Goal: Task Accomplishment & Management: Manage account settings

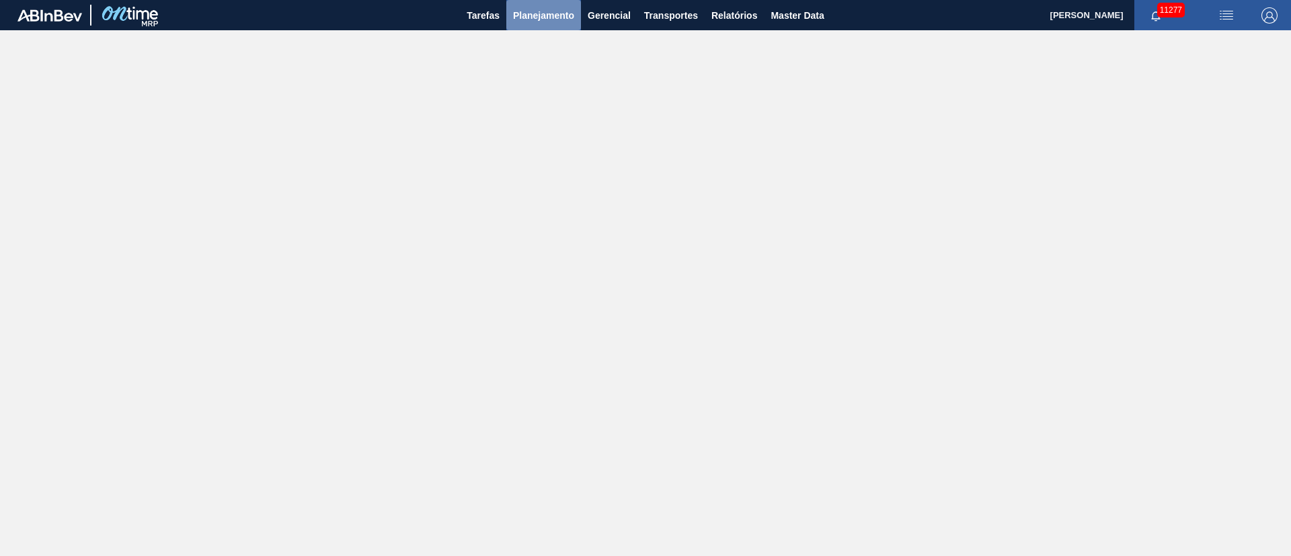
click at [548, 26] on button "Planejamento" at bounding box center [543, 15] width 75 height 30
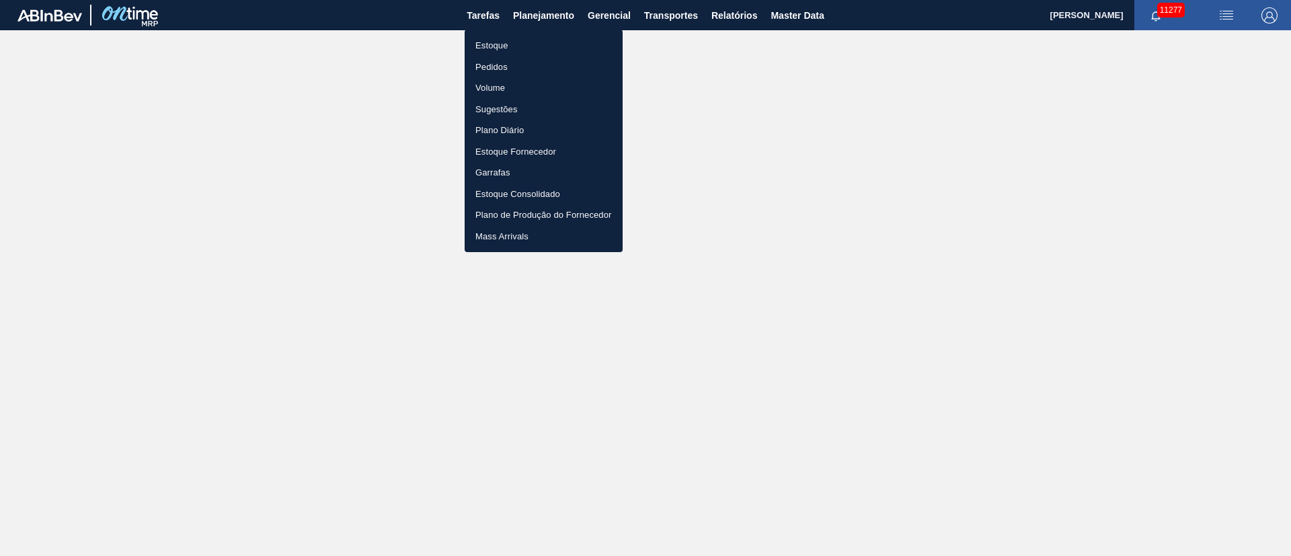
click at [476, 48] on li "Estoque" at bounding box center [544, 46] width 158 height 22
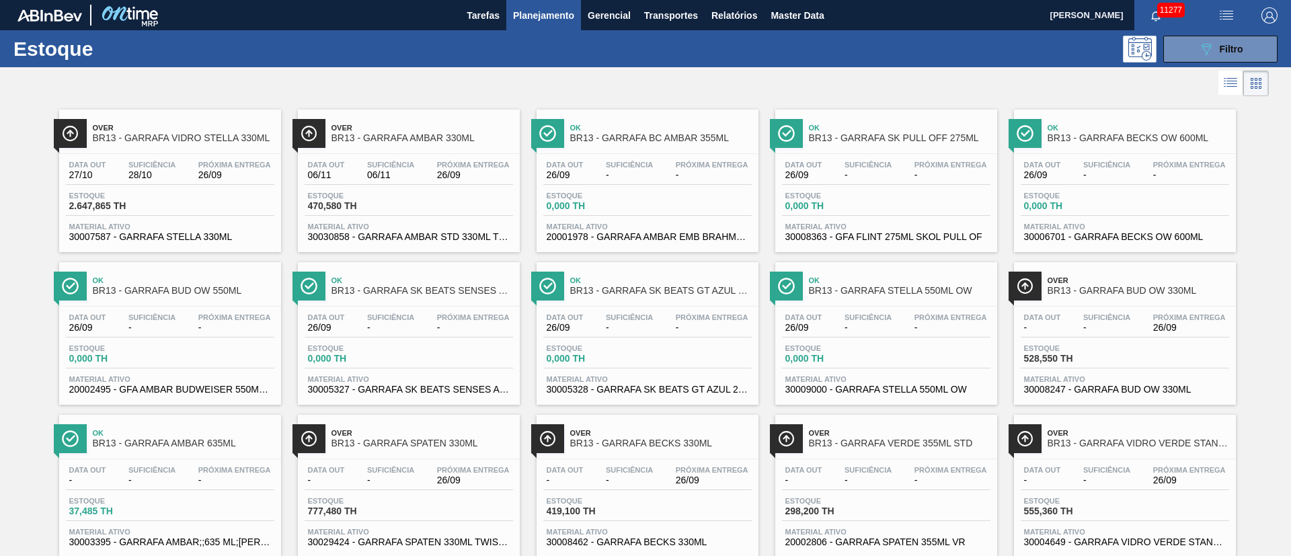
click at [511, 20] on button "Planejamento" at bounding box center [543, 15] width 75 height 30
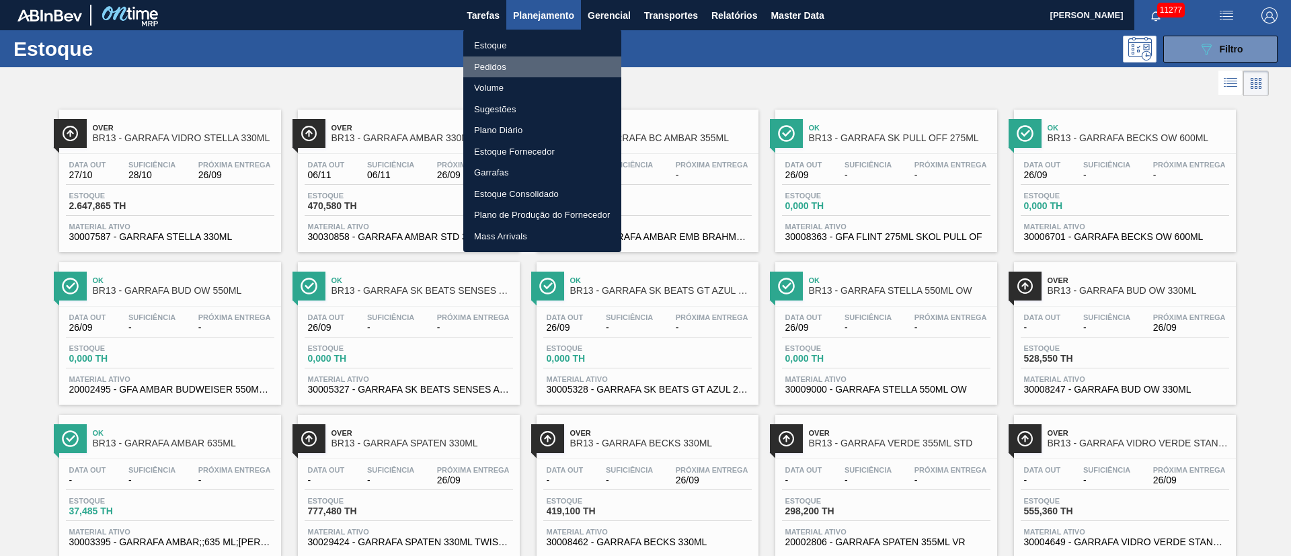
click at [477, 69] on li "Pedidos" at bounding box center [542, 68] width 158 height 22
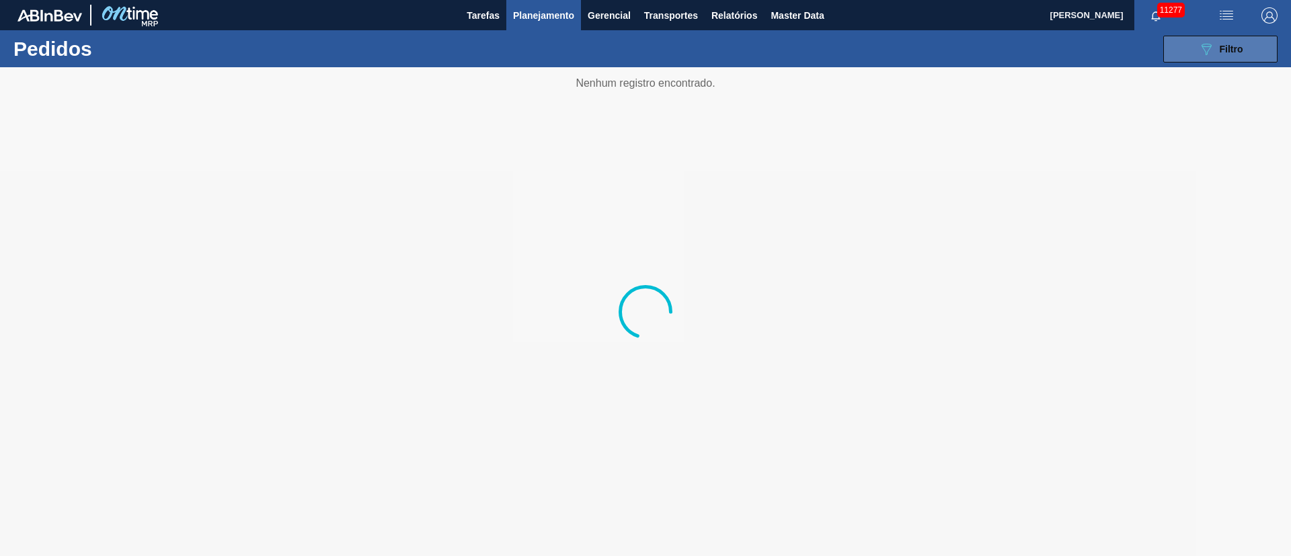
click at [1205, 45] on icon "089F7B8B-B2A5-4AFE-B5C0-19BA573D28AC" at bounding box center [1207, 49] width 16 height 16
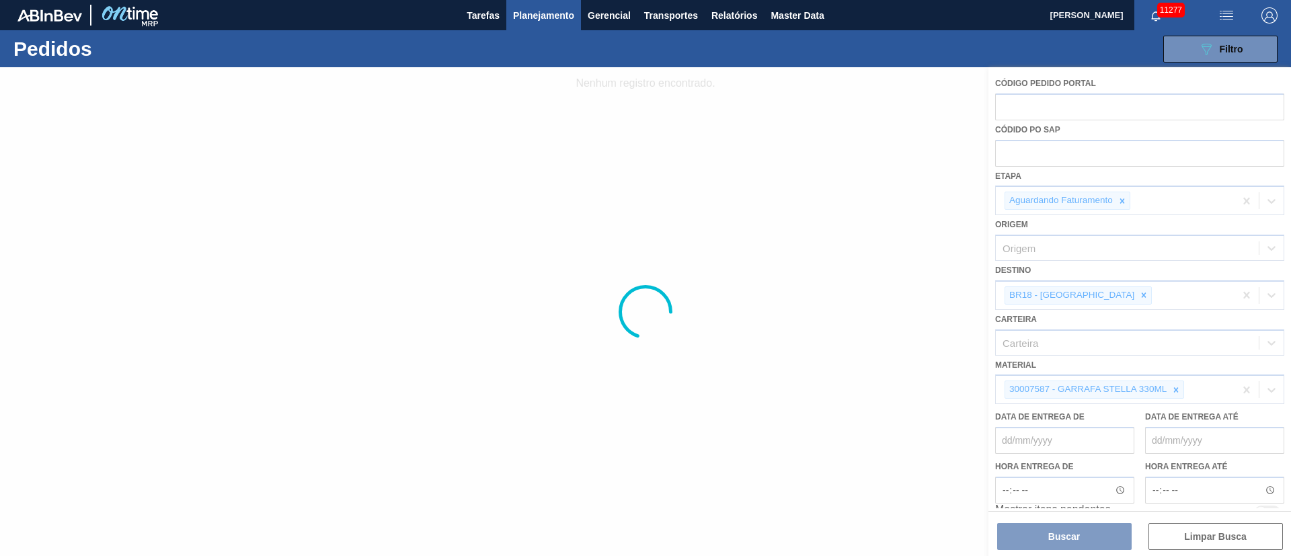
click at [1032, 151] on div at bounding box center [645, 311] width 1291 height 489
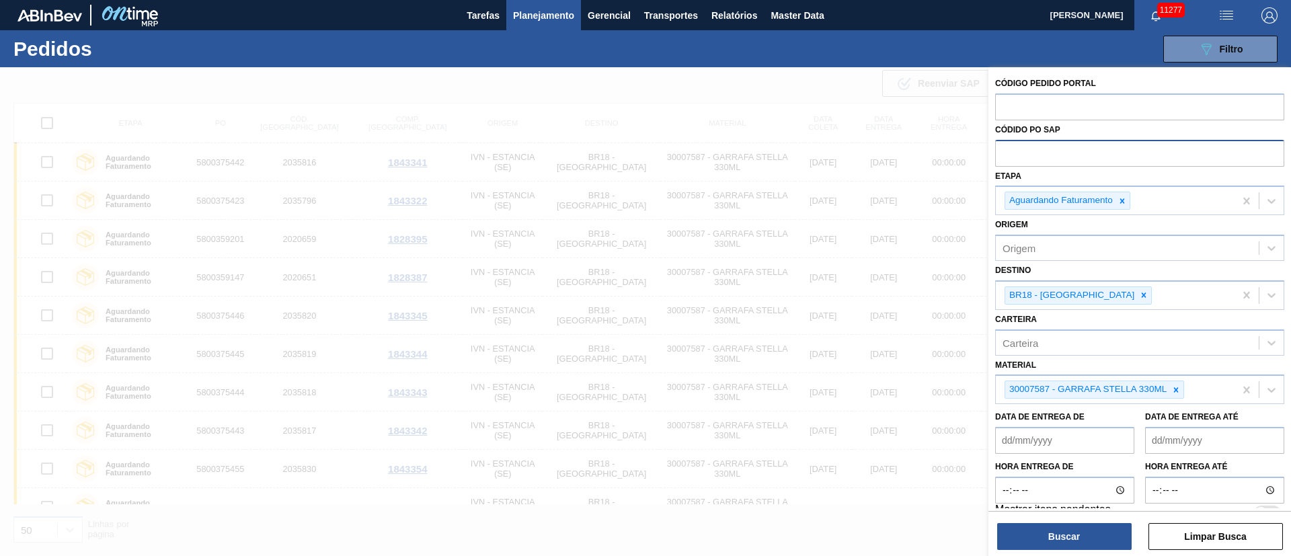
click at [1030, 160] on input "text" at bounding box center [1139, 153] width 289 height 26
click at [655, 9] on span "Transportes" at bounding box center [671, 15] width 54 height 16
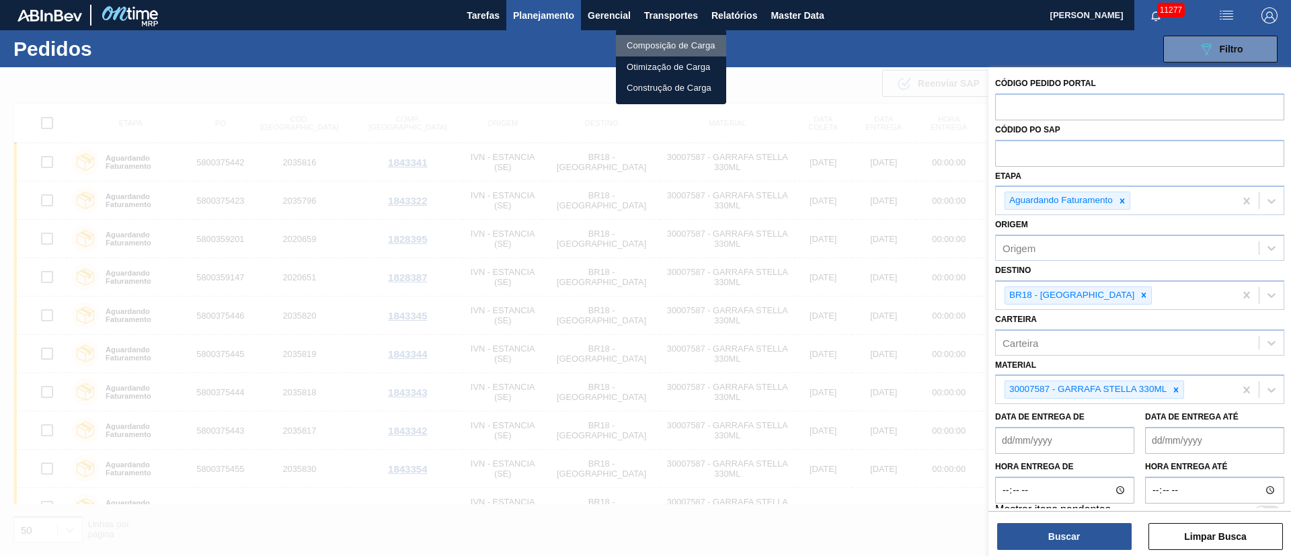
drag, startPoint x: 663, startPoint y: 44, endPoint x: 663, endPoint y: 53, distance: 9.4
click at [663, 44] on li "Composição de Carga" at bounding box center [671, 46] width 110 height 22
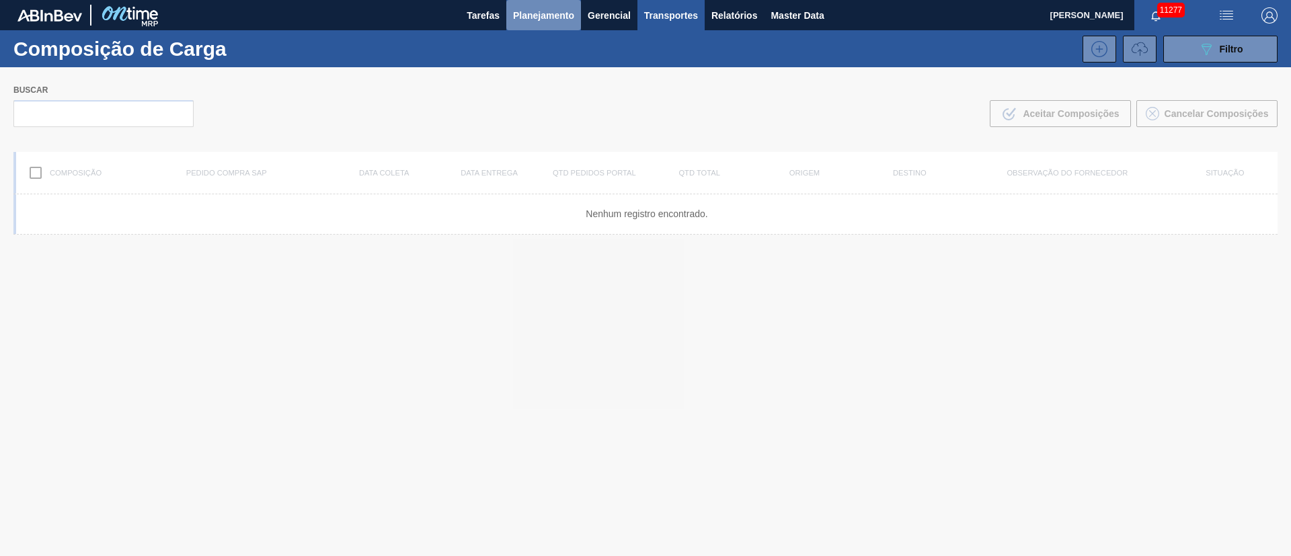
click at [533, 13] on span "Planejamento" at bounding box center [543, 15] width 61 height 16
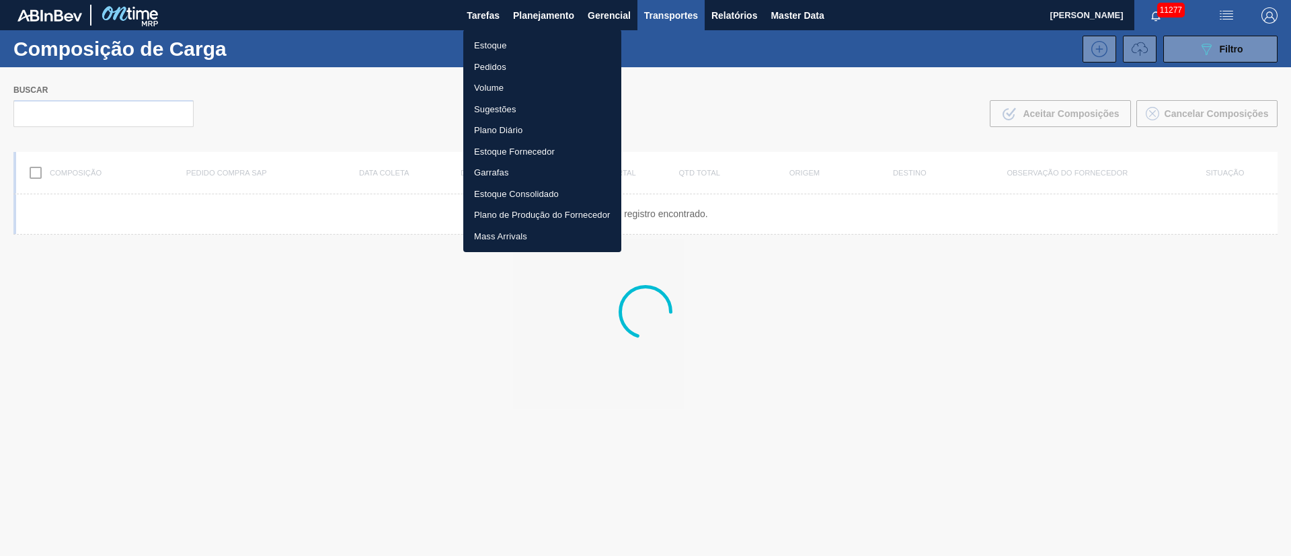
click at [482, 62] on li "Pedidos" at bounding box center [542, 68] width 158 height 22
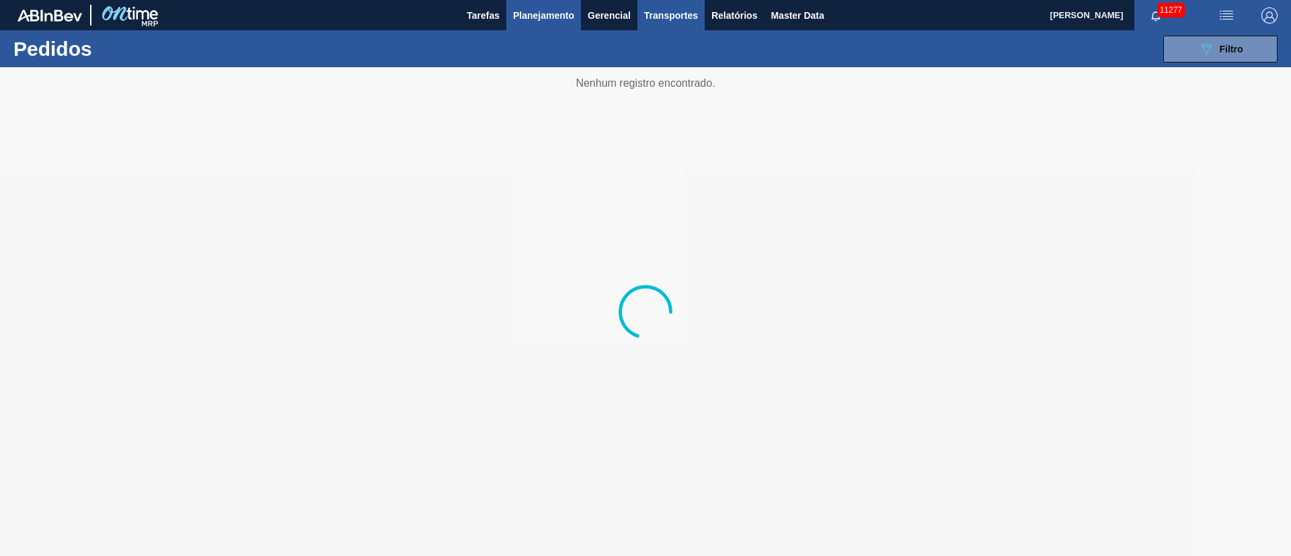
click at [672, 17] on span "Transportes" at bounding box center [671, 15] width 54 height 16
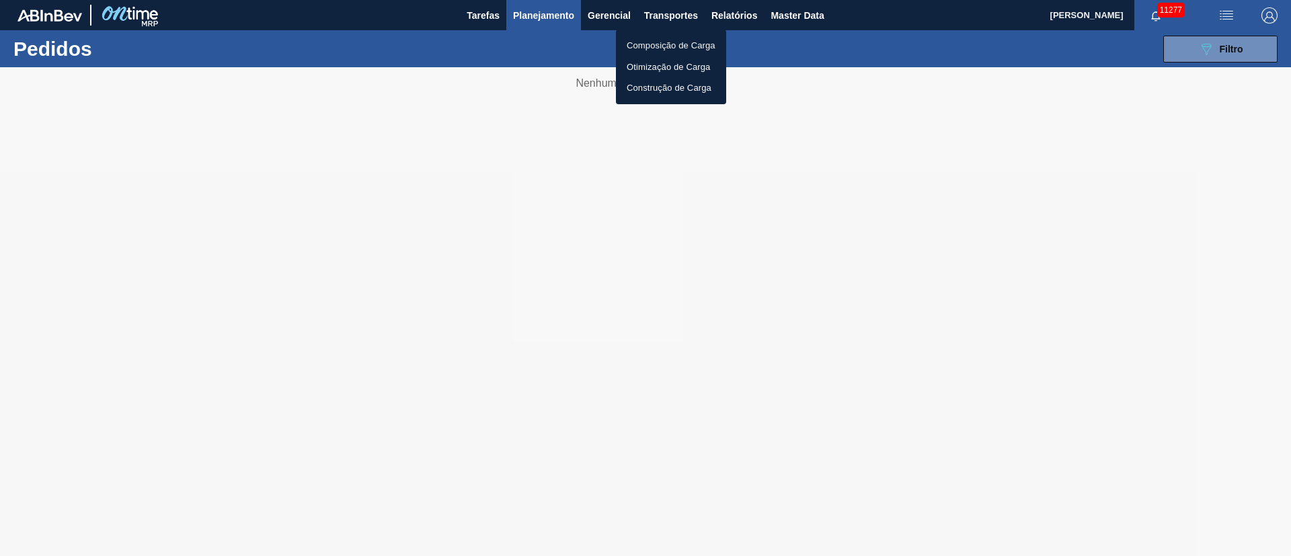
click at [645, 69] on li "Otimização de Carga" at bounding box center [671, 68] width 110 height 22
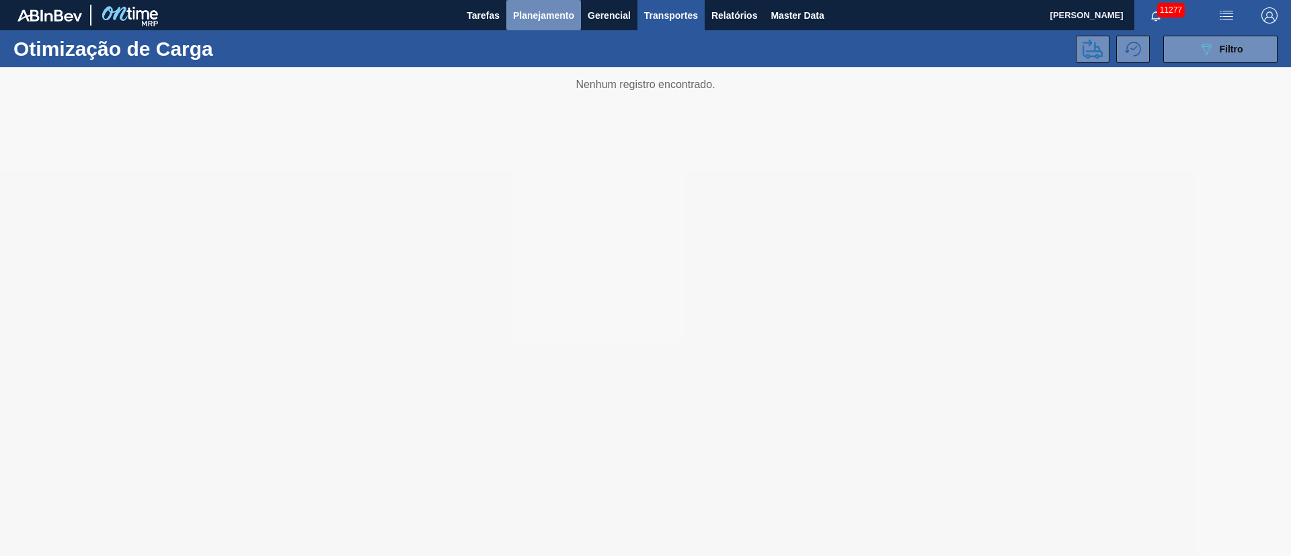
click at [550, 9] on span "Planejamento" at bounding box center [543, 15] width 61 height 16
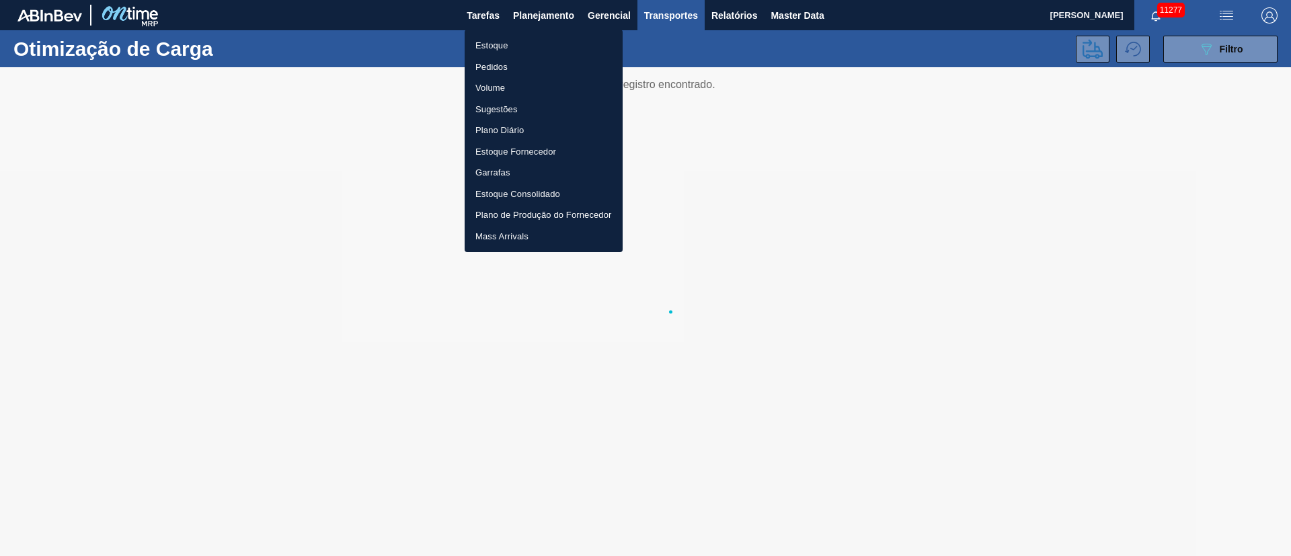
click at [704, 12] on div at bounding box center [645, 278] width 1291 height 556
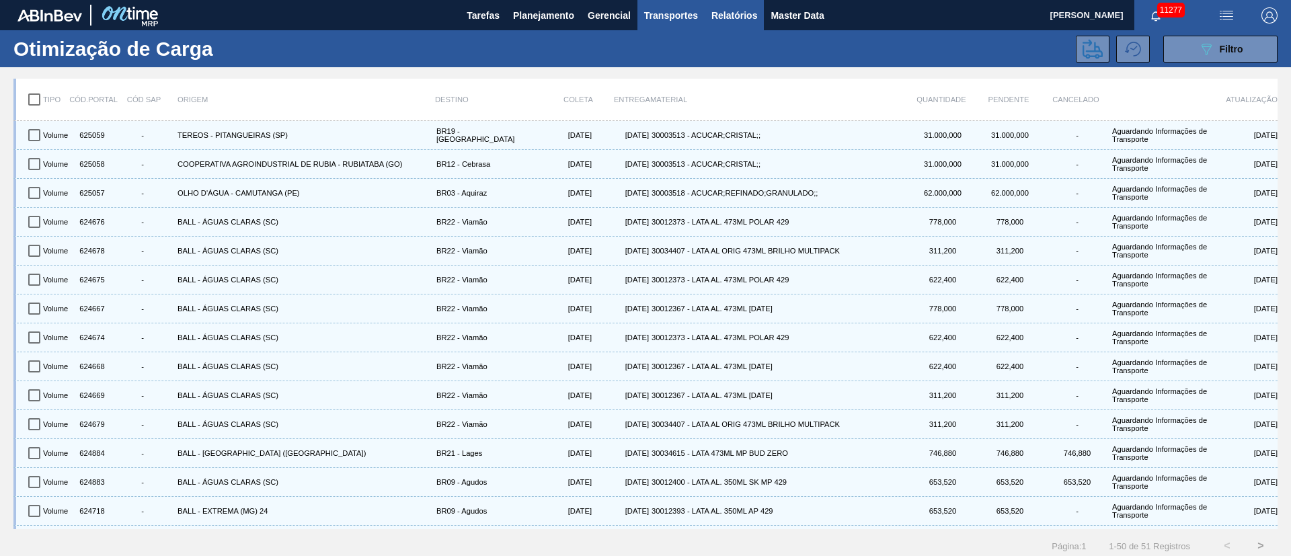
drag, startPoint x: 722, startPoint y: 13, endPoint x: 749, endPoint y: 22, distance: 28.3
click at [724, 0] on body "Tarefas Planejamento Gerencial Transportes Relatórios Master Data Juliane Romag…" at bounding box center [645, 0] width 1291 height 0
click at [739, 14] on span "Relatórios" at bounding box center [735, 15] width 46 height 16
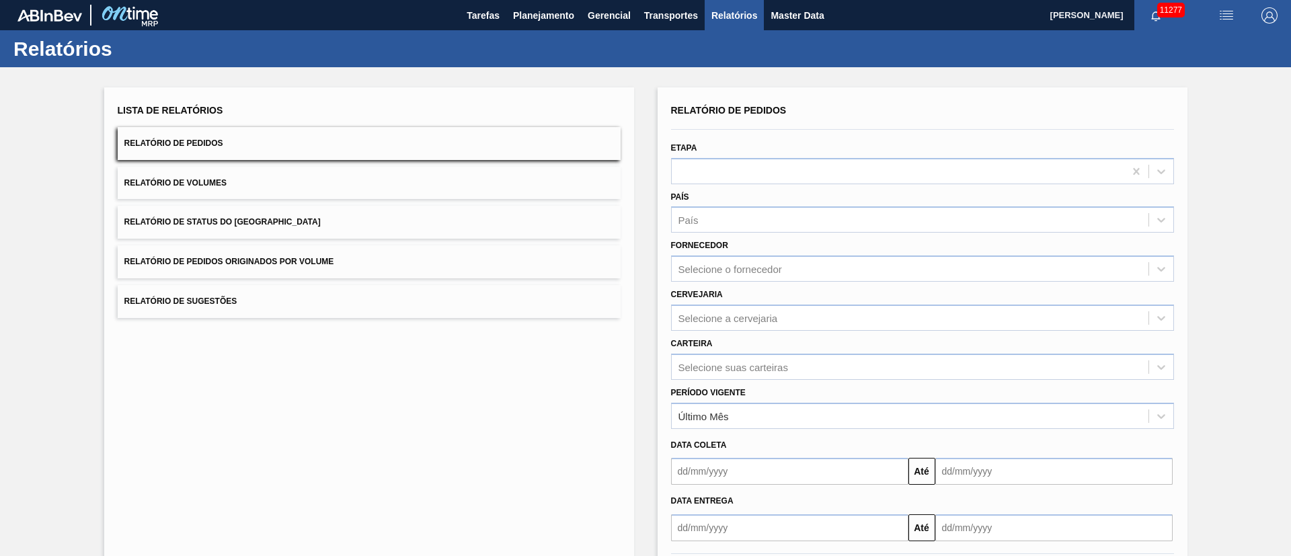
click at [256, 272] on button "Relatório de Pedidos Originados por Volume" at bounding box center [369, 262] width 503 height 33
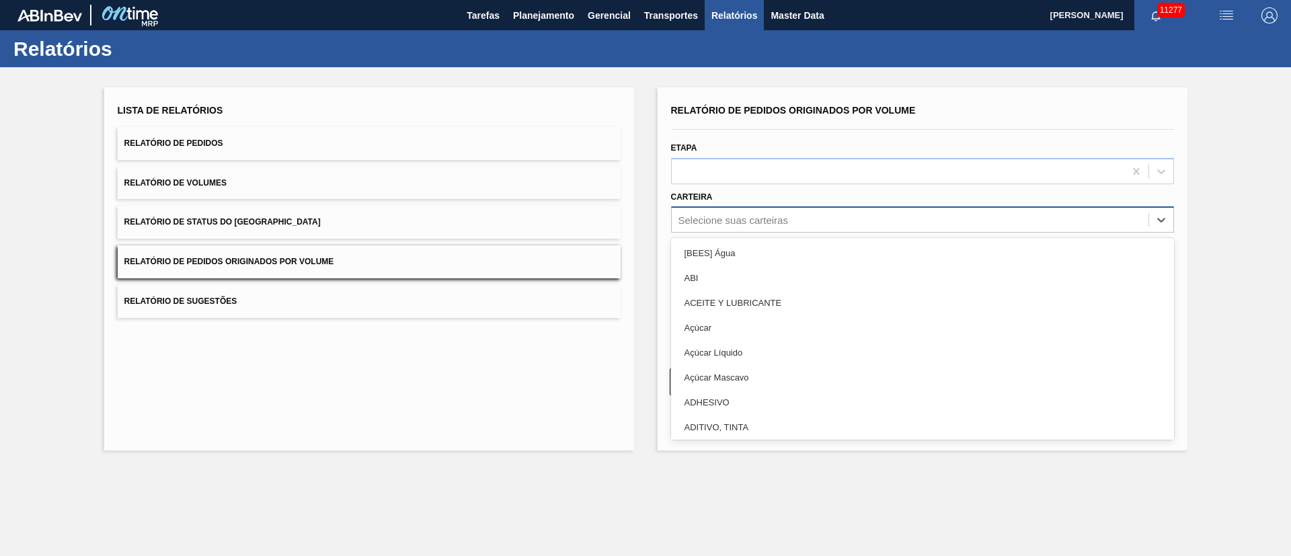
click at [697, 220] on div "Selecione suas carteiras" at bounding box center [734, 220] width 110 height 11
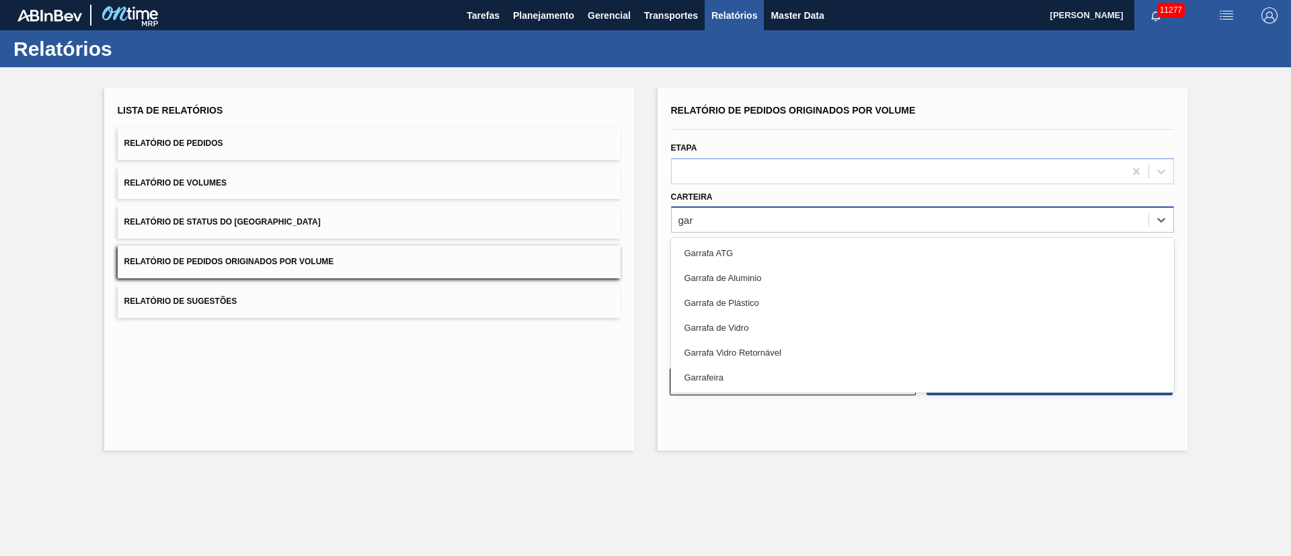
type input "garr"
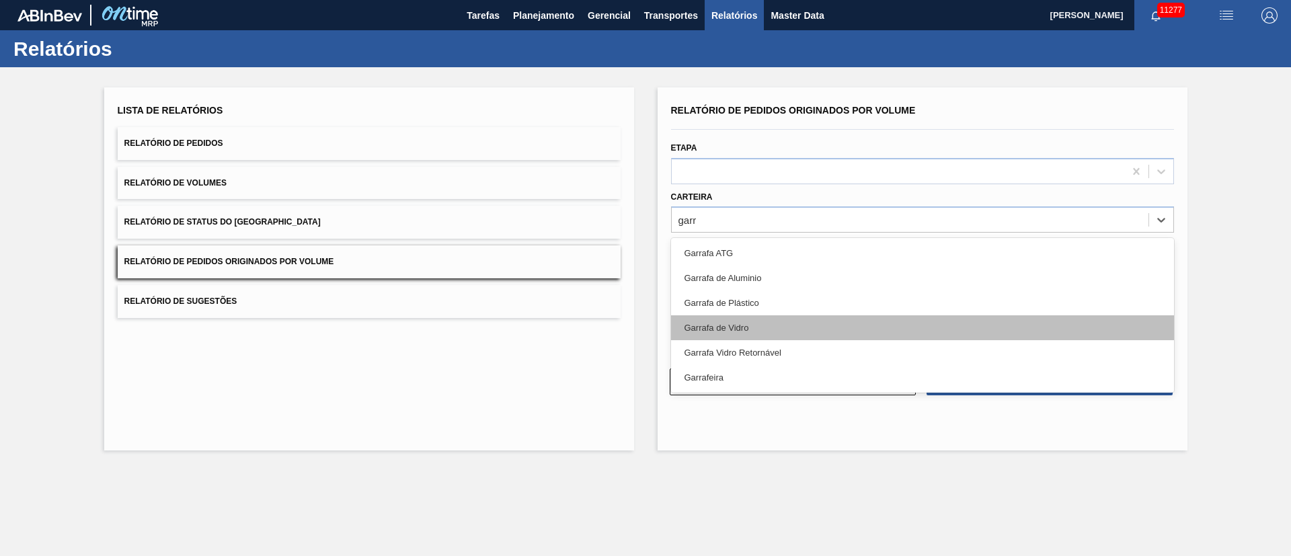
click at [732, 330] on div "Garrafa de Vidro" at bounding box center [922, 327] width 503 height 25
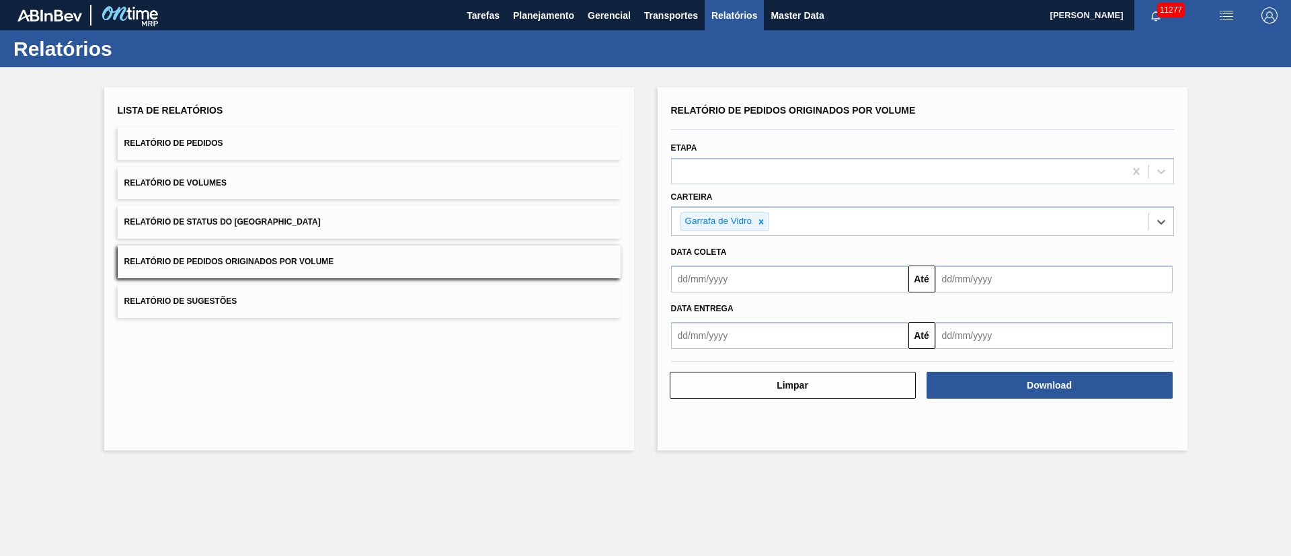
click at [713, 338] on input "text" at bounding box center [789, 335] width 237 height 27
click at [707, 415] on div "1" at bounding box center [709, 411] width 18 height 18
type input "[DATE]"
click at [962, 345] on input "text" at bounding box center [1054, 335] width 237 height 27
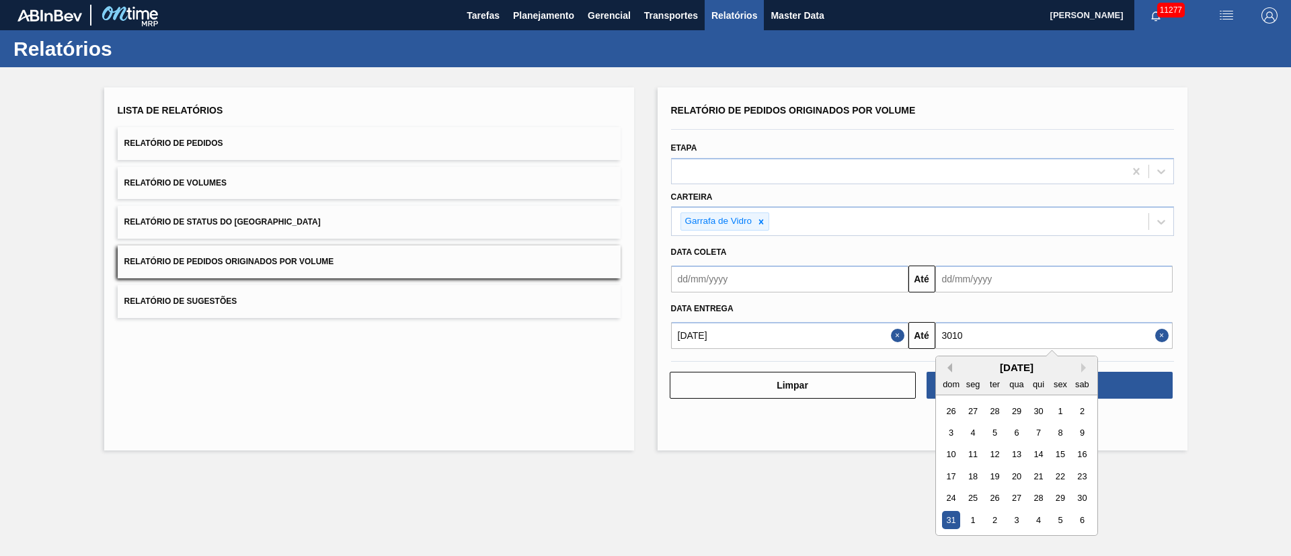
click at [948, 367] on button "Previous Month" at bounding box center [947, 367] width 9 height 9
click at [1037, 499] on div "30" at bounding box center [1038, 498] width 18 height 18
click at [1041, 342] on input "30/11/3009" at bounding box center [1054, 335] width 237 height 27
click at [946, 367] on button "Previous Month" at bounding box center [947, 367] width 9 height 9
click at [972, 497] on div "30" at bounding box center [973, 498] width 18 height 18
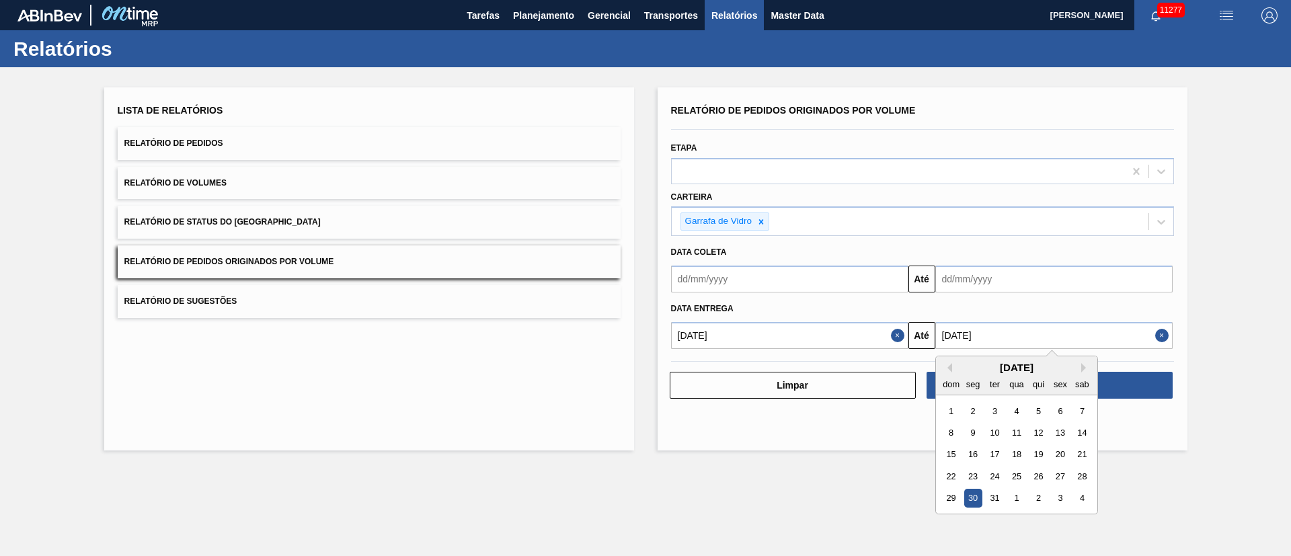
type input "30/10/3009"
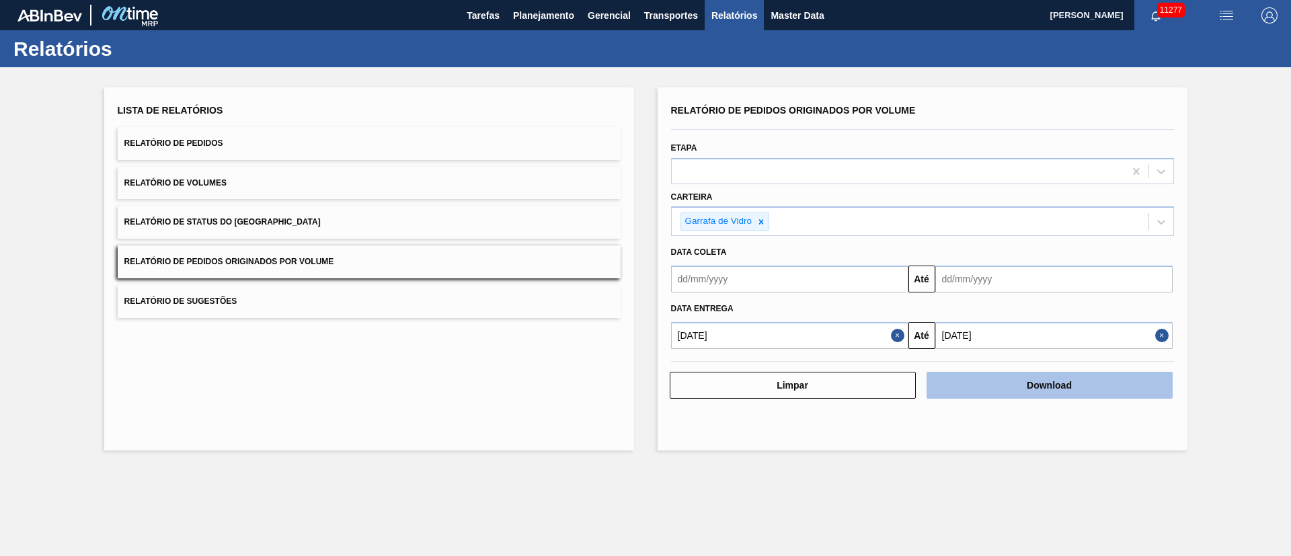
click at [998, 379] on button "Download" at bounding box center [1050, 385] width 246 height 27
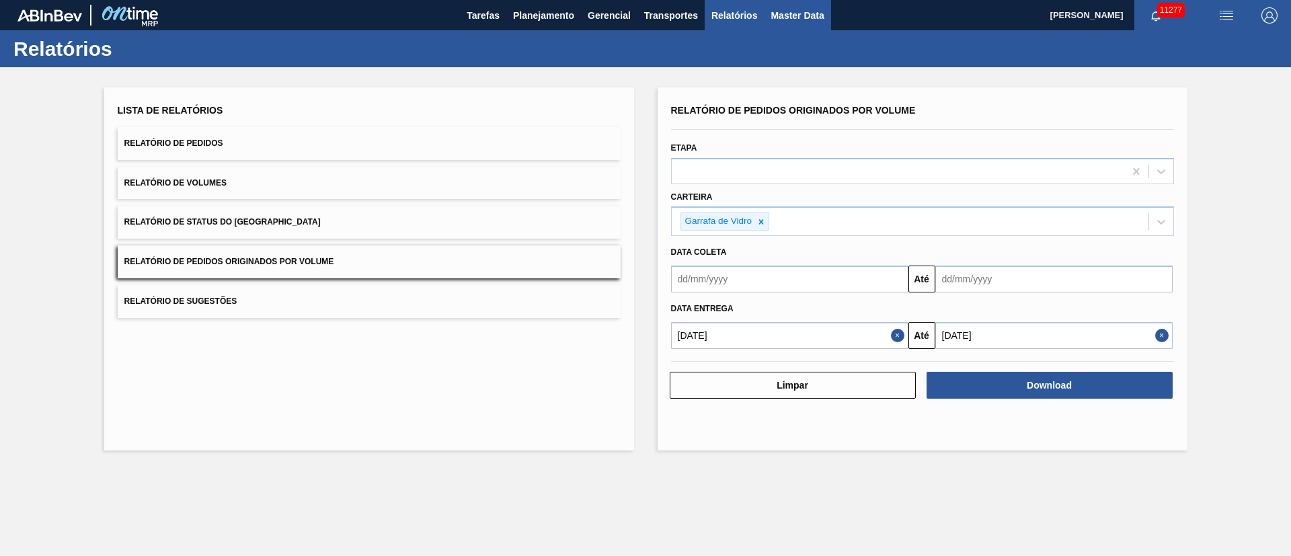
click at [788, 13] on span "Master Data" at bounding box center [797, 15] width 53 height 16
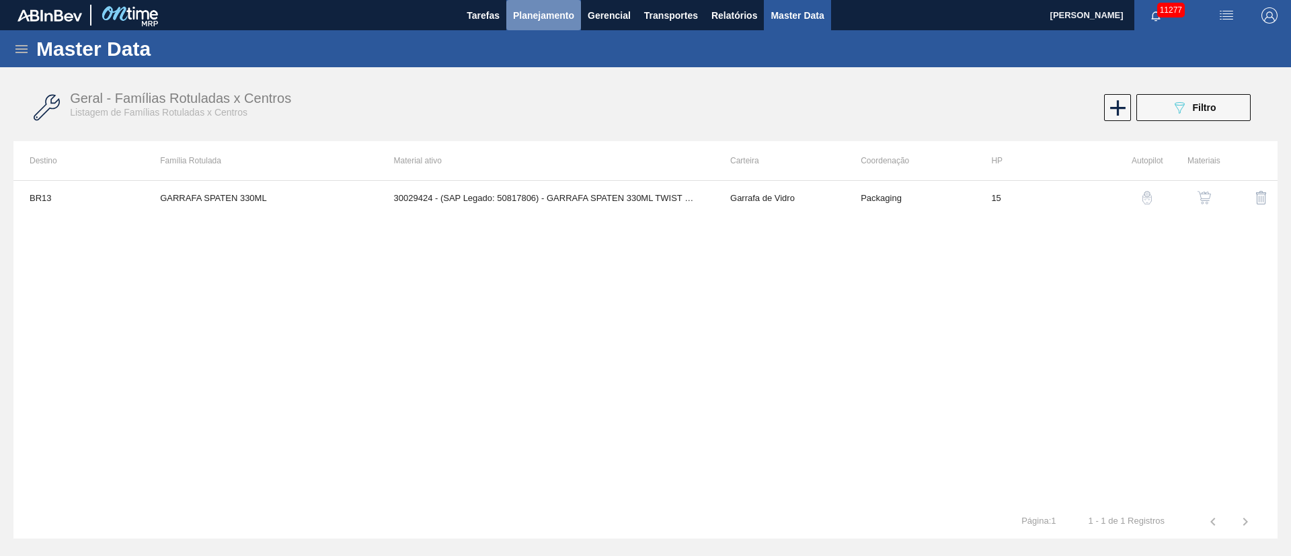
click at [524, 14] on span "Planejamento" at bounding box center [543, 15] width 61 height 16
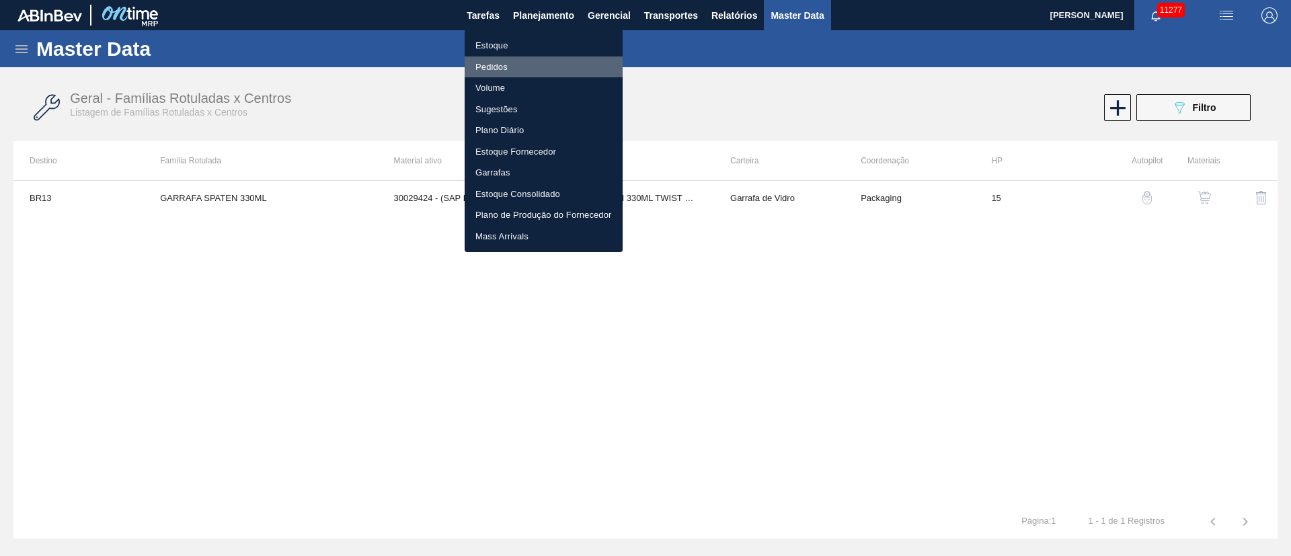
click at [497, 67] on li "Pedidos" at bounding box center [544, 68] width 158 height 22
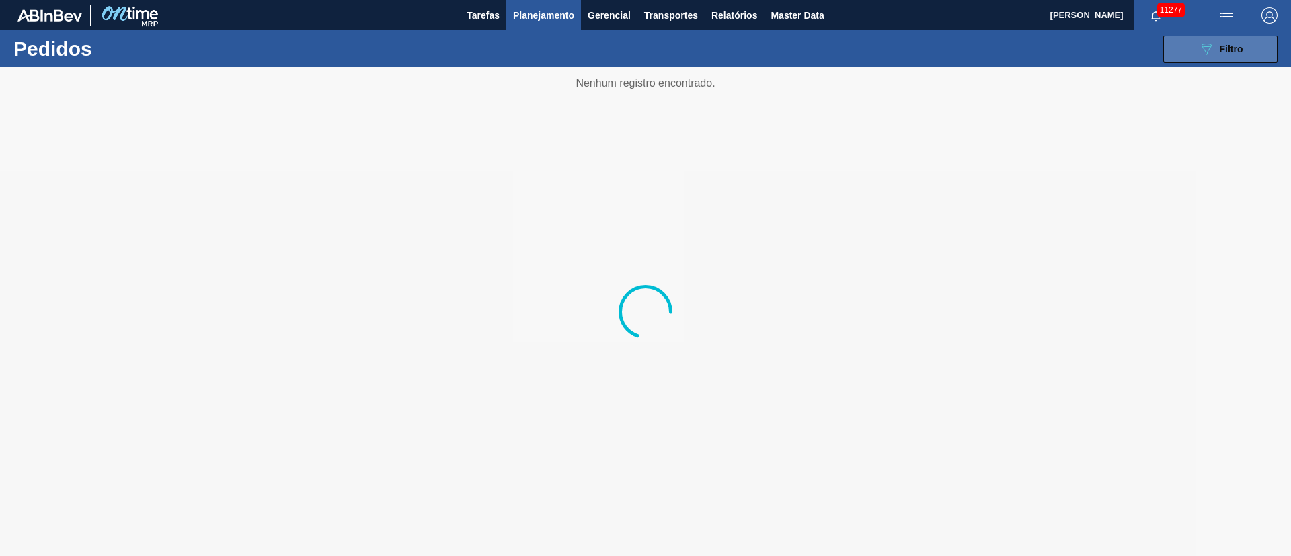
click at [1220, 47] on span "Filtro" at bounding box center [1232, 49] width 24 height 11
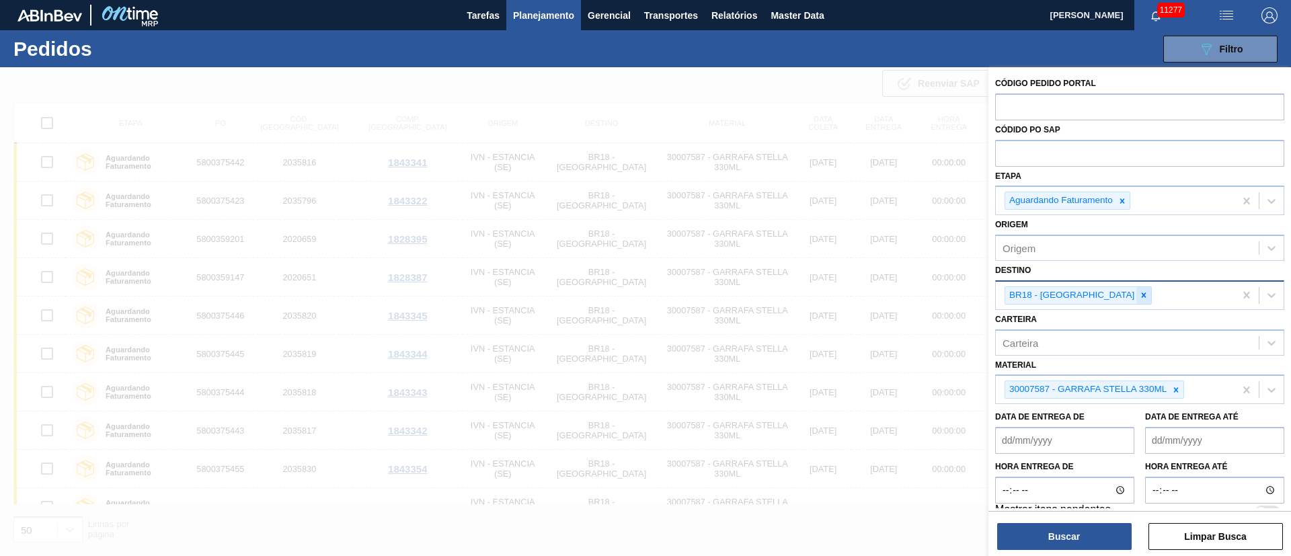
click at [1142, 294] on icon at bounding box center [1144, 295] width 5 height 5
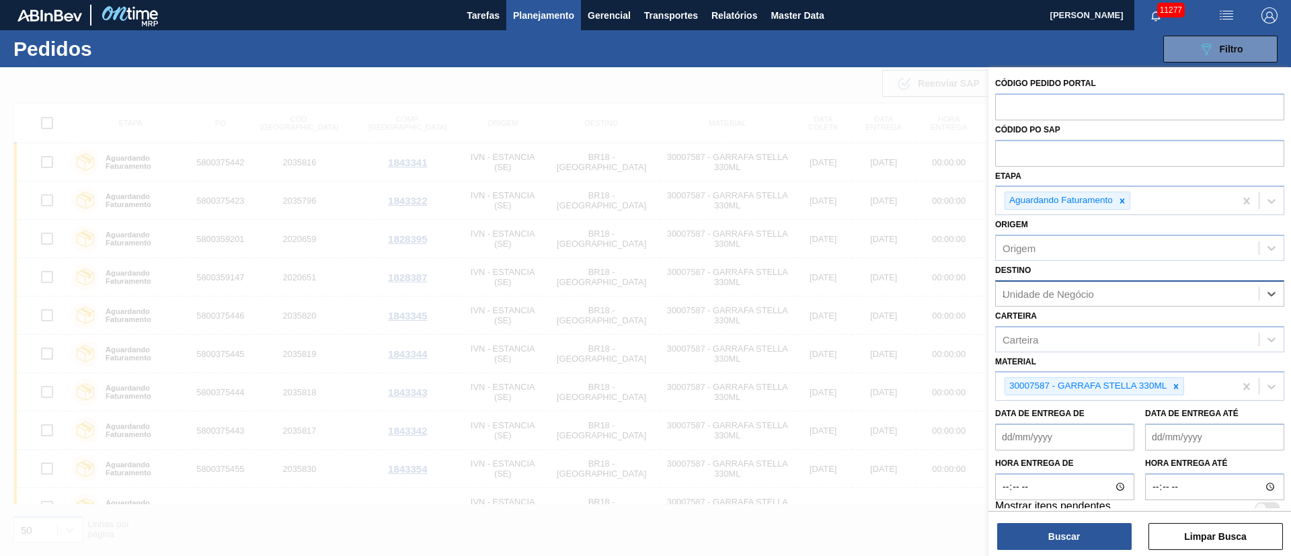
type input "23"
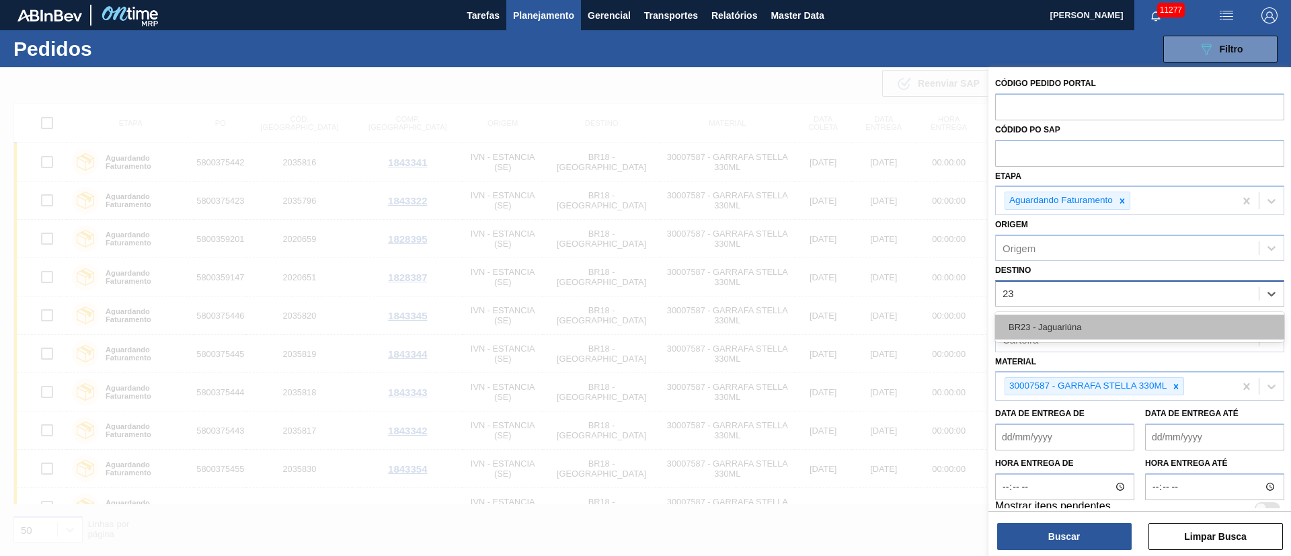
click at [1090, 332] on div "BR23 - Jaguariúna" at bounding box center [1139, 327] width 289 height 25
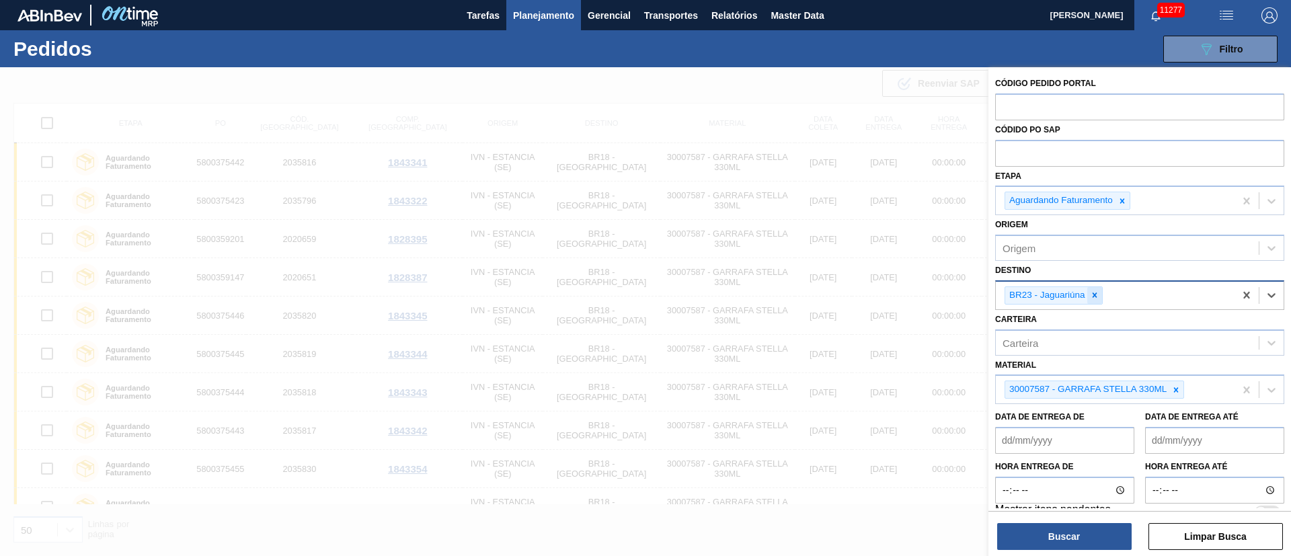
click at [1094, 295] on icon at bounding box center [1094, 295] width 9 height 9
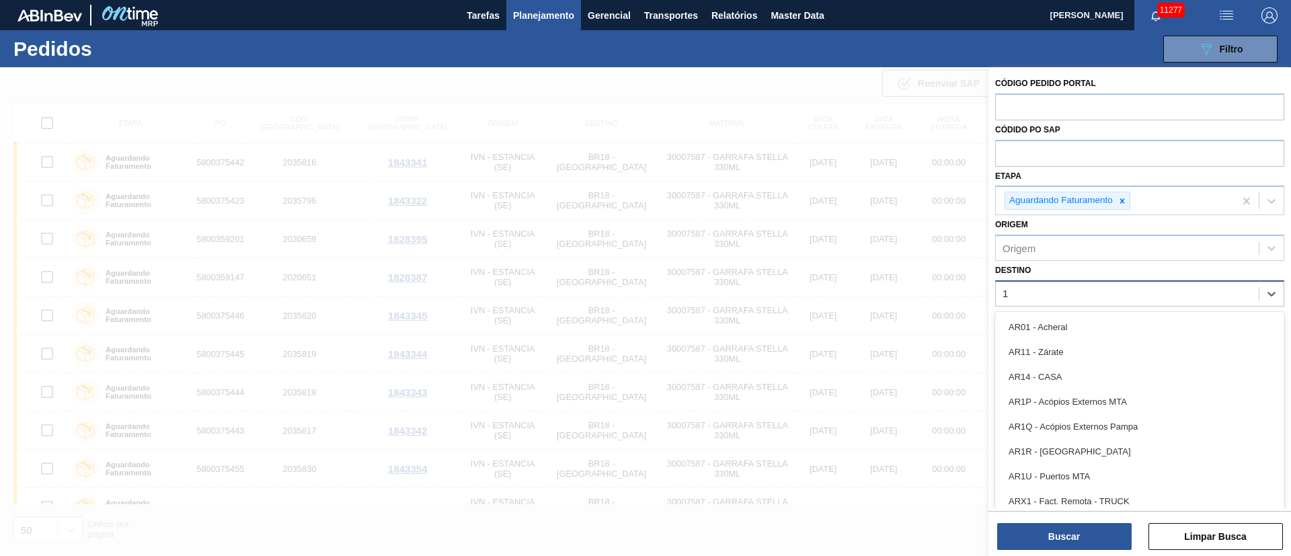
type input "13"
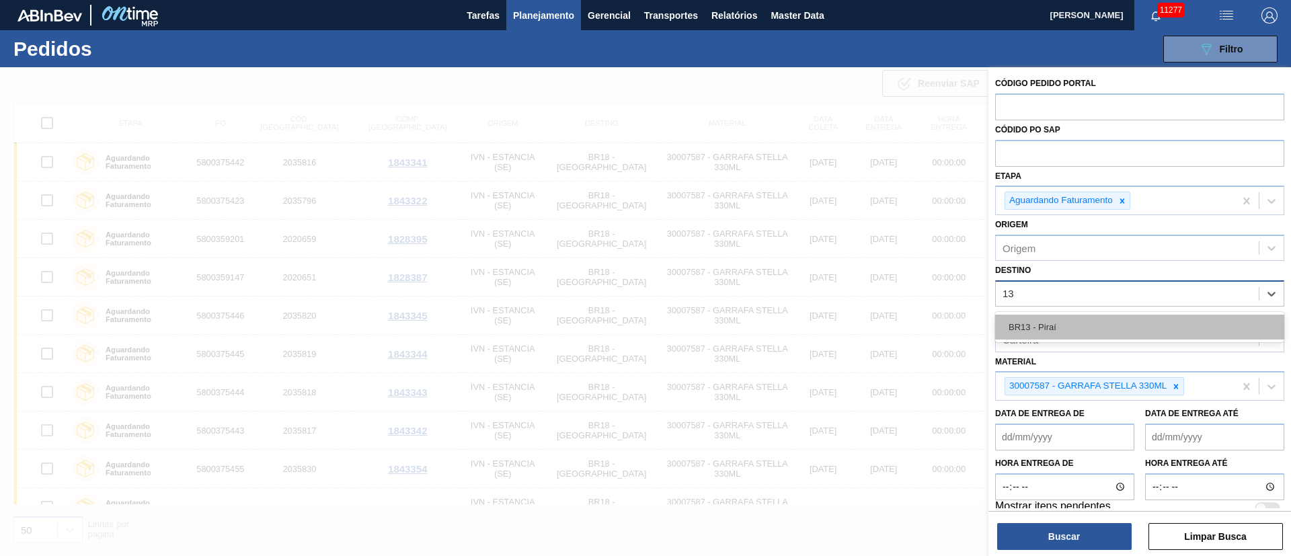
click at [1023, 332] on div "BR13 - Piraí" at bounding box center [1139, 327] width 289 height 25
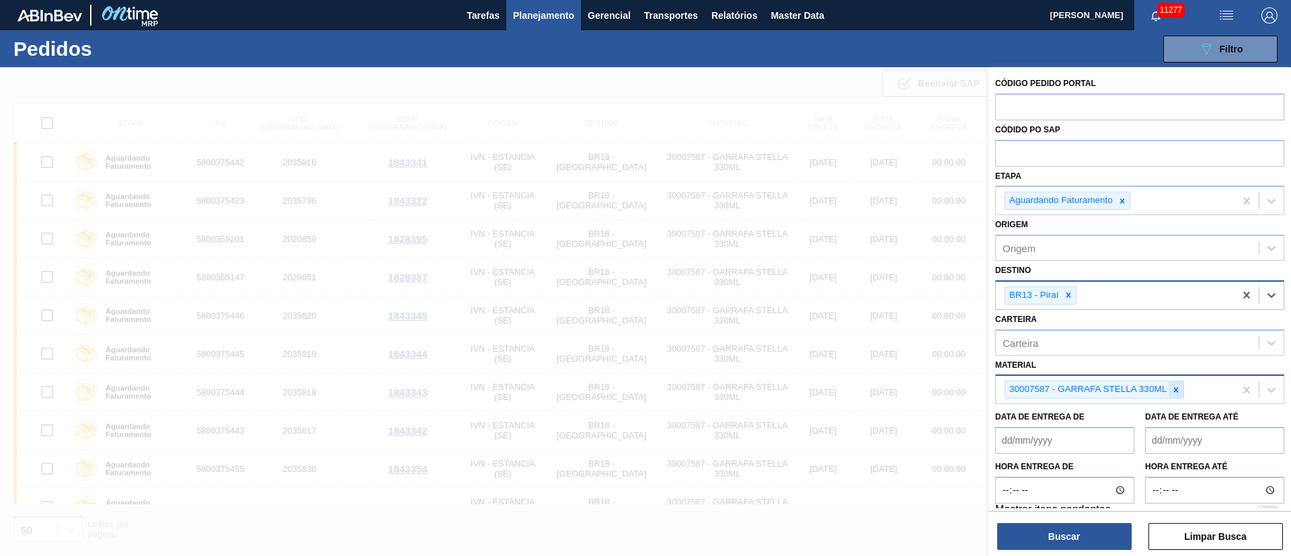
click at [1174, 389] on icon at bounding box center [1176, 389] width 9 height 9
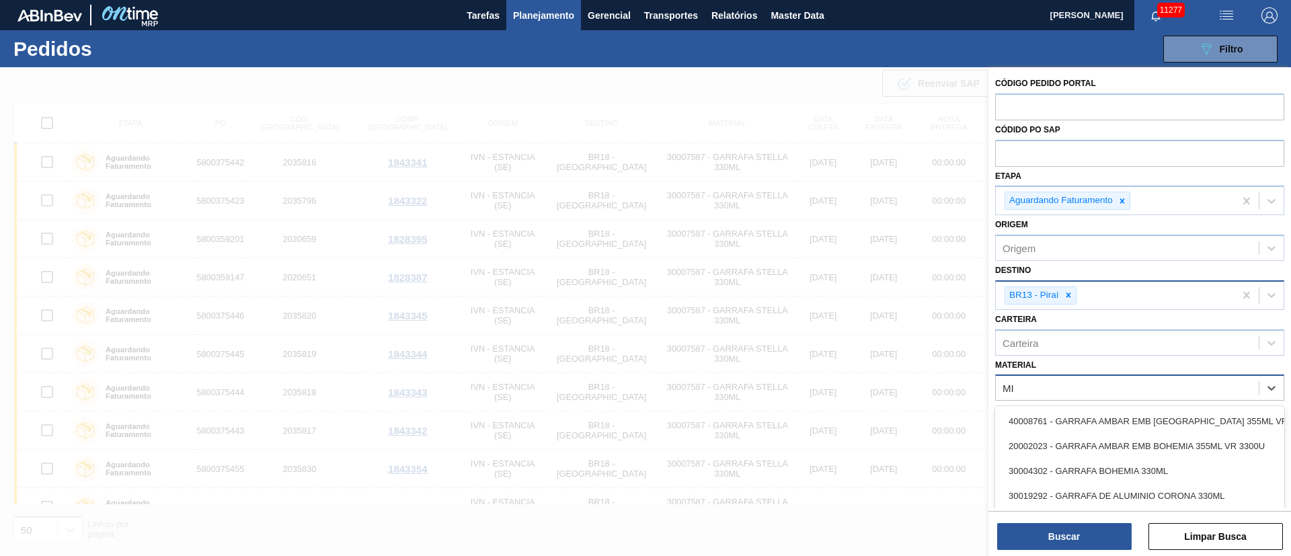
type input "M"
type input "A"
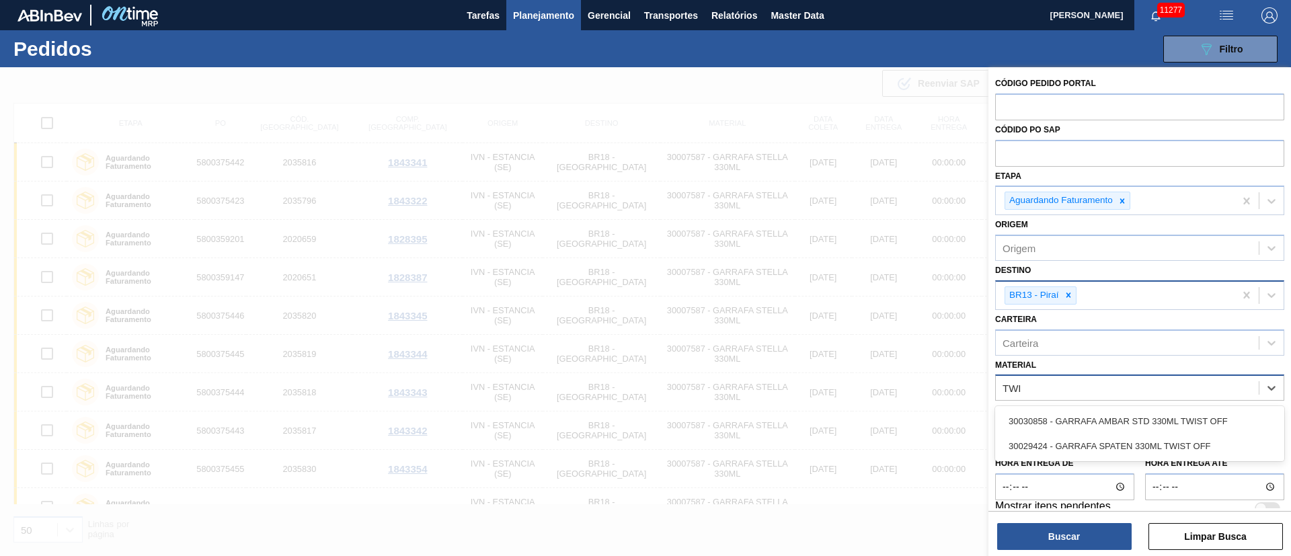
type input "TWIS"
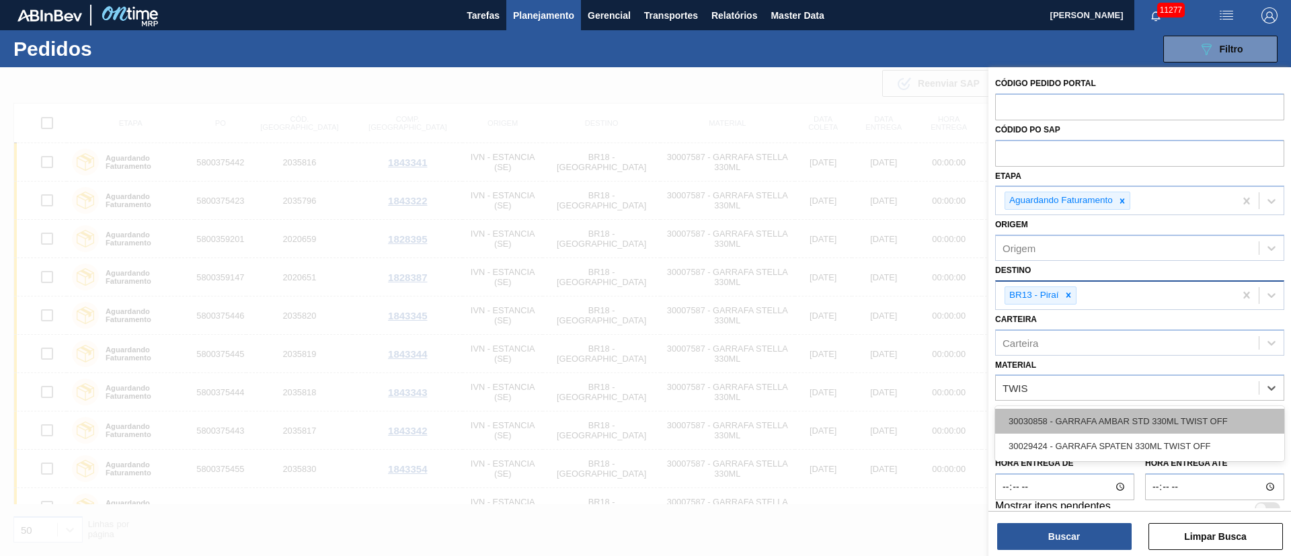
click at [1115, 420] on div "30030858 - GARRAFA AMBAR STD 330ML TWIST OFF" at bounding box center [1139, 421] width 289 height 25
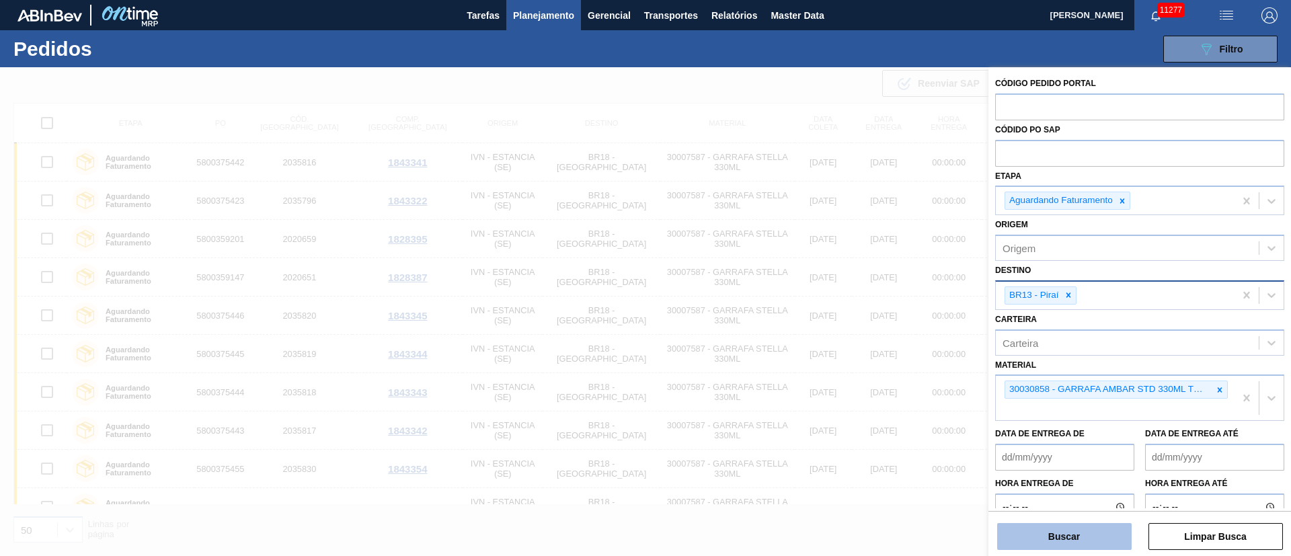
click at [1074, 536] on button "Buscar" at bounding box center [1065, 536] width 135 height 27
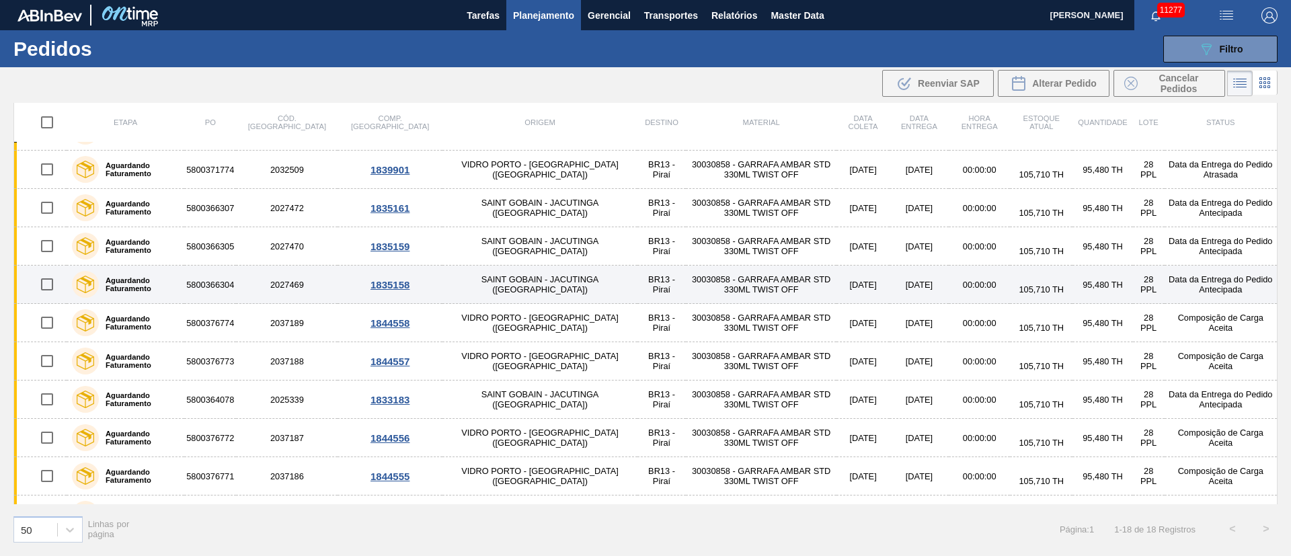
scroll to position [329, 0]
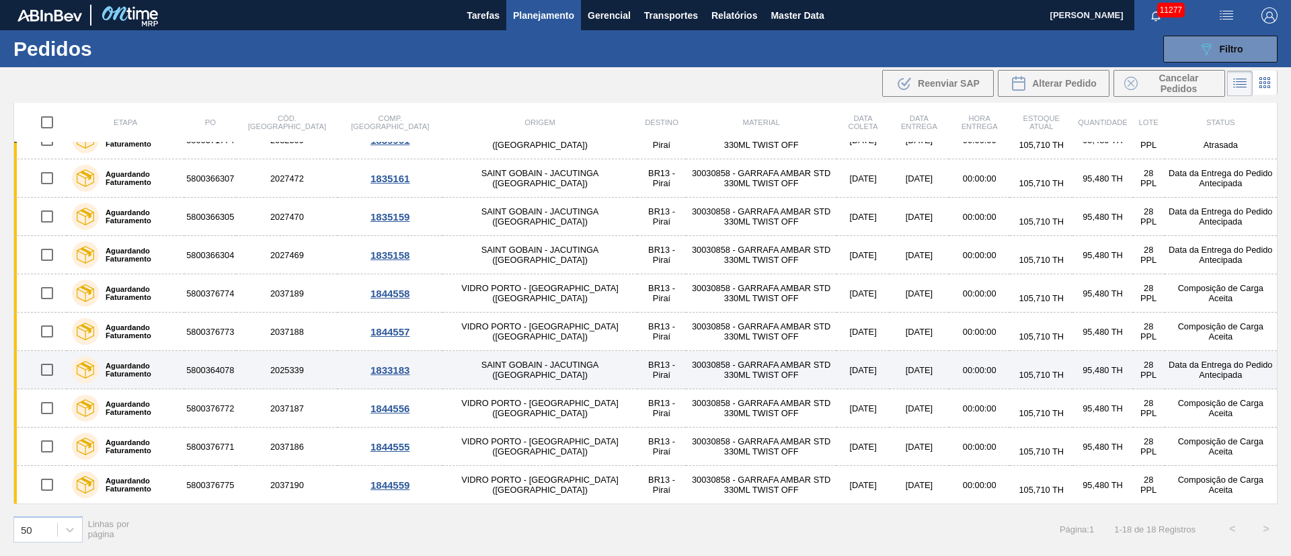
click at [44, 370] on input "checkbox" at bounding box center [47, 370] width 28 height 28
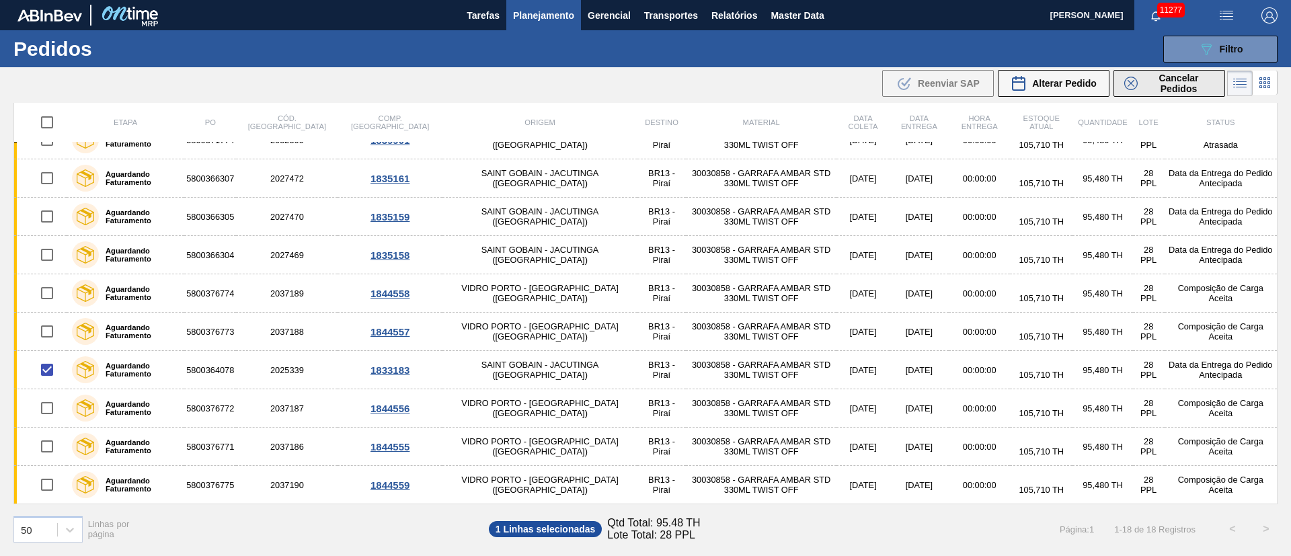
click at [1162, 79] on span "Cancelar Pedidos" at bounding box center [1178, 84] width 71 height 22
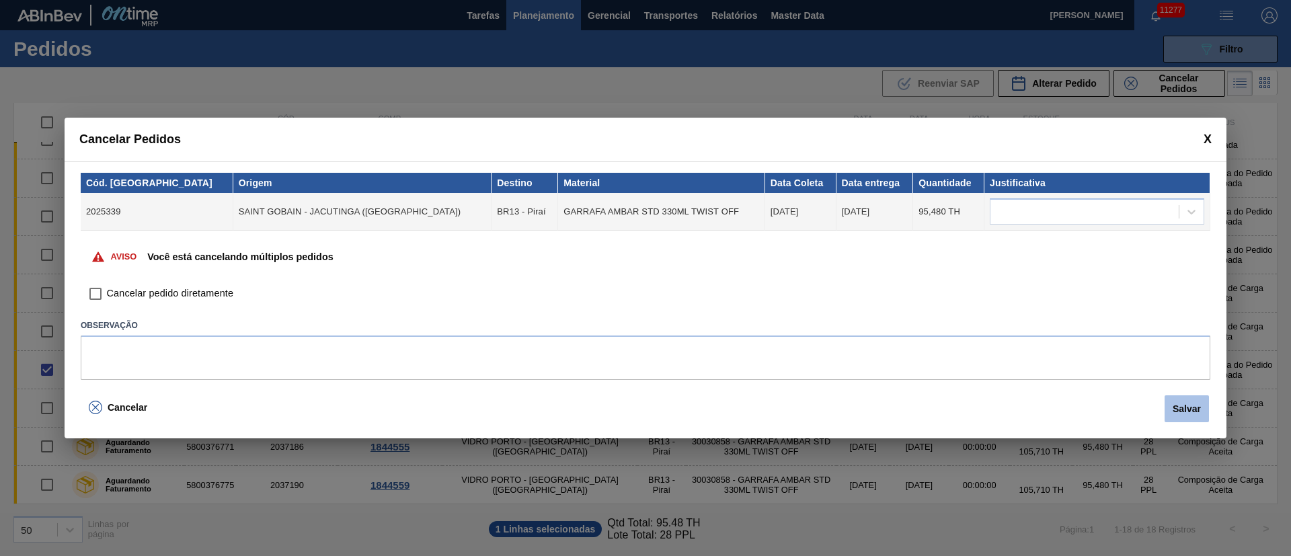
click at [1197, 413] on button "Salvar" at bounding box center [1187, 409] width 44 height 27
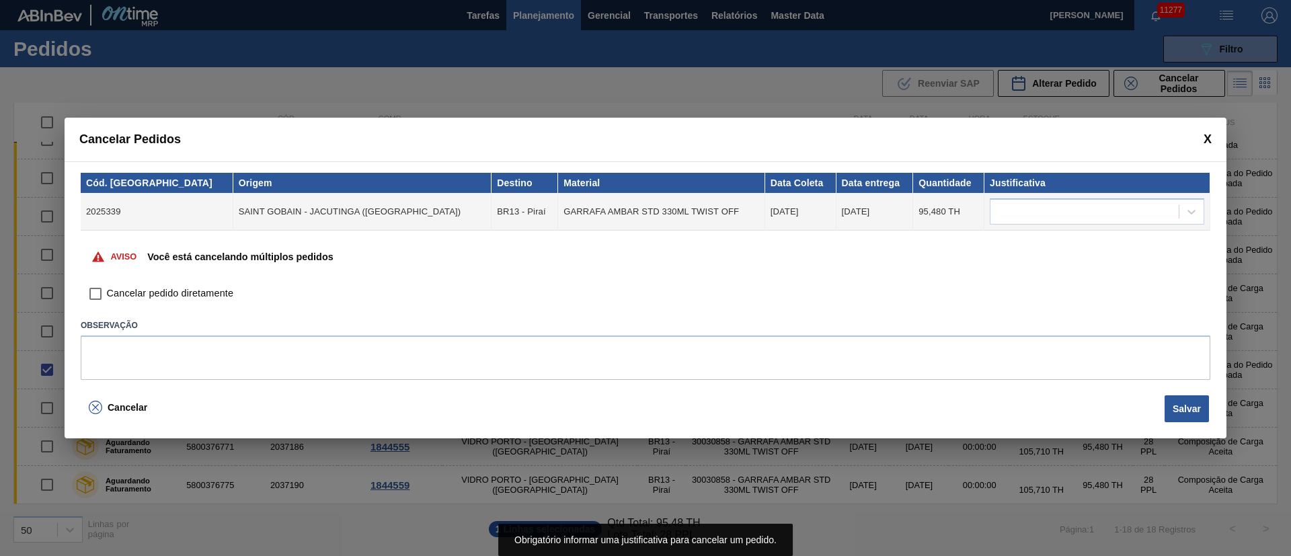
click at [1205, 128] on div "Cancelar Pedidos" at bounding box center [646, 140] width 1162 height 44
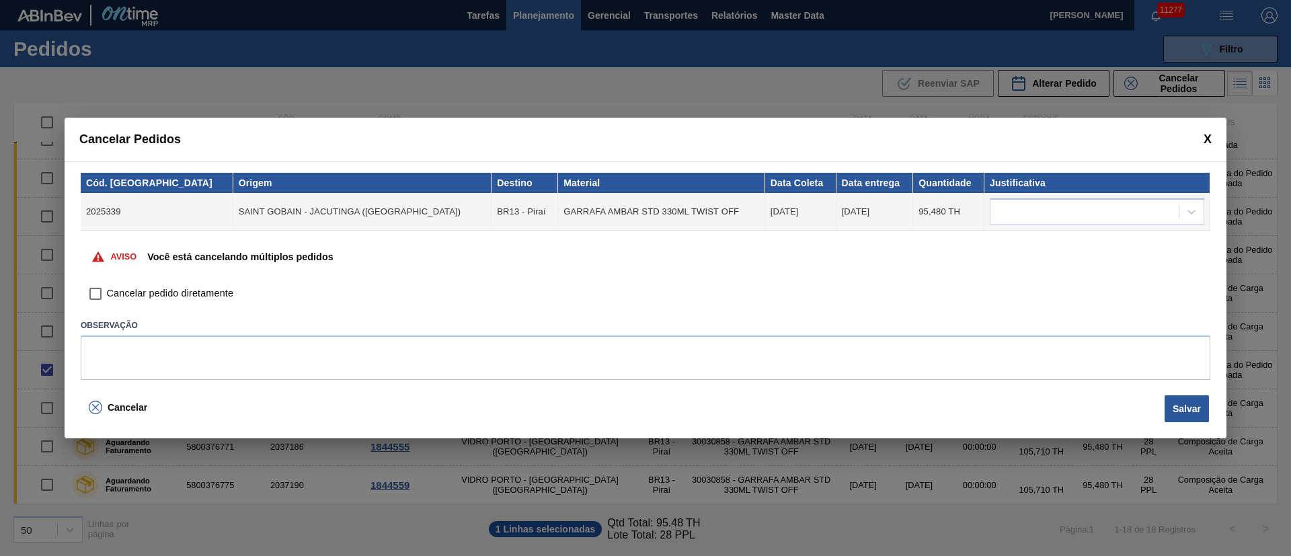
click at [1207, 137] on span at bounding box center [1208, 140] width 8 height 14
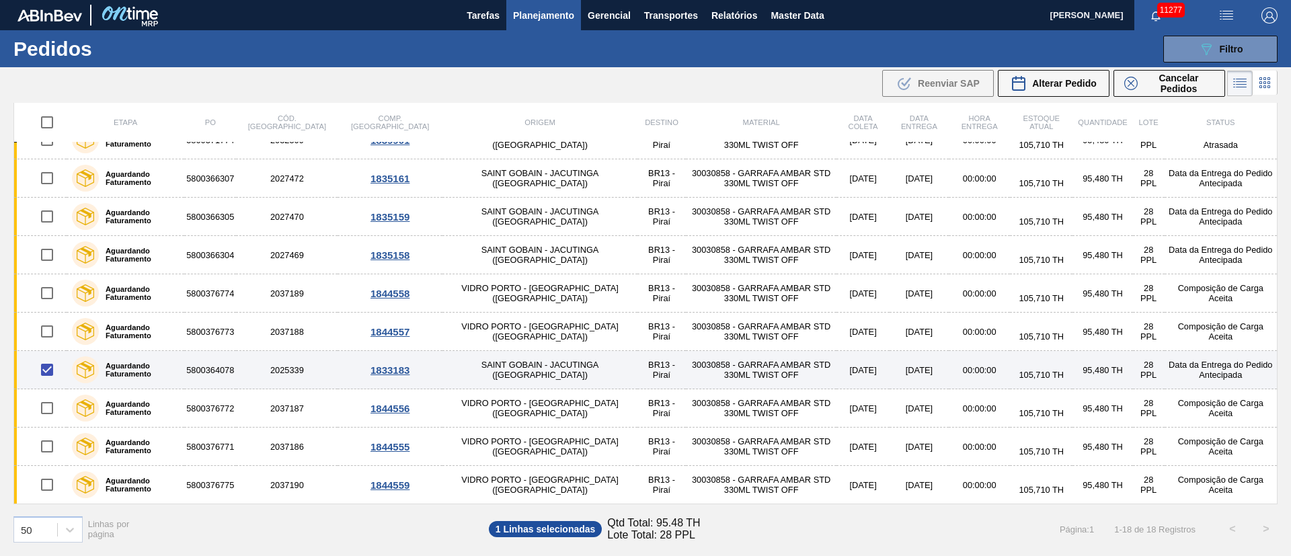
click at [48, 367] on input "checkbox" at bounding box center [47, 370] width 28 height 28
checkbox input "false"
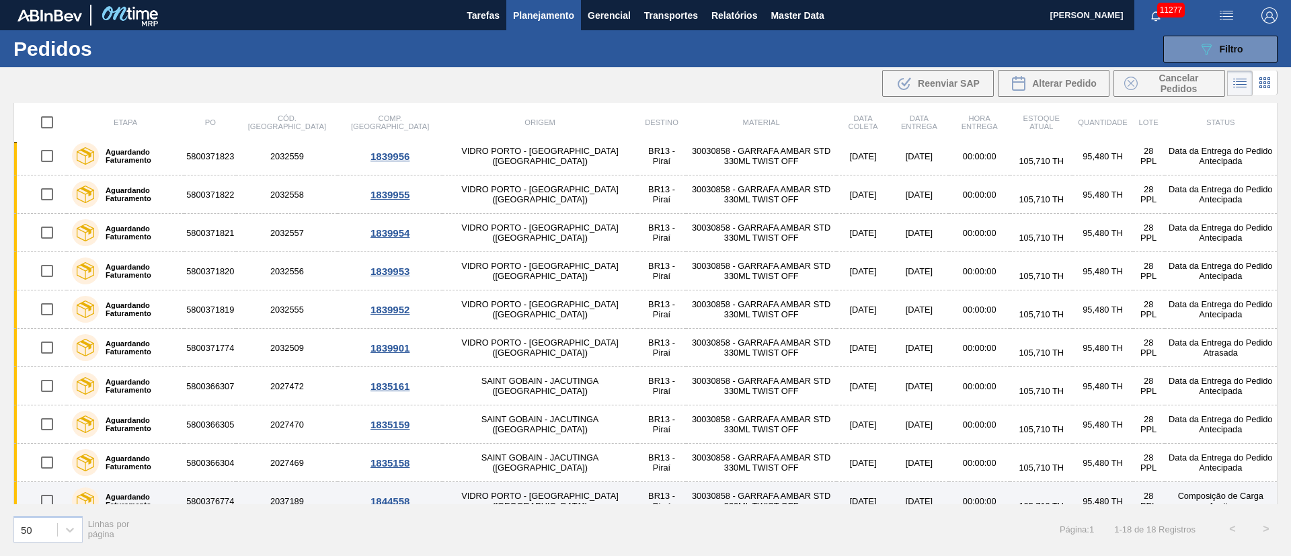
scroll to position [0, 0]
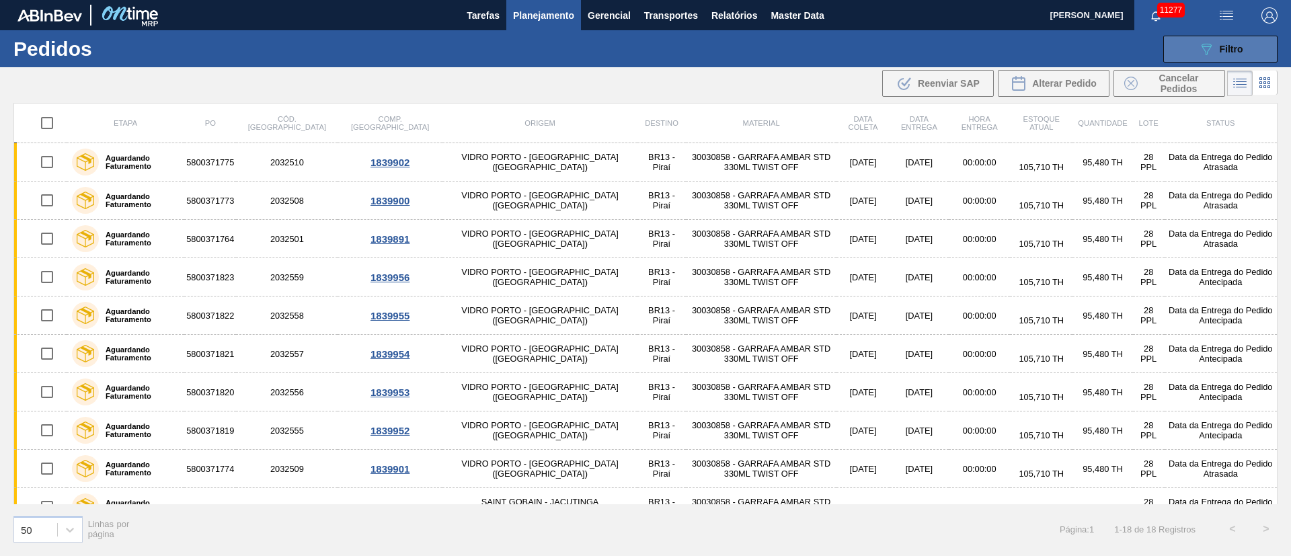
click at [1217, 42] on div "089F7B8B-B2A5-4AFE-B5C0-19BA573D28AC Filtro" at bounding box center [1221, 49] width 45 height 16
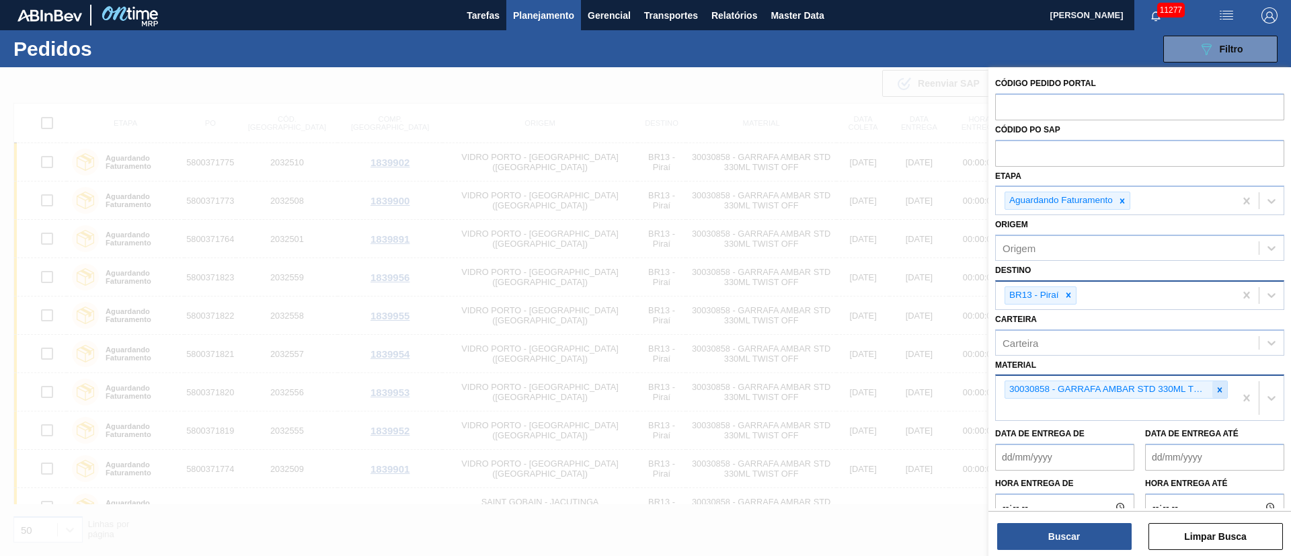
click at [1219, 393] on icon at bounding box center [1219, 389] width 9 height 9
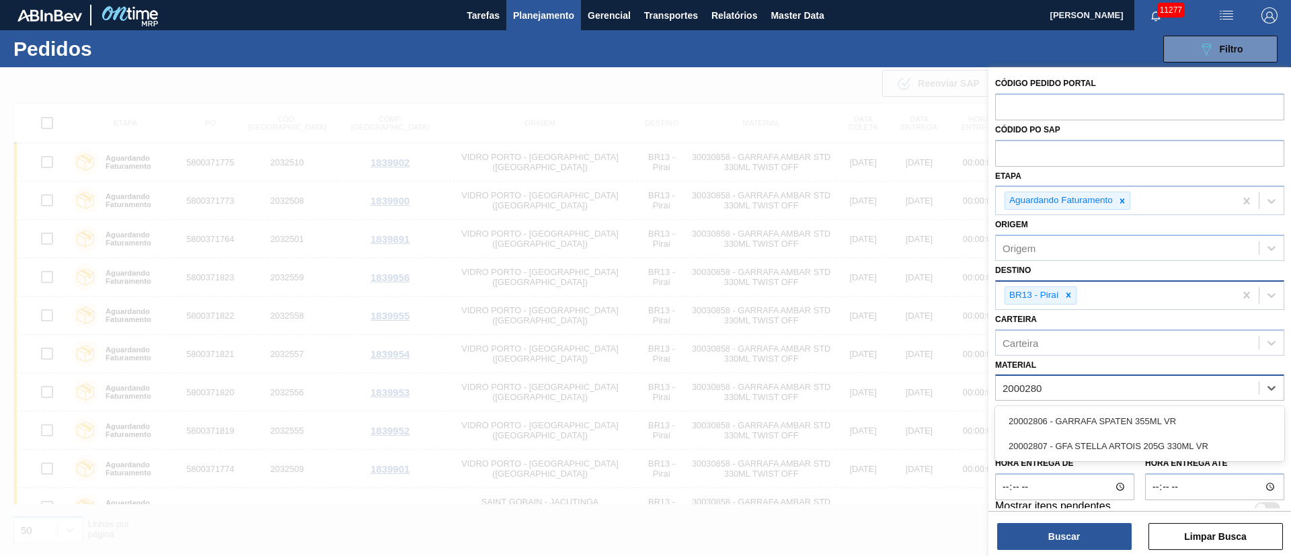
type input "20002807"
click at [1111, 425] on div "20002807 - GFA STELLA ARTOIS 205G 330ML VR" at bounding box center [1139, 421] width 289 height 25
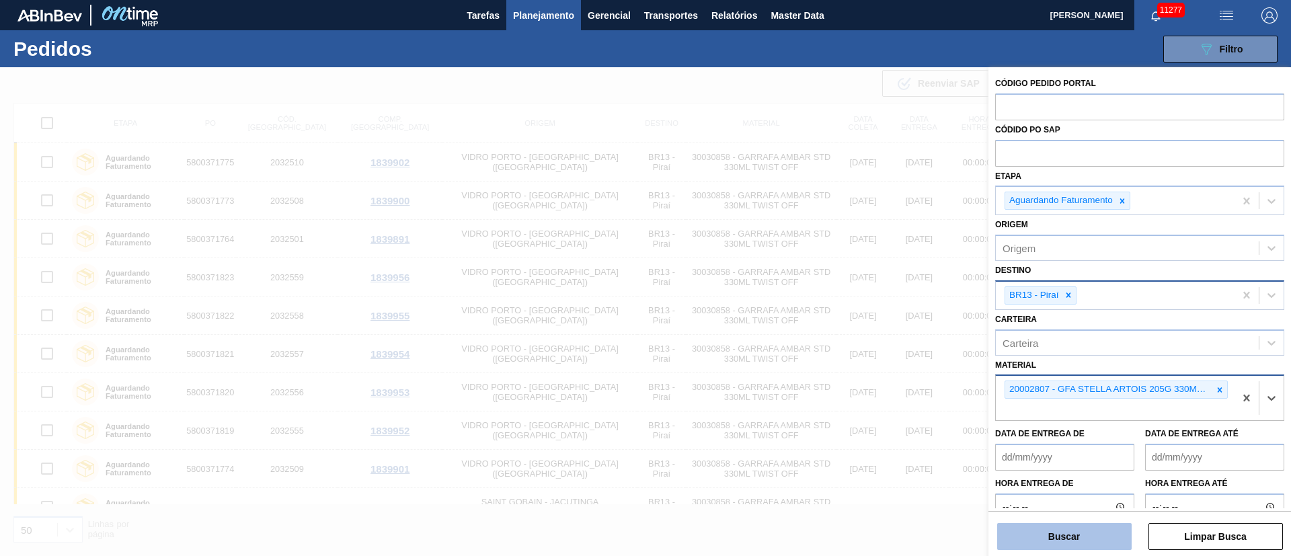
click at [1053, 535] on button "Buscar" at bounding box center [1065, 536] width 135 height 27
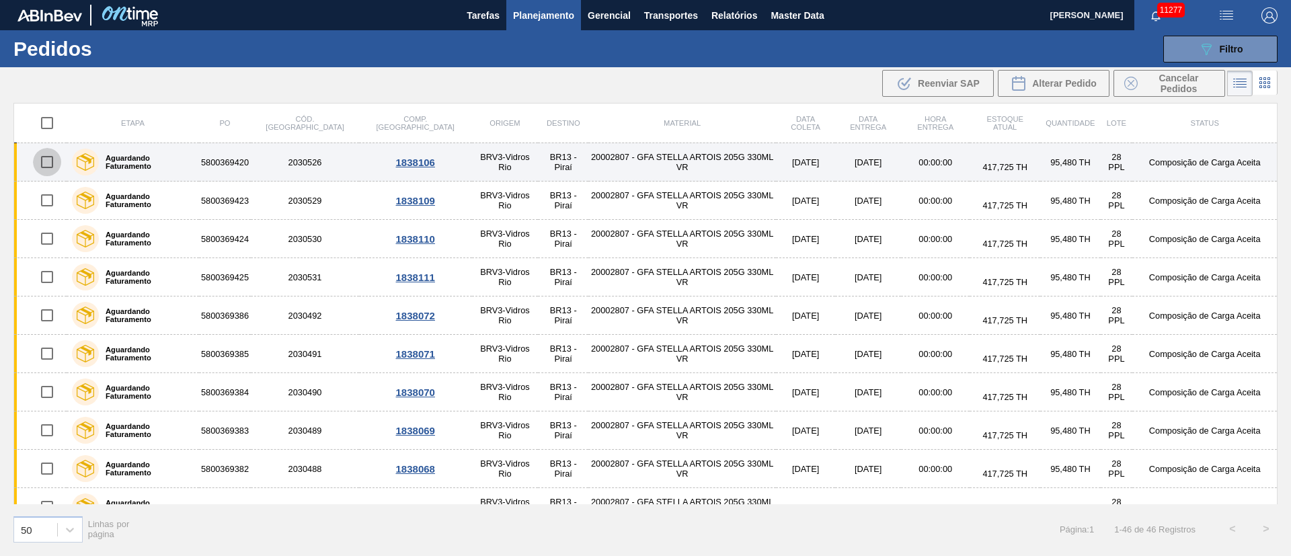
click at [50, 161] on input "checkbox" at bounding box center [47, 162] width 28 height 28
checkbox input "true"
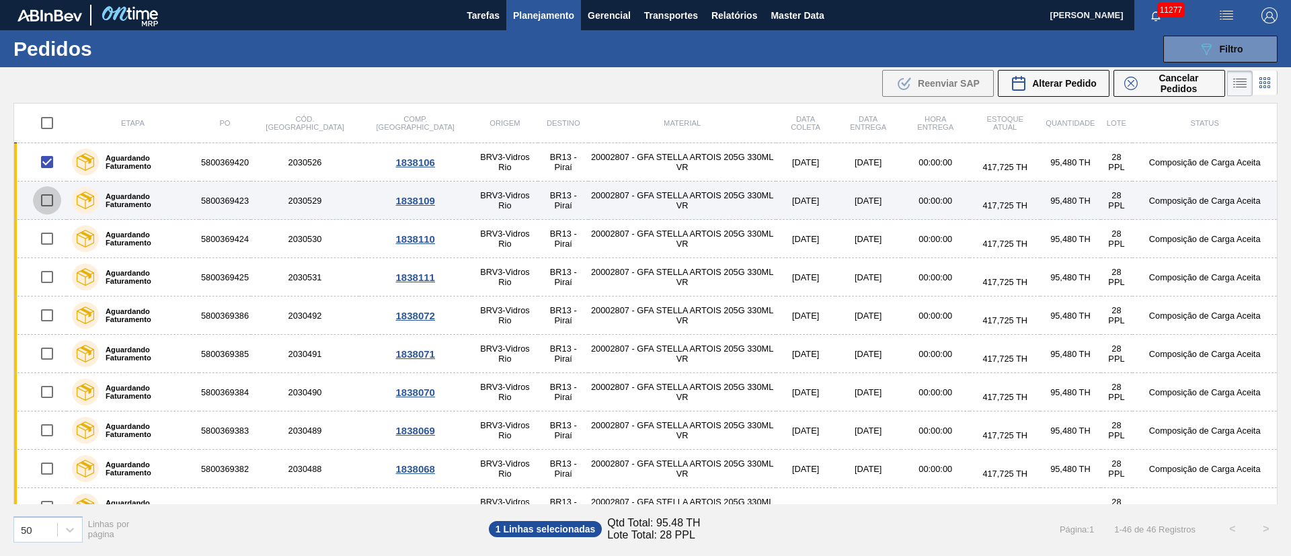
click at [46, 198] on input "checkbox" at bounding box center [47, 200] width 28 height 28
checkbox input "true"
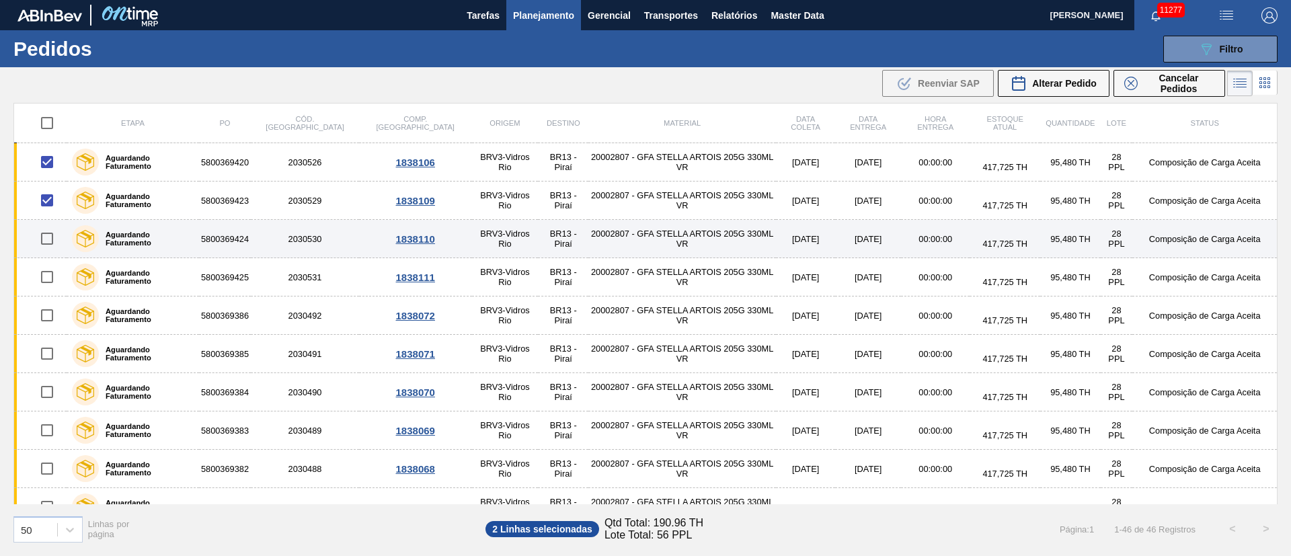
click at [52, 241] on input "checkbox" at bounding box center [47, 239] width 28 height 28
checkbox input "true"
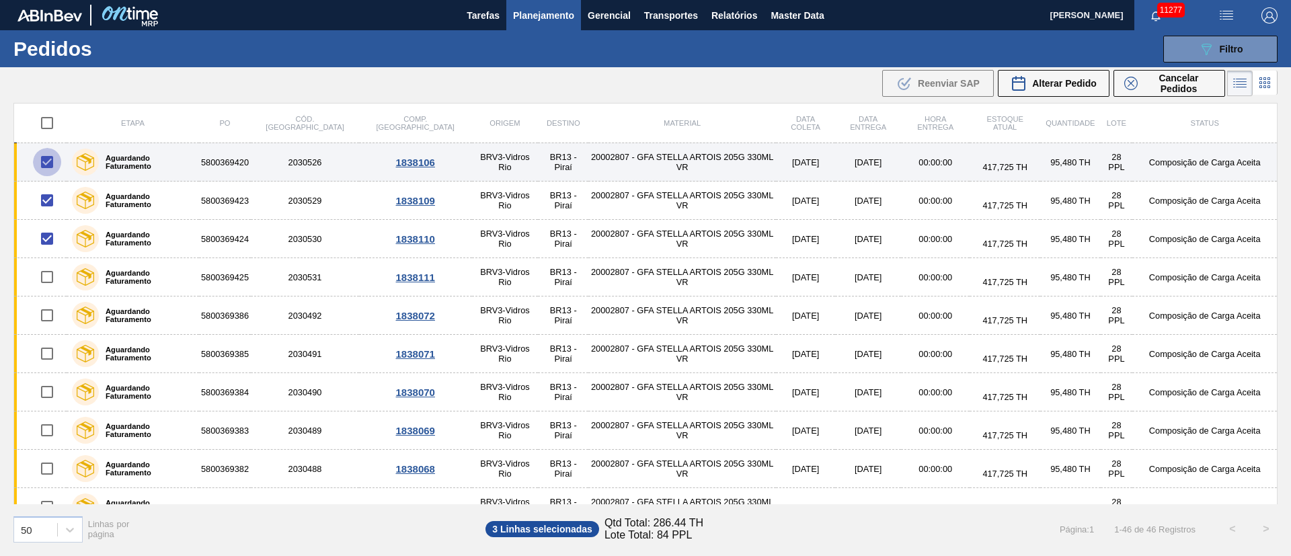
click at [50, 167] on input "checkbox" at bounding box center [47, 162] width 28 height 28
click at [48, 166] on input "checkbox" at bounding box center [47, 162] width 28 height 28
checkbox input "true"
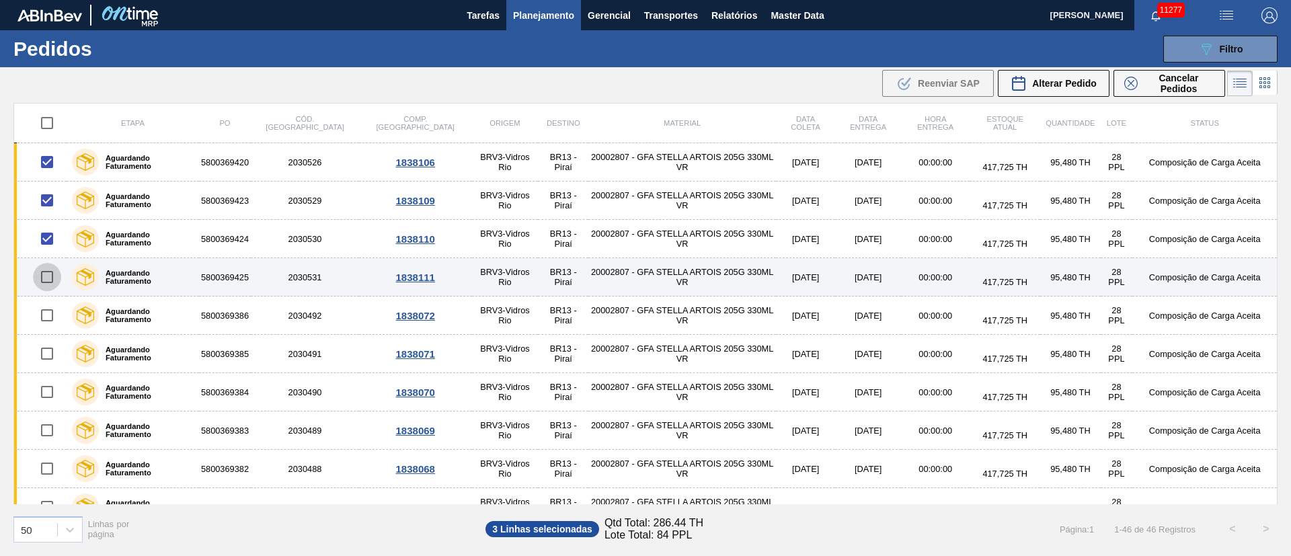
click at [50, 278] on input "checkbox" at bounding box center [47, 277] width 28 height 28
checkbox input "true"
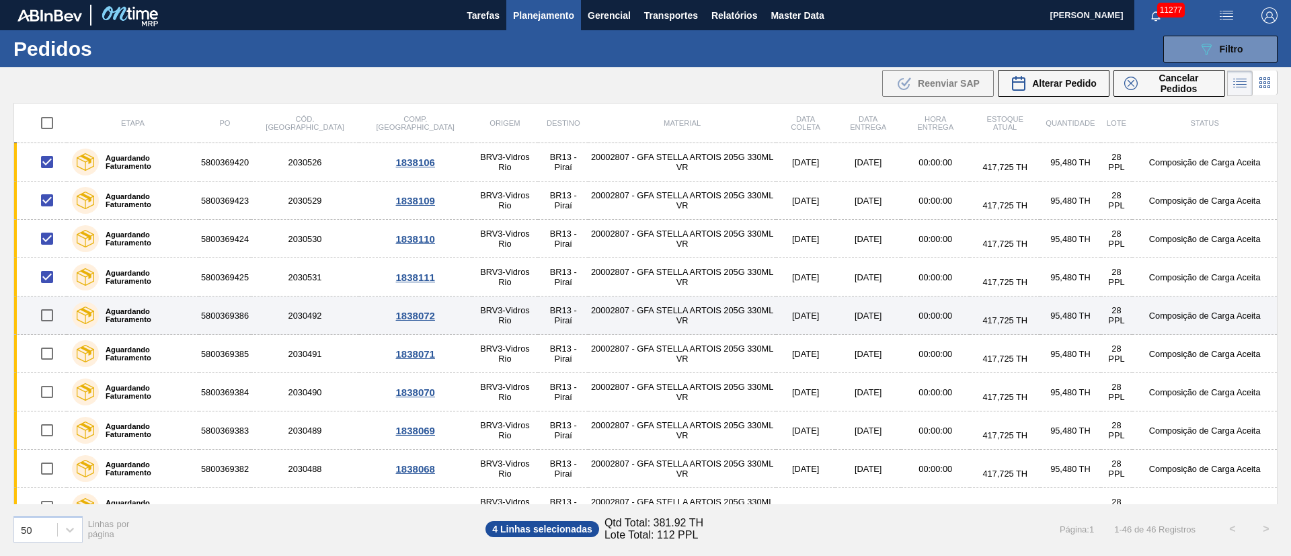
click at [46, 315] on input "checkbox" at bounding box center [47, 315] width 28 height 28
checkbox input "true"
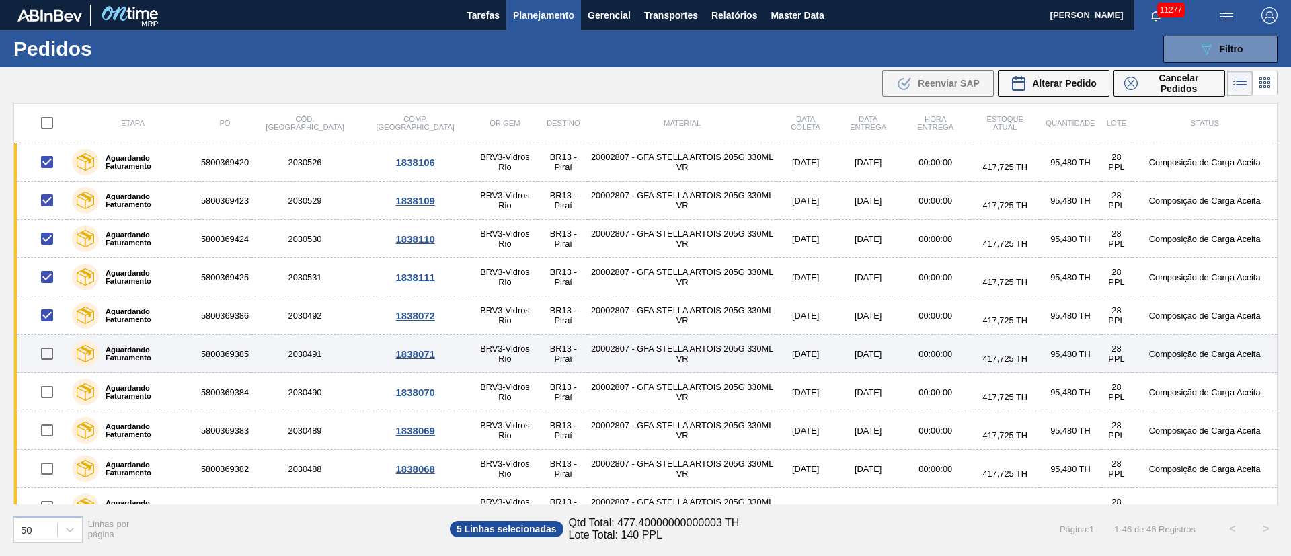
click at [46, 356] on input "checkbox" at bounding box center [47, 354] width 28 height 28
checkbox input "true"
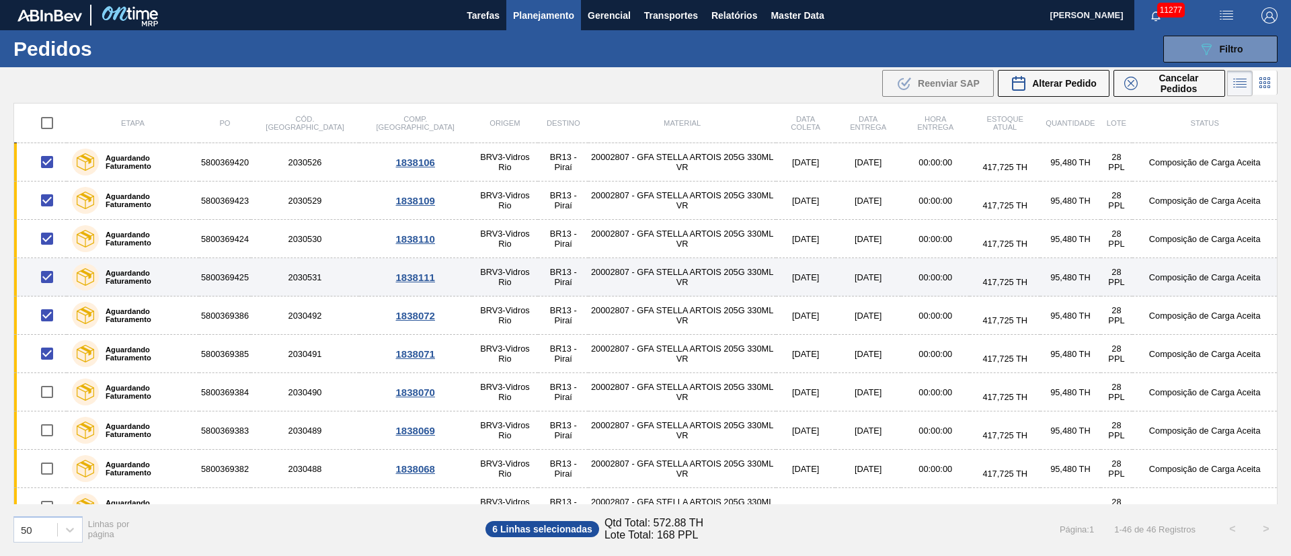
click at [43, 273] on input "checkbox" at bounding box center [47, 277] width 28 height 28
checkbox input "false"
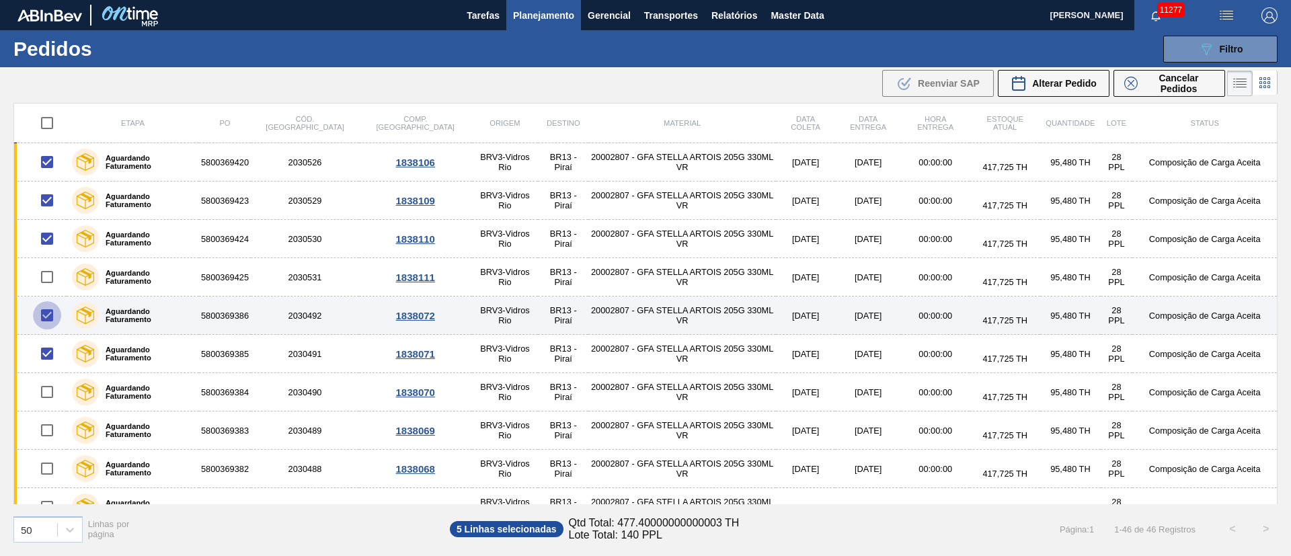
click at [48, 322] on input "checkbox" at bounding box center [47, 315] width 28 height 28
checkbox input "false"
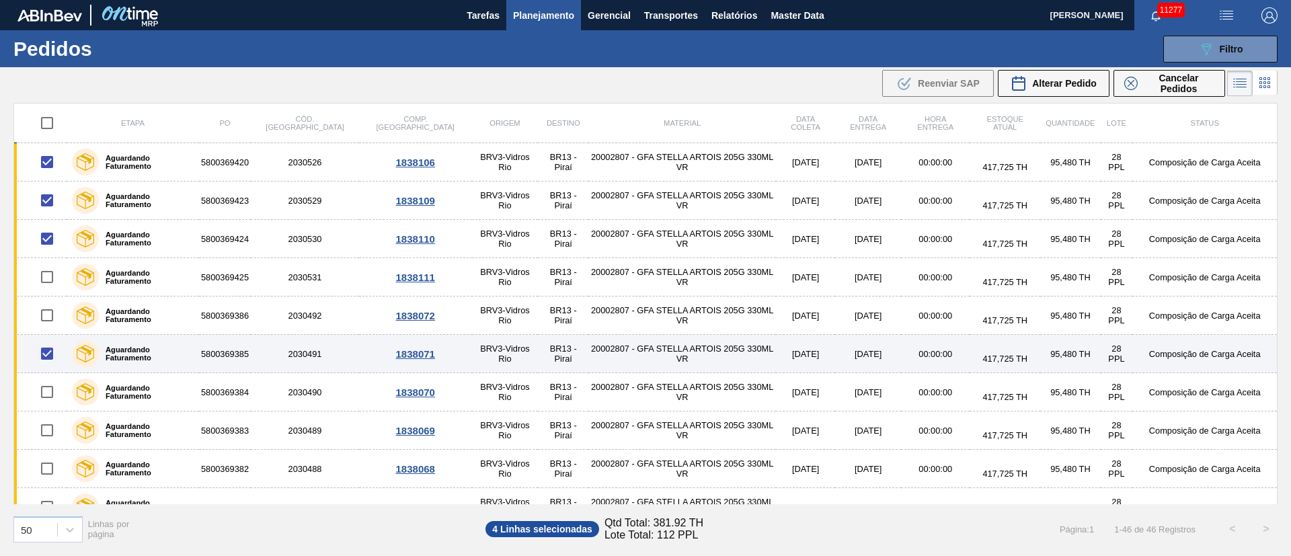
click at [50, 350] on input "checkbox" at bounding box center [47, 354] width 28 height 28
checkbox input "false"
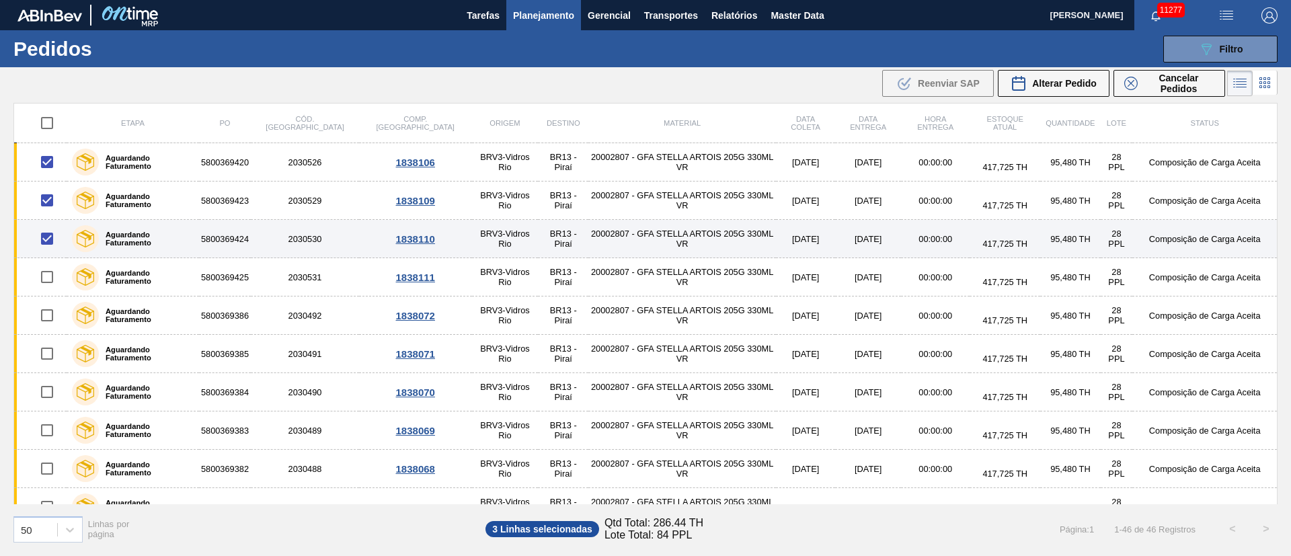
click at [47, 237] on input "checkbox" at bounding box center [47, 239] width 28 height 28
checkbox input "false"
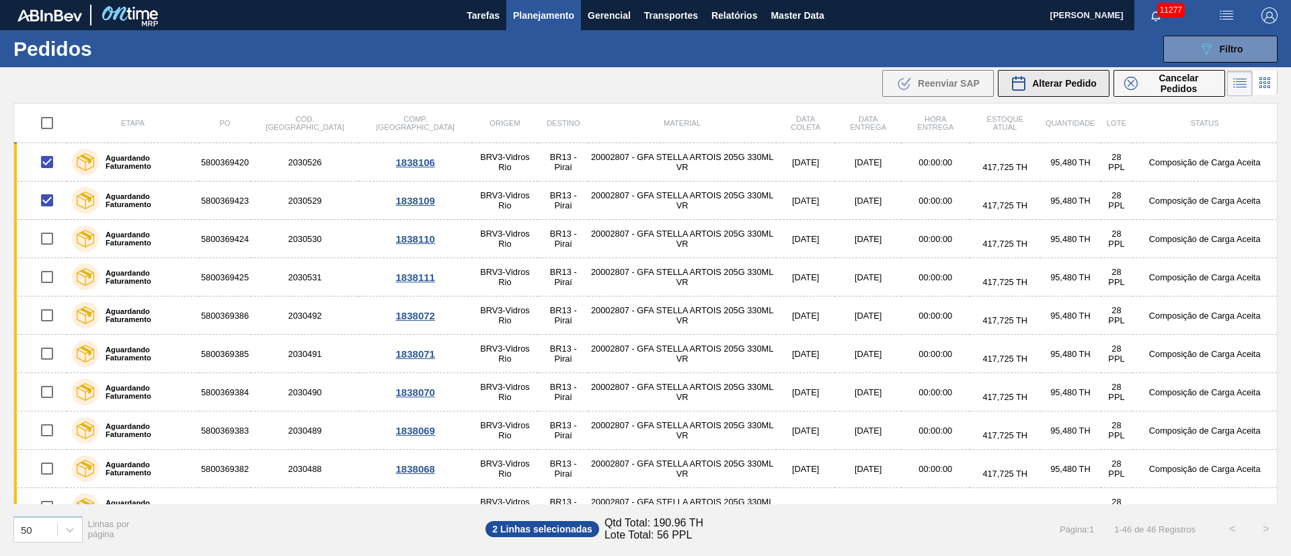
click at [1067, 75] on div "Alterar Pedido" at bounding box center [1054, 83] width 86 height 16
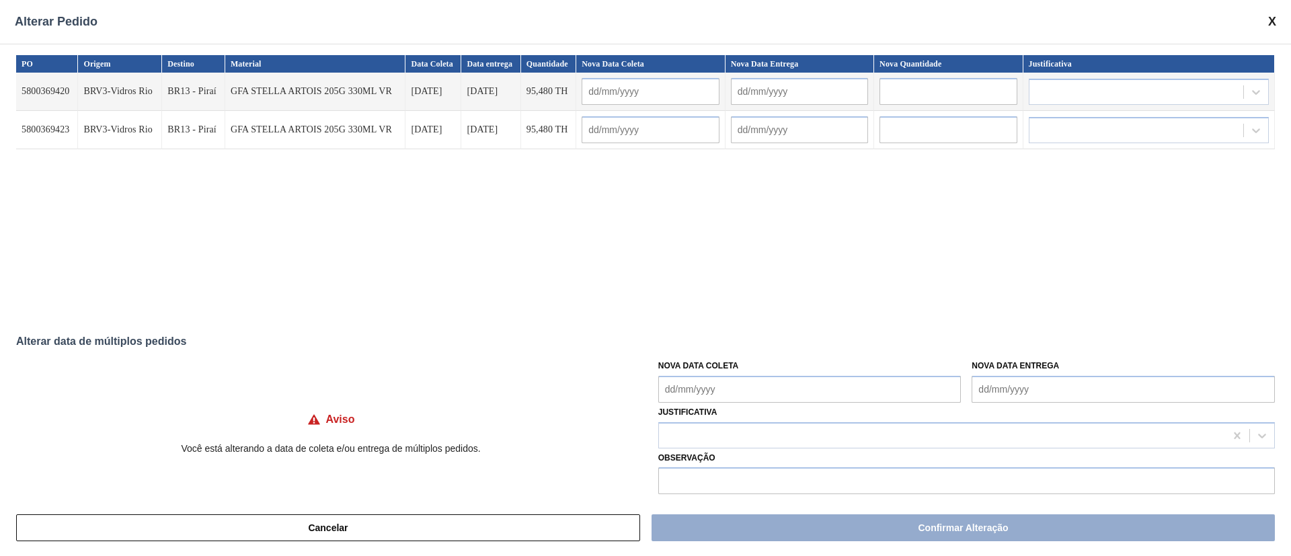
click at [749, 383] on Coleta "Nova Data Coleta" at bounding box center [810, 389] width 303 height 27
click at [743, 354] on div "1" at bounding box center [739, 350] width 18 height 18
type Coleta "[DATE]"
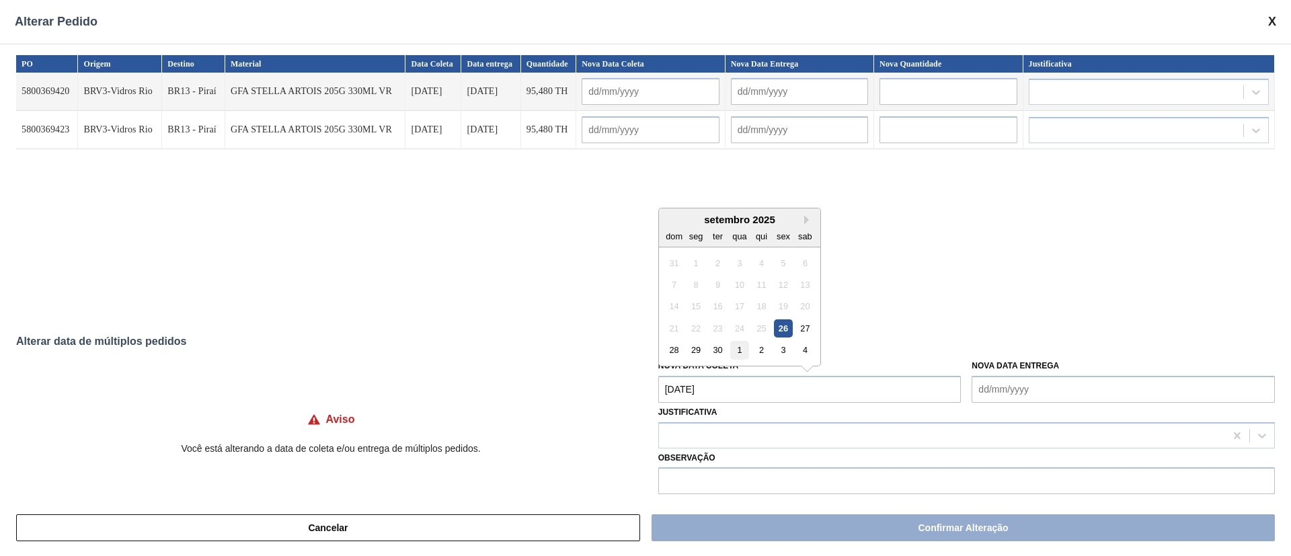
type input "[DATE]"
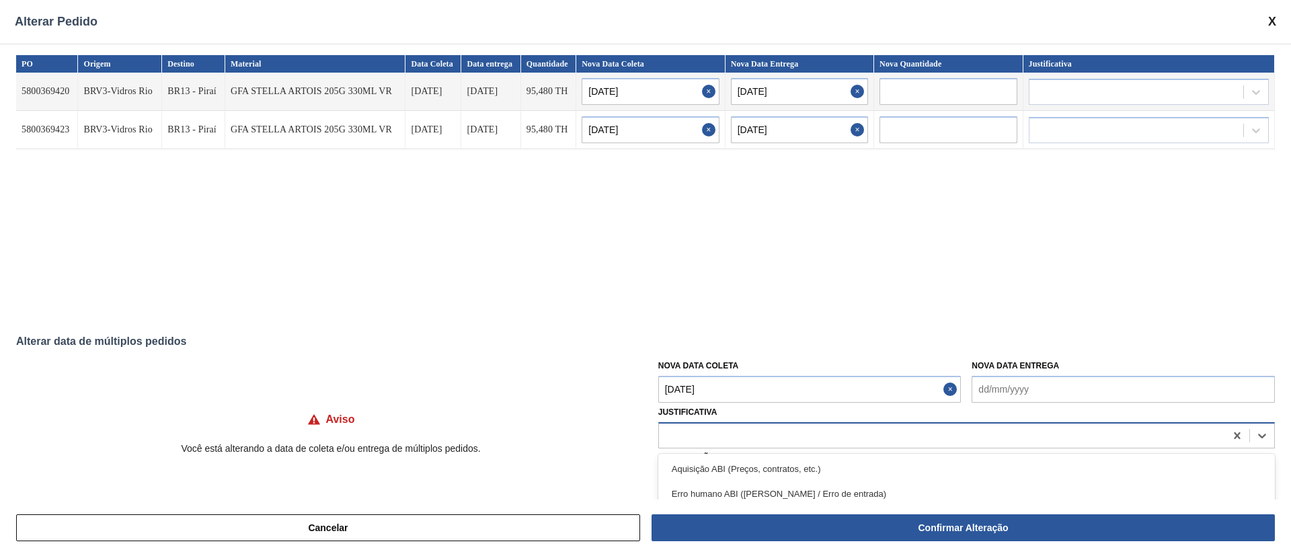
click at [714, 443] on div at bounding box center [942, 436] width 566 height 20
type input "OU"
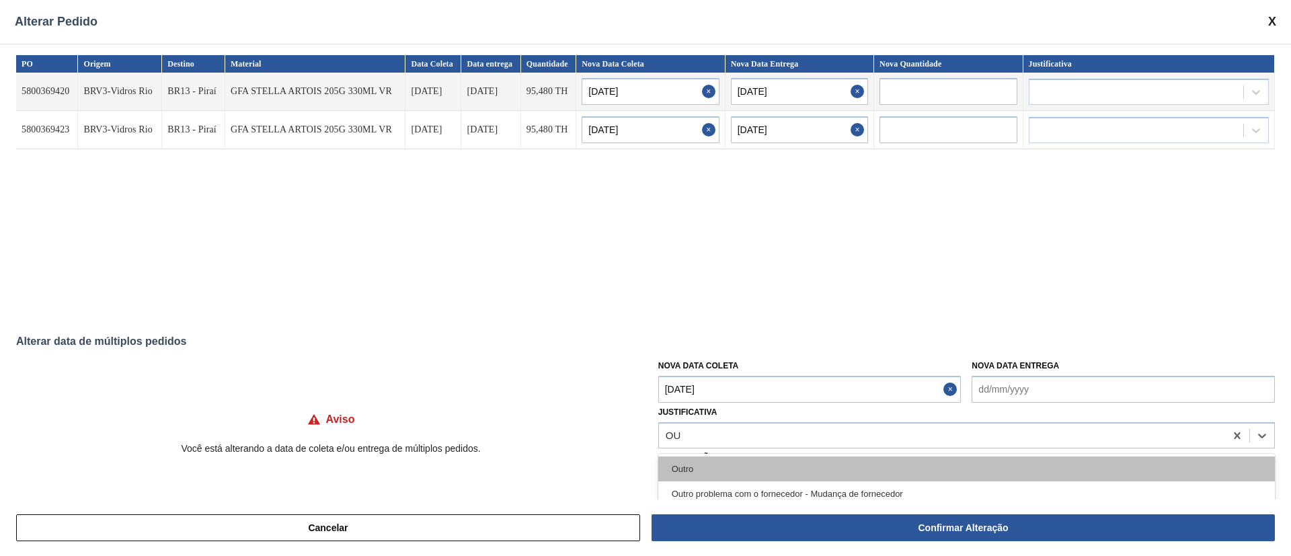
click at [679, 467] on div "Outro" at bounding box center [967, 469] width 617 height 25
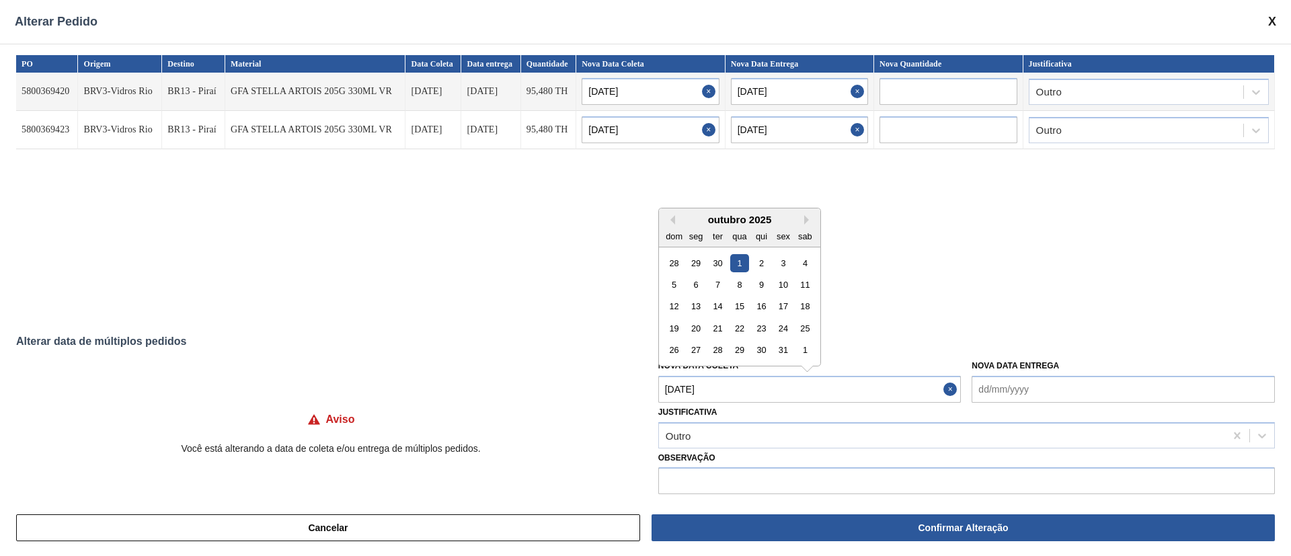
click at [739, 392] on Coleta "[DATE]" at bounding box center [810, 389] width 303 height 27
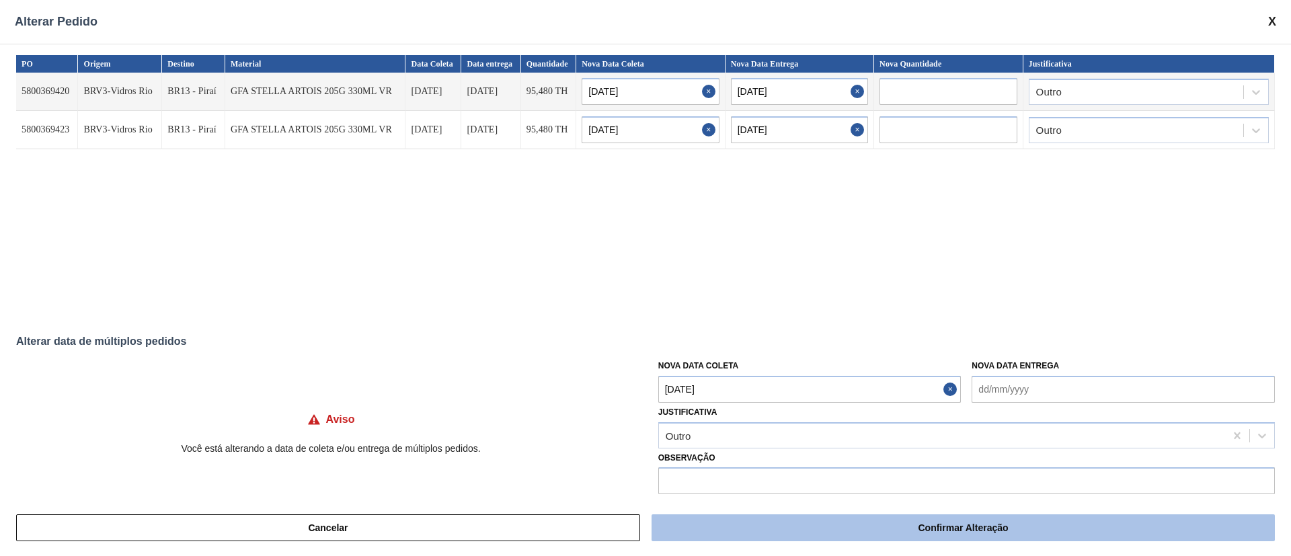
click at [829, 527] on button "Confirmar Alteração" at bounding box center [964, 528] width 624 height 27
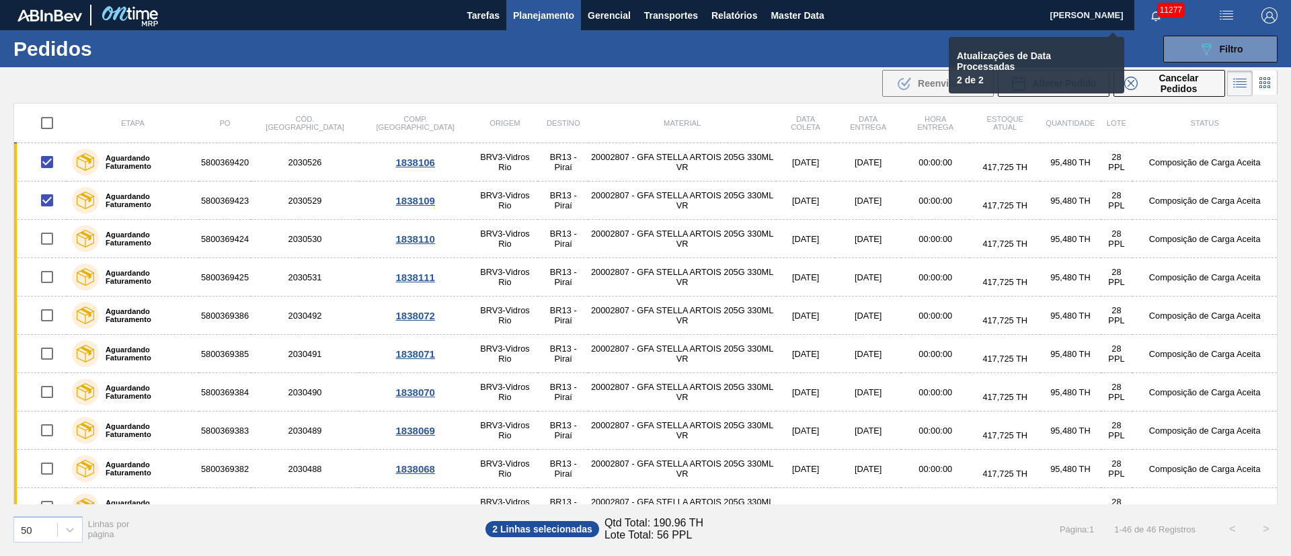
checkbox input "false"
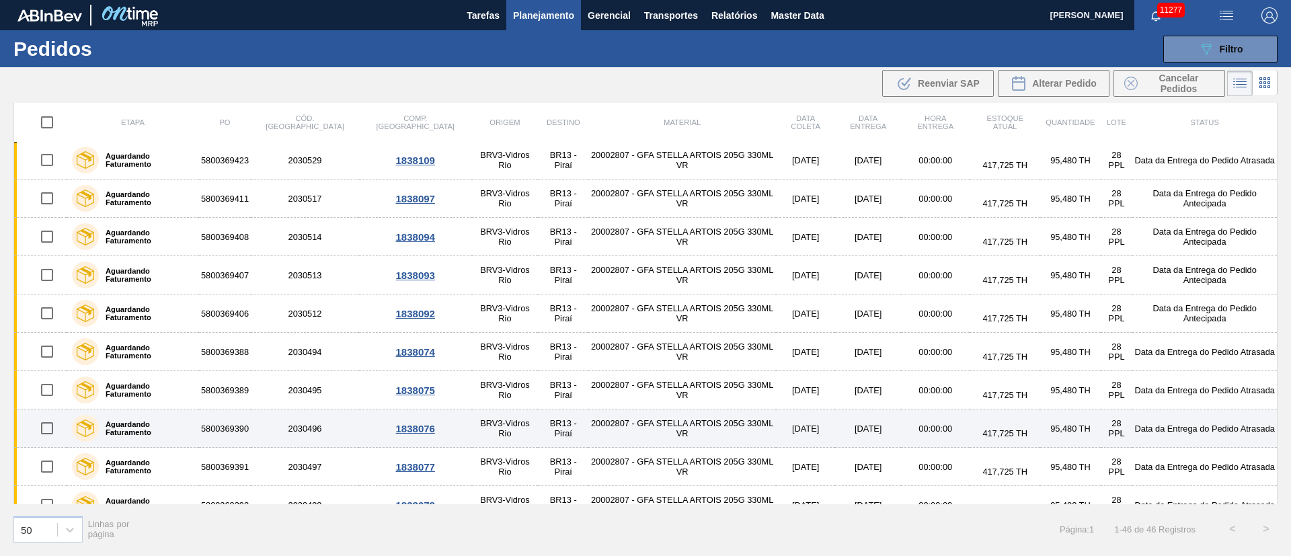
scroll to position [706, 0]
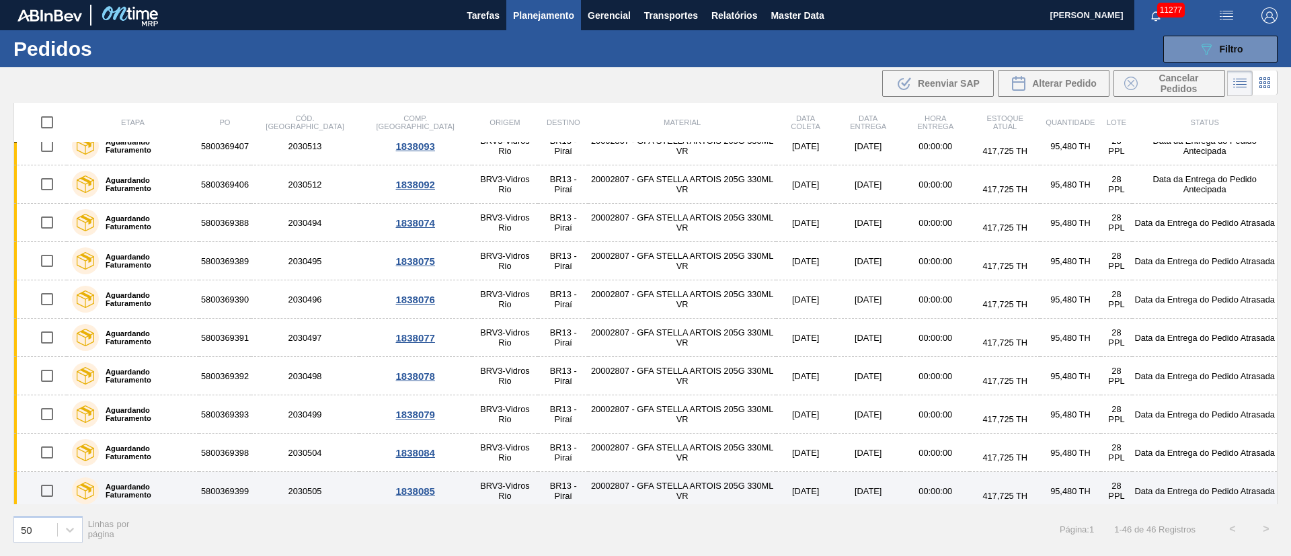
drag, startPoint x: 48, startPoint y: 451, endPoint x: 48, endPoint y: 472, distance: 20.9
click at [50, 452] on input "checkbox" at bounding box center [47, 453] width 28 height 28
checkbox input "true"
click at [45, 488] on input "checkbox" at bounding box center [47, 491] width 28 height 28
checkbox input "true"
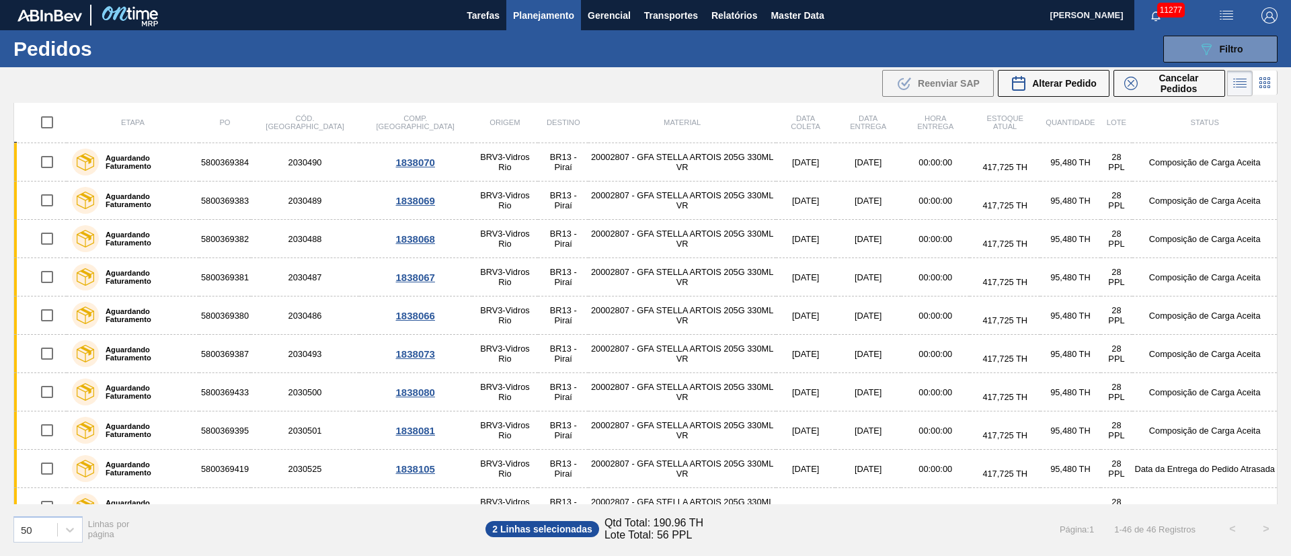
scroll to position [0, 0]
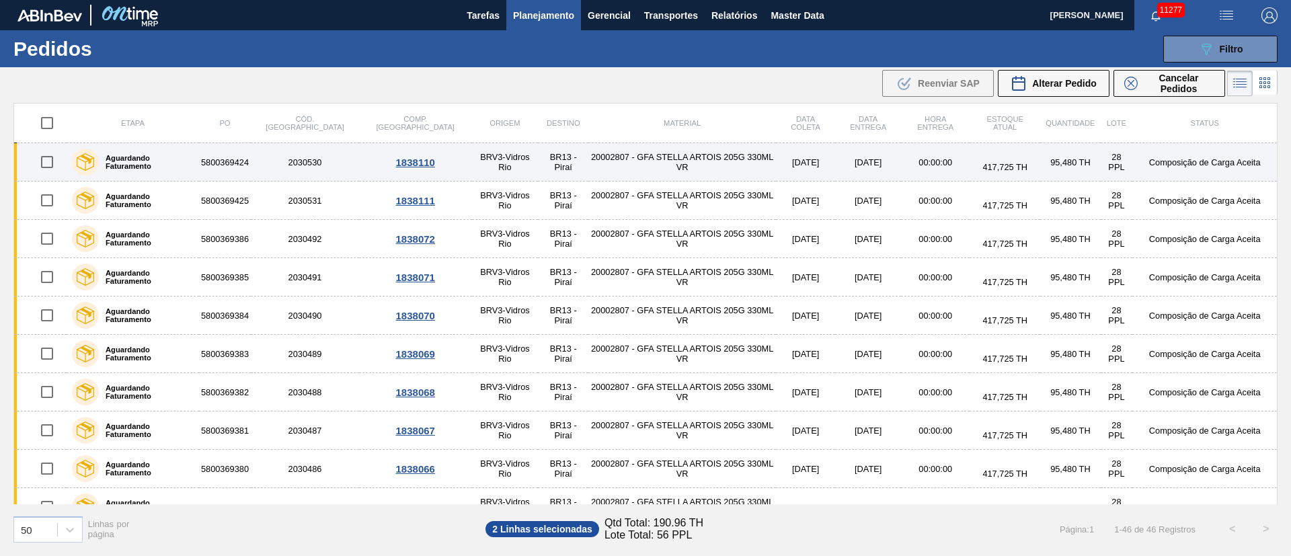
click at [44, 161] on input "checkbox" at bounding box center [47, 162] width 28 height 28
checkbox input "true"
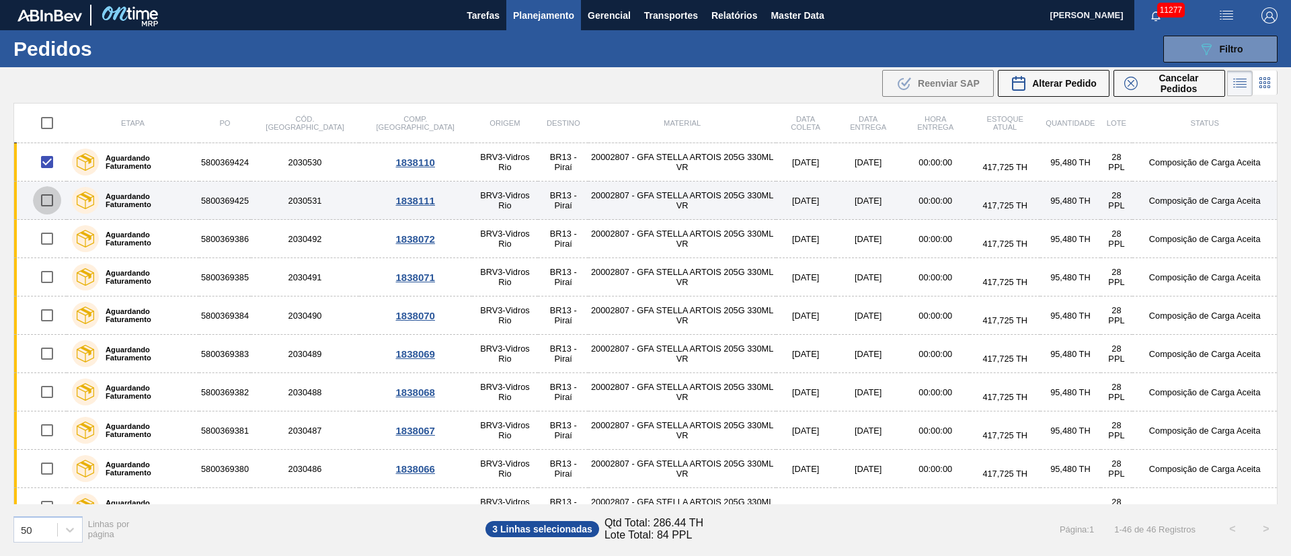
click at [50, 204] on input "checkbox" at bounding box center [47, 200] width 28 height 28
checkbox input "true"
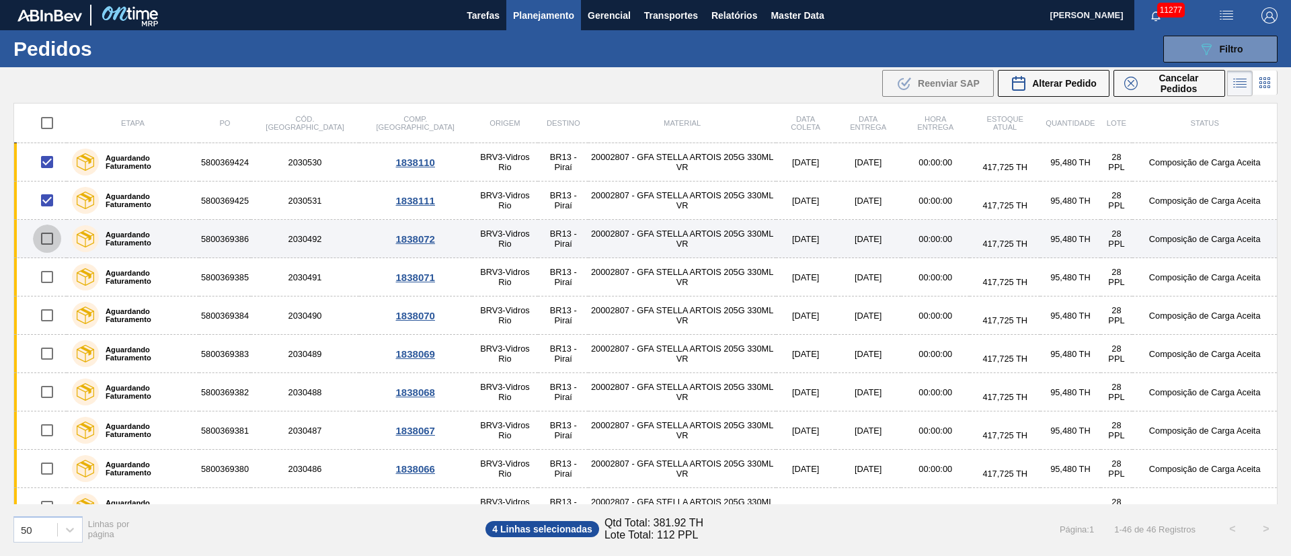
click at [50, 237] on input "checkbox" at bounding box center [47, 239] width 28 height 28
checkbox input "true"
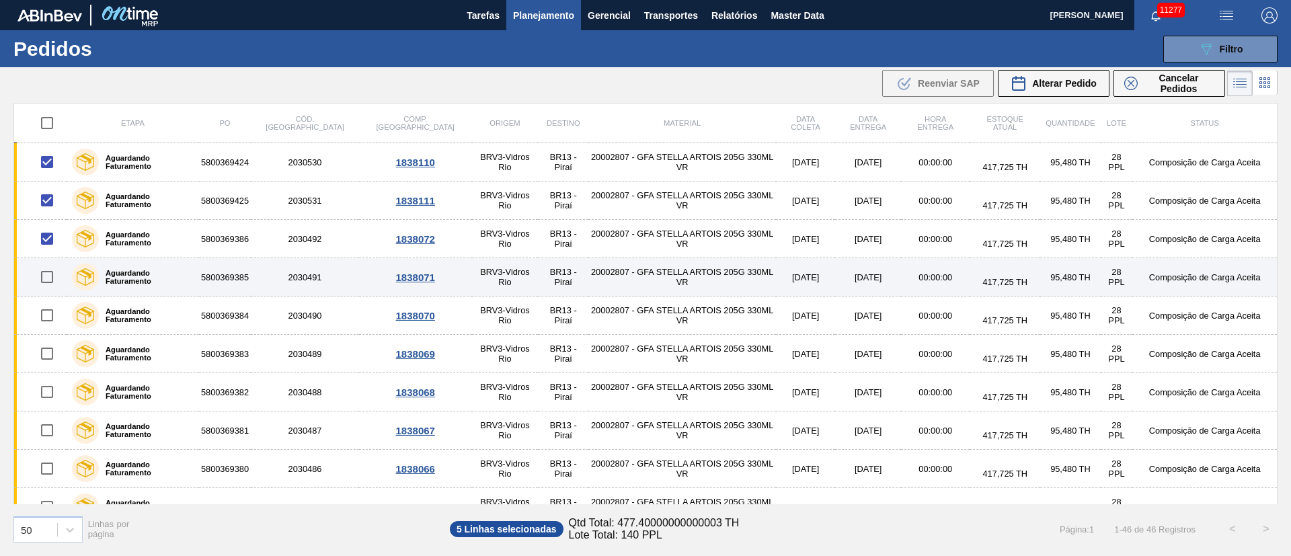
click at [51, 282] on input "checkbox" at bounding box center [47, 277] width 28 height 28
checkbox input "true"
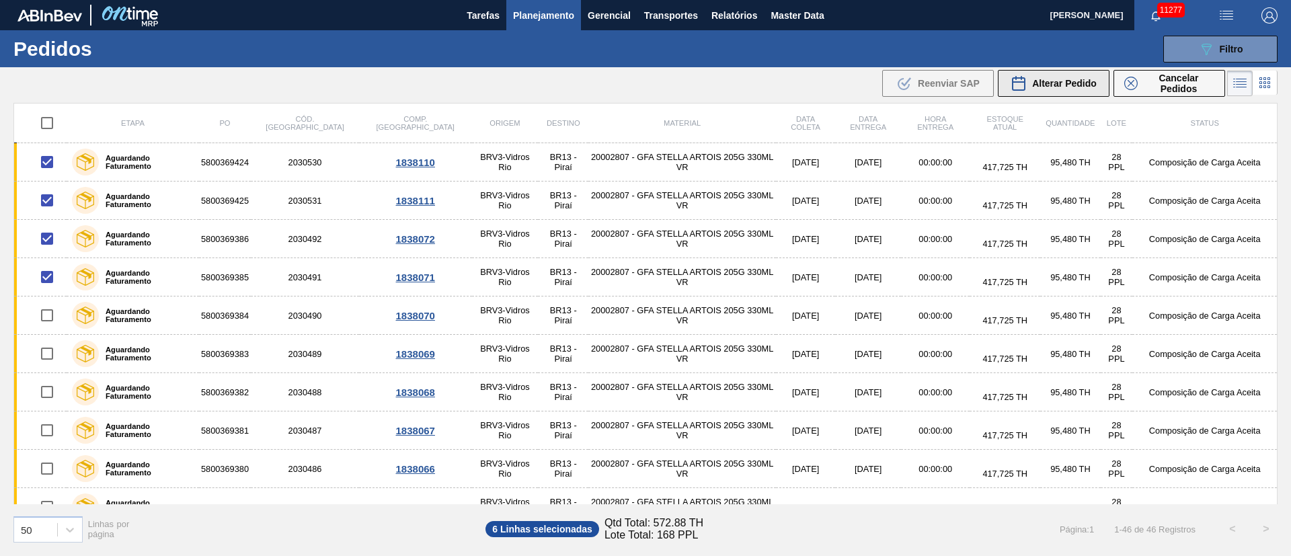
click at [1057, 88] on span "Alterar Pedido" at bounding box center [1064, 83] width 65 height 11
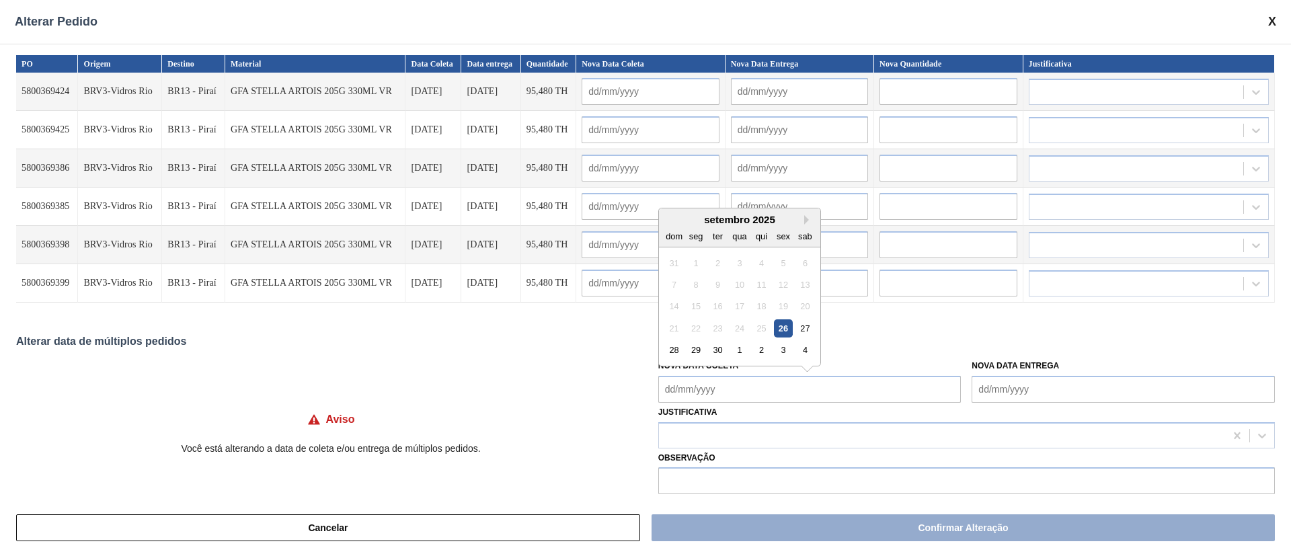
click at [738, 388] on Coleta "Nova Data Coleta" at bounding box center [810, 389] width 303 height 27
click at [693, 351] on div "29" at bounding box center [696, 350] width 18 height 18
type Coleta "[DATE]"
type input "[DATE]"
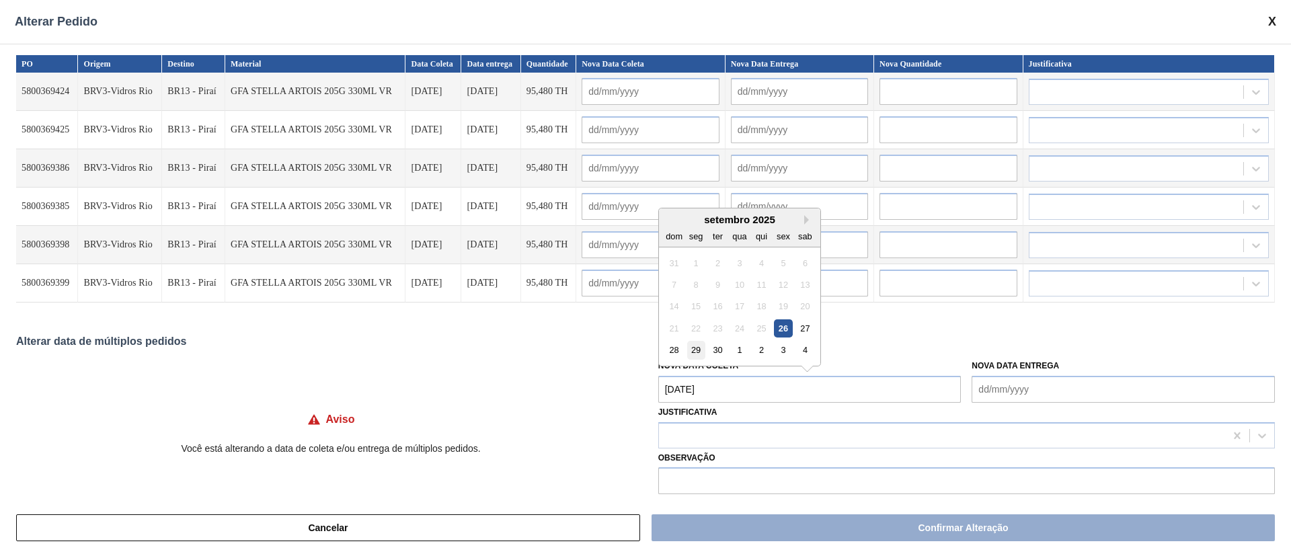
type input "[DATE]"
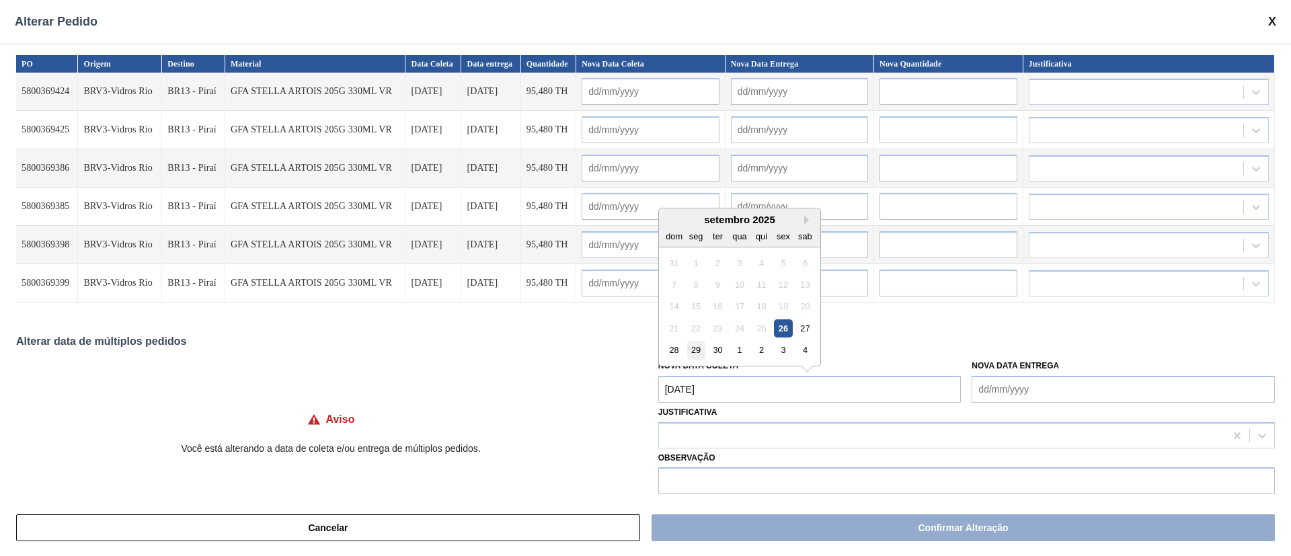
type input "[DATE]"
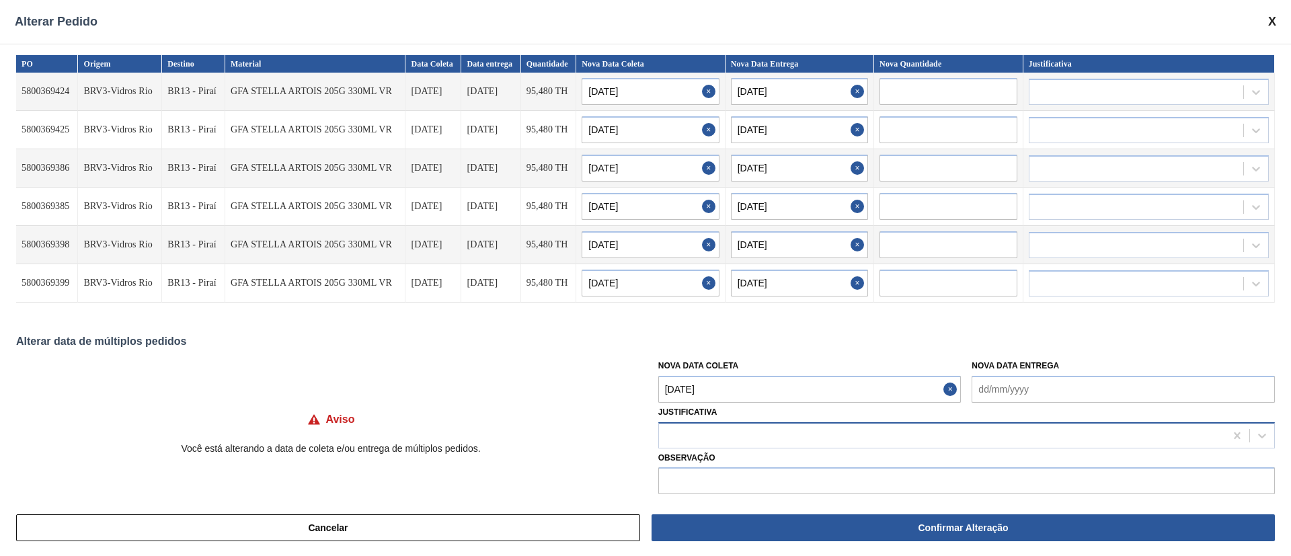
click at [733, 436] on div at bounding box center [942, 436] width 566 height 20
type input "U"
type input "OU"
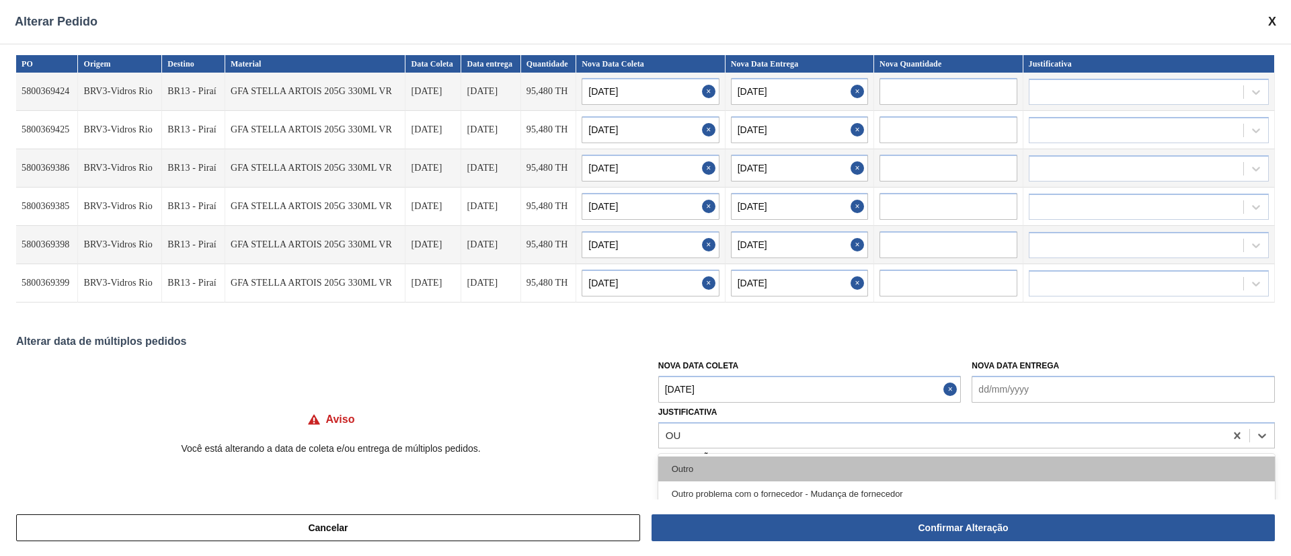
click at [718, 461] on div "Outro" at bounding box center [967, 469] width 617 height 25
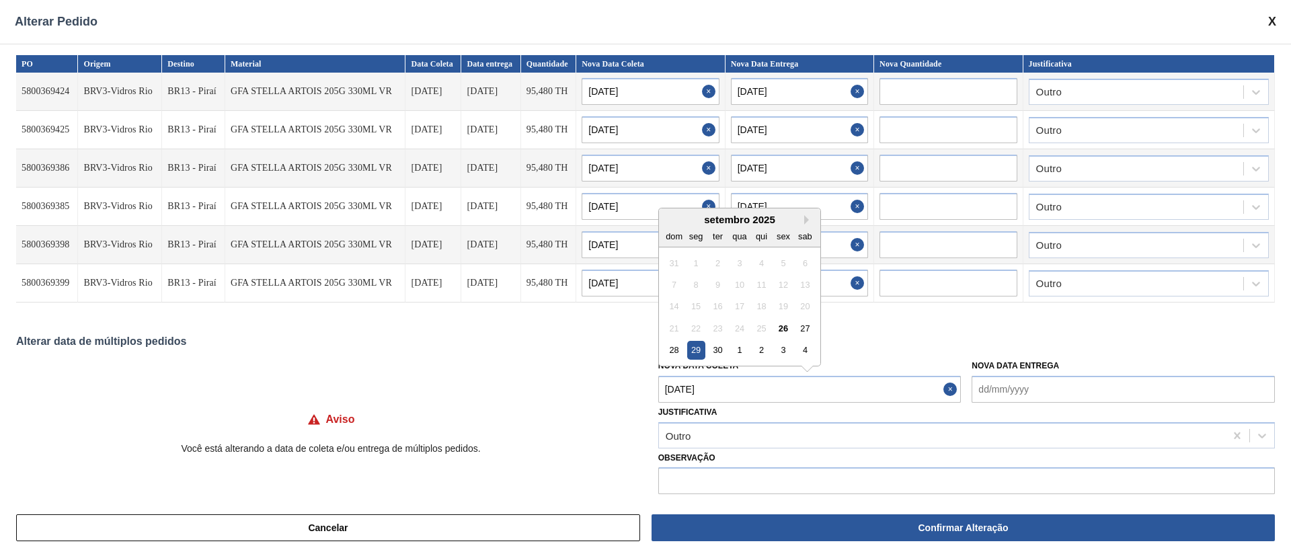
click at [724, 391] on Coleta "[DATE]" at bounding box center [810, 389] width 303 height 27
click at [800, 354] on div "4" at bounding box center [805, 350] width 18 height 18
type Coleta "[DATE]"
type input "[DATE]"
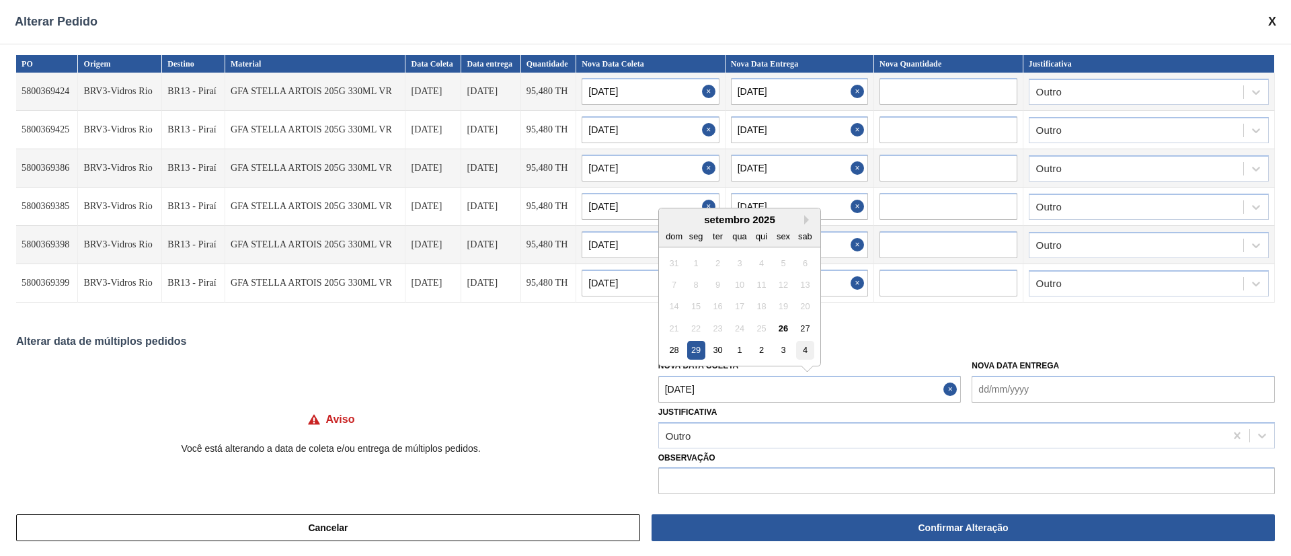
type input "[DATE]"
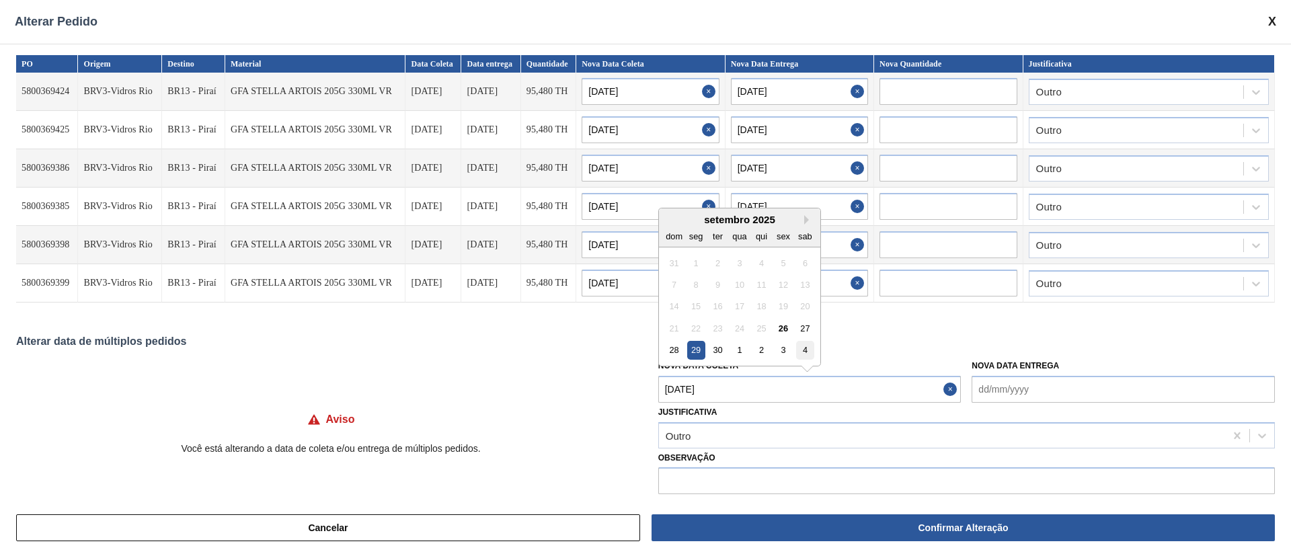
type input "[DATE]"
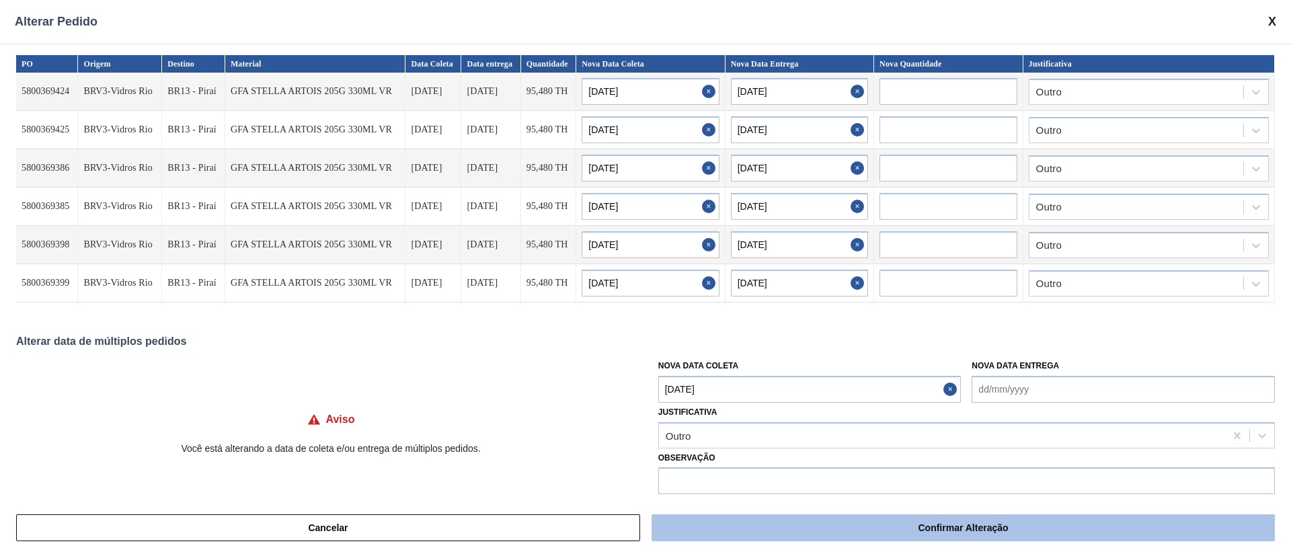
click at [721, 530] on button "Confirmar Alteração" at bounding box center [964, 528] width 624 height 27
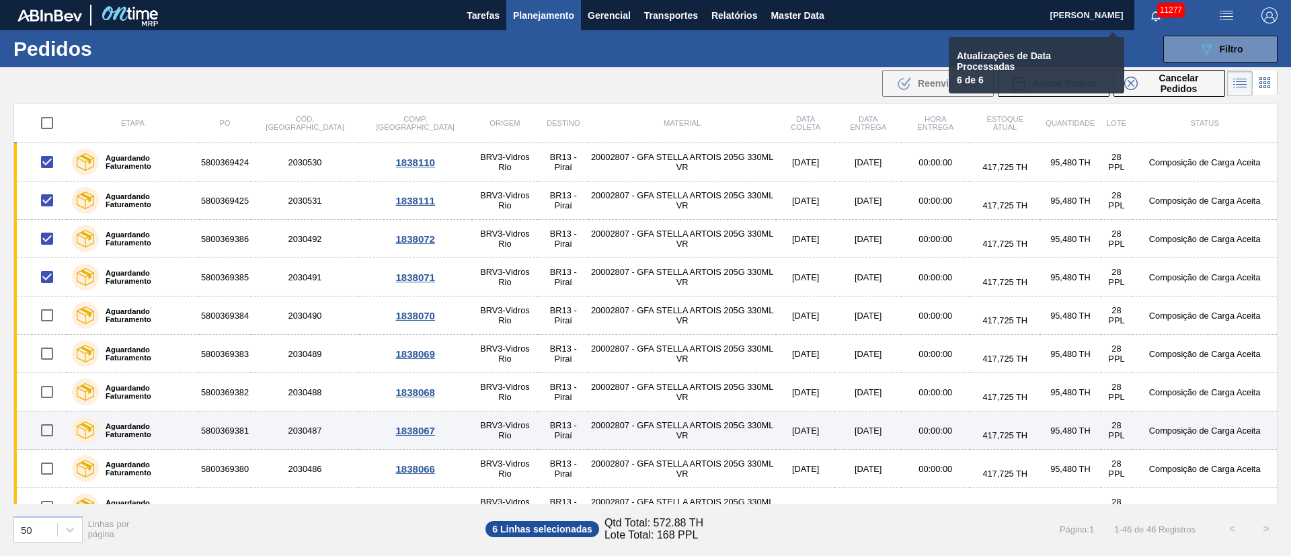
checkbox input "false"
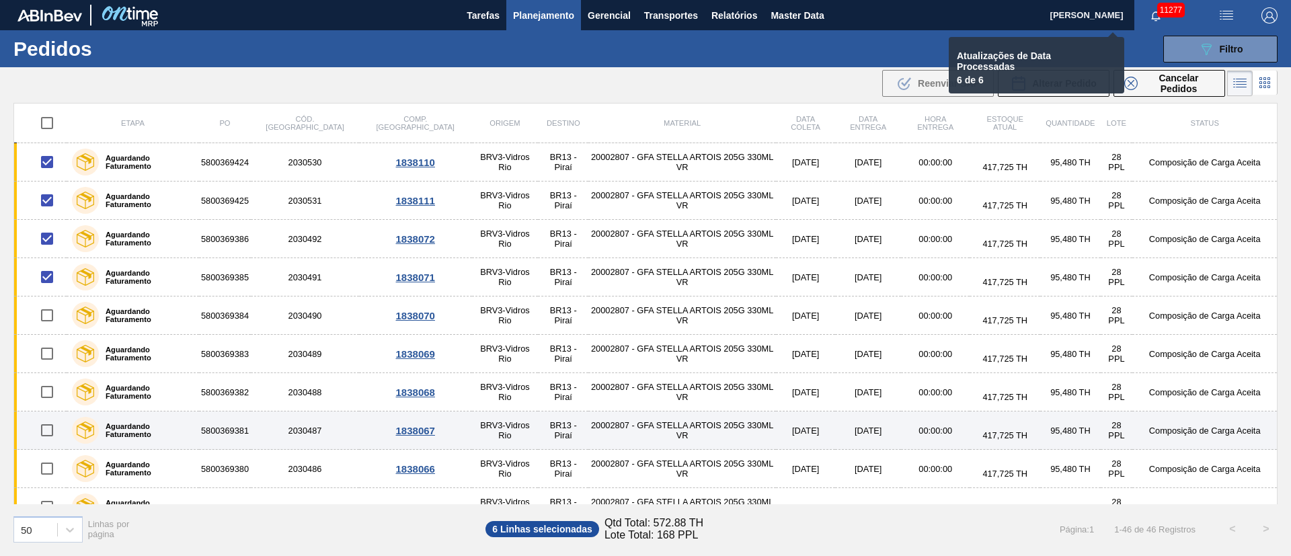
checkbox input "false"
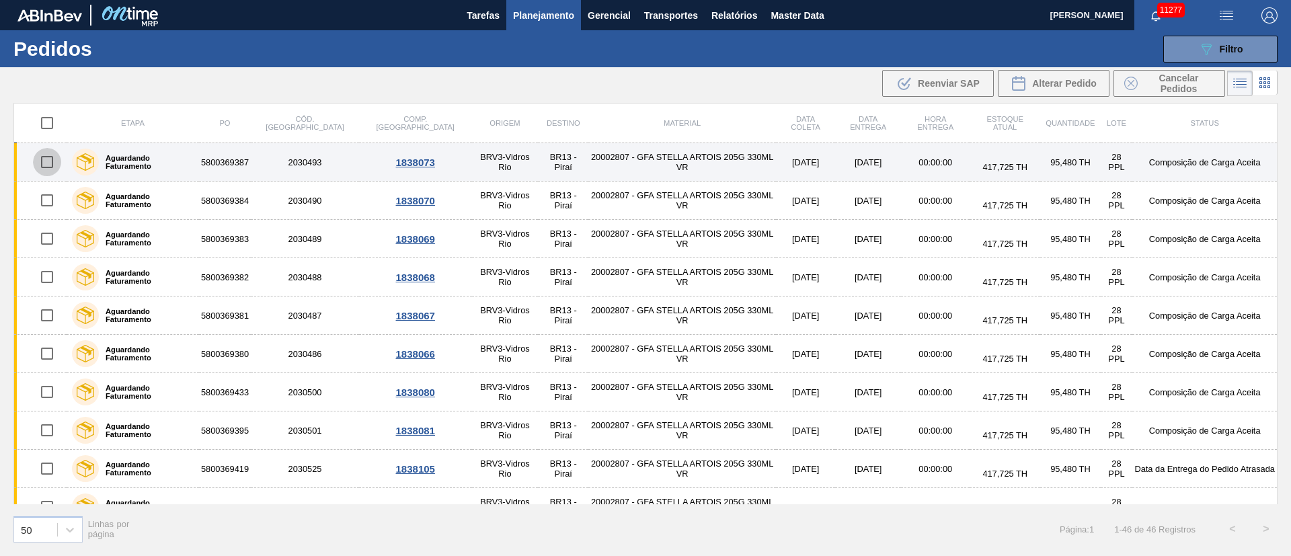
click at [42, 165] on input "checkbox" at bounding box center [47, 162] width 28 height 28
checkbox input "true"
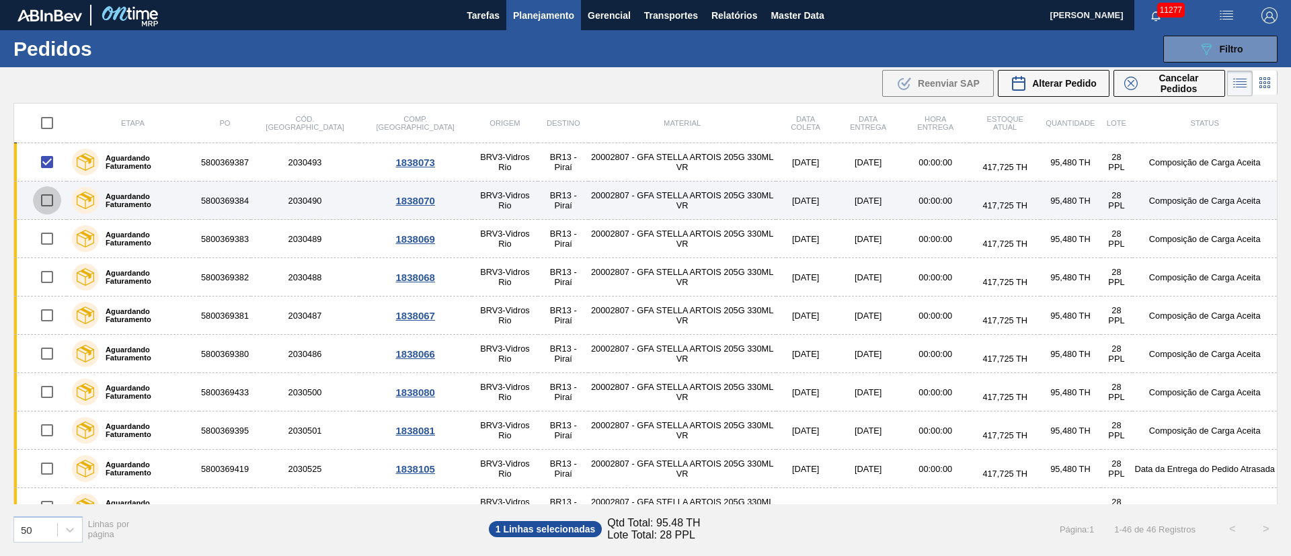
click at [48, 203] on input "checkbox" at bounding box center [47, 200] width 28 height 28
checkbox input "true"
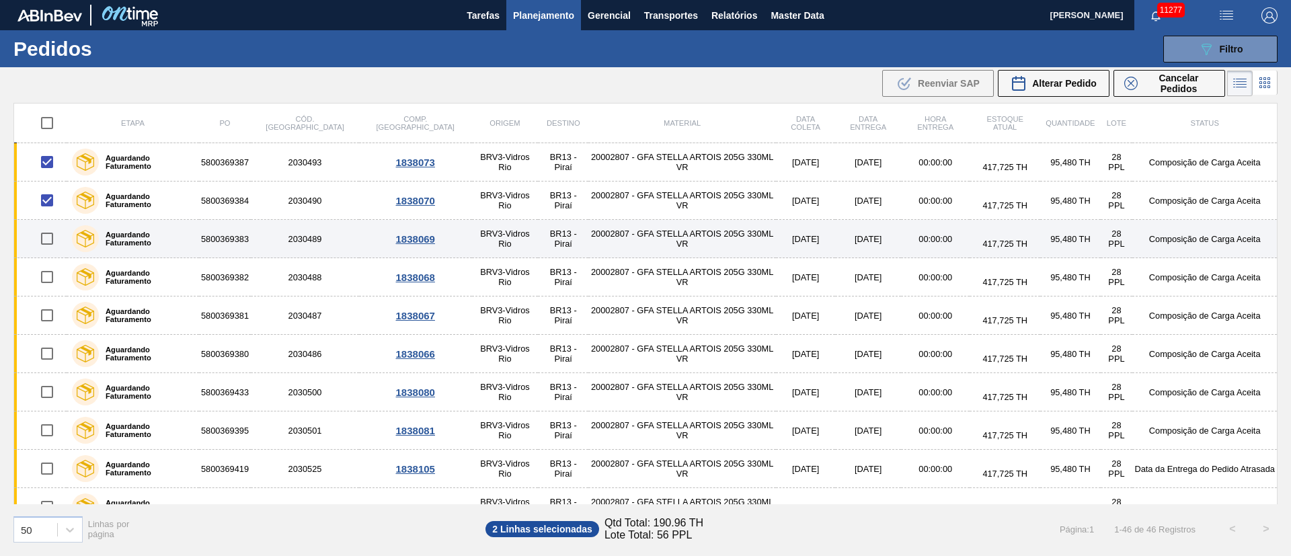
click at [48, 253] on td at bounding box center [40, 239] width 53 height 38
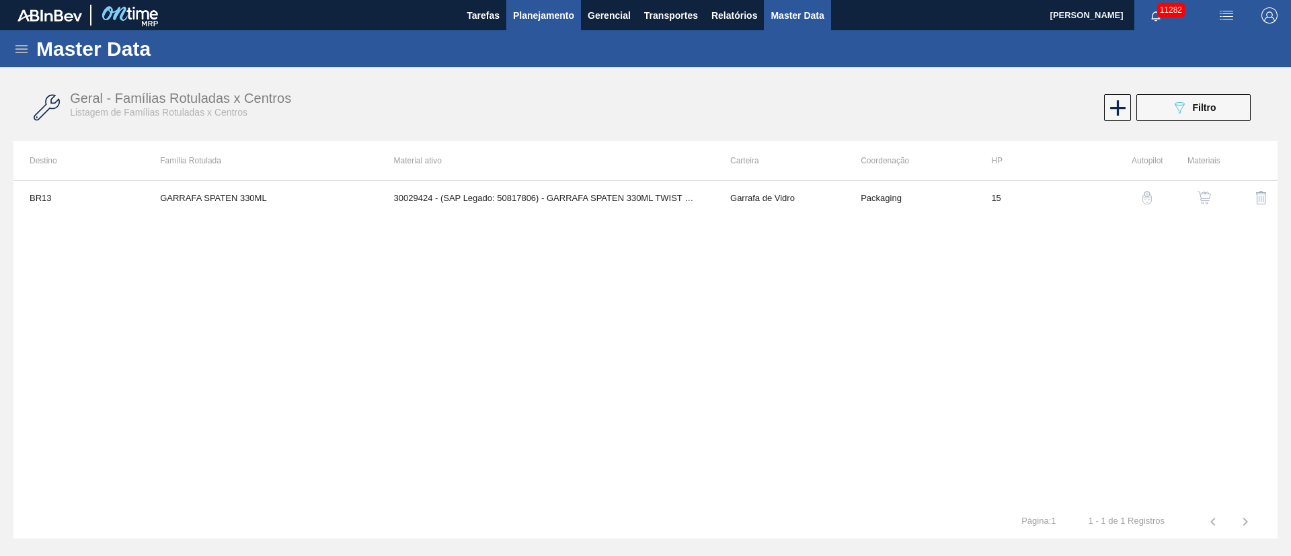
click at [566, 15] on span "Planejamento" at bounding box center [543, 15] width 61 height 16
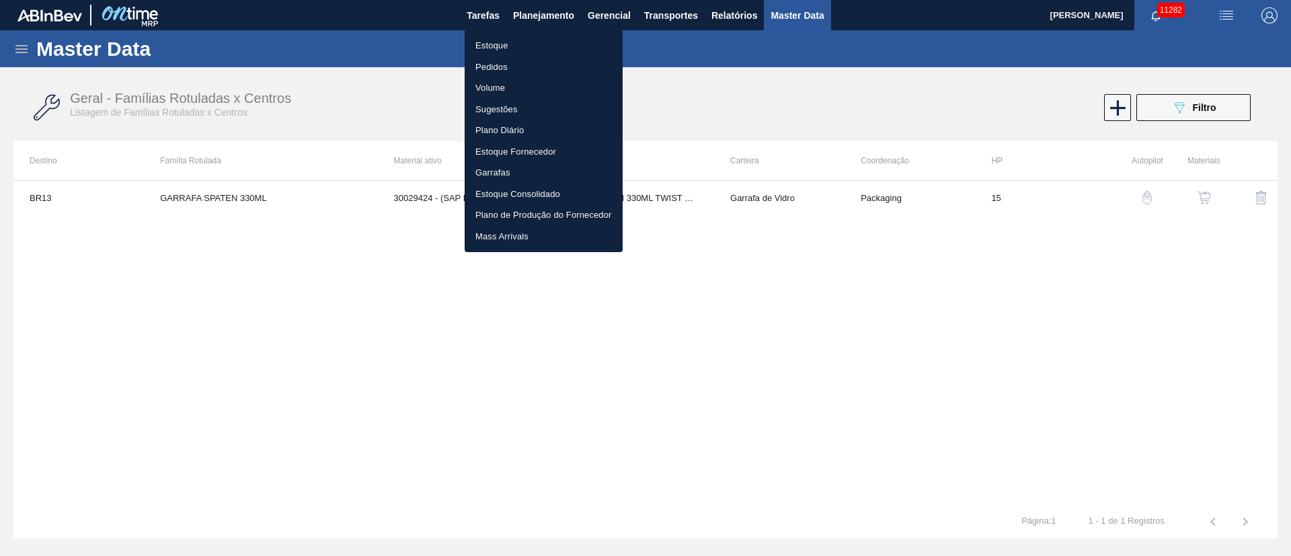
click at [492, 63] on li "Pedidos" at bounding box center [544, 68] width 158 height 22
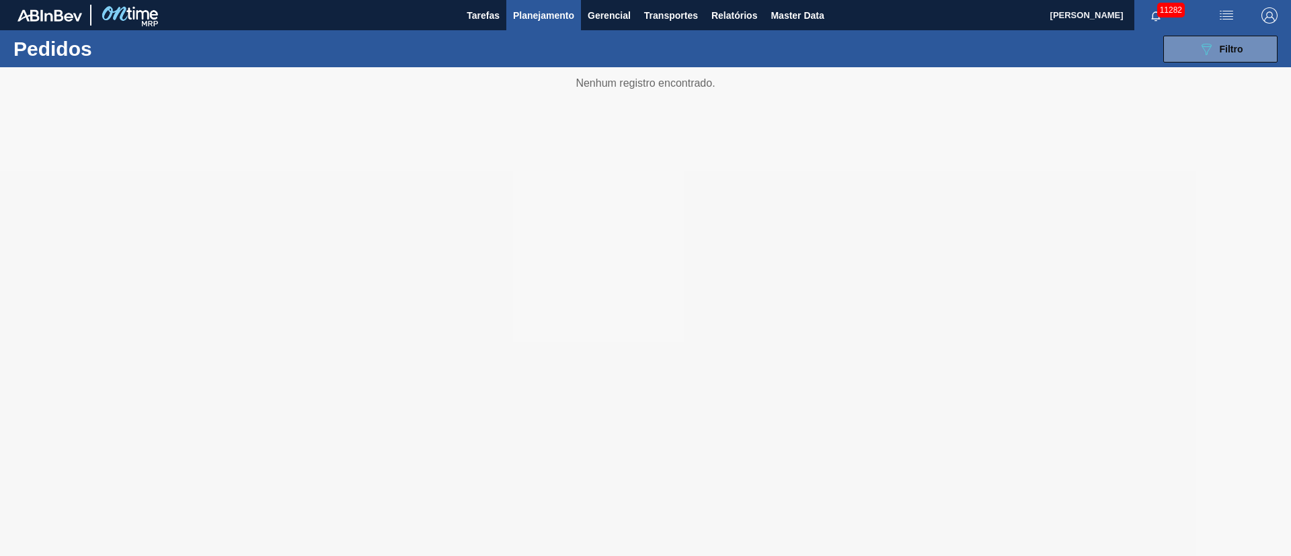
click at [542, 20] on span "Planejamento" at bounding box center [543, 15] width 61 height 16
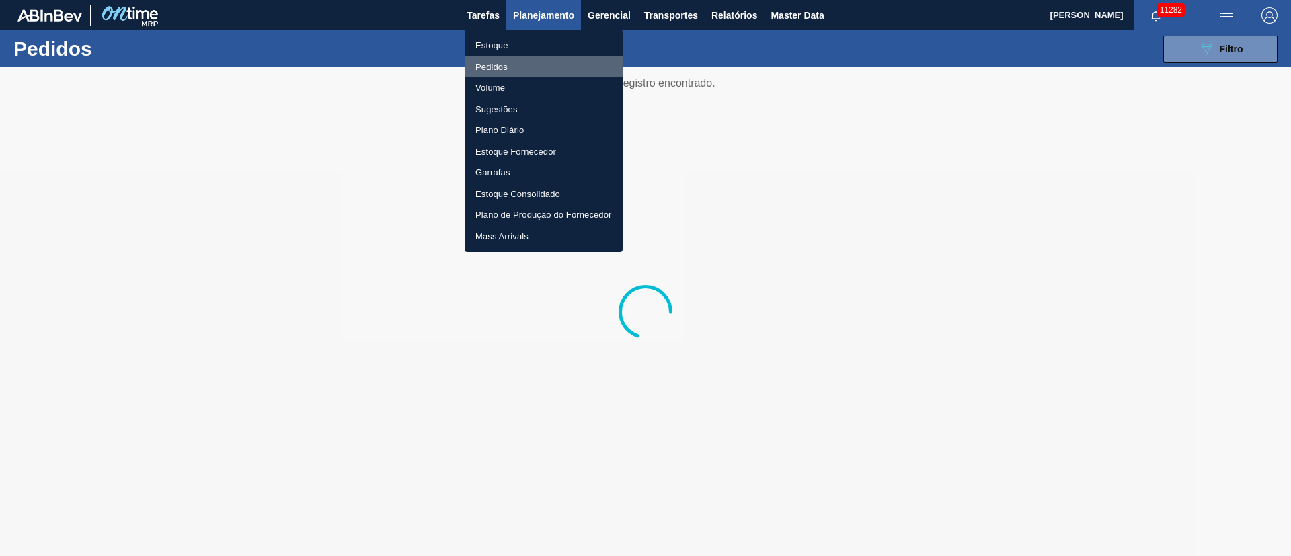
click at [498, 61] on li "Pedidos" at bounding box center [544, 68] width 158 height 22
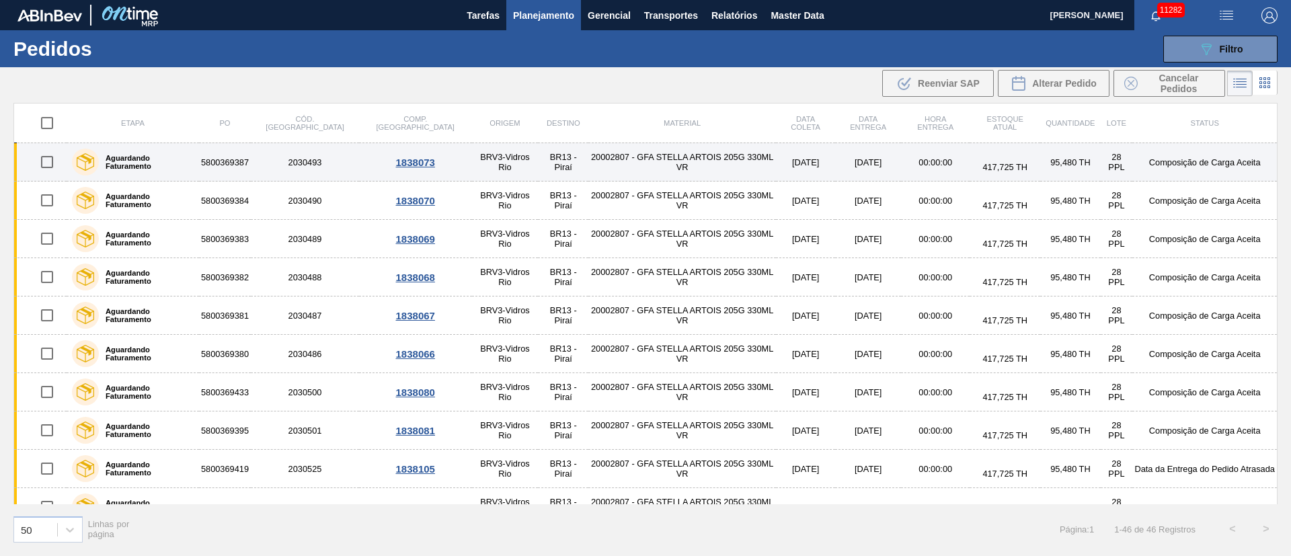
click at [52, 164] on input "checkbox" at bounding box center [47, 162] width 28 height 28
checkbox input "true"
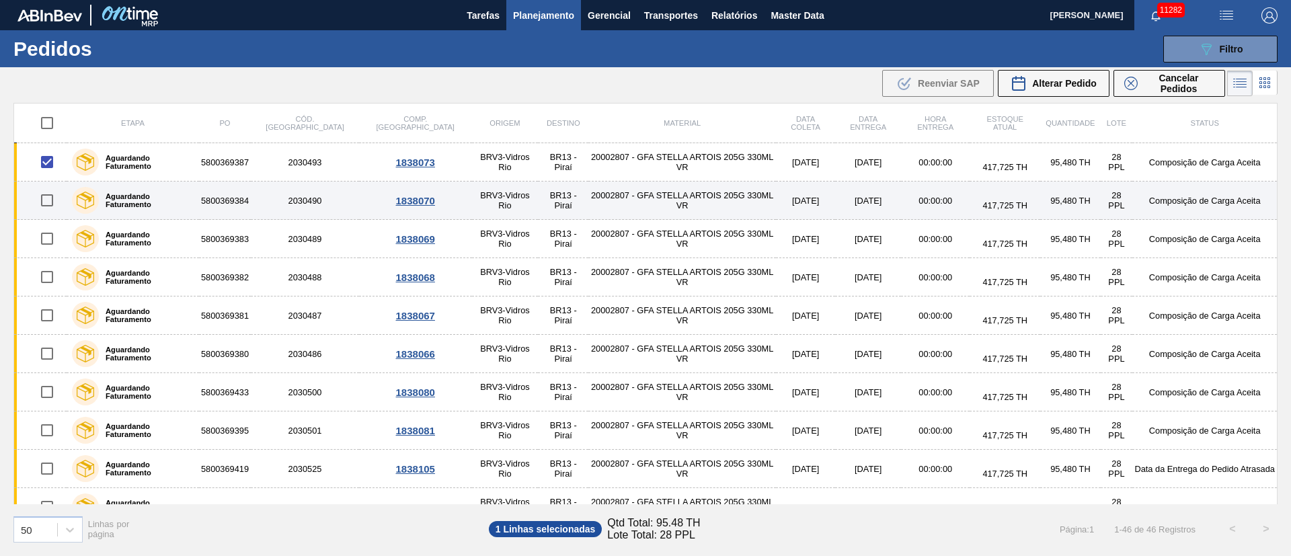
click at [44, 211] on input "checkbox" at bounding box center [47, 200] width 28 height 28
checkbox input "true"
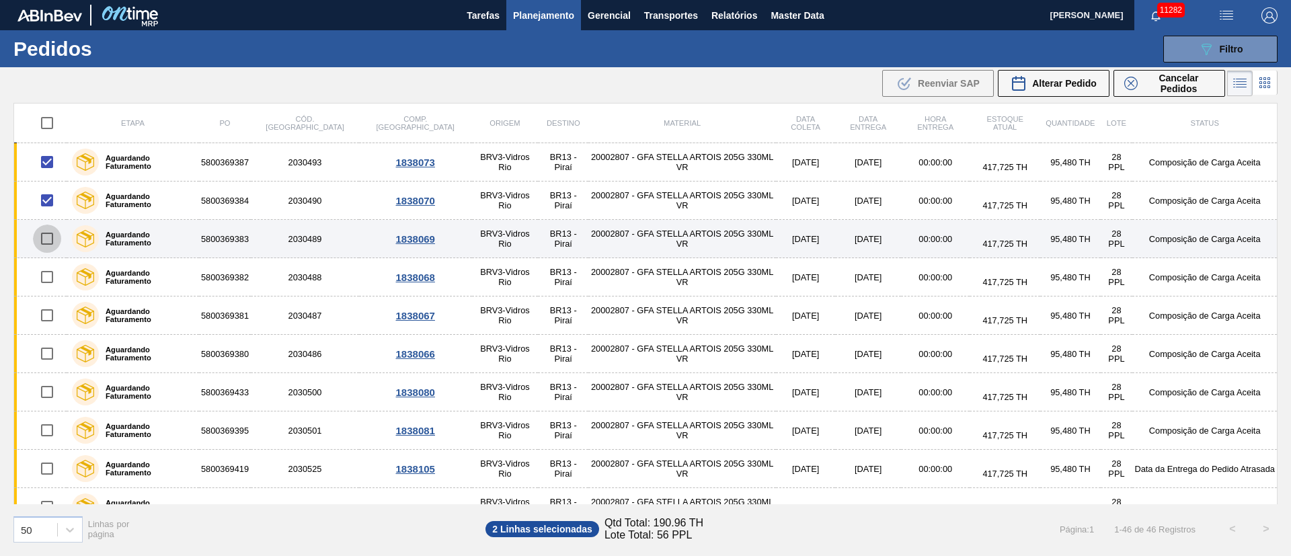
click at [50, 238] on input "checkbox" at bounding box center [47, 239] width 28 height 28
checkbox input "true"
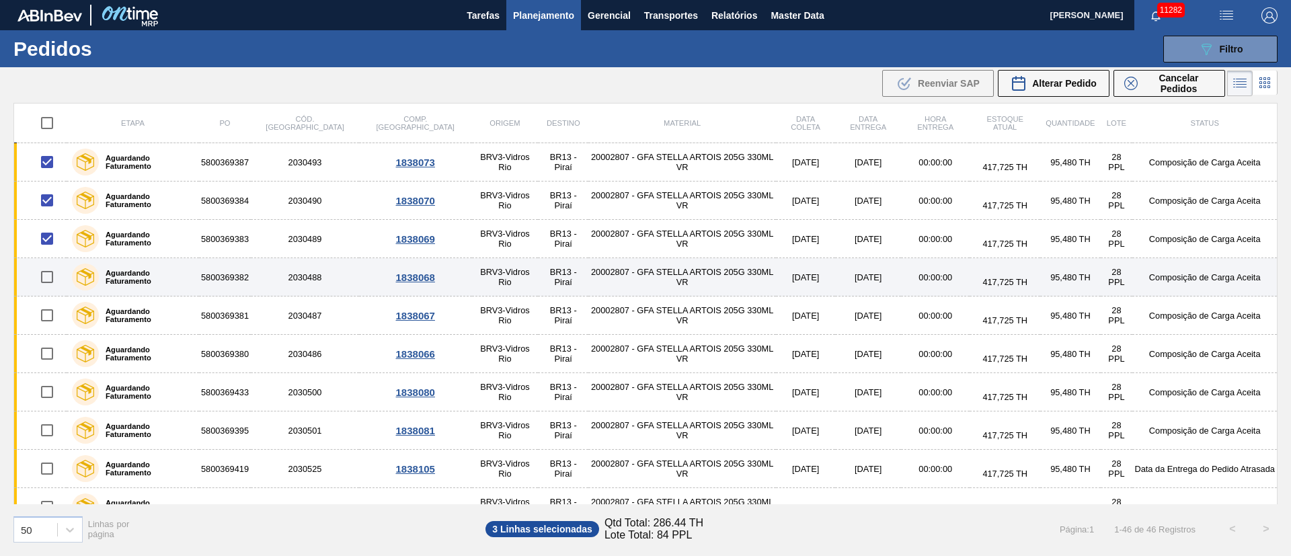
click at [50, 280] on input "checkbox" at bounding box center [47, 277] width 28 height 28
checkbox input "true"
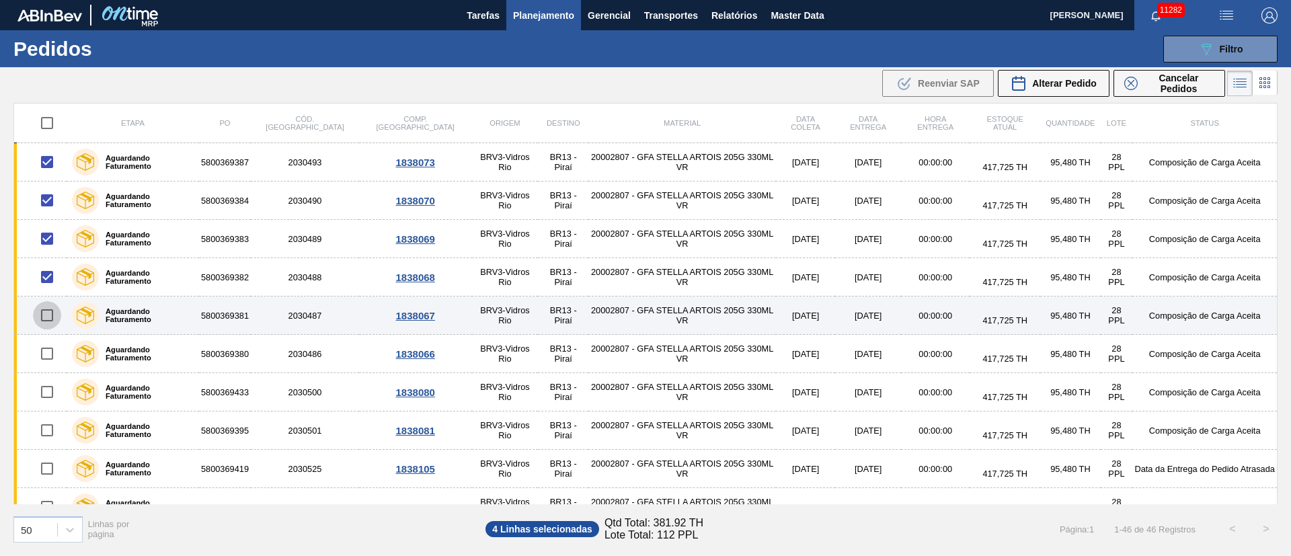
click at [51, 316] on input "checkbox" at bounding box center [47, 315] width 28 height 28
checkbox input "true"
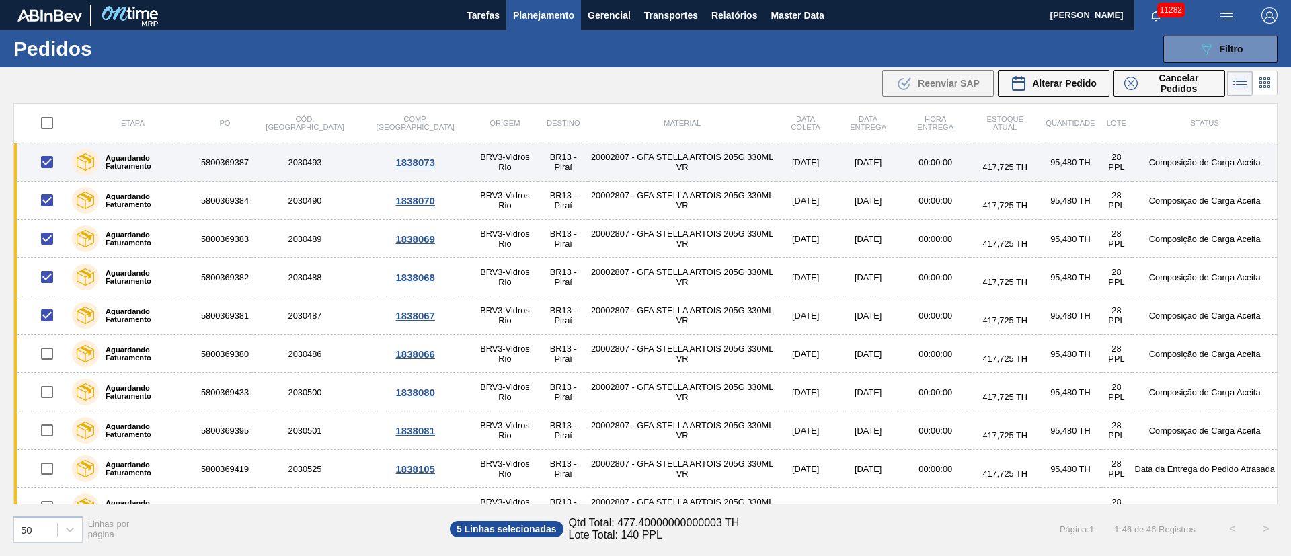
click at [44, 159] on input "checkbox" at bounding box center [47, 162] width 28 height 28
checkbox input "false"
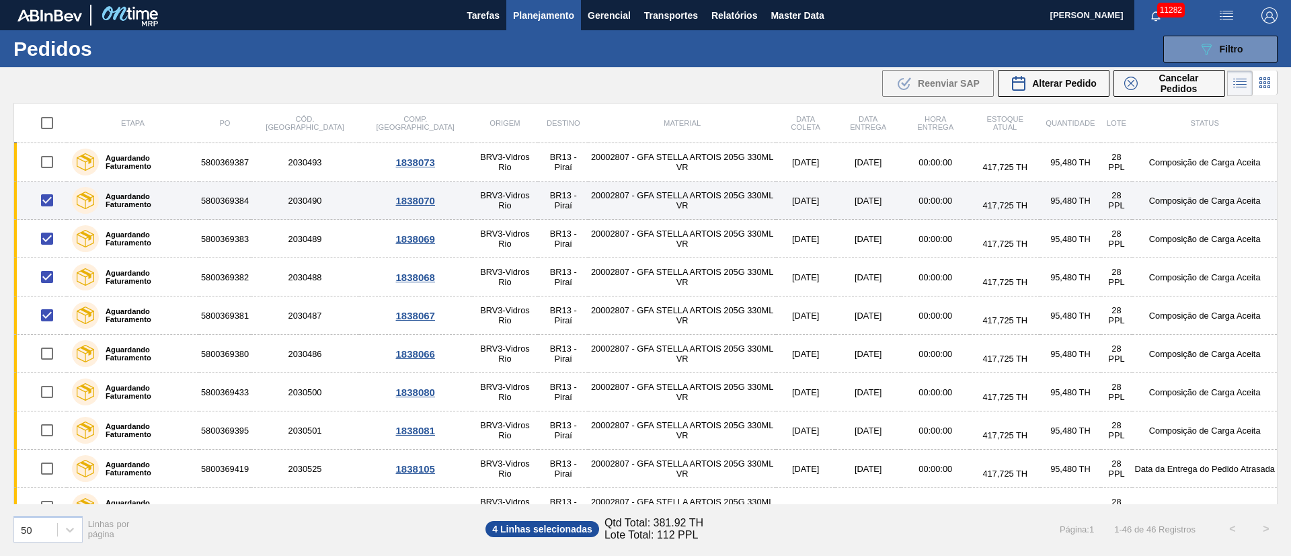
click at [48, 198] on input "checkbox" at bounding box center [47, 200] width 28 height 28
checkbox input "false"
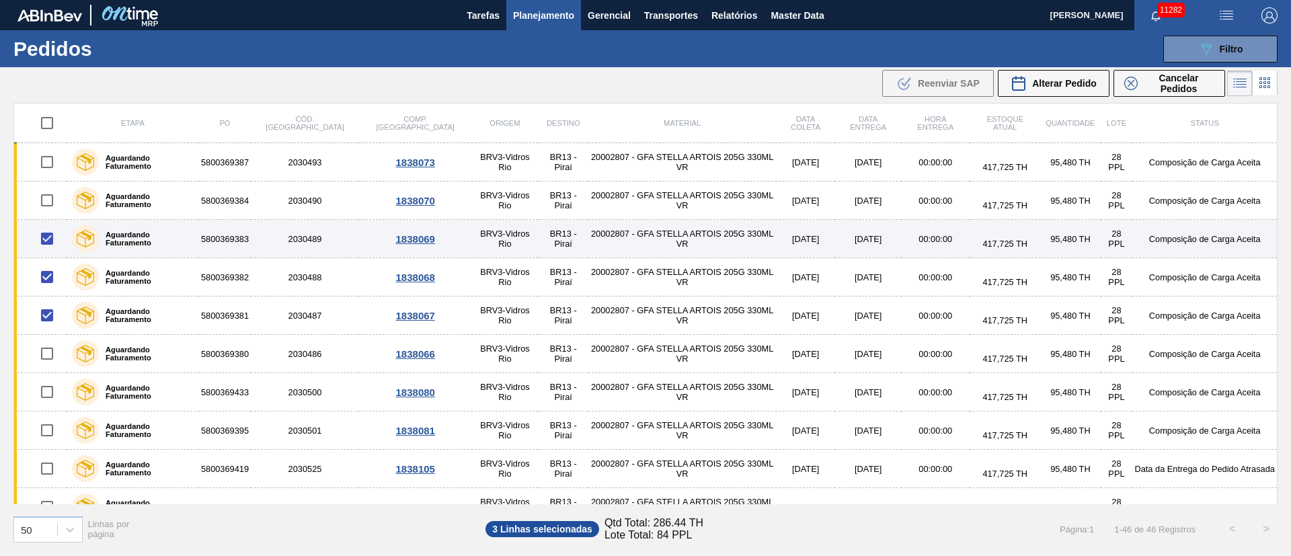
click at [50, 241] on input "checkbox" at bounding box center [47, 239] width 28 height 28
checkbox input "false"
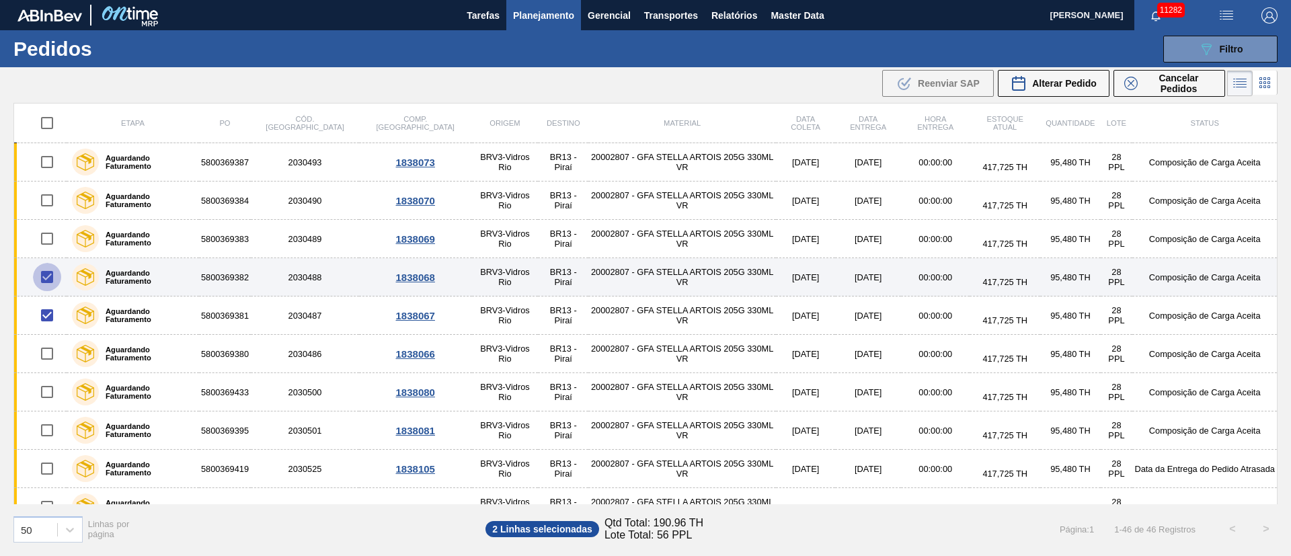
click at [46, 276] on input "checkbox" at bounding box center [47, 277] width 28 height 28
checkbox input "false"
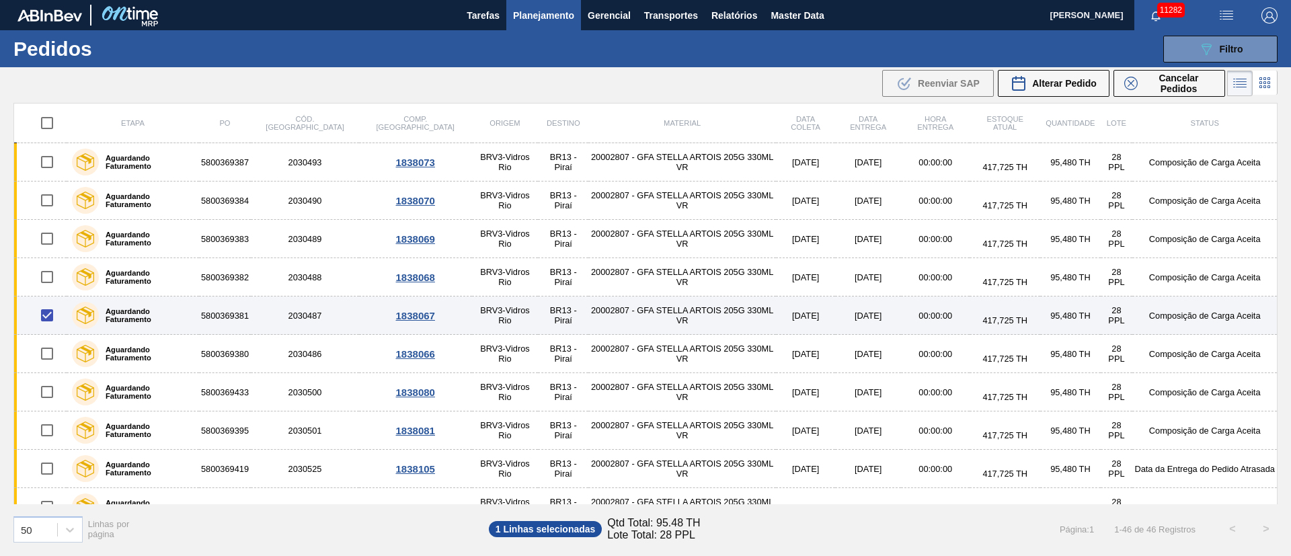
click at [46, 309] on input "checkbox" at bounding box center [47, 315] width 28 height 28
checkbox input "false"
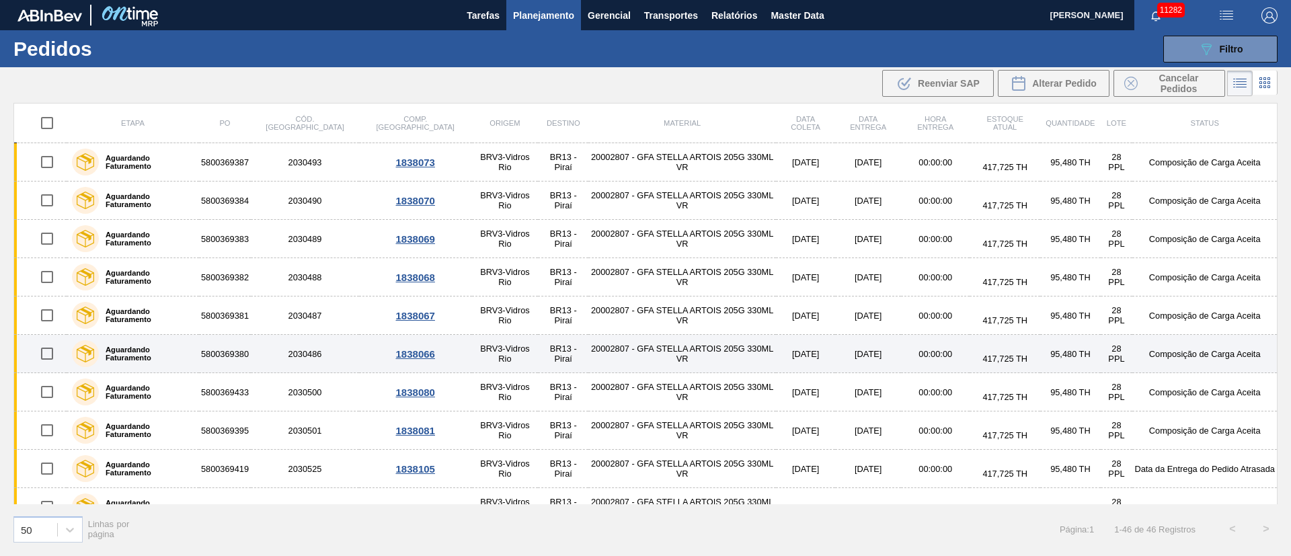
click at [54, 348] on input "checkbox" at bounding box center [47, 354] width 28 height 28
checkbox input "true"
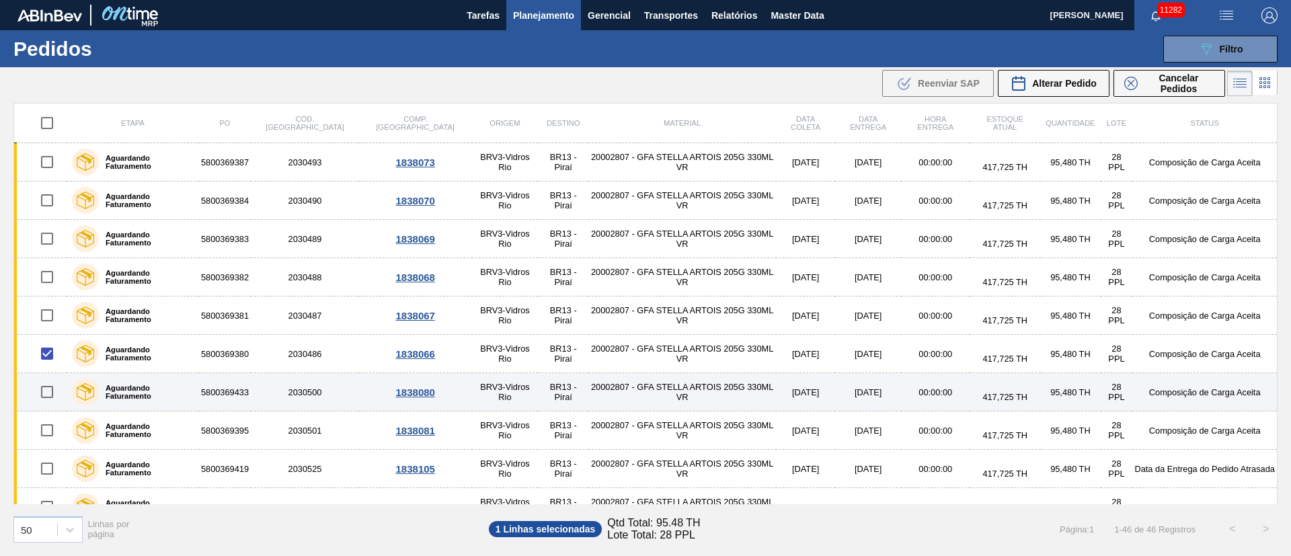
click at [52, 398] on input "checkbox" at bounding box center [47, 392] width 28 height 28
checkbox input "true"
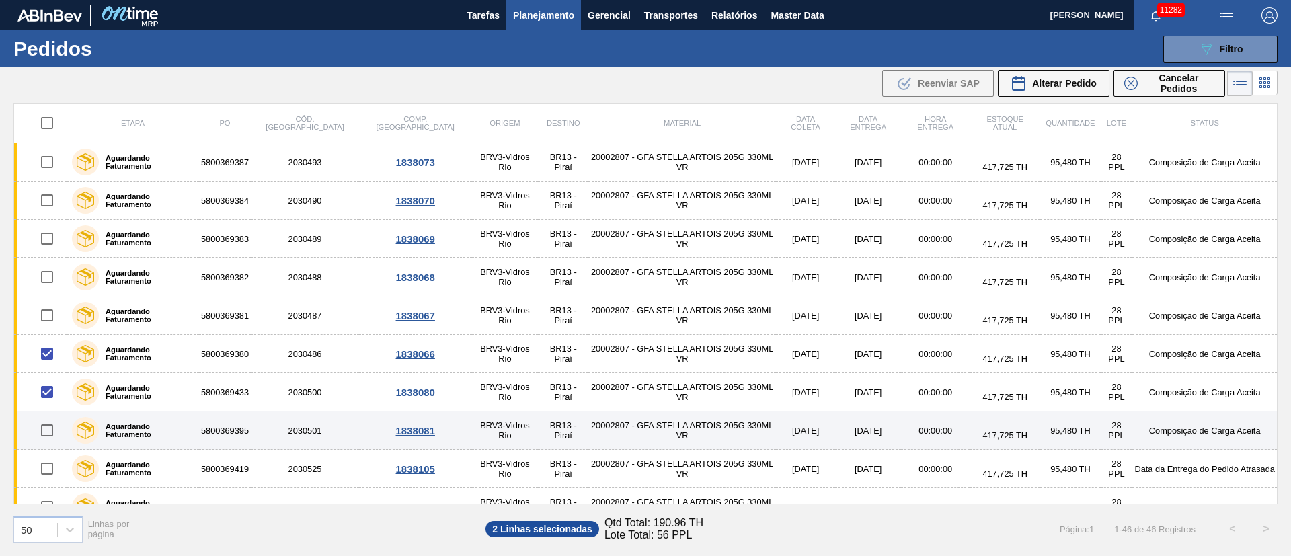
click at [46, 424] on input "checkbox" at bounding box center [47, 430] width 28 height 28
checkbox input "true"
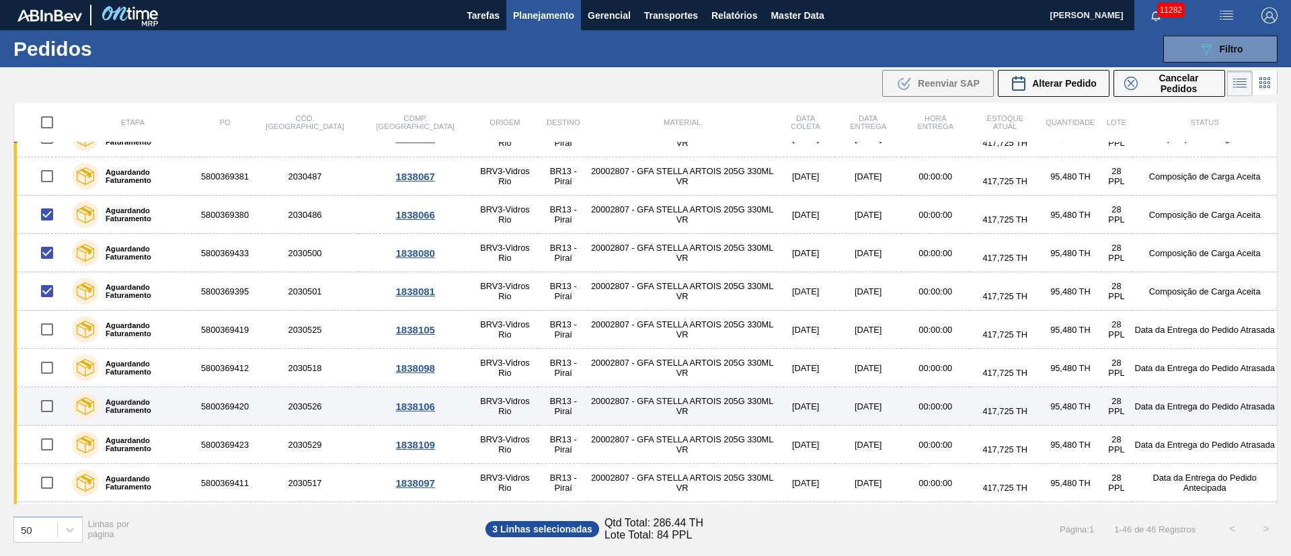
scroll to position [202, 0]
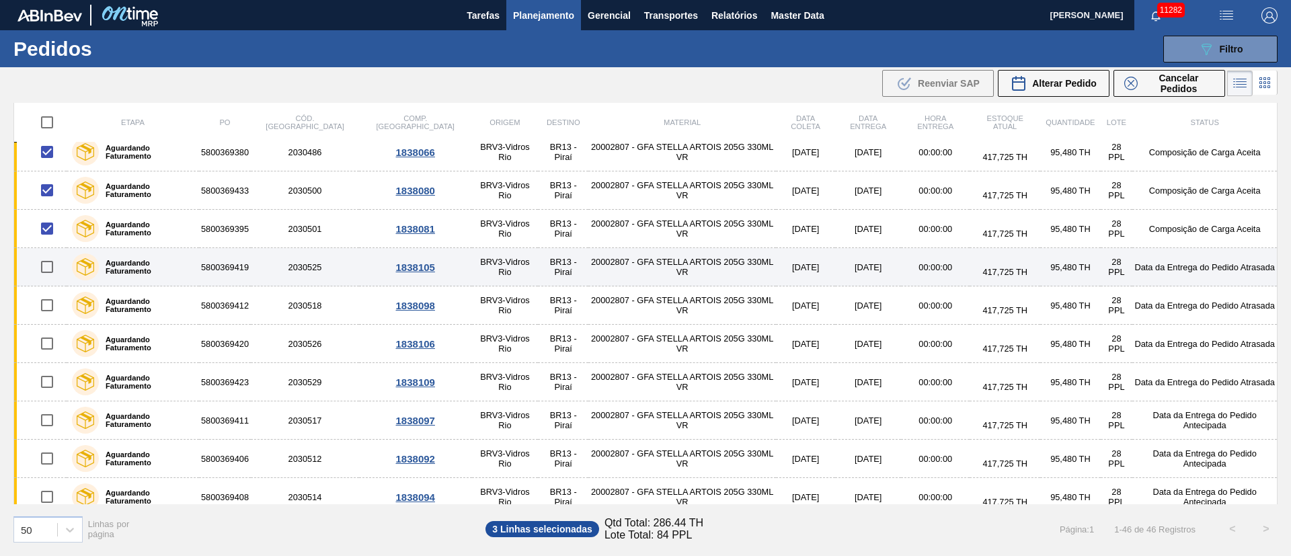
click at [48, 272] on input "checkbox" at bounding box center [47, 267] width 28 height 28
checkbox input "true"
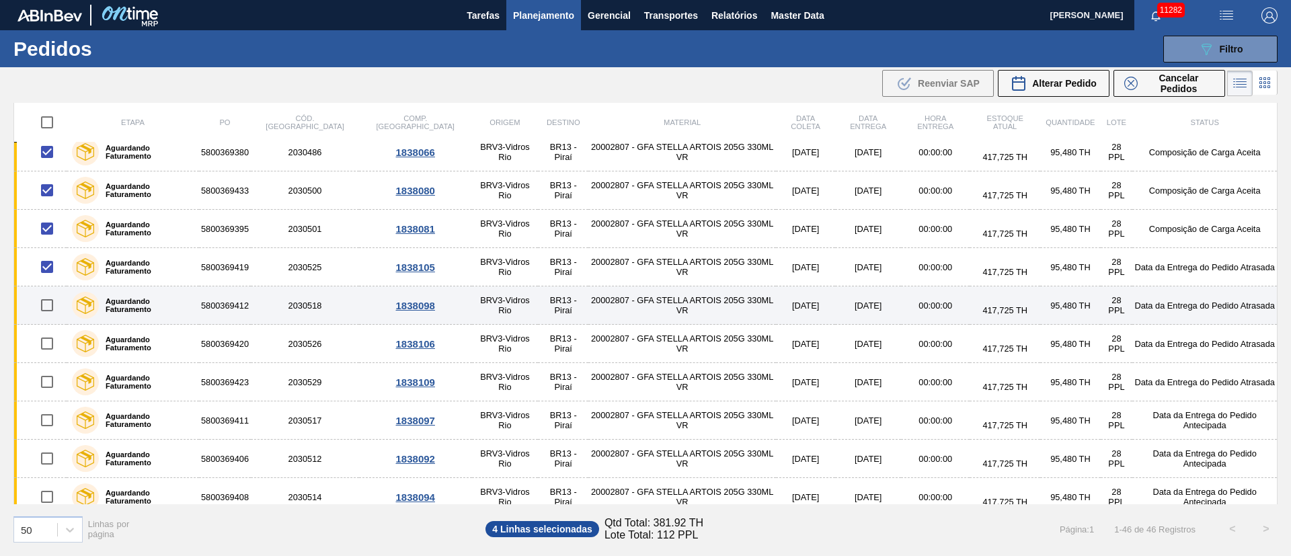
click at [48, 305] on input "checkbox" at bounding box center [47, 305] width 28 height 28
checkbox input "true"
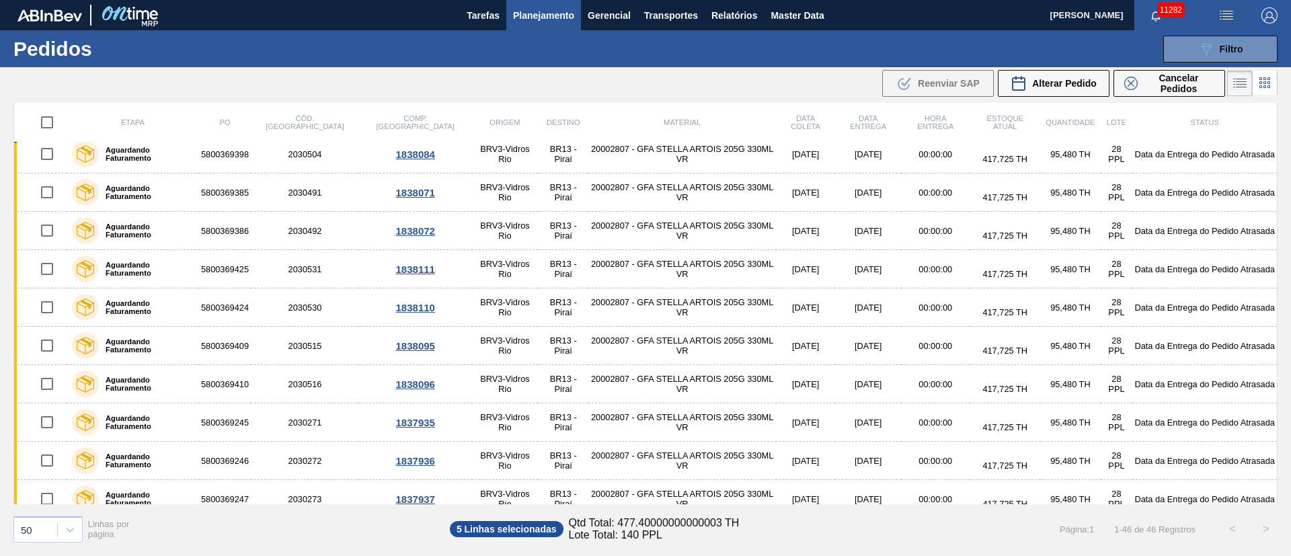
scroll to position [1402, 0]
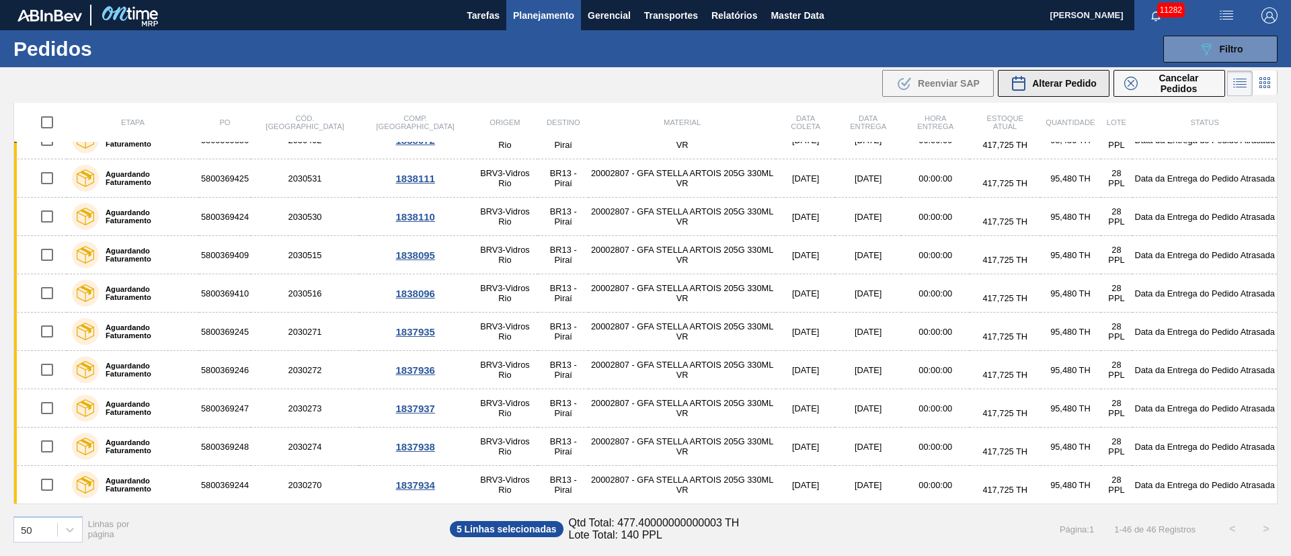
click at [1068, 83] on span "Alterar Pedido" at bounding box center [1064, 83] width 65 height 11
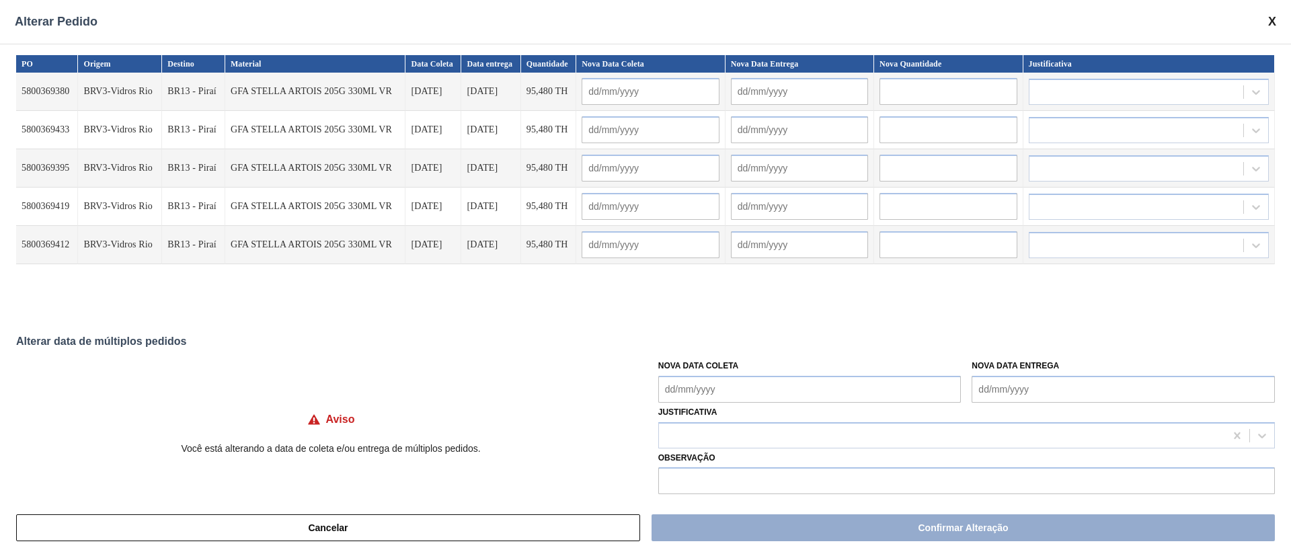
click at [714, 398] on Coleta "Nova Data Coleta" at bounding box center [810, 389] width 303 height 27
click at [718, 345] on div "30" at bounding box center [718, 350] width 18 height 18
type Coleta "[DATE]"
type input "[DATE]"
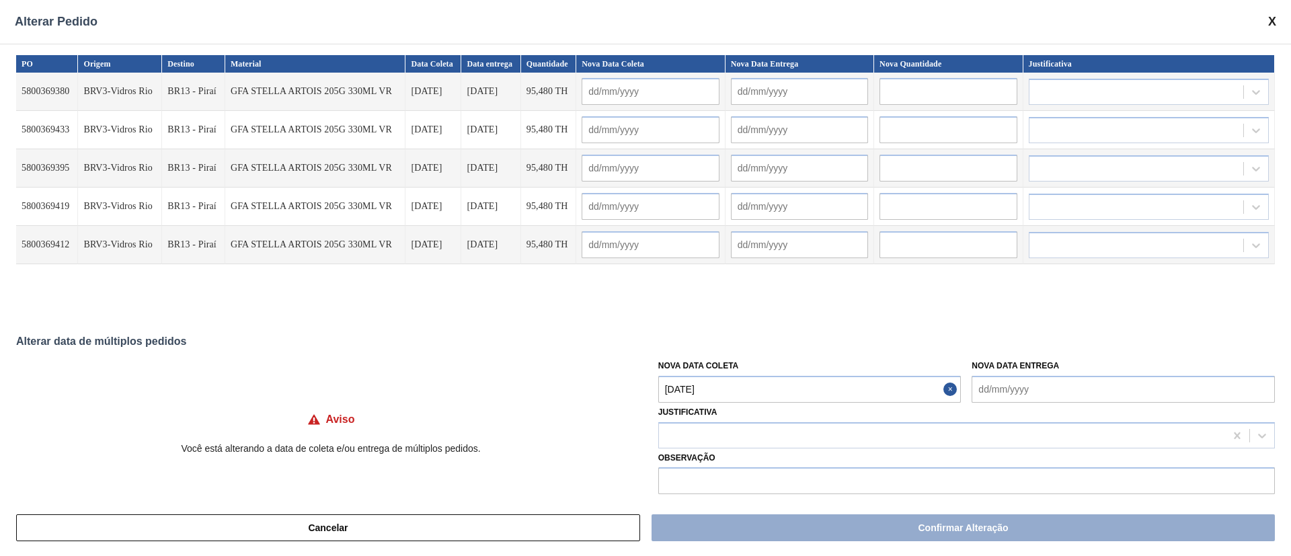
type input "[DATE]"
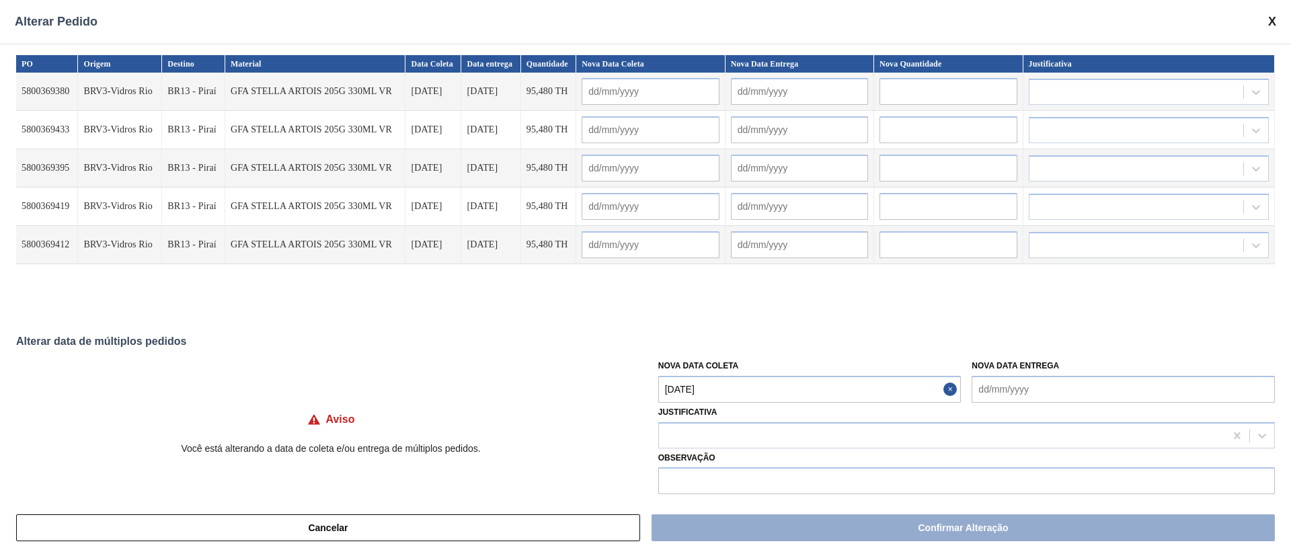
type input "[DATE]"
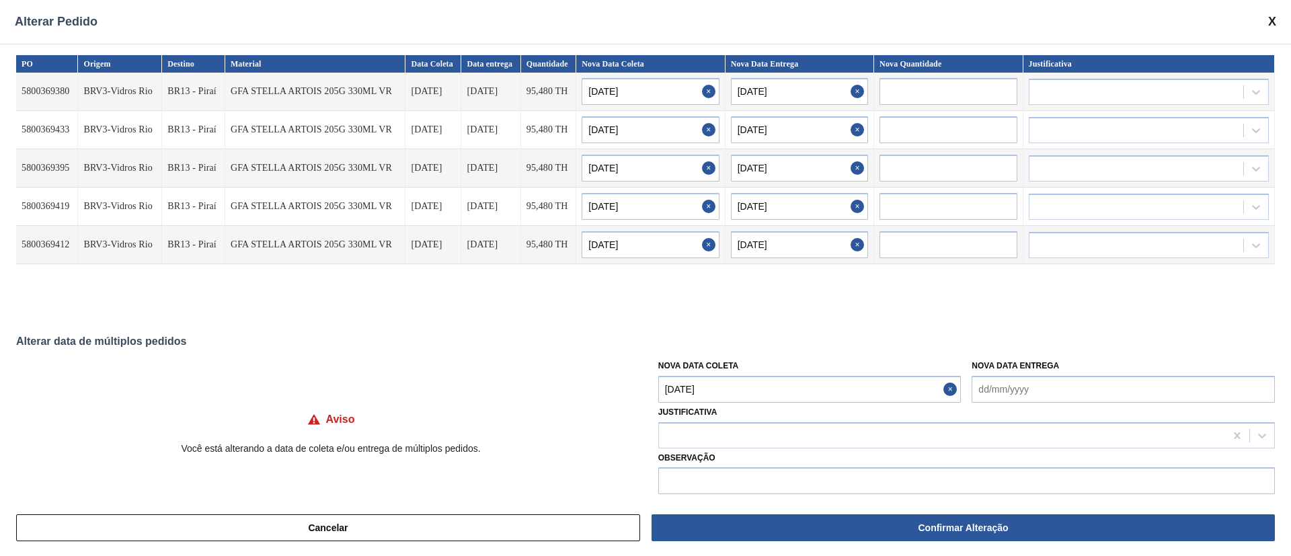
click at [722, 385] on Coleta "[DATE]" at bounding box center [810, 389] width 303 height 27
click at [807, 221] on button "Next Month" at bounding box center [808, 219] width 9 height 9
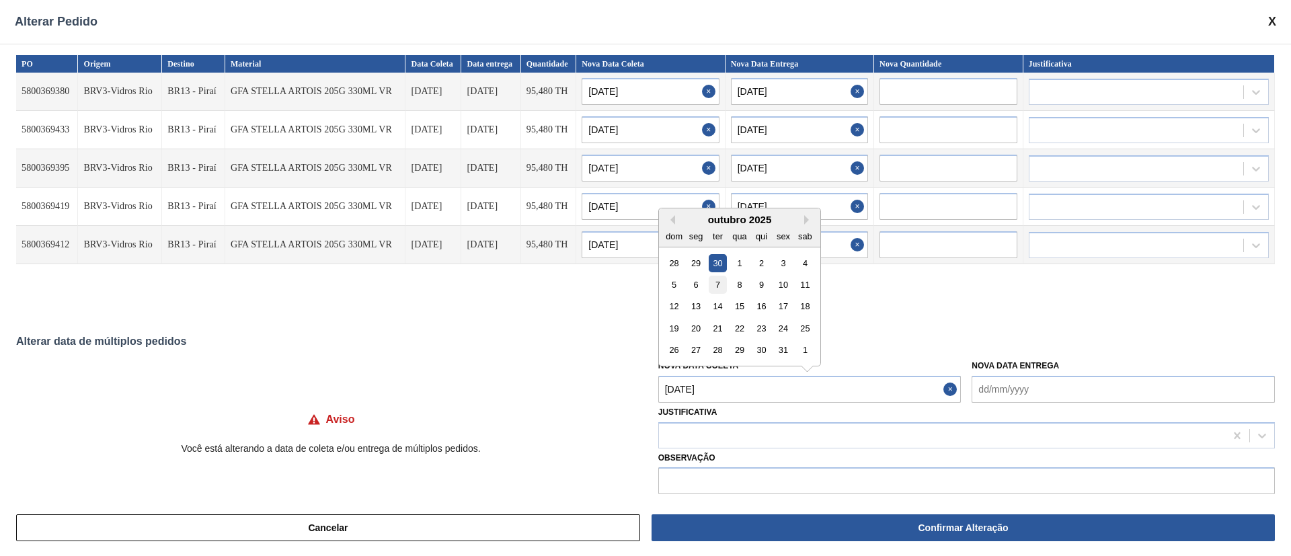
click at [718, 281] on div "7" at bounding box center [718, 285] width 18 height 18
type Coleta "[DATE]"
type input "[DATE]"
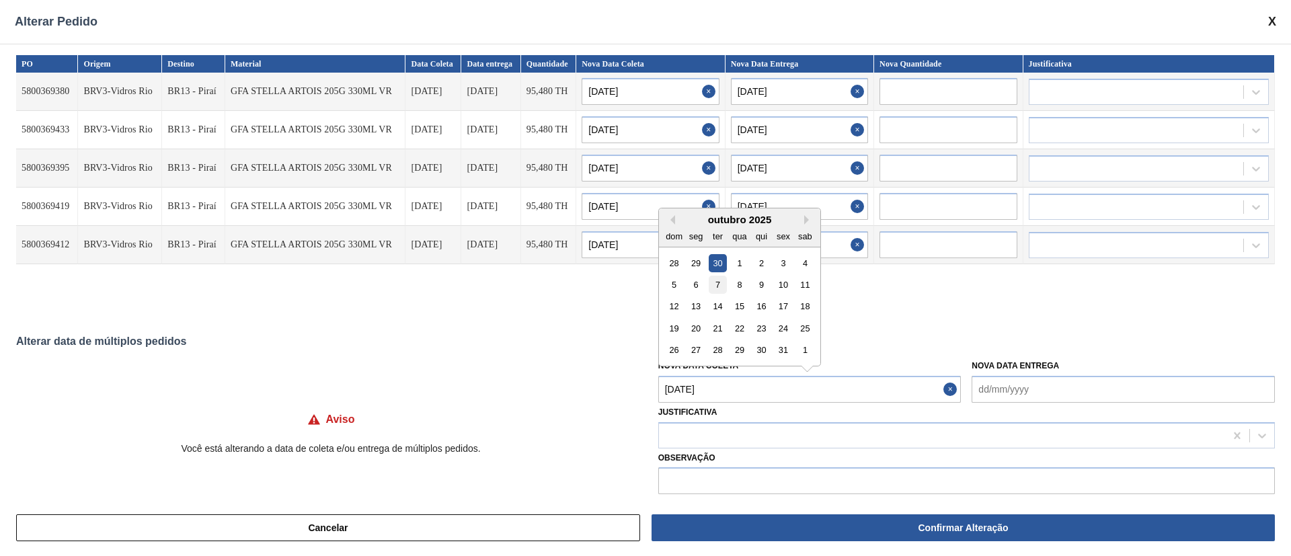
type input "[DATE]"
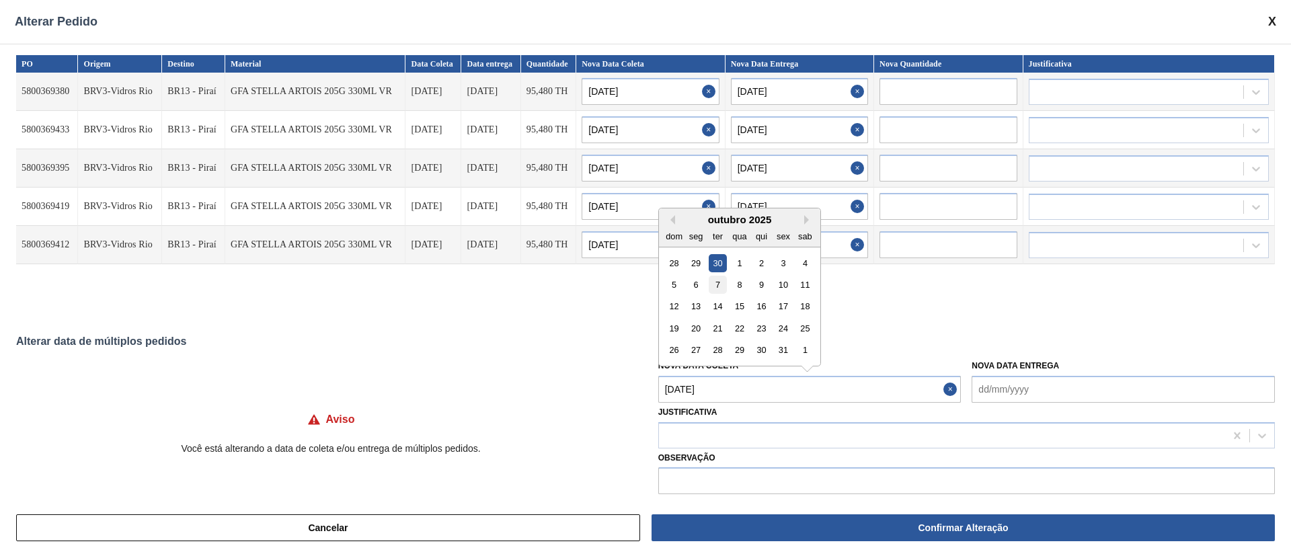
type input "[DATE]"
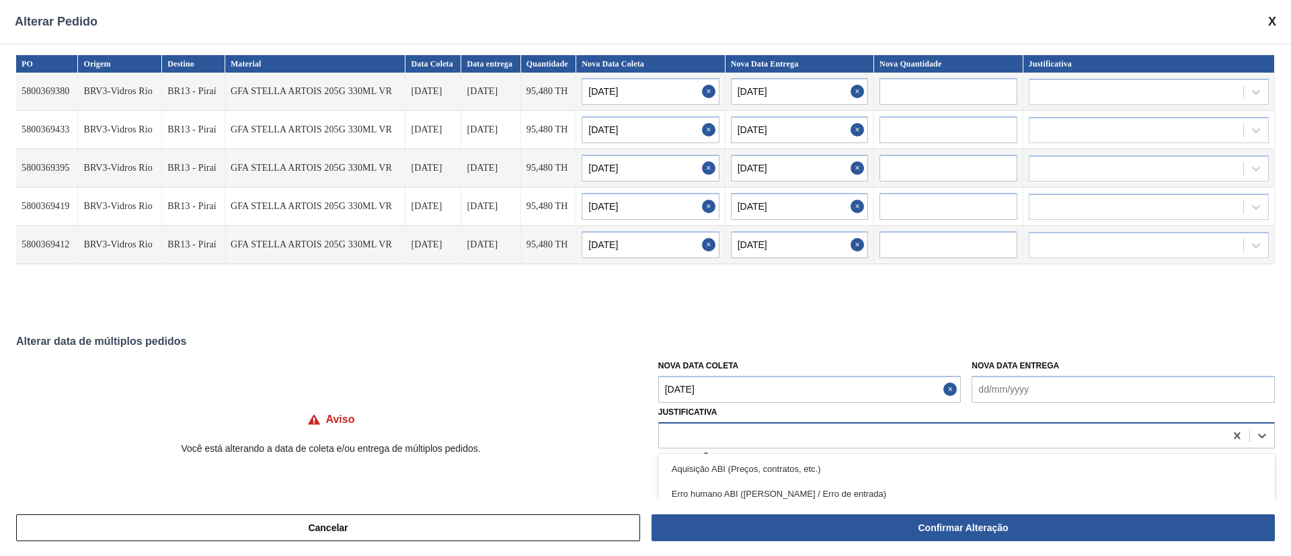
click at [703, 432] on div at bounding box center [942, 436] width 566 height 20
type input "OU"
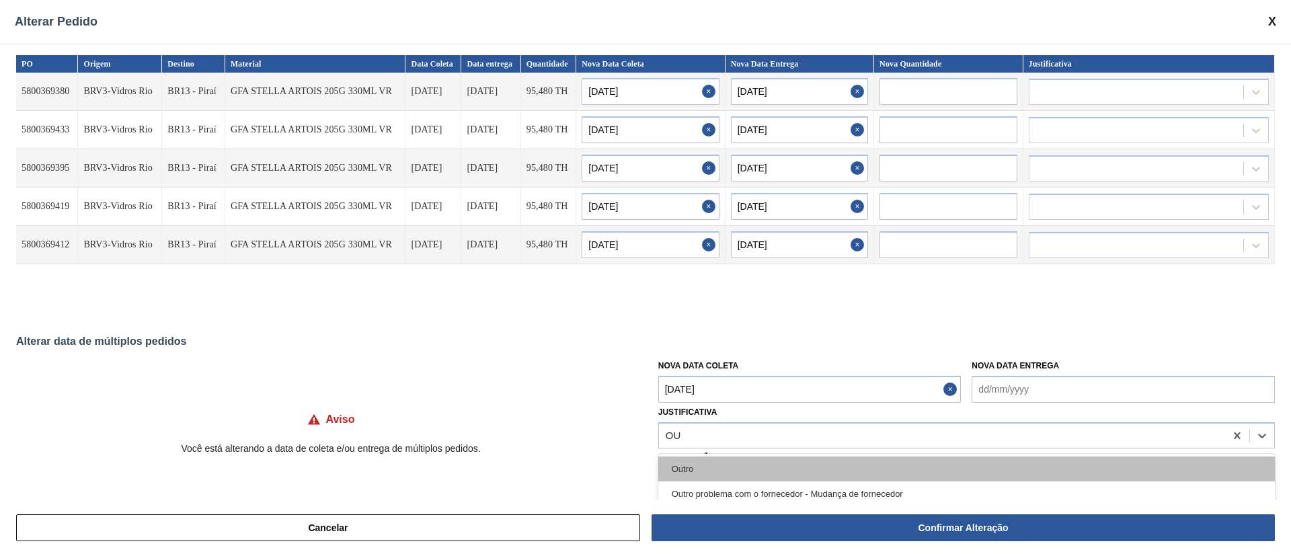
click at [700, 465] on div "Outro" at bounding box center [967, 469] width 617 height 25
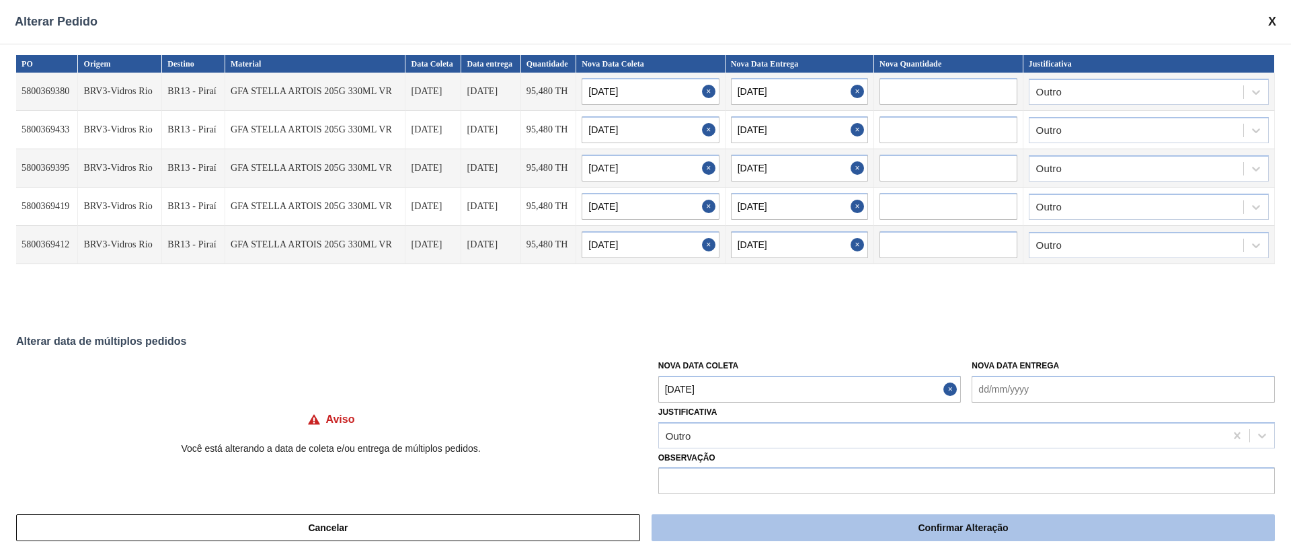
click at [818, 527] on button "Confirmar Alteração" at bounding box center [964, 528] width 624 height 27
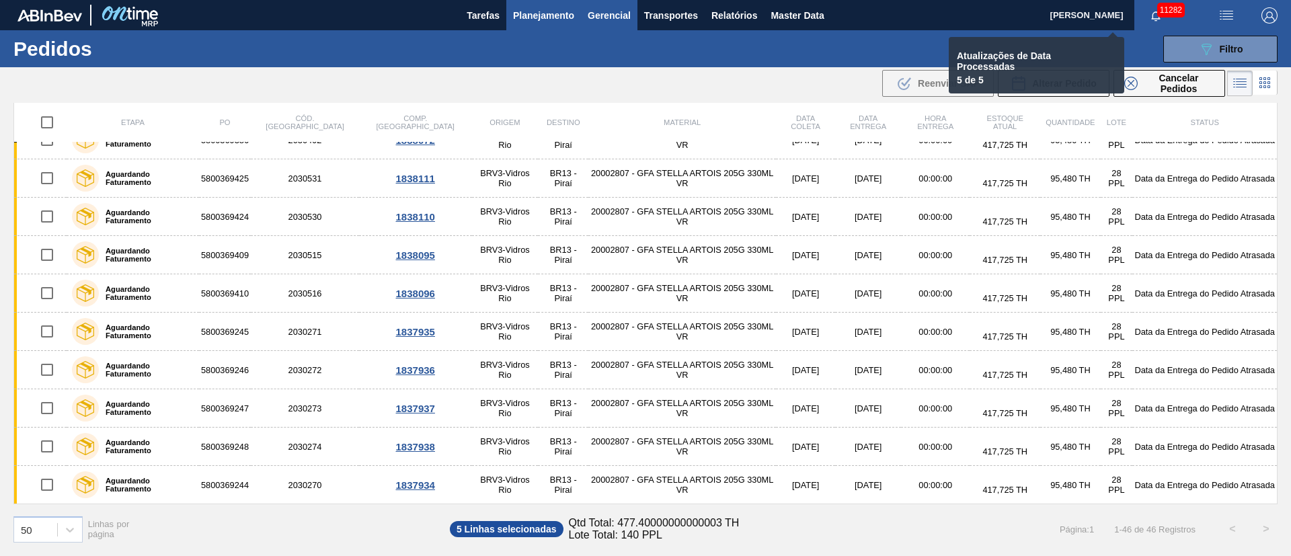
checkbox input "false"
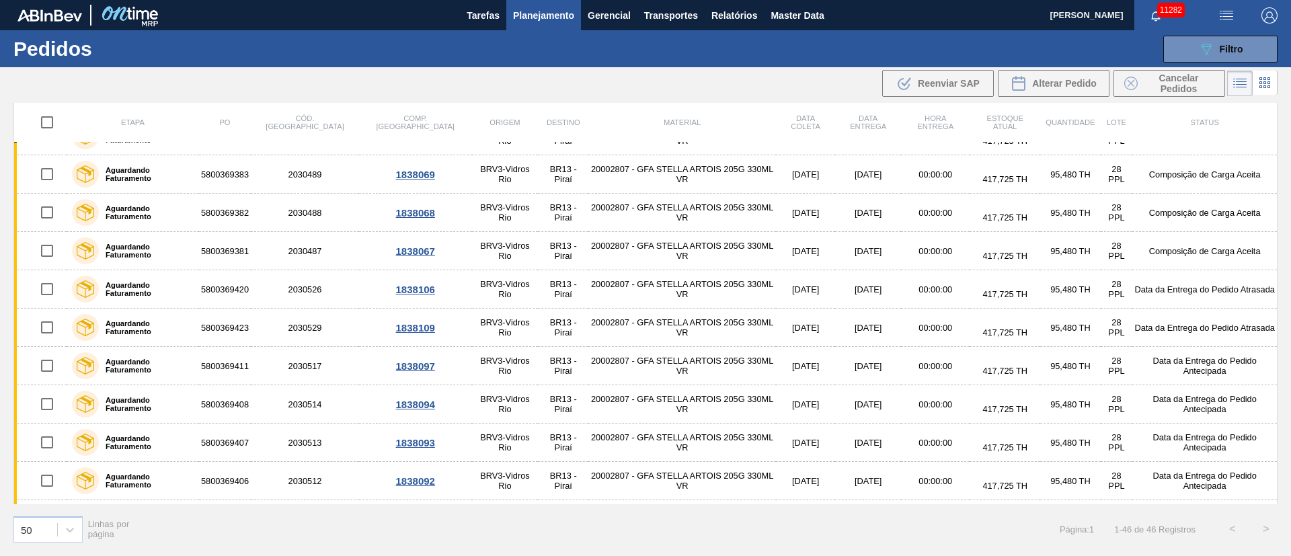
scroll to position [0, 0]
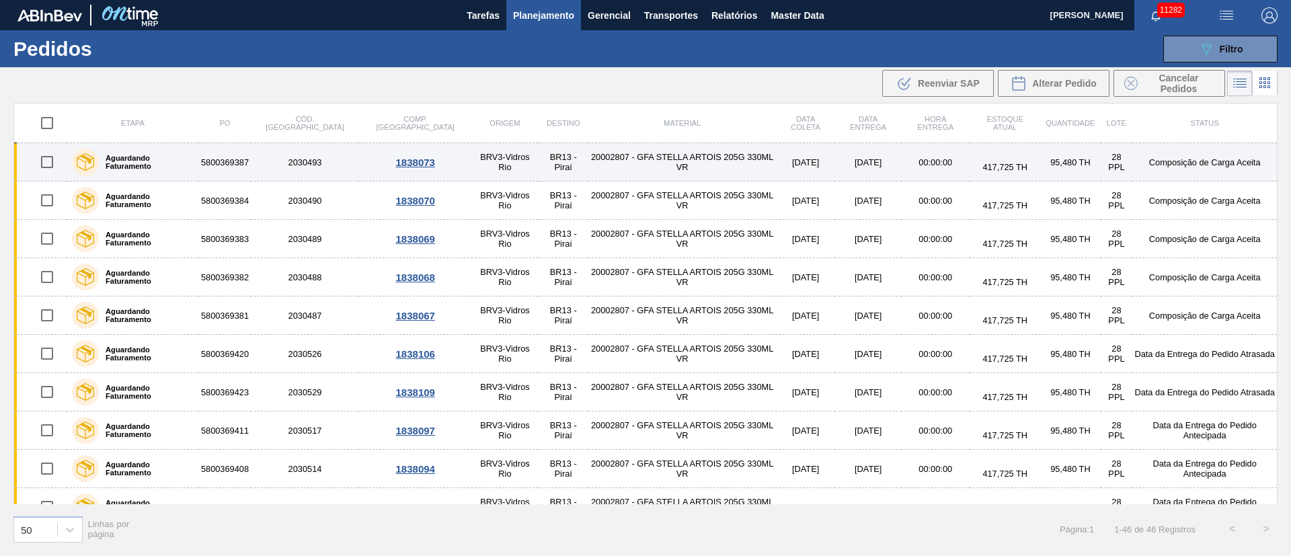
click at [52, 166] on input "checkbox" at bounding box center [47, 162] width 28 height 28
checkbox input "true"
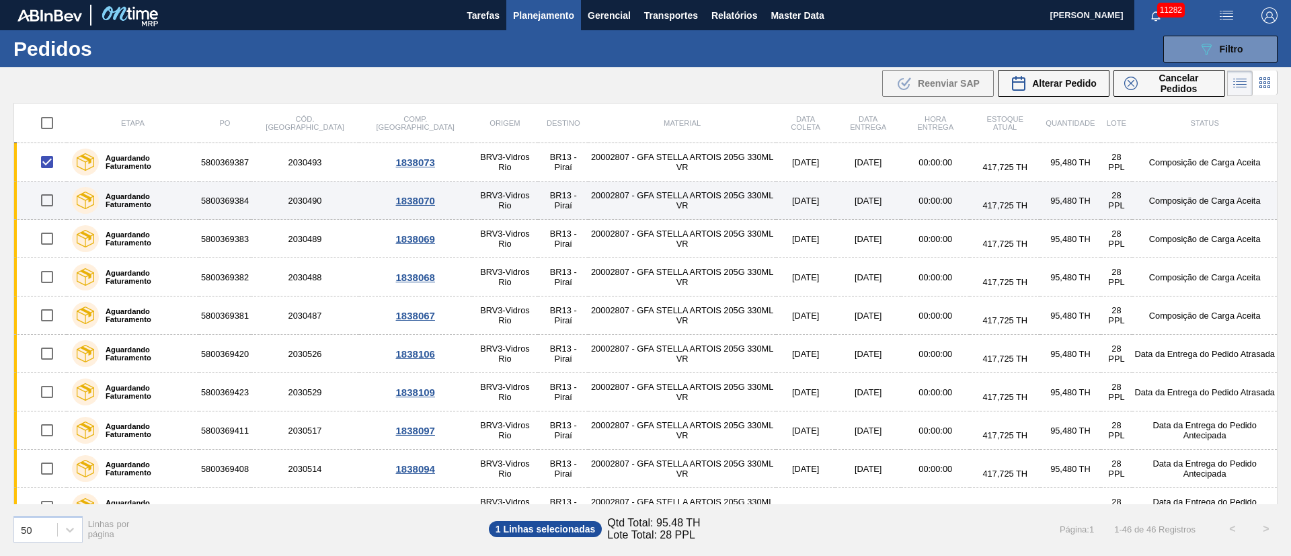
click at [49, 204] on input "checkbox" at bounding box center [47, 200] width 28 height 28
checkbox input "true"
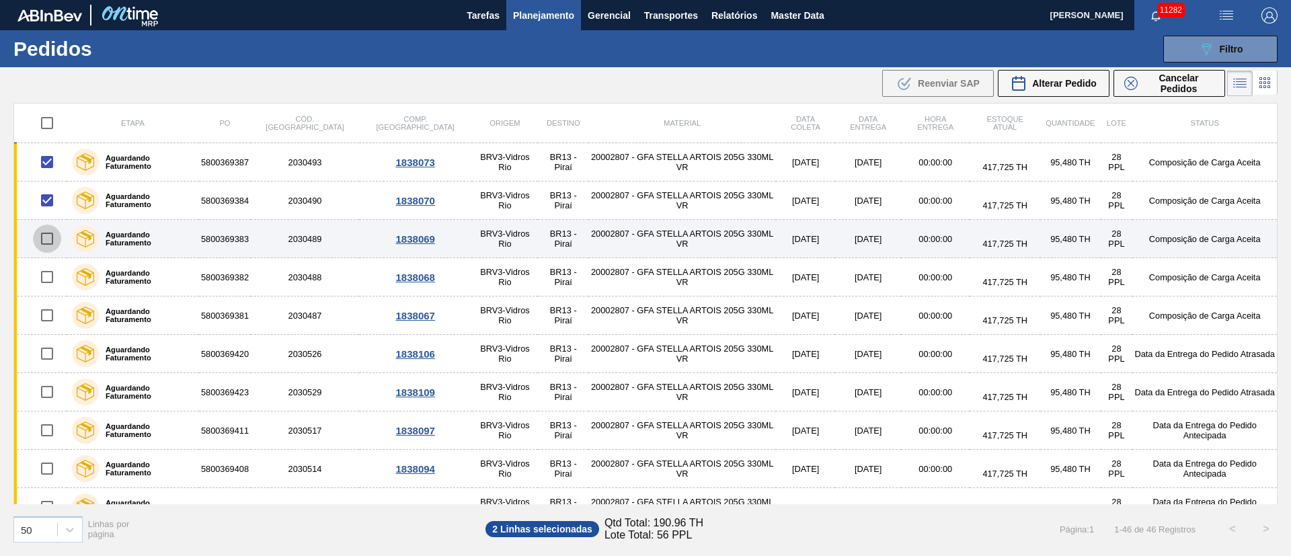
click at [53, 243] on input "checkbox" at bounding box center [47, 239] width 28 height 28
checkbox input "true"
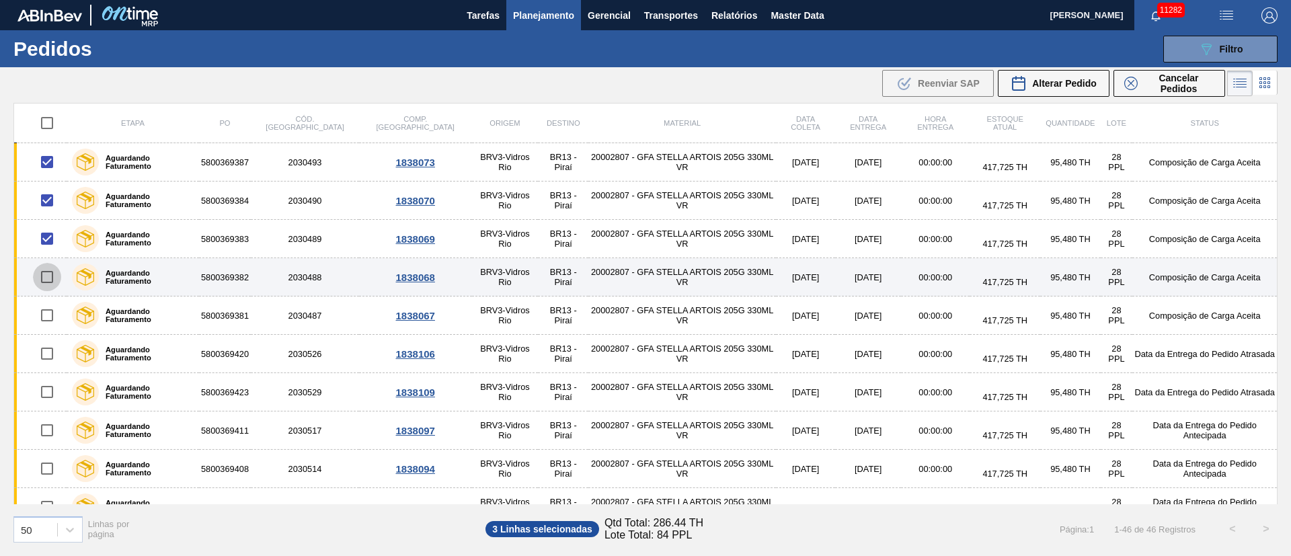
click at [52, 279] on input "checkbox" at bounding box center [47, 277] width 28 height 28
checkbox input "true"
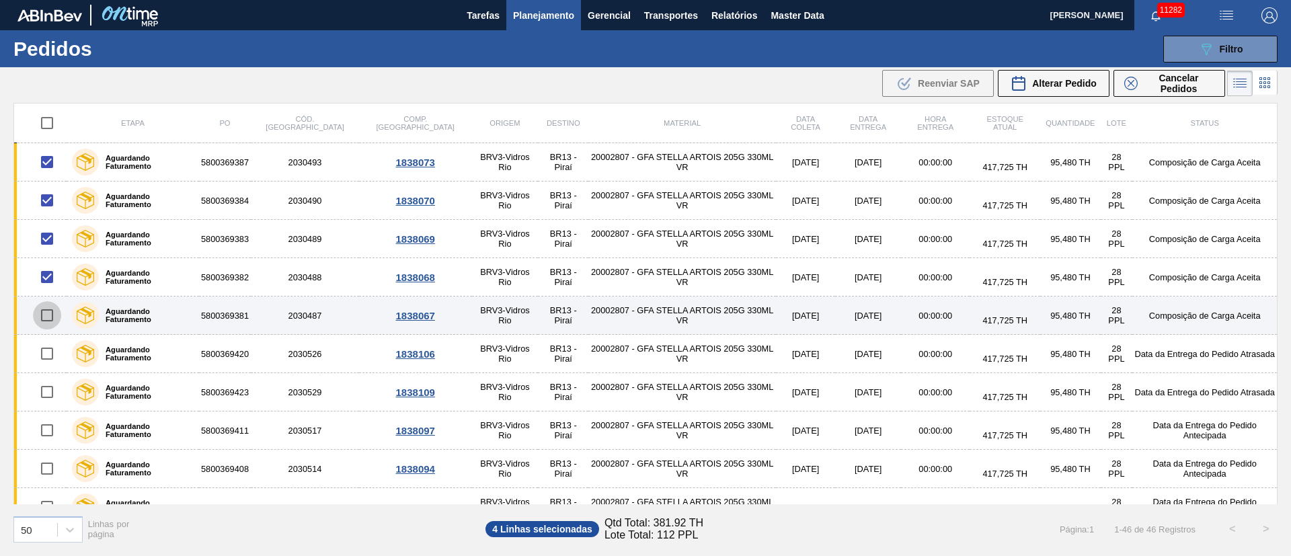
click at [49, 314] on input "checkbox" at bounding box center [47, 315] width 28 height 28
checkbox input "true"
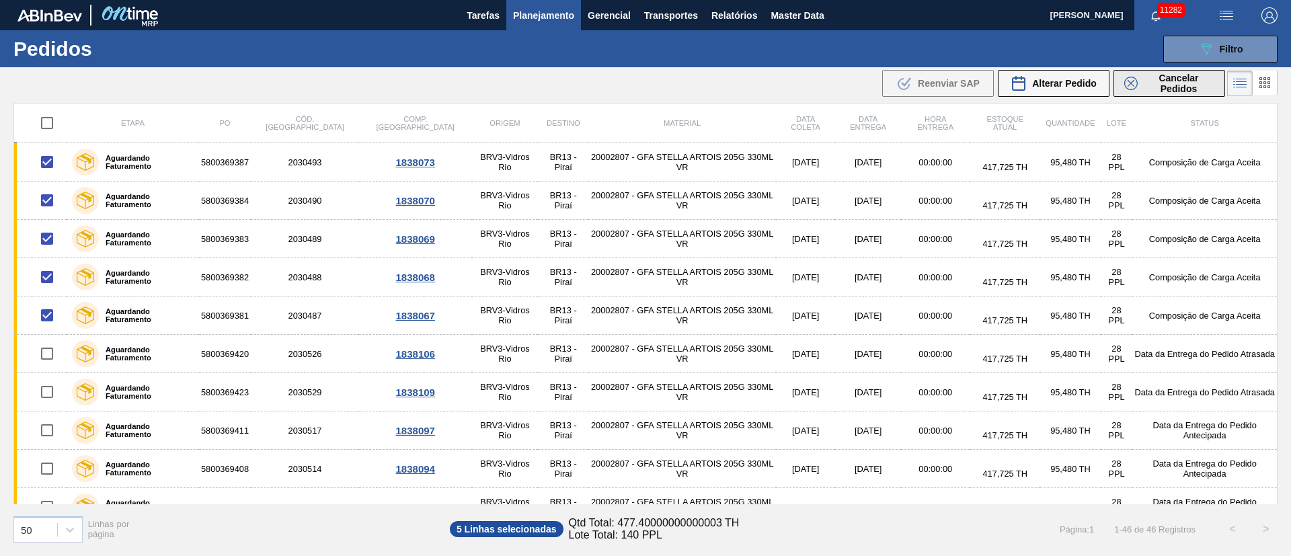
click at [1158, 79] on span "Cancelar Pedidos" at bounding box center [1178, 84] width 71 height 22
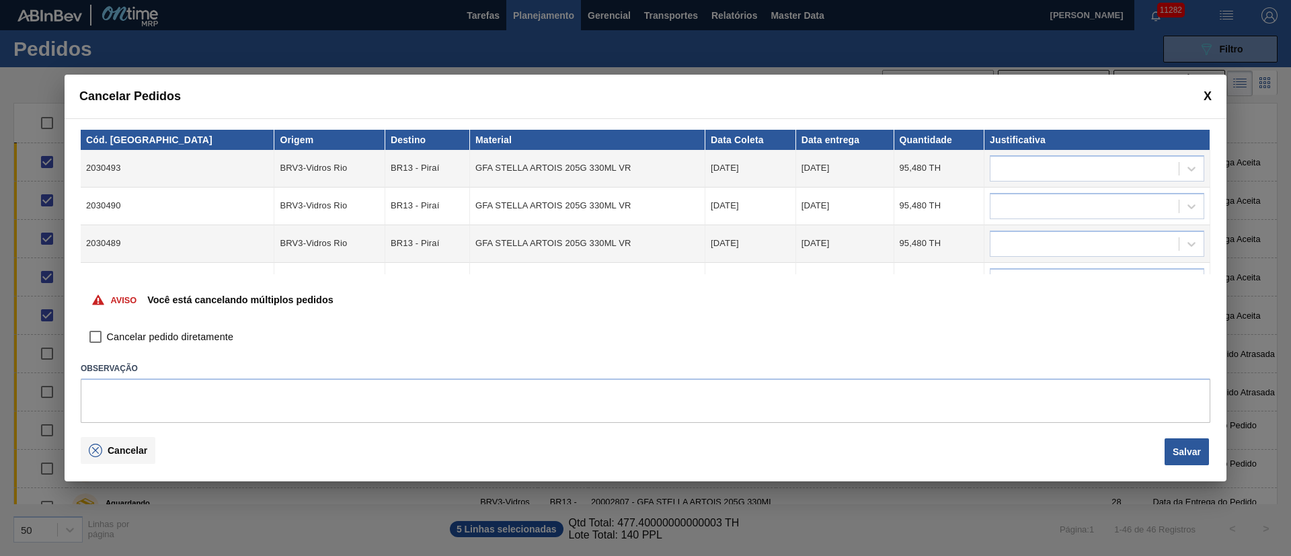
click at [110, 452] on span "Cancelar" at bounding box center [128, 450] width 40 height 11
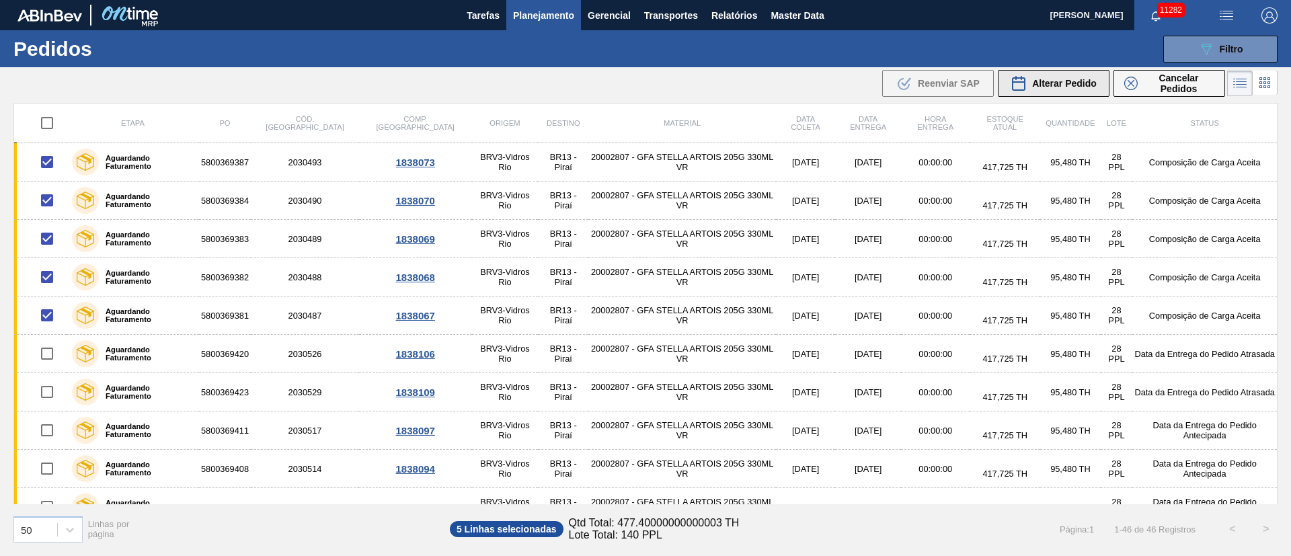
click at [1078, 88] on span "Alterar Pedido" at bounding box center [1064, 83] width 65 height 11
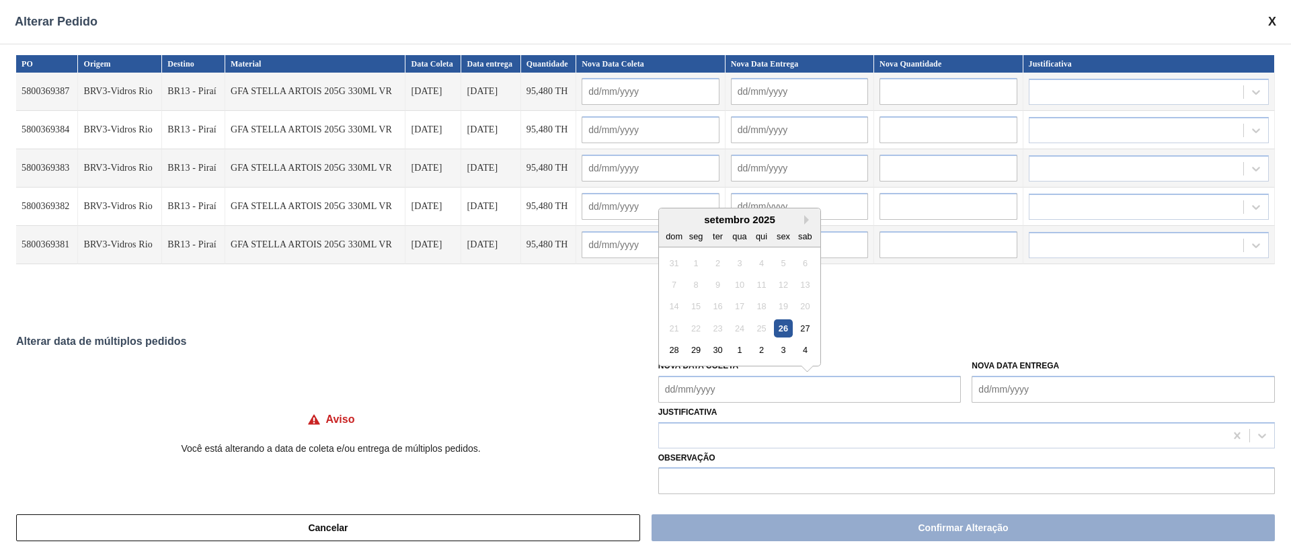
click at [747, 393] on Coleta "Nova Data Coleta" at bounding box center [810, 389] width 303 height 27
click at [739, 354] on div "1" at bounding box center [739, 350] width 18 height 18
type Coleta "[DATE]"
type input "[DATE]"
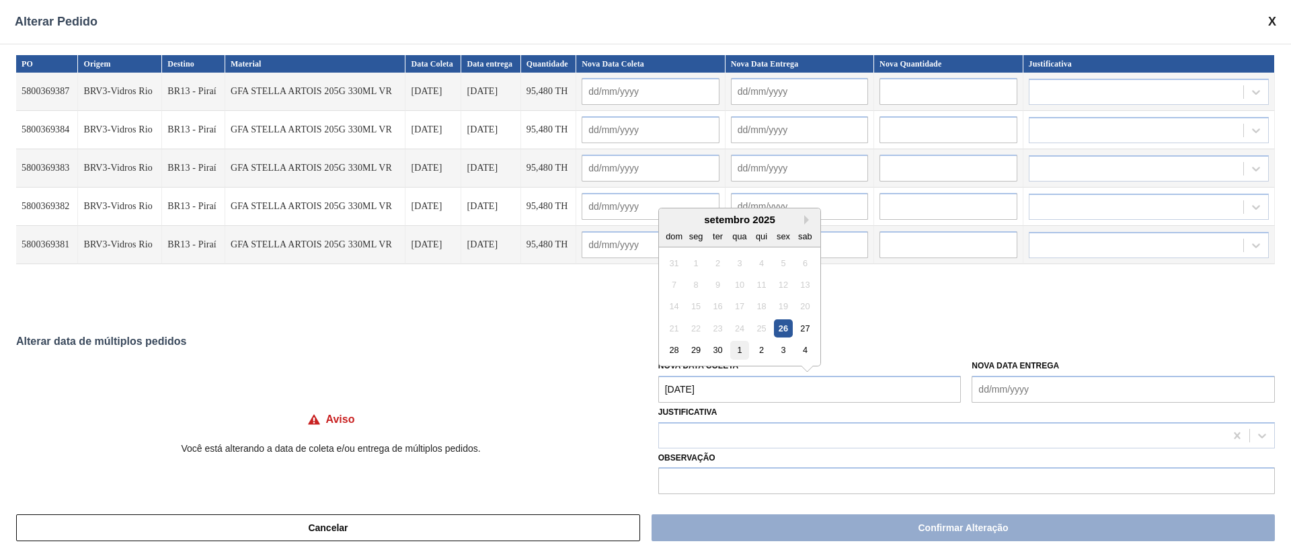
type input "[DATE]"
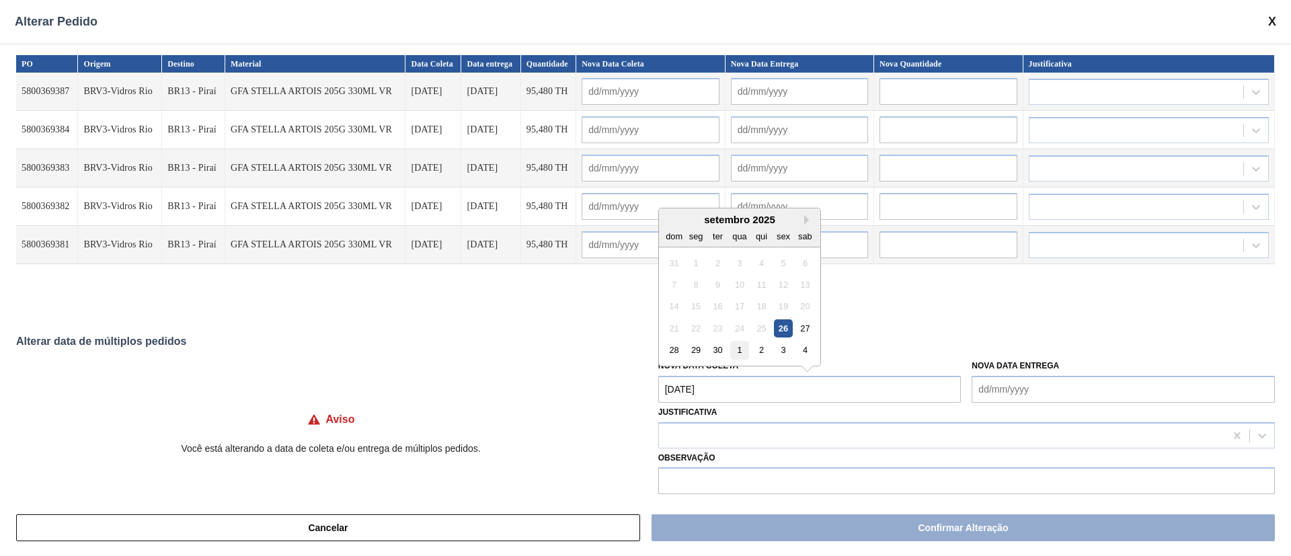
type input "[DATE]"
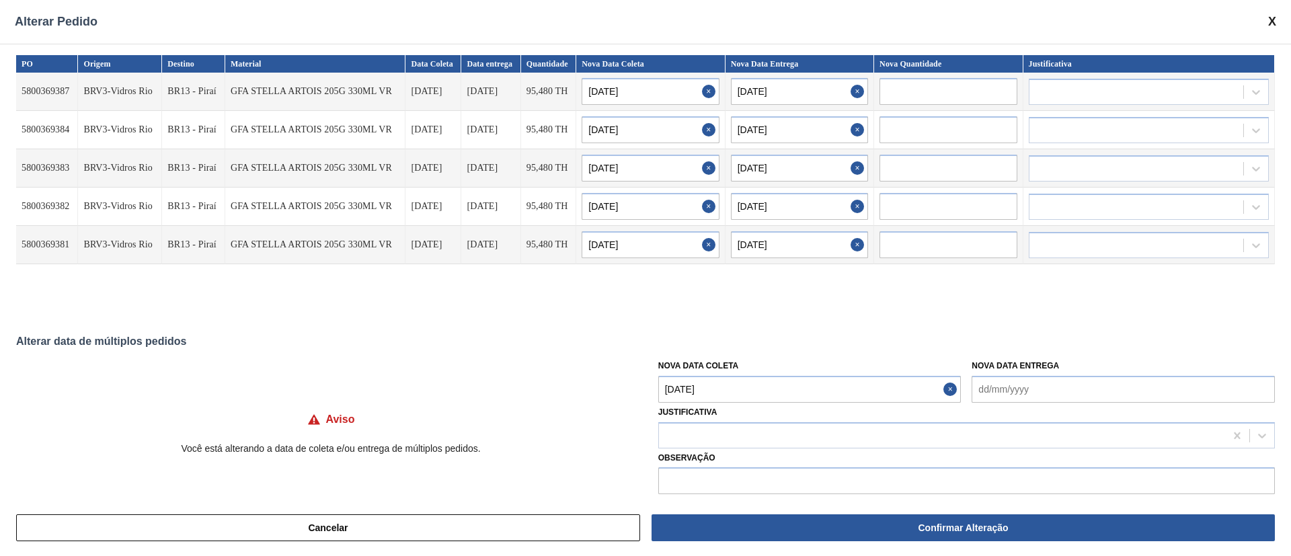
click at [745, 387] on Coleta "[DATE]" at bounding box center [810, 389] width 303 height 27
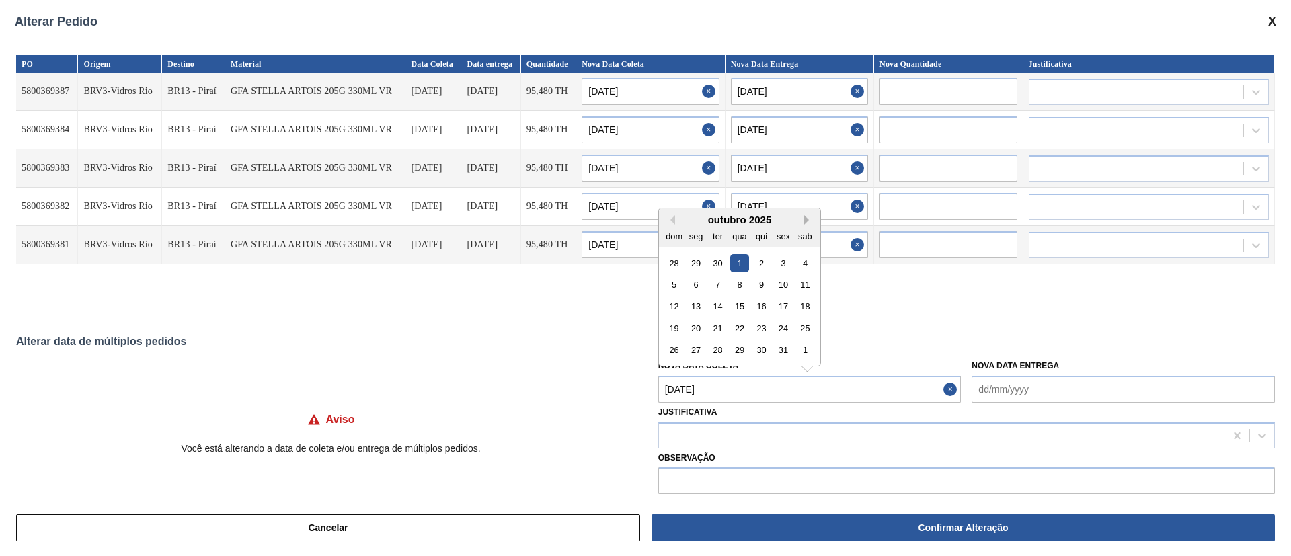
click at [808, 217] on button "Next Month" at bounding box center [808, 219] width 9 height 9
click at [788, 285] on div "7" at bounding box center [783, 285] width 18 height 18
type Coleta "[DATE]"
type input "[DATE]"
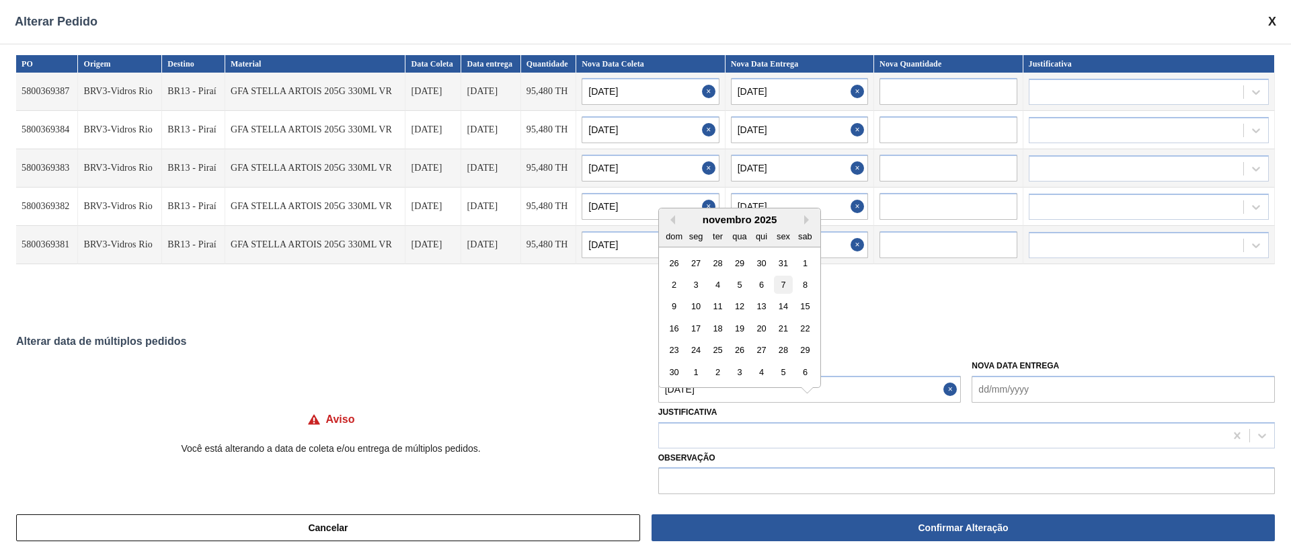
type input "[DATE]"
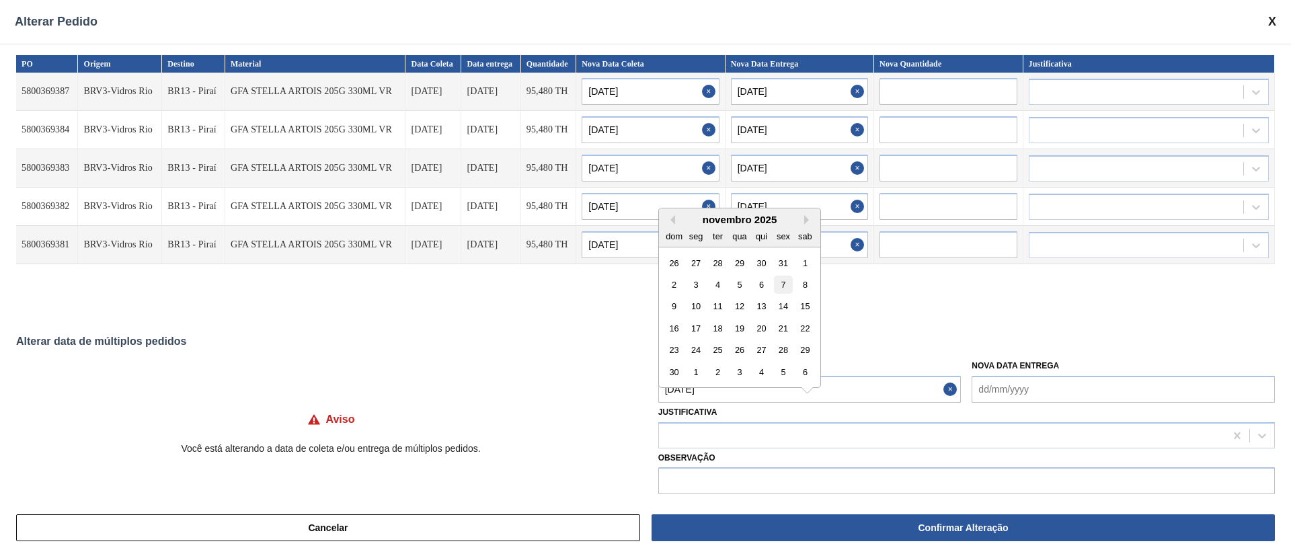
type input "[DATE]"
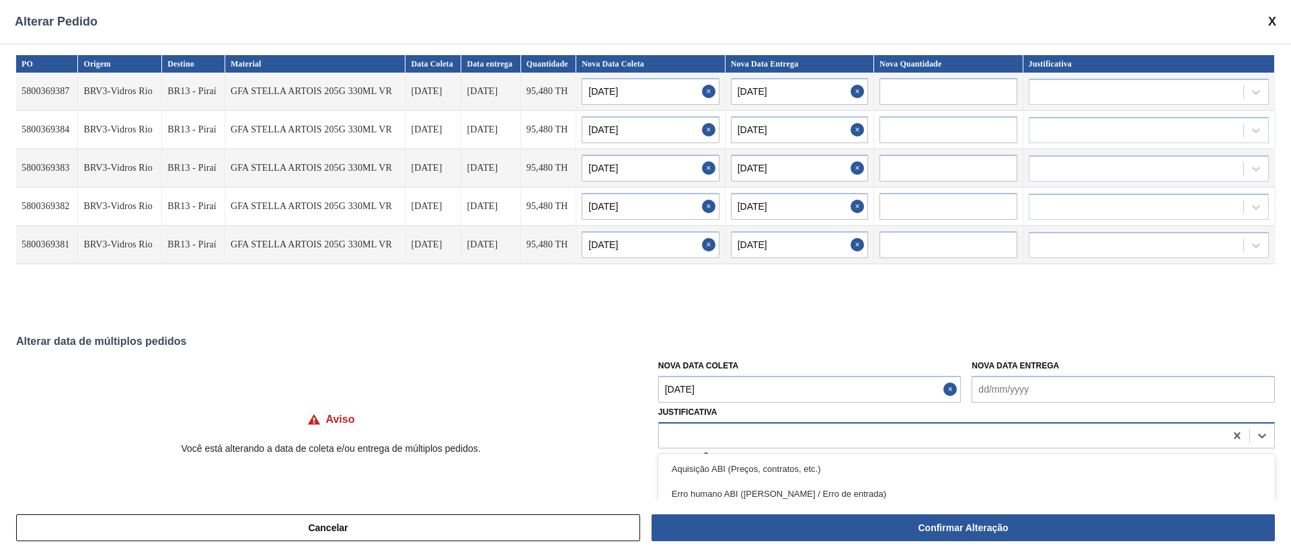
click at [747, 432] on div at bounding box center [942, 436] width 566 height 20
type input "OU"
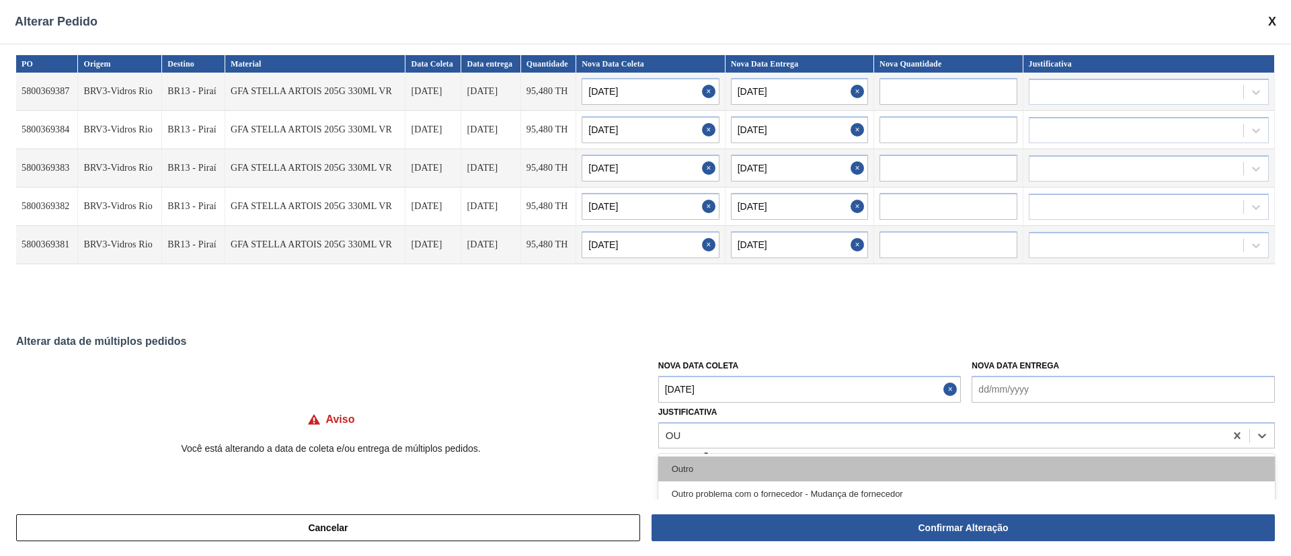
click at [712, 476] on div "Outro" at bounding box center [967, 469] width 617 height 25
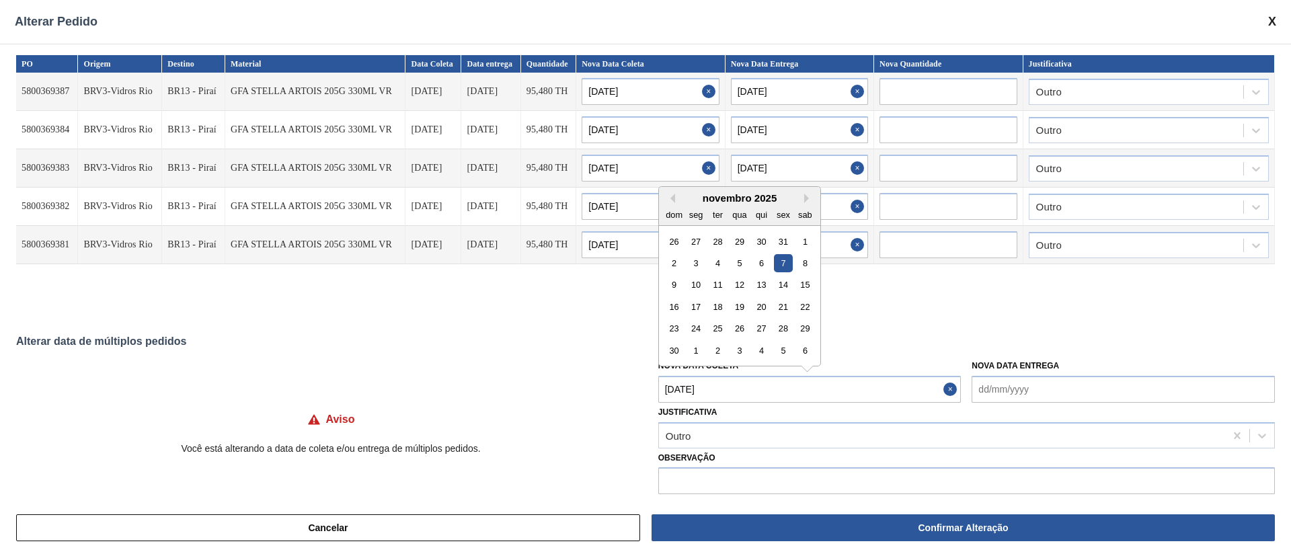
click at [730, 387] on Coleta "[DATE]" at bounding box center [810, 389] width 303 height 27
click at [671, 196] on button "Previous Month" at bounding box center [670, 198] width 9 height 9
click at [716, 260] on div "7" at bounding box center [718, 263] width 18 height 18
type Coleta "[DATE]"
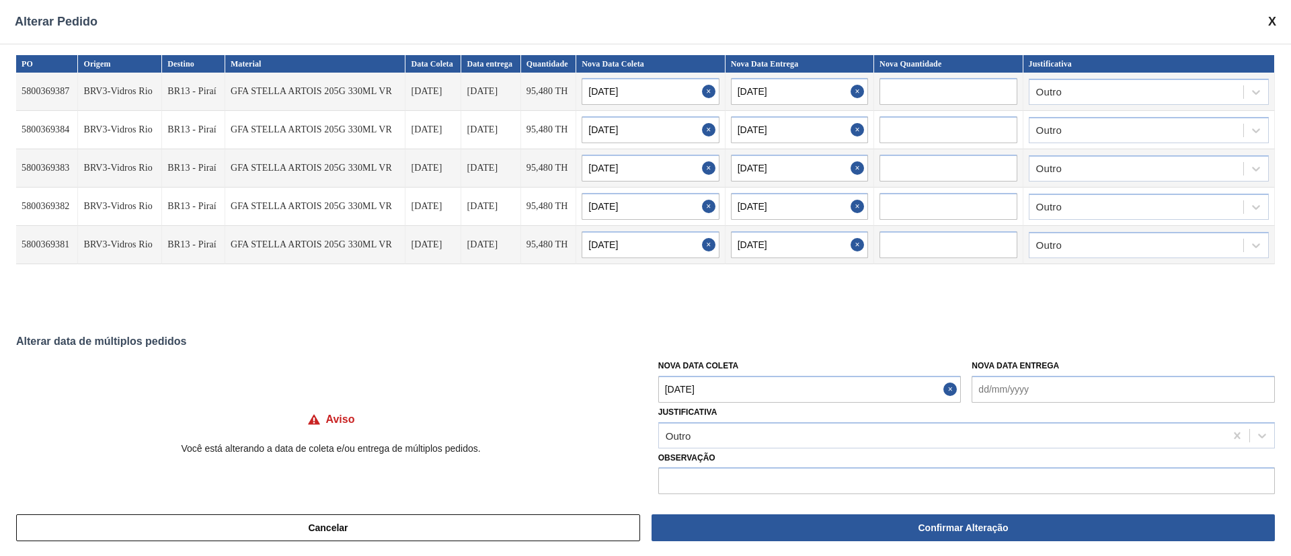
type input "[DATE]"
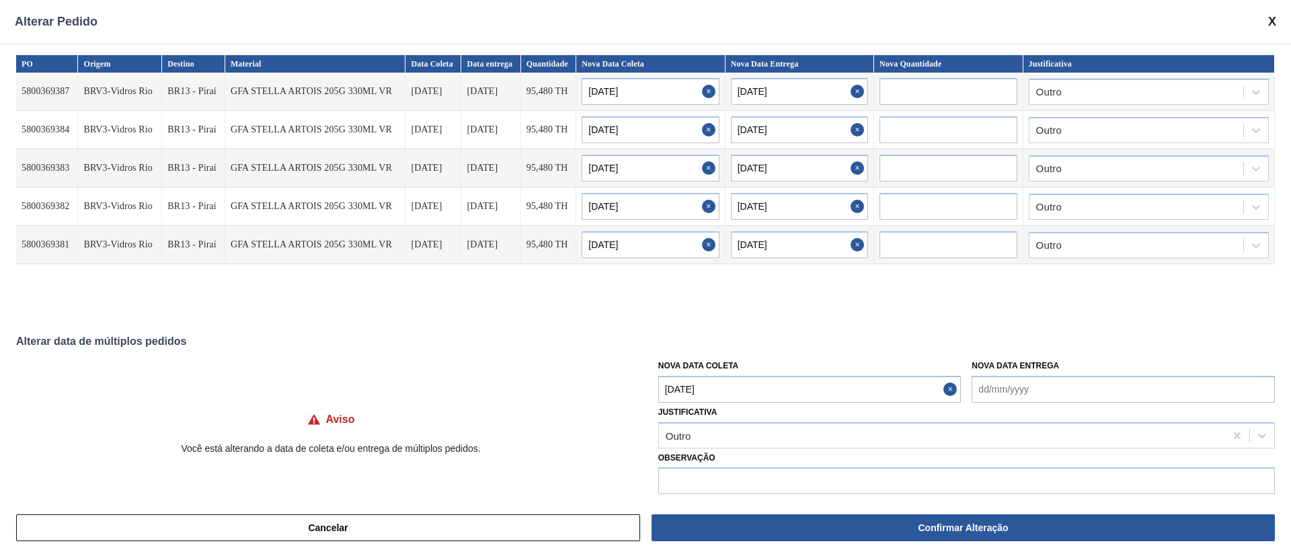
type input "[DATE]"
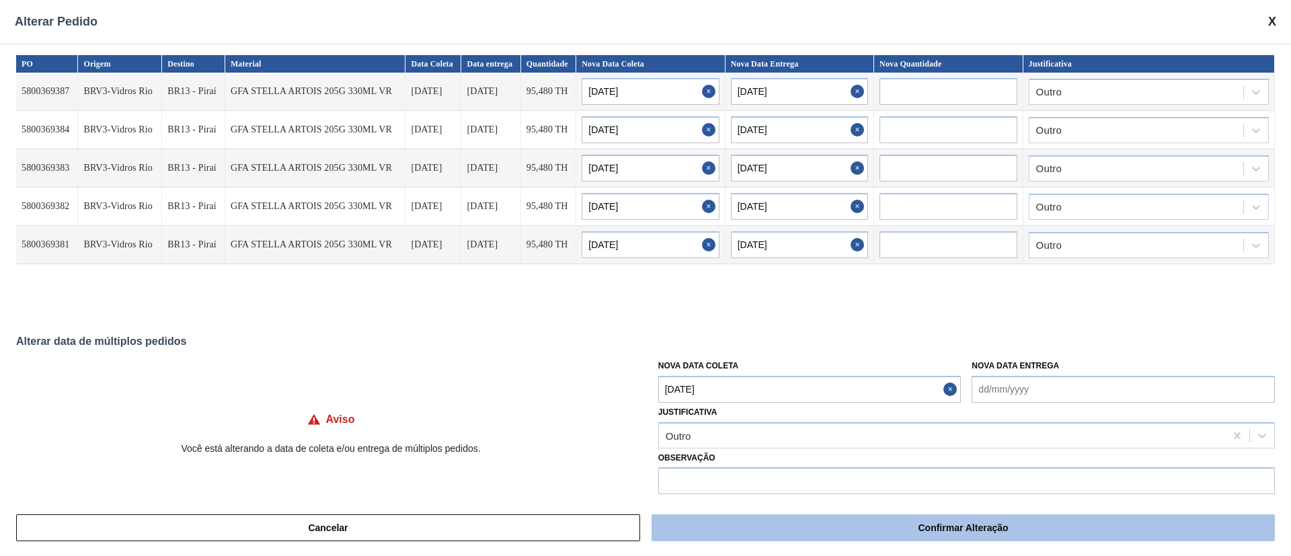
click at [759, 520] on button "Confirmar Alteração" at bounding box center [964, 528] width 624 height 27
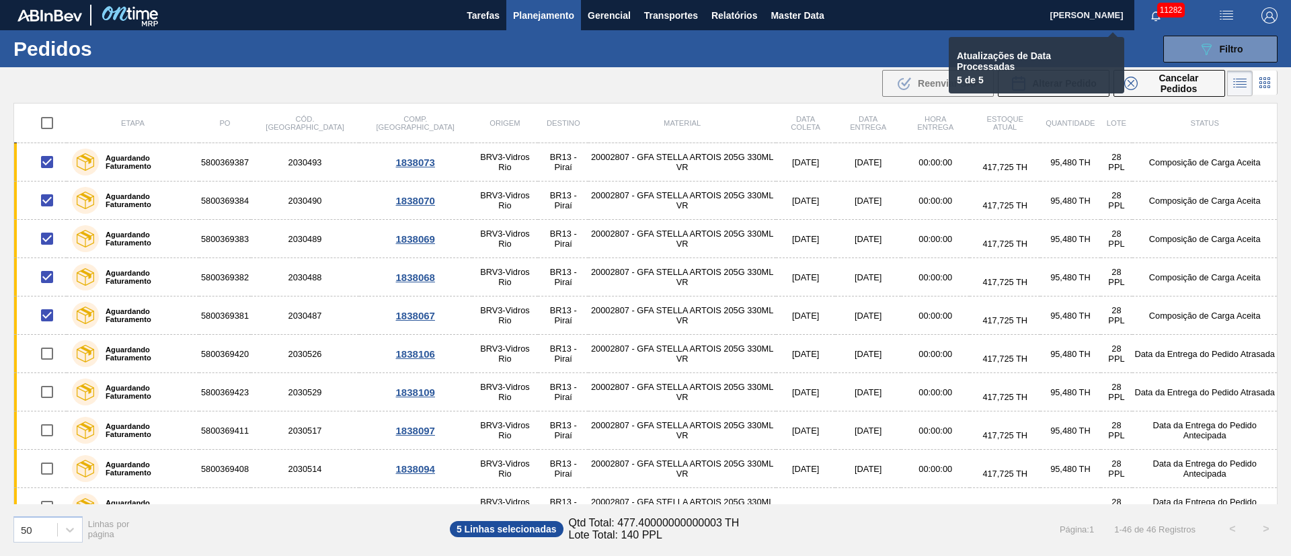
checkbox input "false"
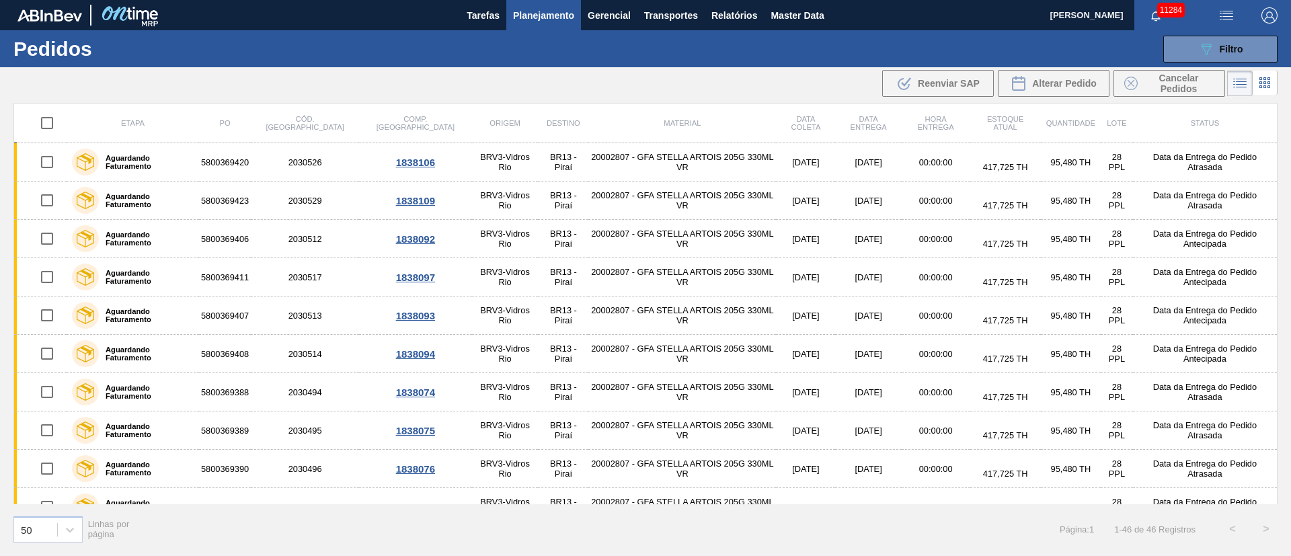
click at [541, 7] on span "Planejamento" at bounding box center [543, 15] width 61 height 16
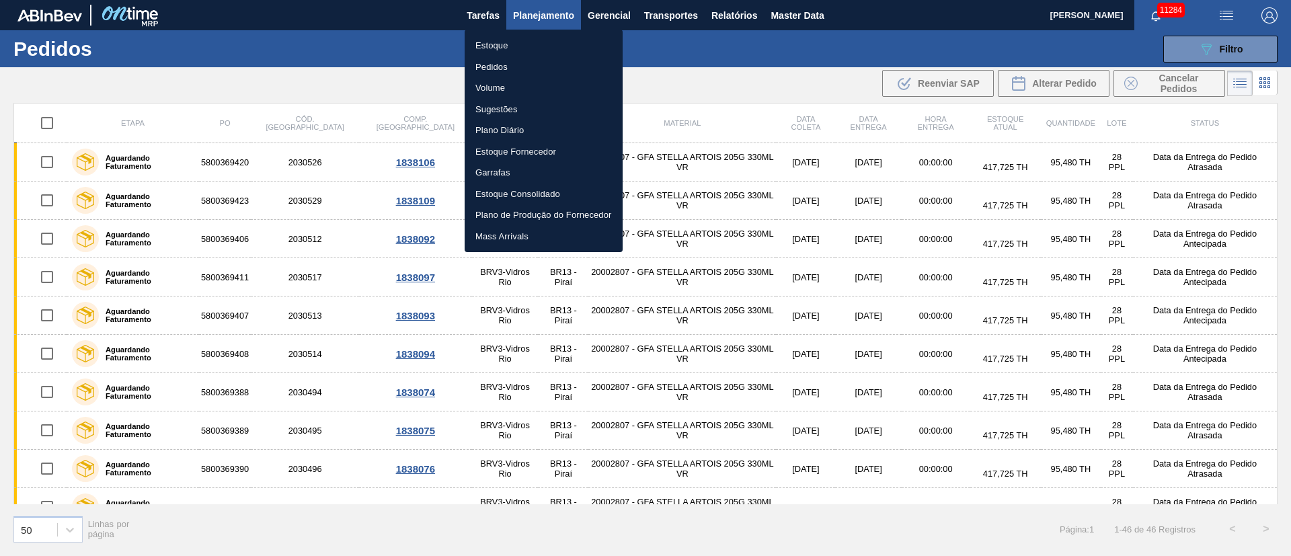
click at [487, 68] on li "Pedidos" at bounding box center [544, 68] width 158 height 22
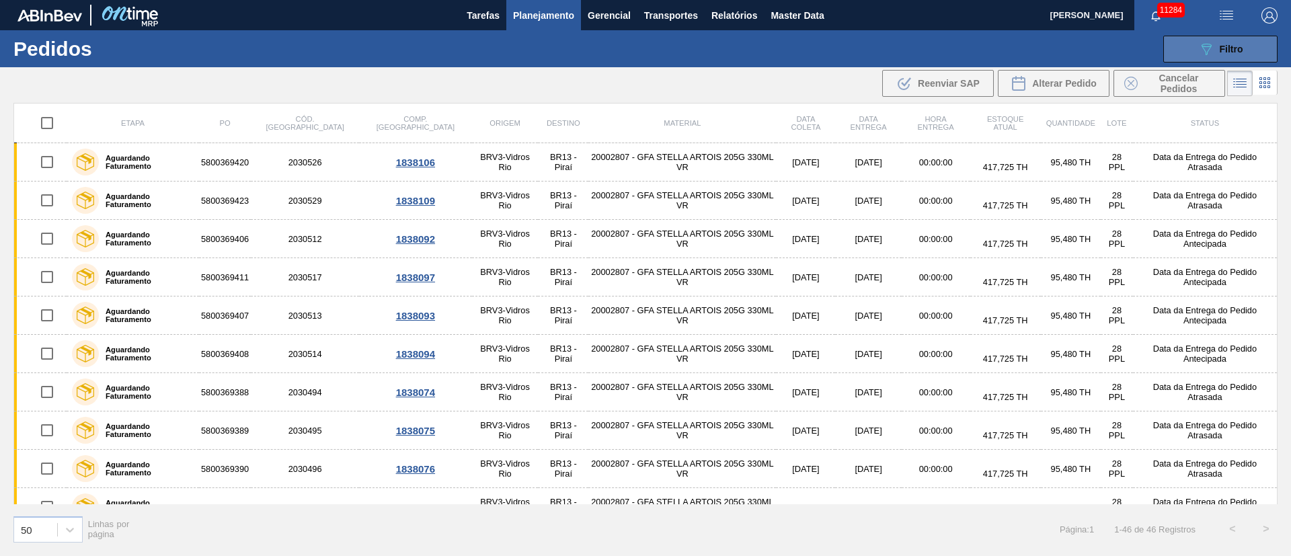
click at [1211, 46] on icon at bounding box center [1207, 49] width 10 height 11
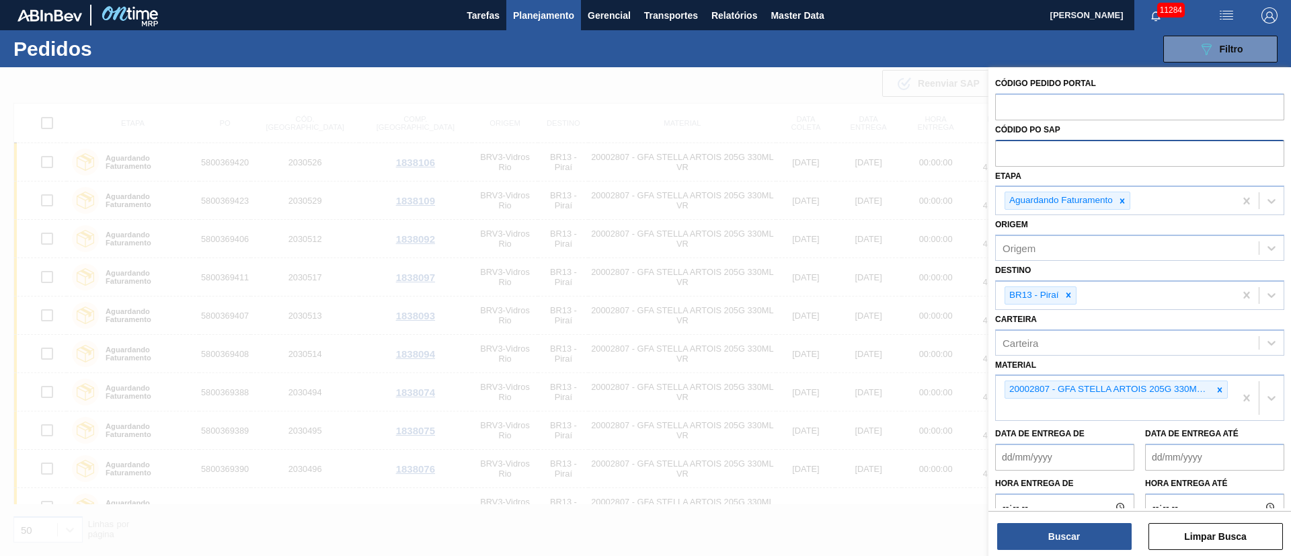
click at [1051, 151] on input "text" at bounding box center [1139, 153] width 289 height 26
type input "5800"
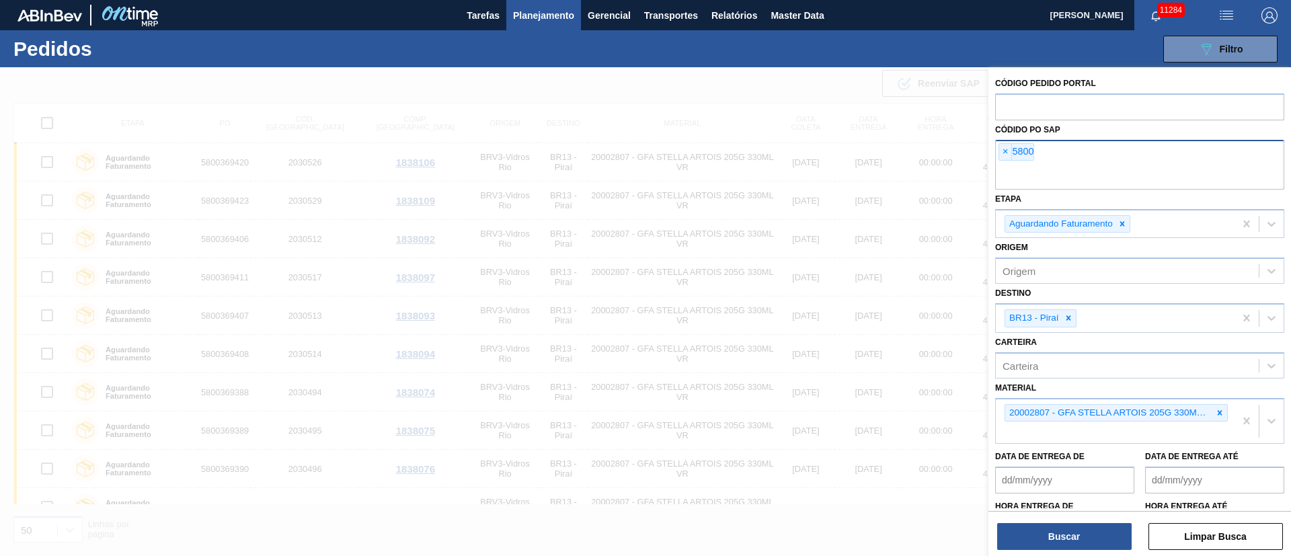
click at [1061, 151] on div "× 5800" at bounding box center [1139, 165] width 289 height 50
click at [1004, 149] on span "×" at bounding box center [1006, 152] width 13 height 16
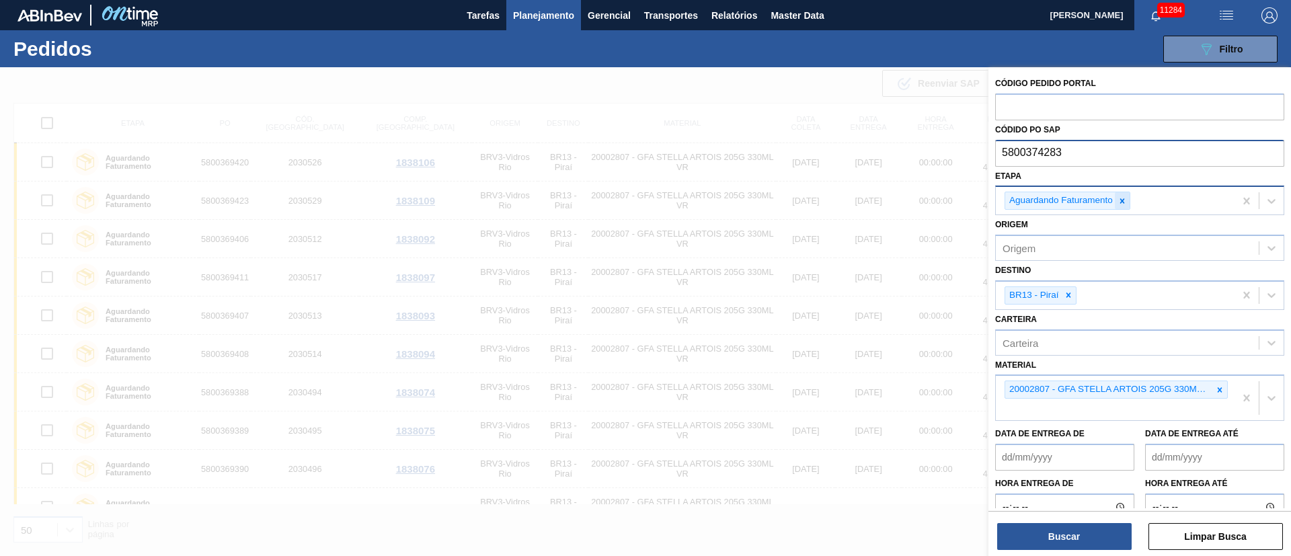
click at [1127, 200] on icon at bounding box center [1122, 200] width 9 height 9
type input "5800374283"
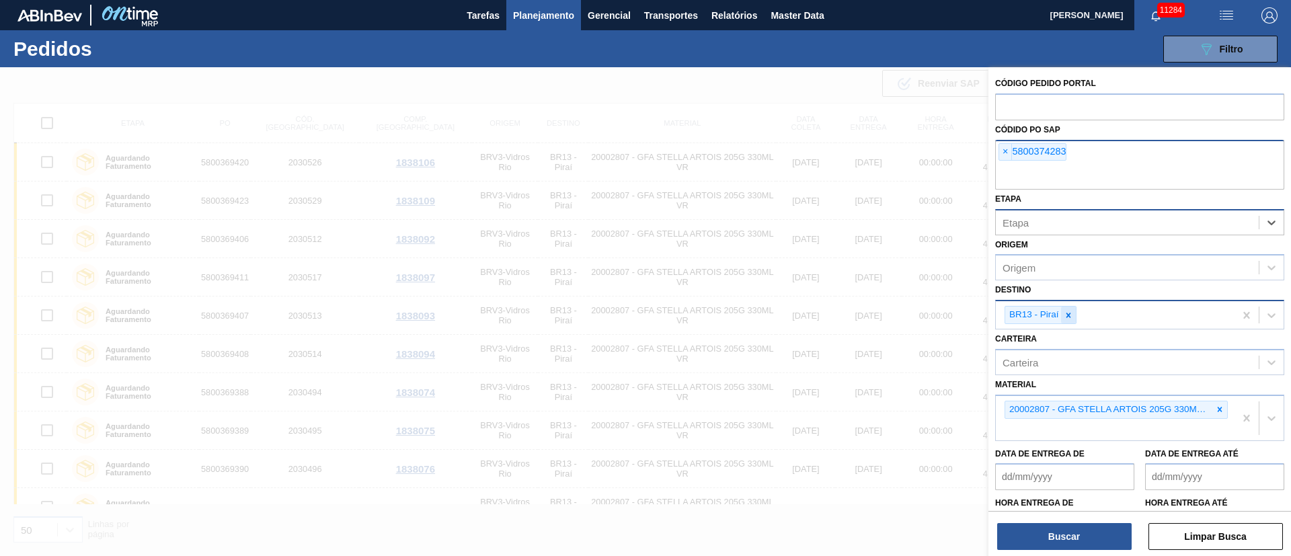
click at [1072, 312] on div at bounding box center [1068, 315] width 15 height 17
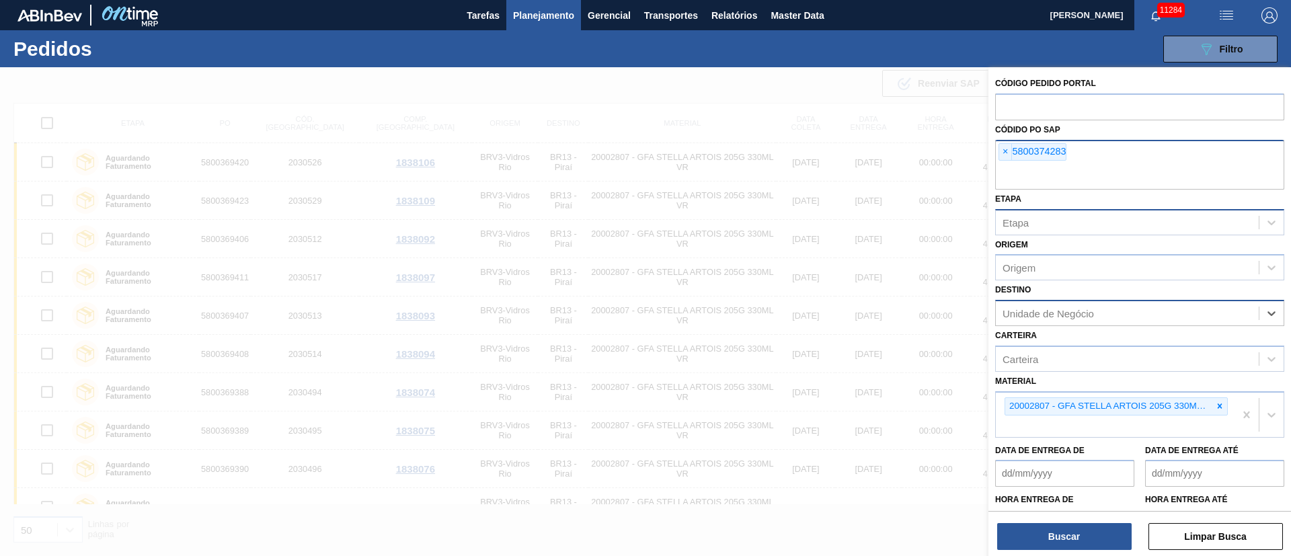
click at [1068, 312] on div "Unidade de Negócio" at bounding box center [1048, 313] width 91 height 11
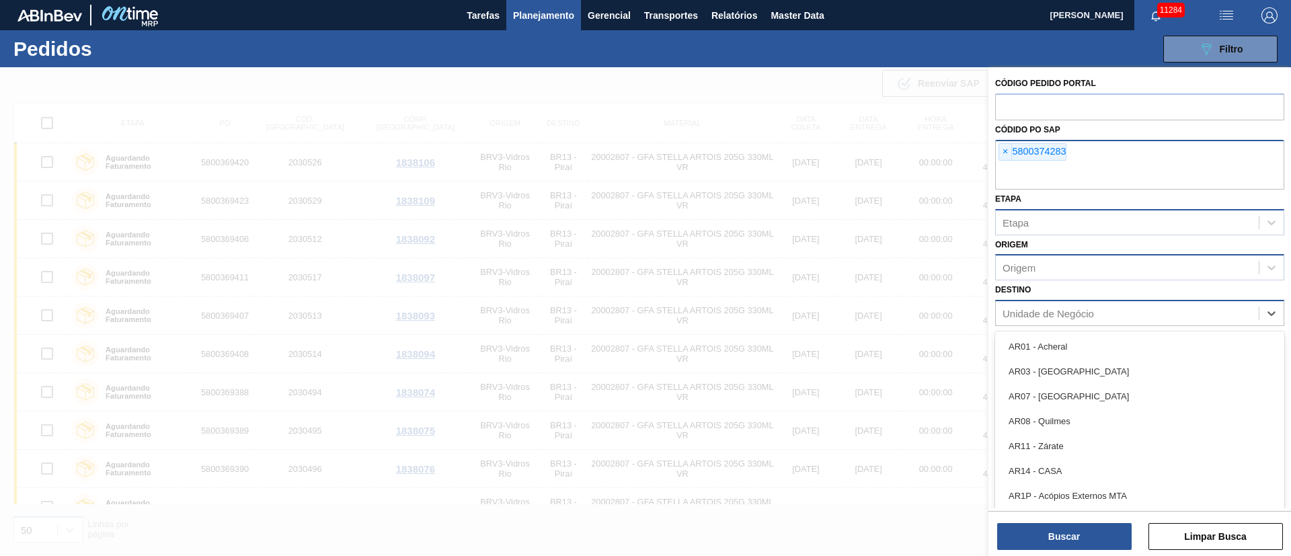
click at [1072, 274] on div "Origem" at bounding box center [1127, 268] width 263 height 20
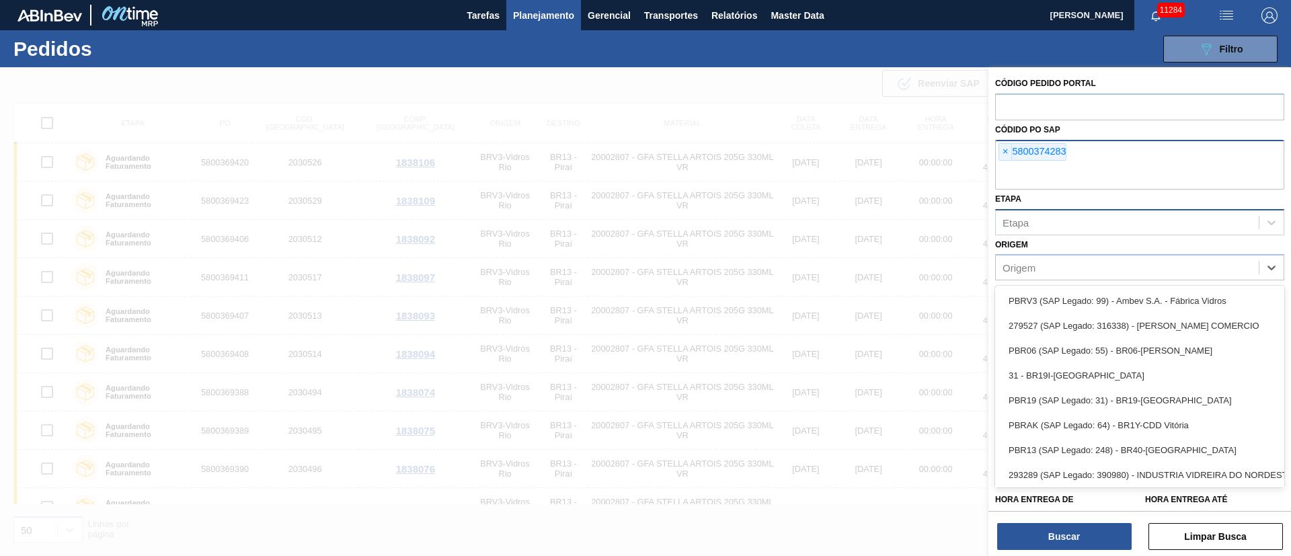
click at [1140, 216] on div "Etapa" at bounding box center [1127, 223] width 263 height 20
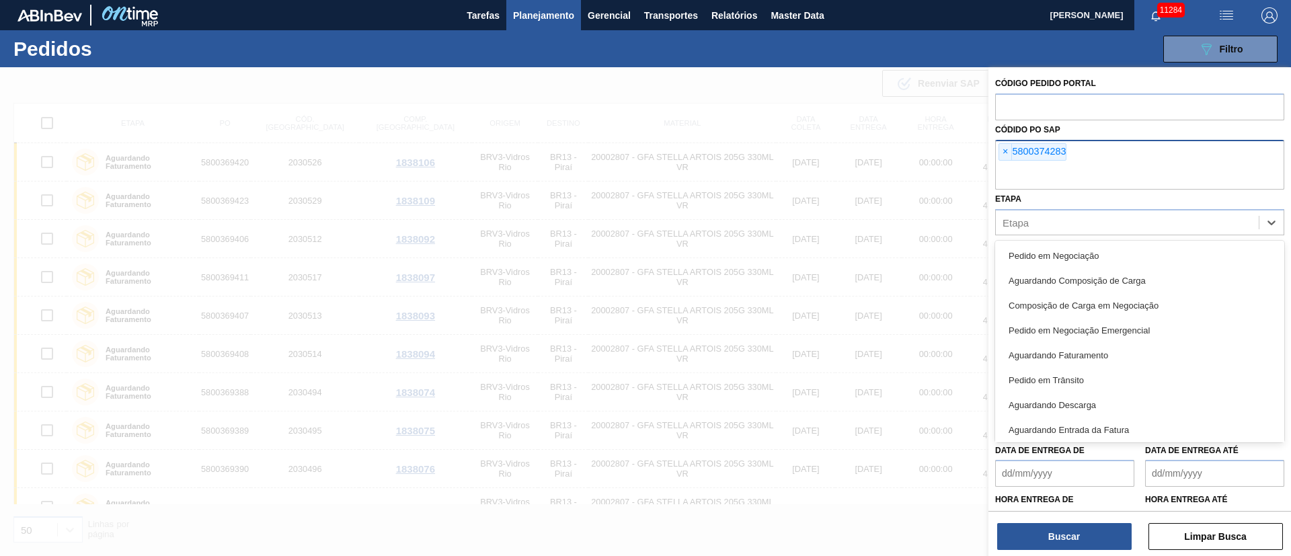
click at [1188, 174] on input "text" at bounding box center [1139, 177] width 289 height 26
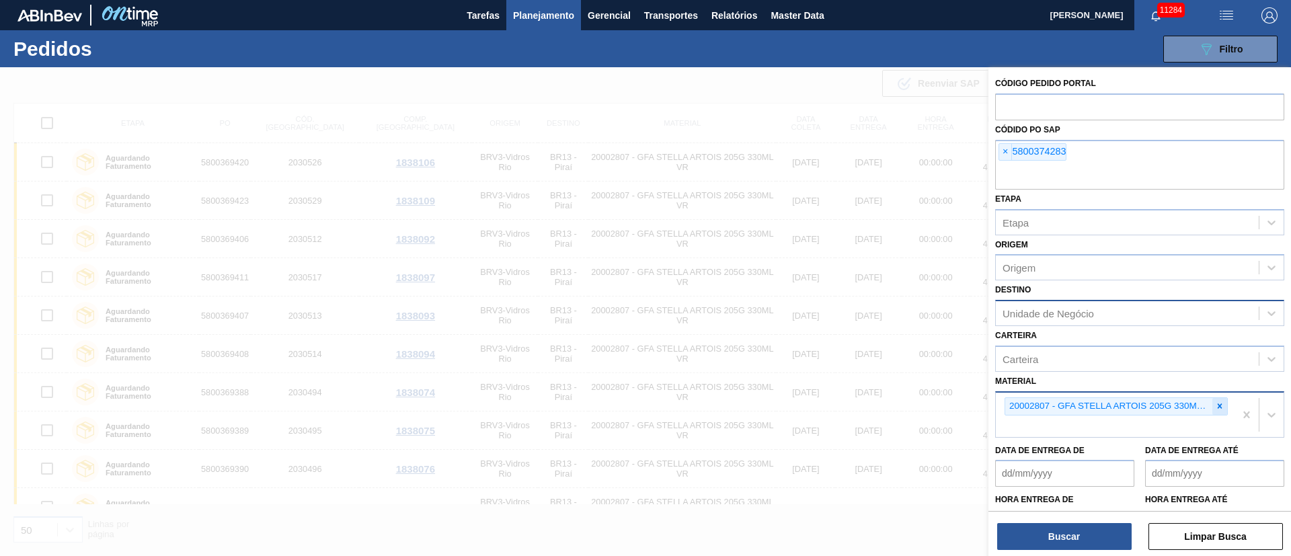
click at [1217, 411] on div at bounding box center [1220, 406] width 15 height 17
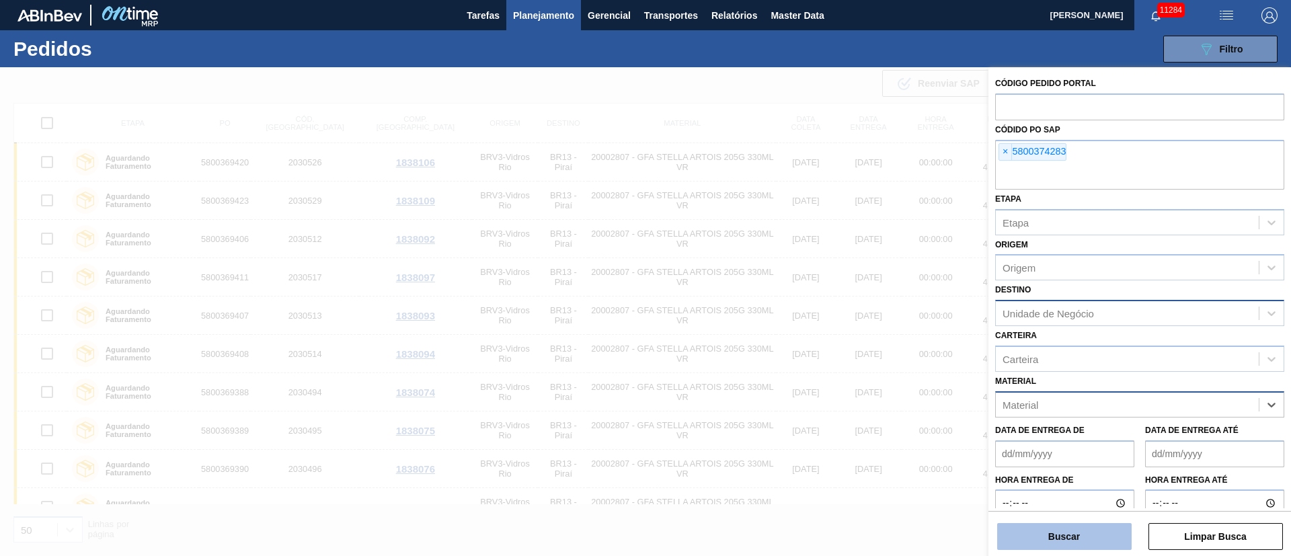
click at [1059, 538] on button "Buscar" at bounding box center [1065, 536] width 135 height 27
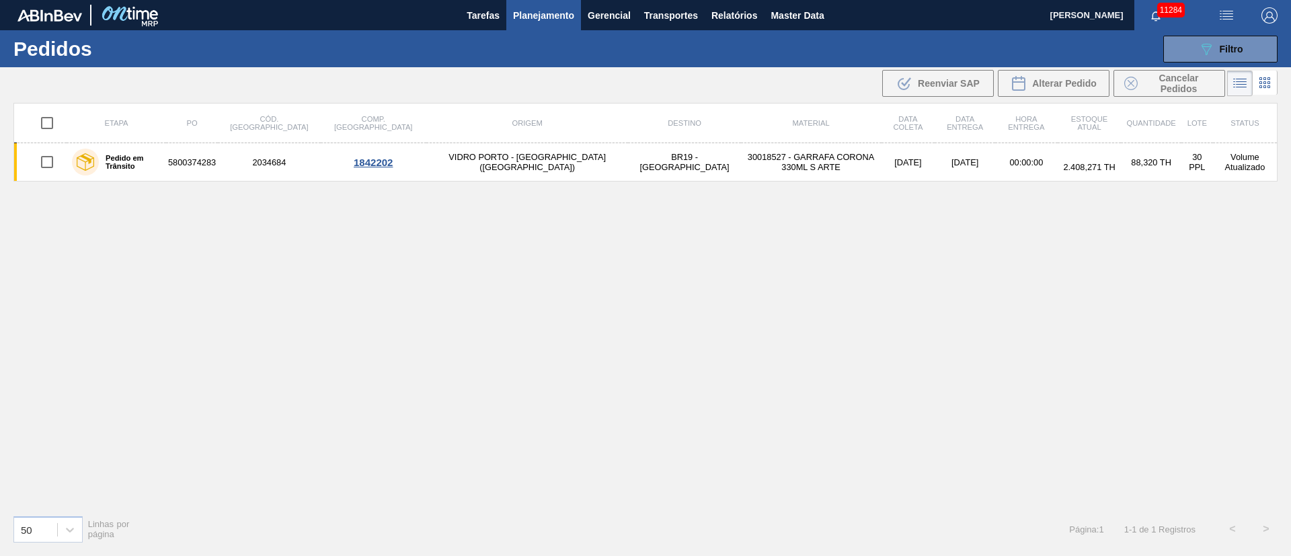
click at [772, 388] on div "Etapa PO Cód. Pedido Comp. Carga Origem Destino Material Data coleta Data entre…" at bounding box center [645, 304] width 1265 height 402
click at [1223, 48] on span "Filtro" at bounding box center [1232, 49] width 24 height 11
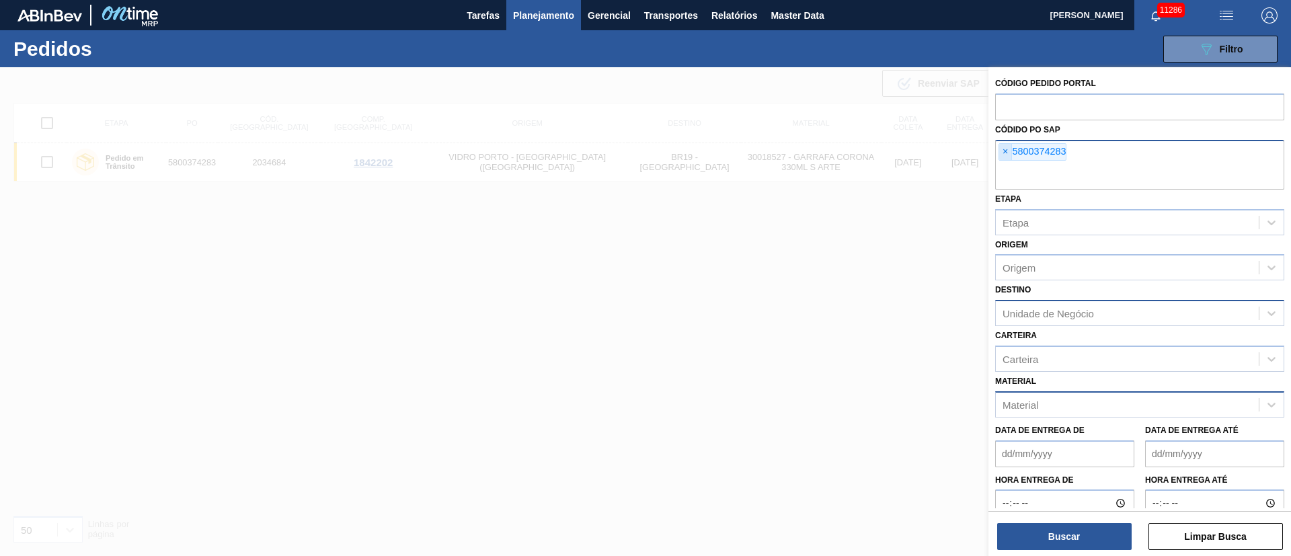
click at [1008, 146] on span "×" at bounding box center [1006, 152] width 13 height 16
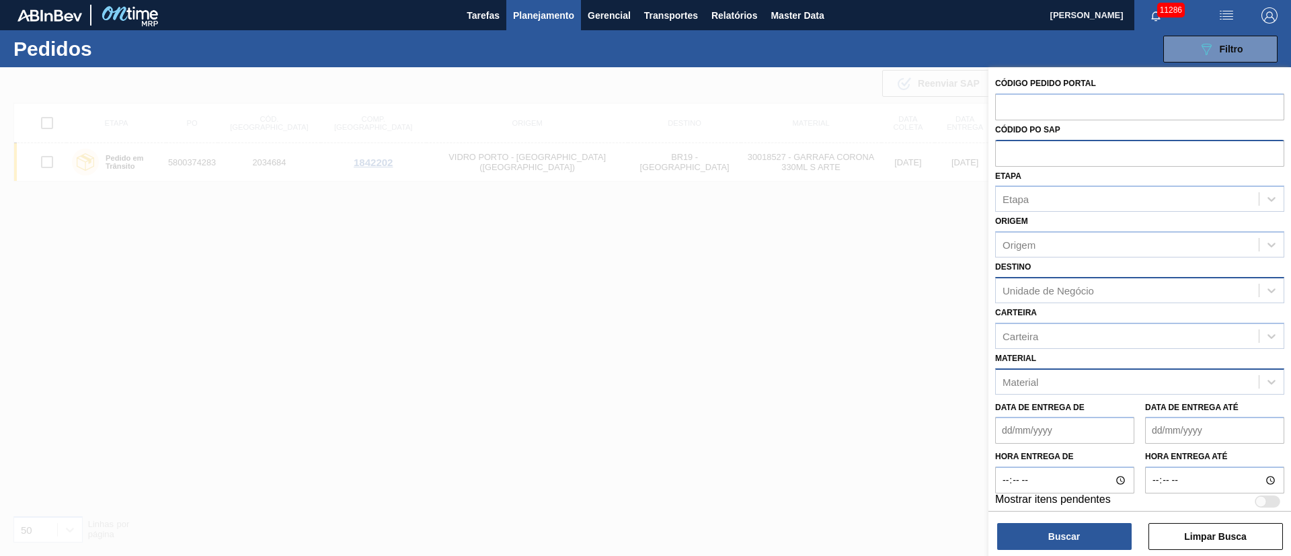
click at [1053, 384] on div "Material" at bounding box center [1127, 382] width 263 height 20
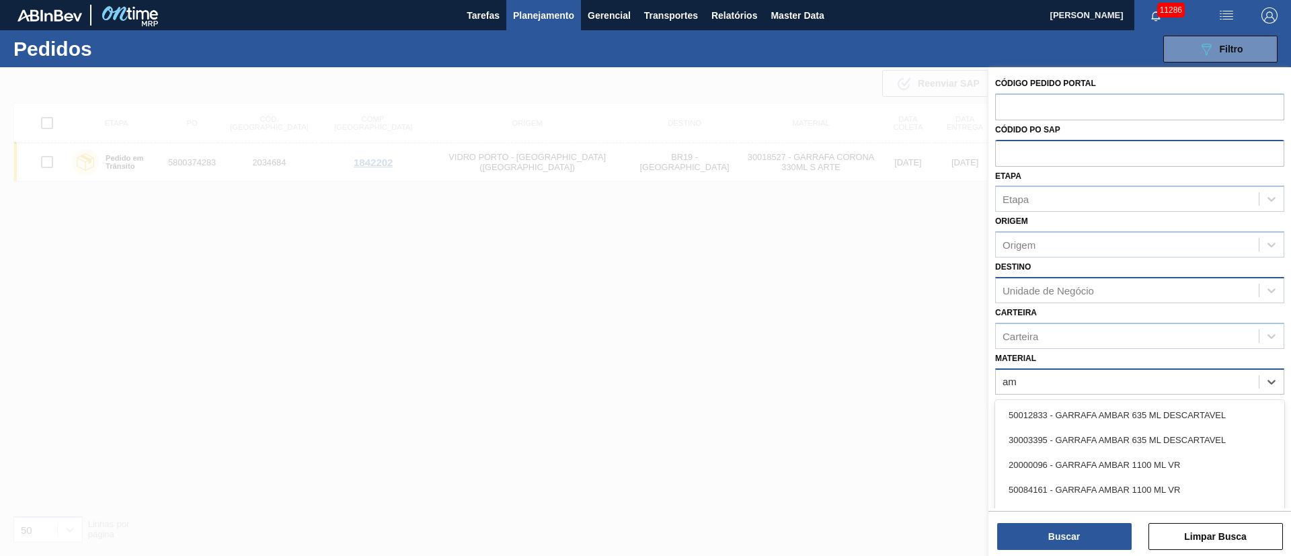
type input "a"
type input "twis"
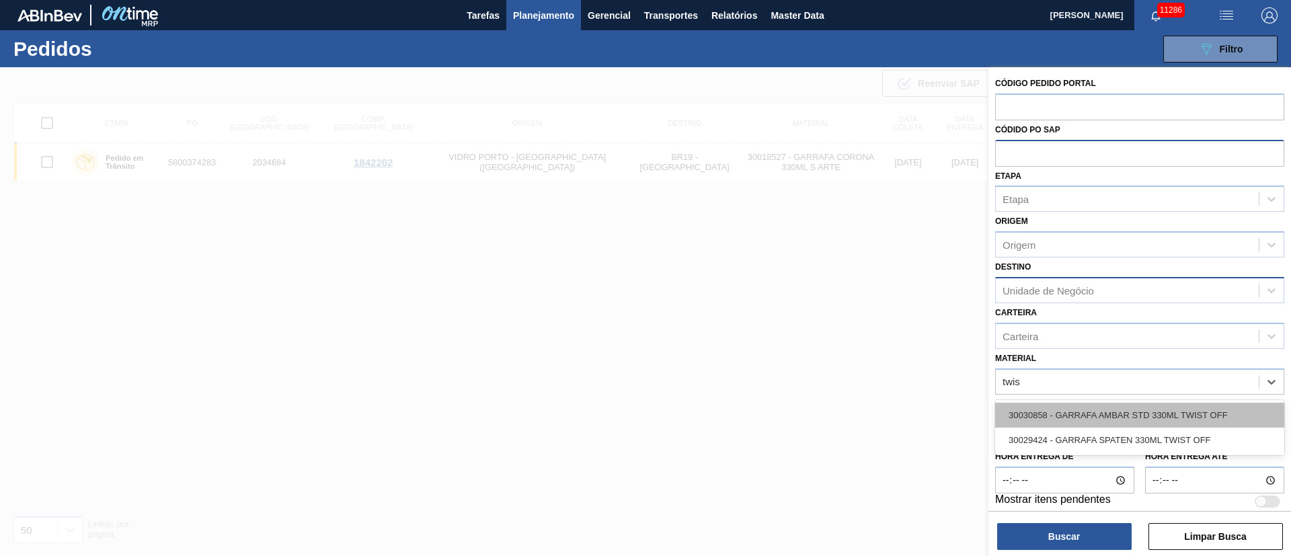
click at [1090, 420] on div "30030858 - GARRAFA AMBAR STD 330ML TWIST OFF" at bounding box center [1139, 415] width 289 height 25
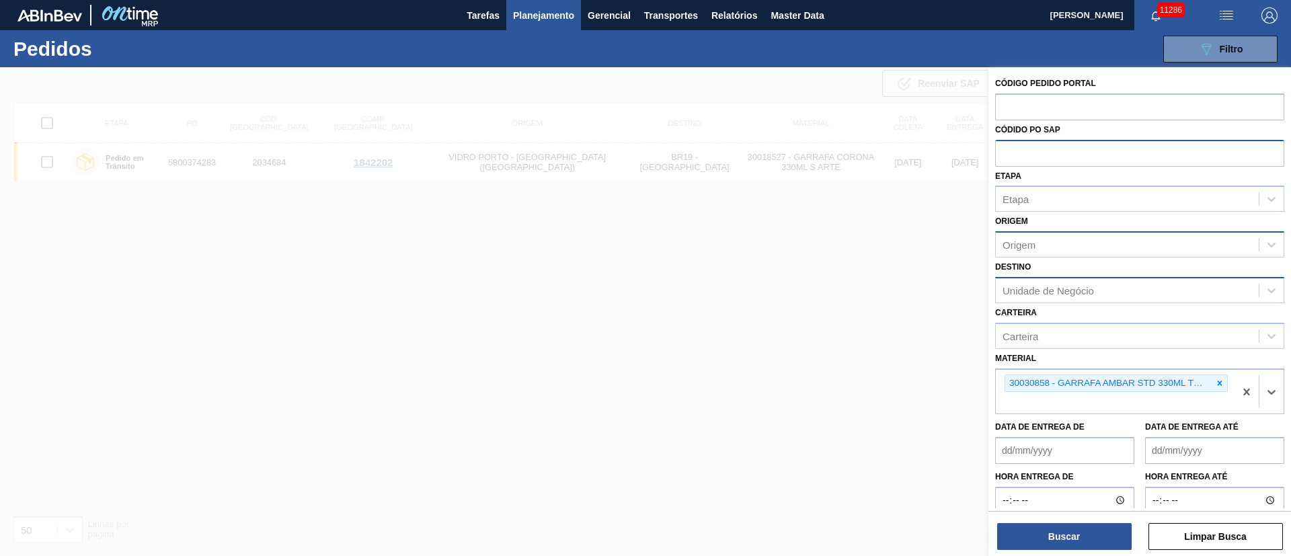
click at [1063, 239] on div "Origem" at bounding box center [1127, 245] width 263 height 20
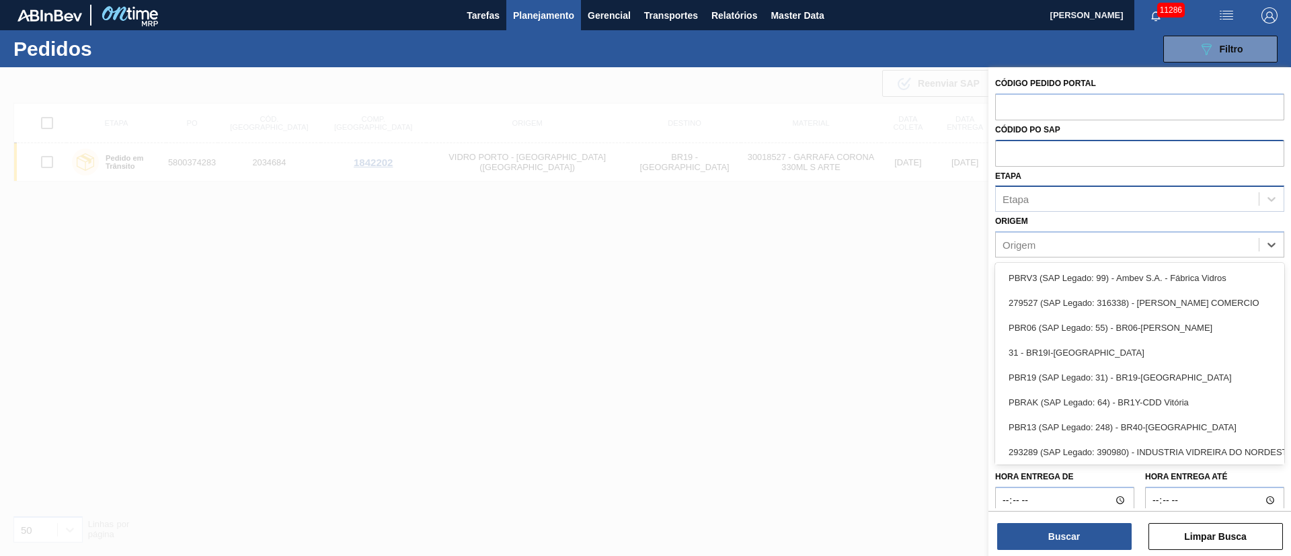
click at [1045, 195] on div "Etapa" at bounding box center [1127, 200] width 263 height 20
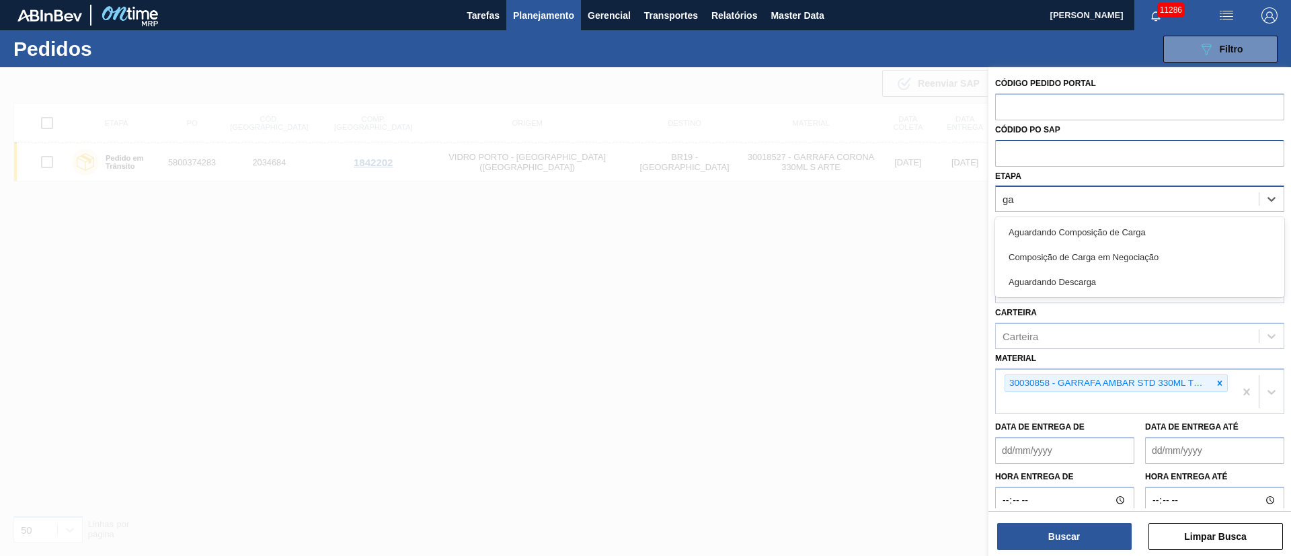
type input "g"
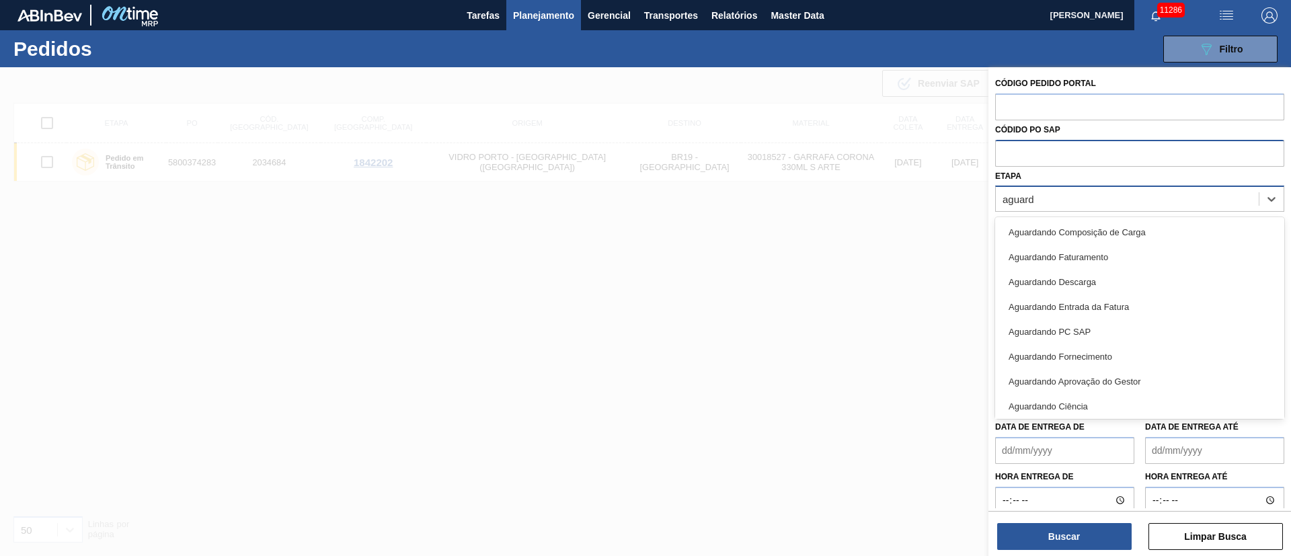
type input "aguarda"
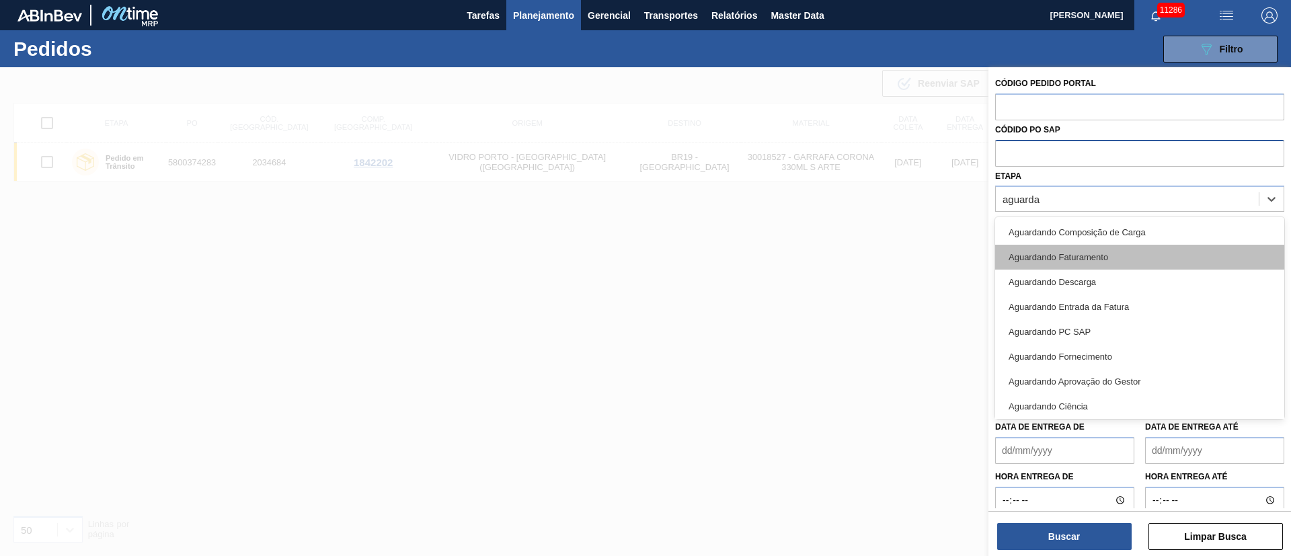
click at [1061, 252] on div "Aguardando Faturamento" at bounding box center [1139, 257] width 289 height 25
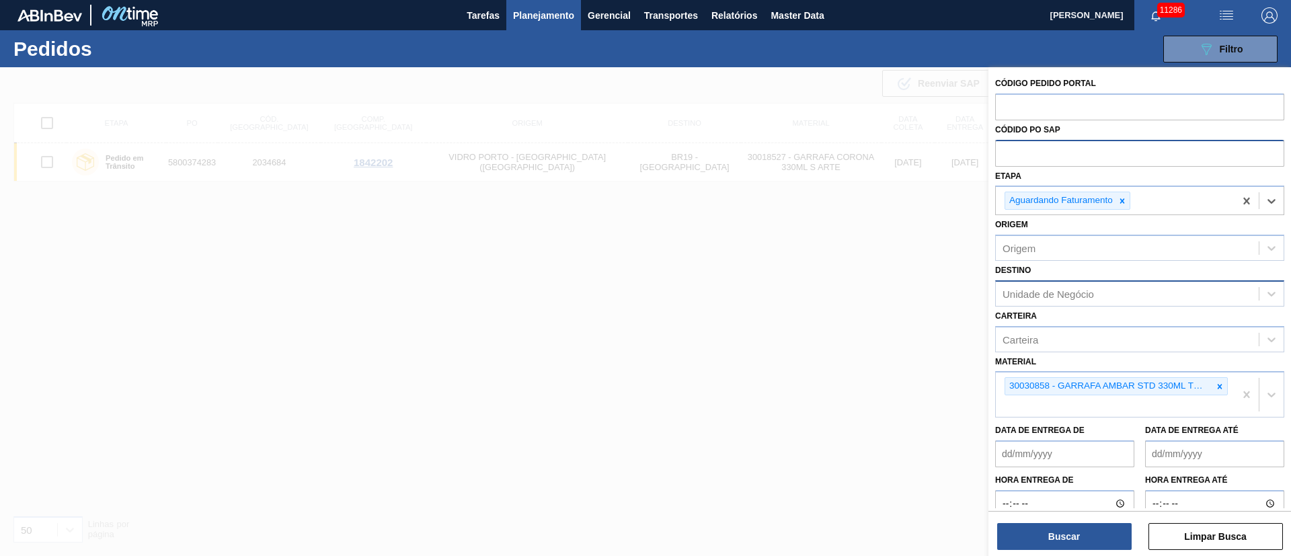
click at [1041, 293] on div "Unidade de Negócio" at bounding box center [1048, 293] width 91 height 11
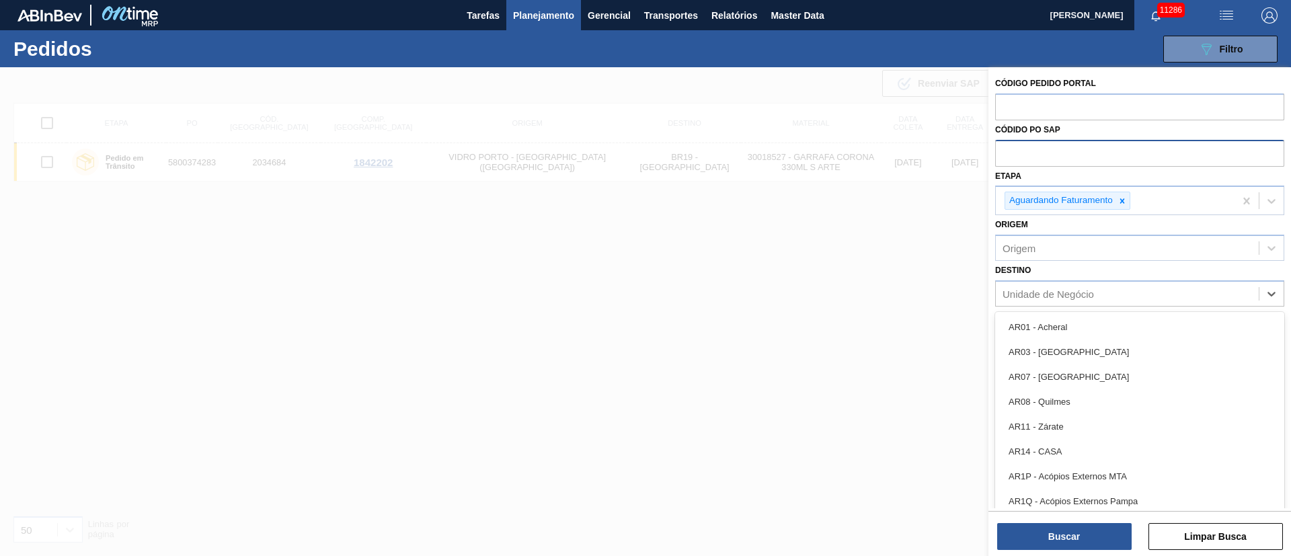
click at [1044, 270] on div "Destino option BR13 - Piraí, deselected. option AR01 - Acheral focused, 1 of 92…" at bounding box center [1139, 284] width 289 height 46
click at [1048, 296] on div "Unidade de Negócio" at bounding box center [1048, 293] width 91 height 11
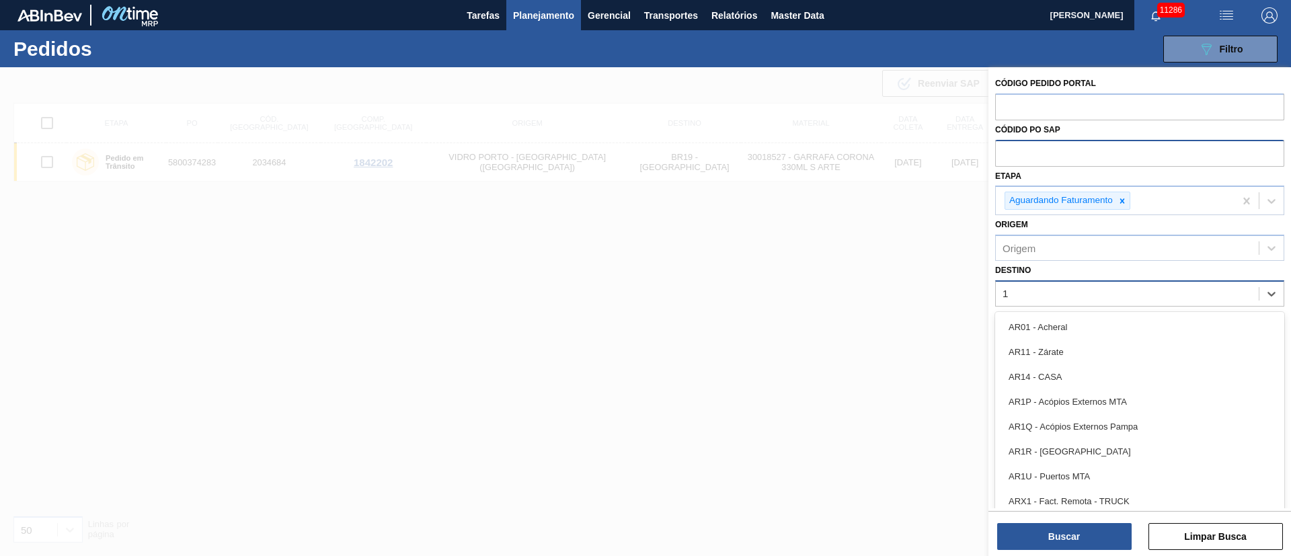
type input "13"
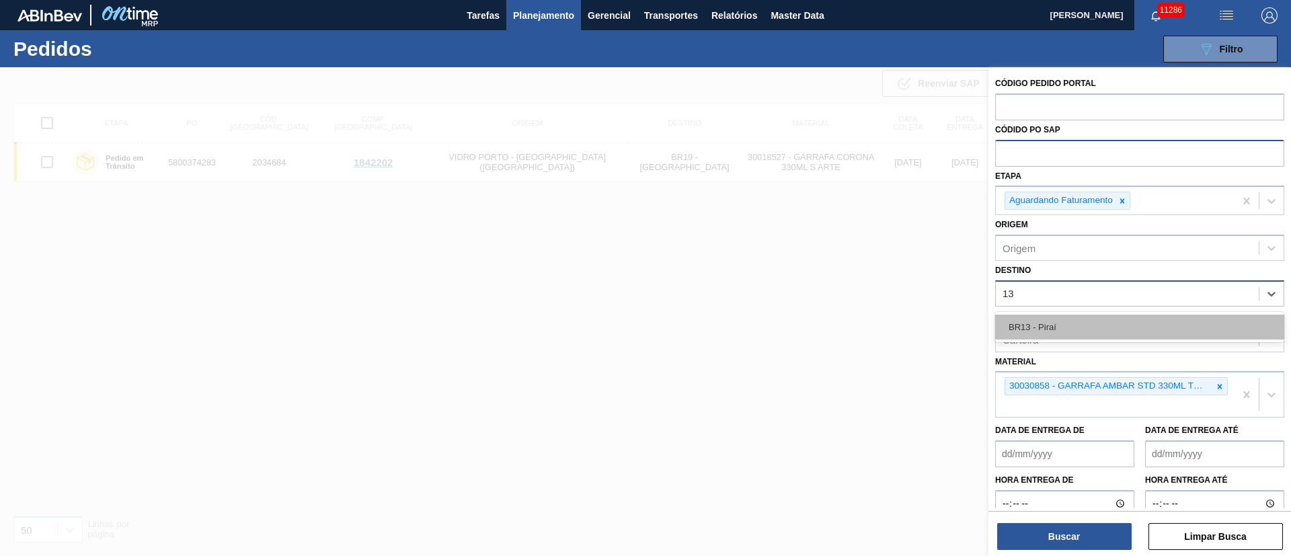
click at [1044, 324] on div "BR13 - Piraí" at bounding box center [1139, 327] width 289 height 25
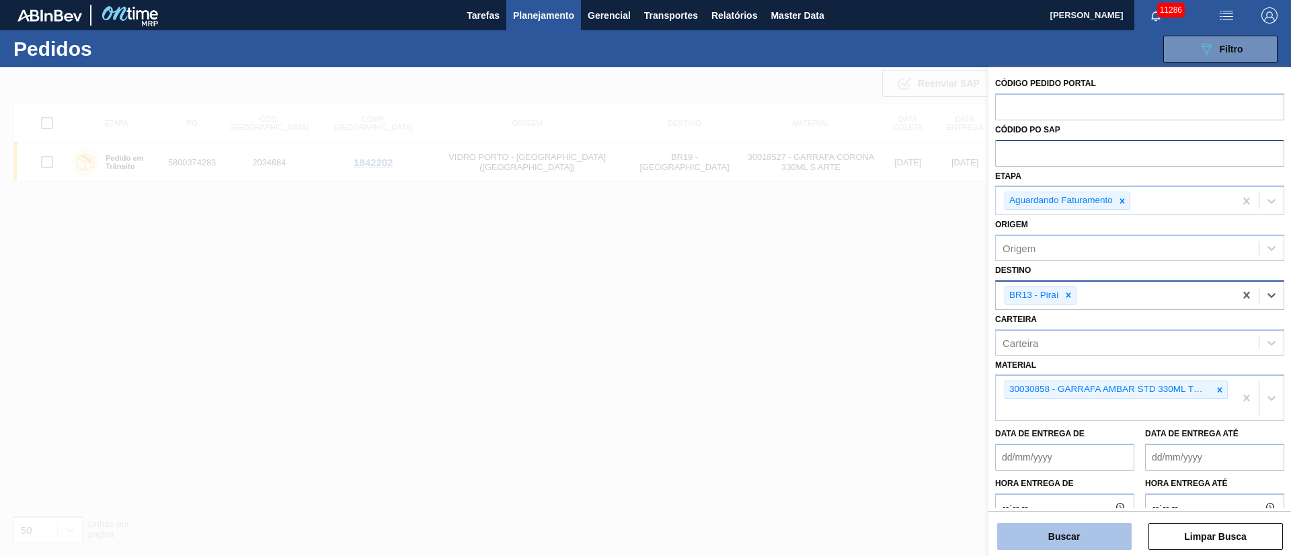
click at [1069, 536] on button "Buscar" at bounding box center [1065, 536] width 135 height 27
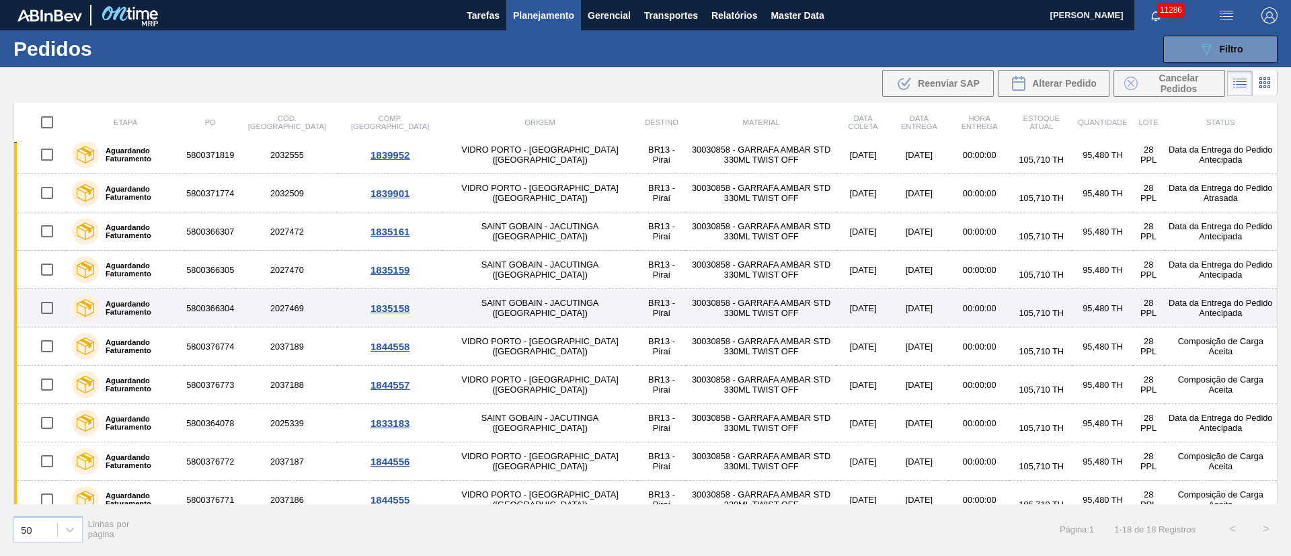
scroll to position [329, 0]
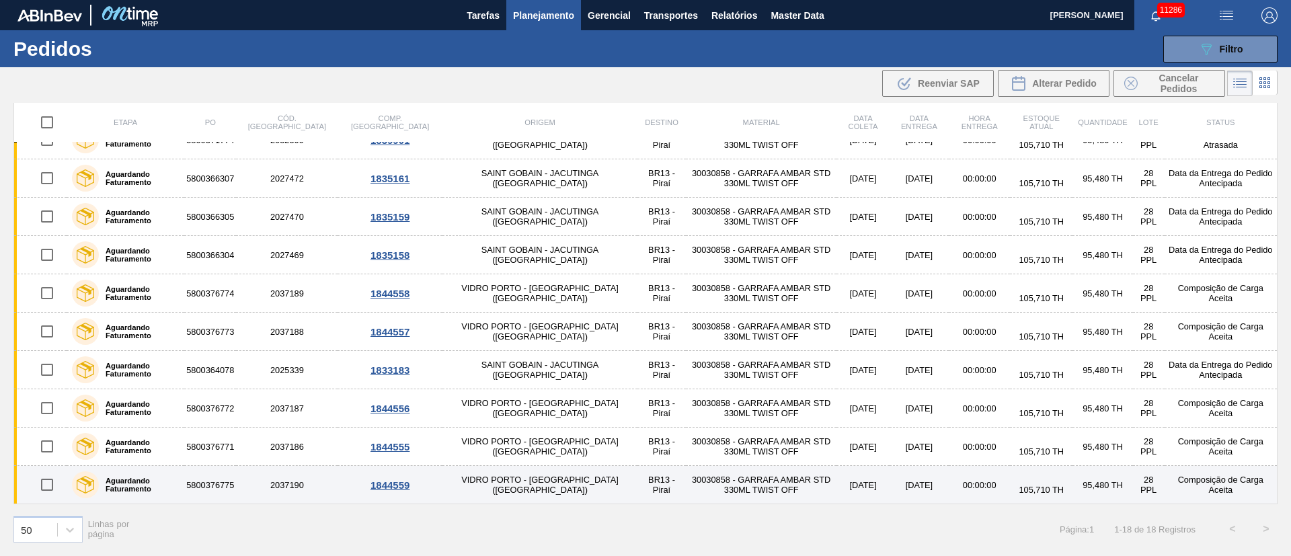
click at [46, 488] on input "checkbox" at bounding box center [47, 485] width 28 height 28
checkbox input "true"
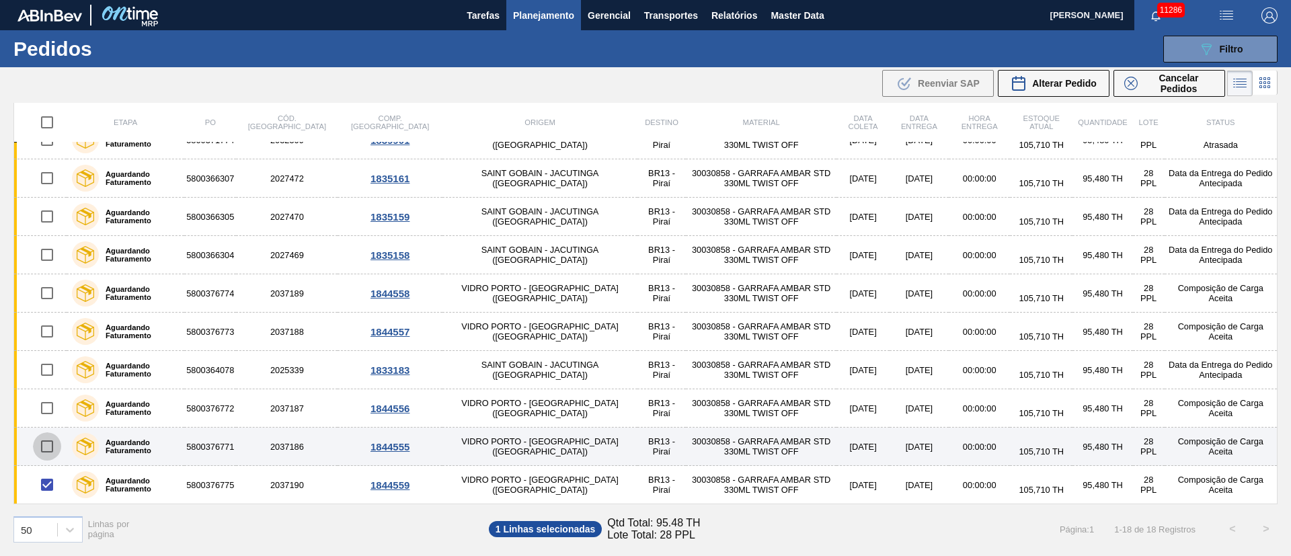
click at [51, 455] on input "checkbox" at bounding box center [47, 446] width 28 height 28
checkbox input "true"
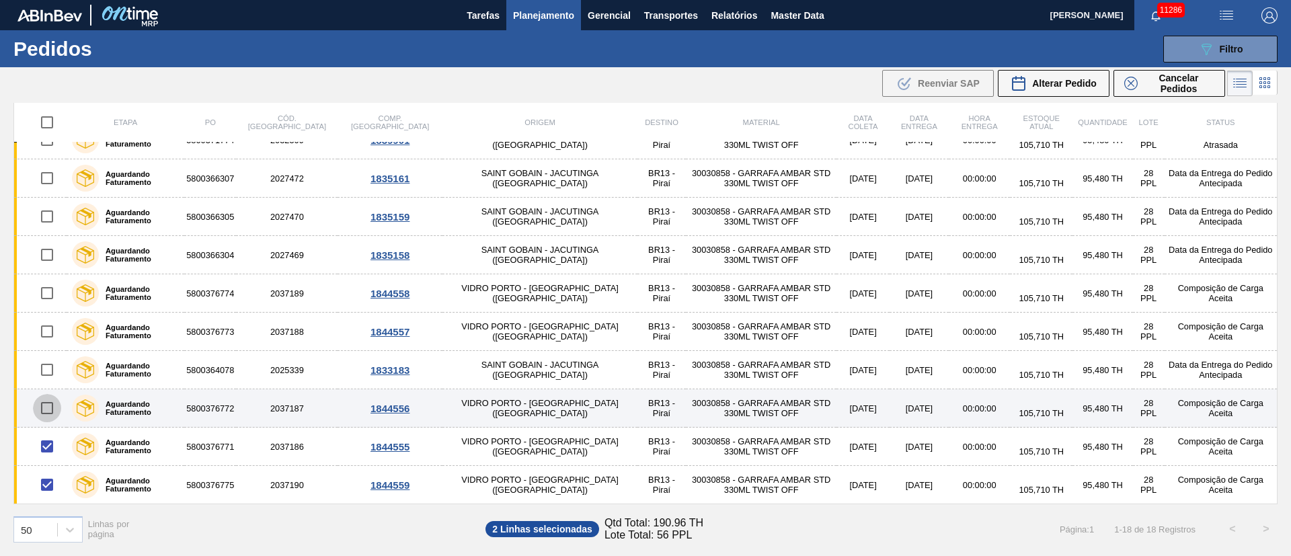
click at [51, 400] on input "checkbox" at bounding box center [47, 408] width 28 height 28
checkbox input "true"
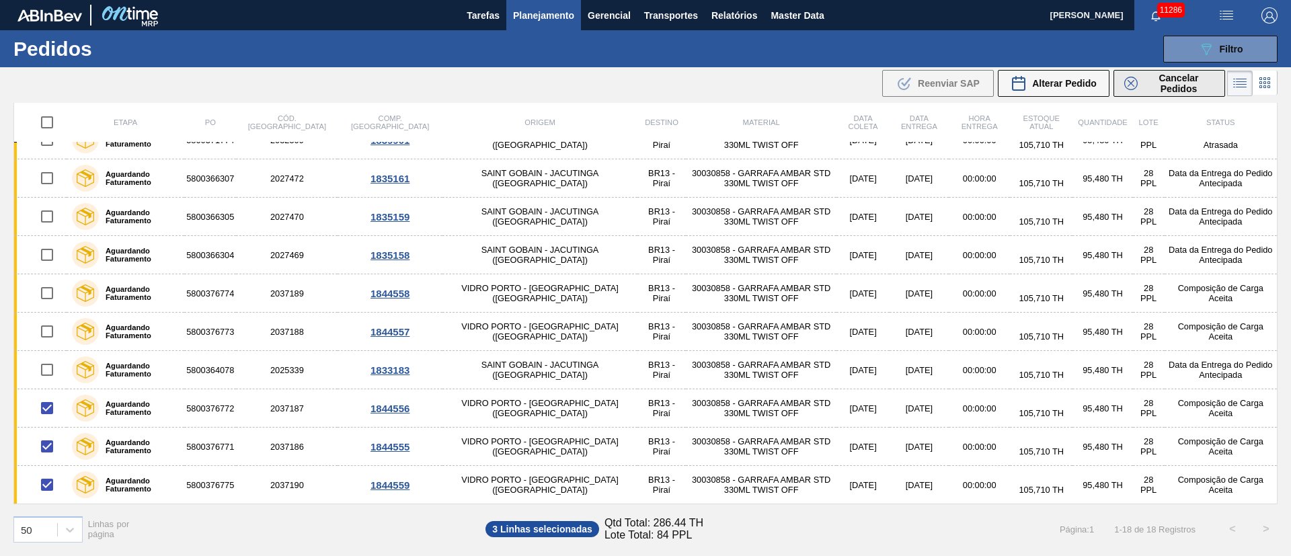
click at [1182, 85] on span "Cancelar Pedidos" at bounding box center [1178, 84] width 71 height 22
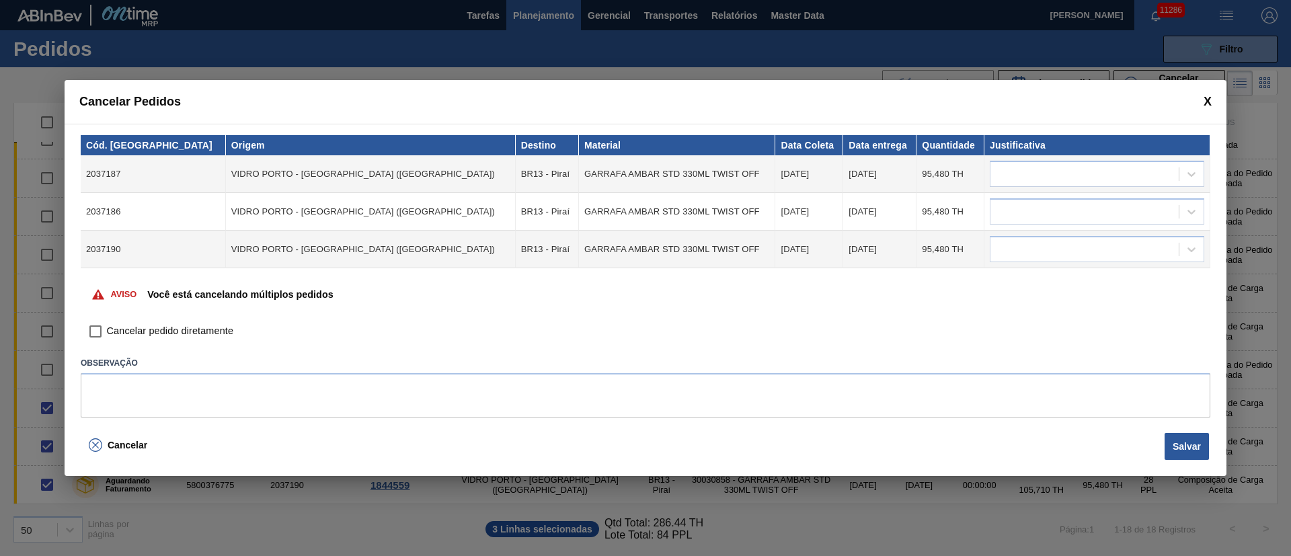
click at [94, 332] on input "Cancelar pedido diretamente" at bounding box center [95, 331] width 23 height 23
checkbox input "true"
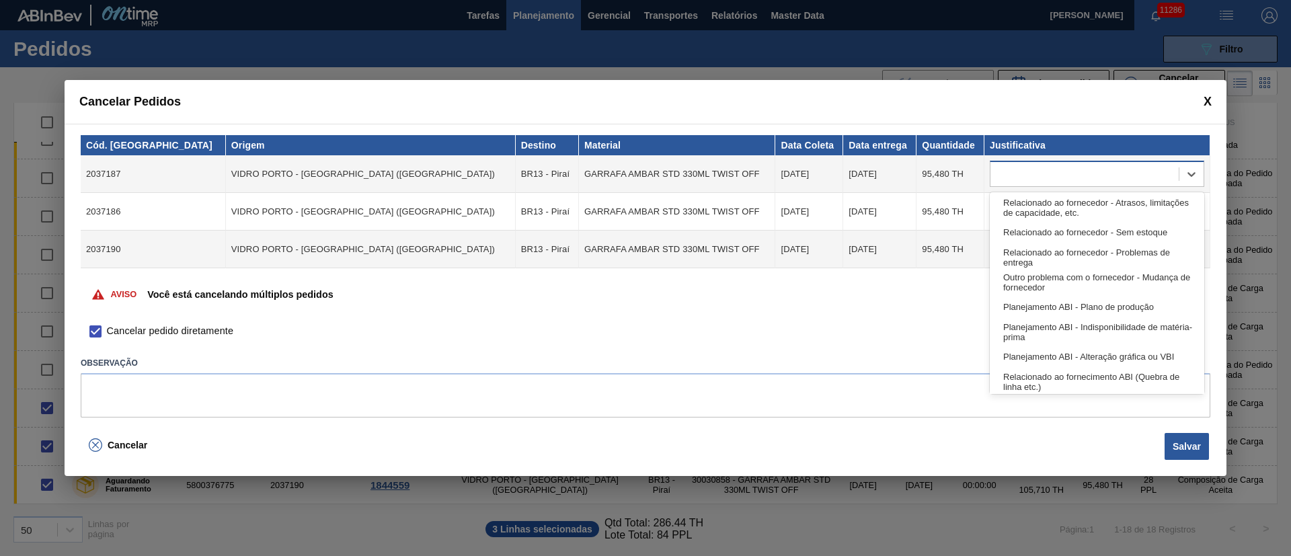
click at [1019, 175] on div at bounding box center [1085, 175] width 188 height 20
click at [1032, 196] on div "Relacionado ao fornecedor - Atrasos, limitações de capacidade, etc." at bounding box center [1097, 207] width 215 height 25
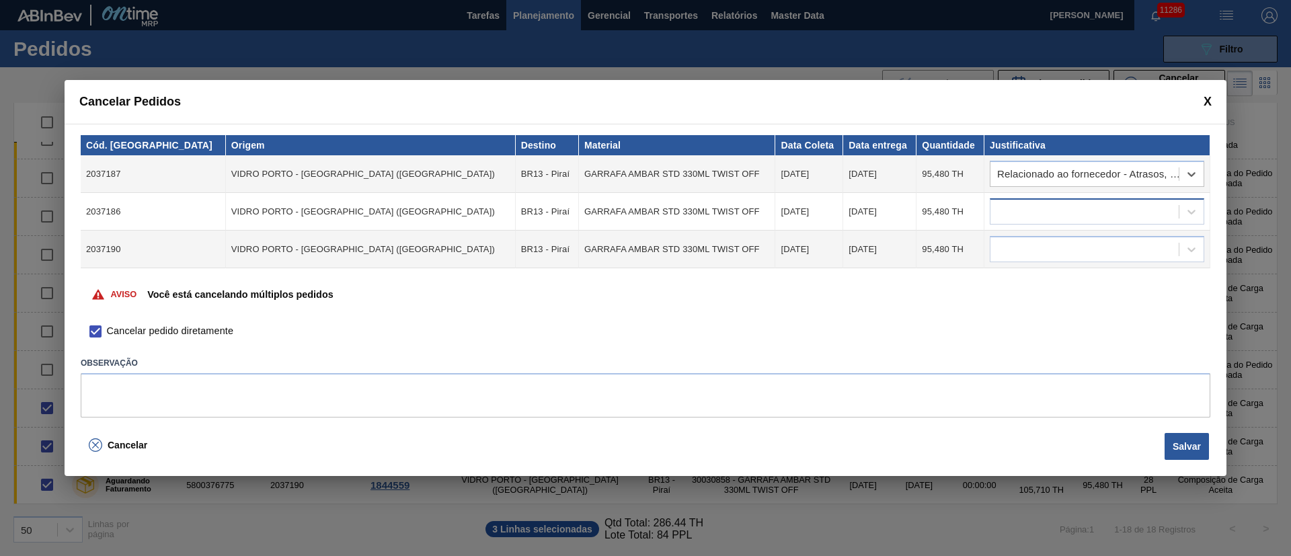
click at [1024, 219] on div at bounding box center [1085, 212] width 188 height 20
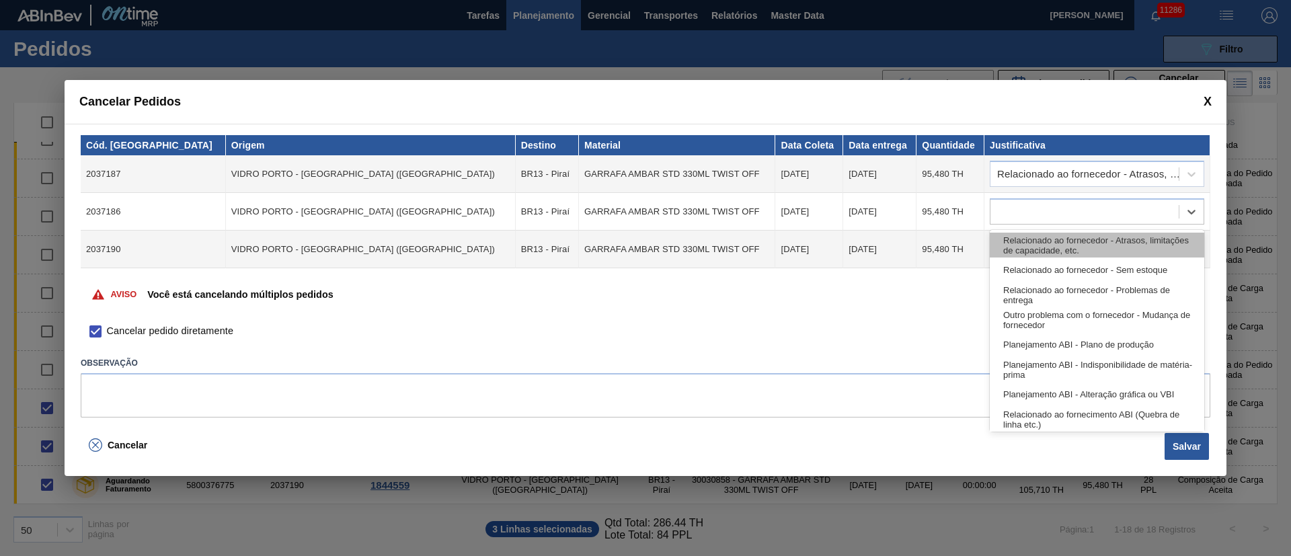
click at [1018, 242] on div "Relacionado ao fornecedor - Atrasos, limitações de capacidade, etc." at bounding box center [1097, 245] width 215 height 25
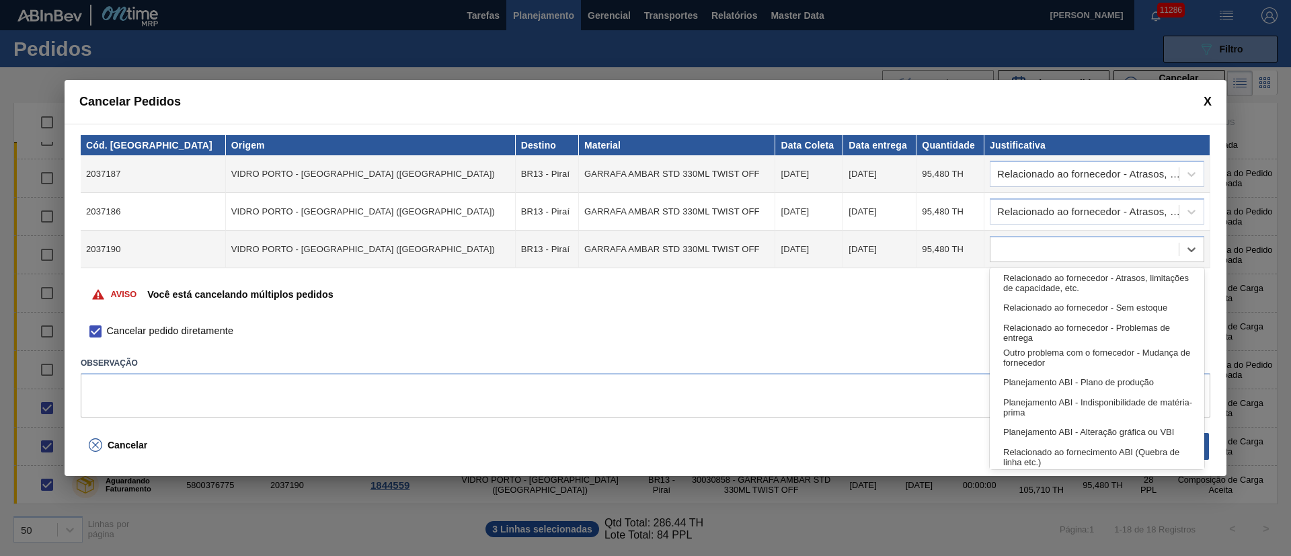
click at [1018, 242] on div at bounding box center [1085, 250] width 188 height 20
click at [1032, 282] on div "Relacionado ao fornecedor - Atrasos, limitações de capacidade, etc." at bounding box center [1097, 282] width 215 height 25
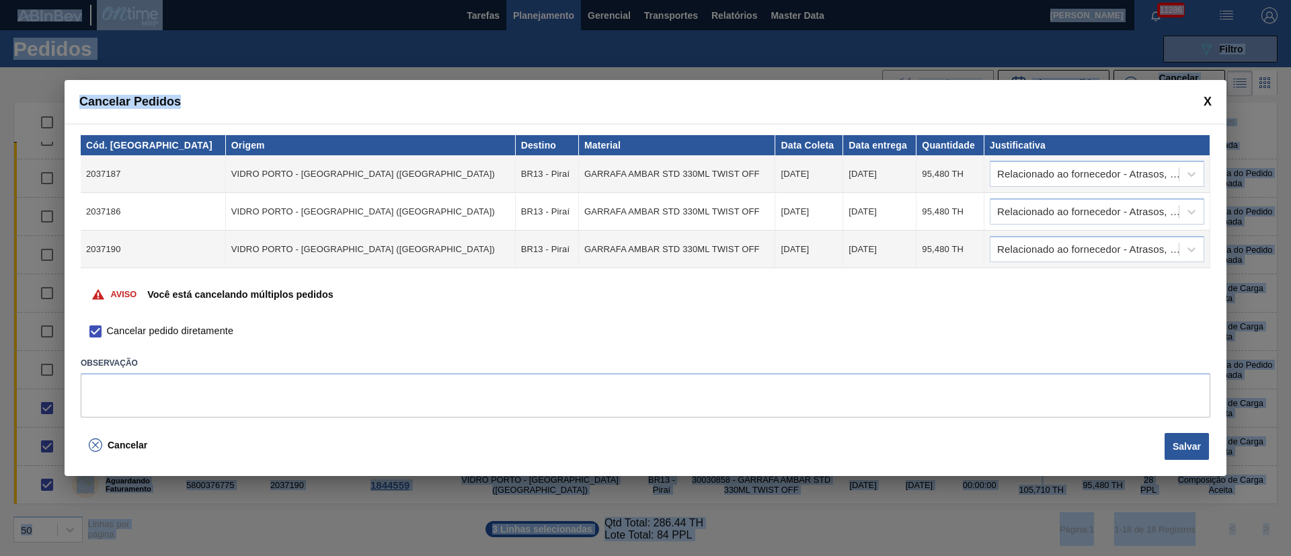
drag, startPoint x: 504, startPoint y: 103, endPoint x: 547, endPoint y: -7, distance: 118.4
click at [547, 0] on html "Tarefas Planejamento Gerencial Transportes Relatórios Master Data [PERSON_NAME]…" at bounding box center [645, 0] width 1291 height 0
click at [1194, 441] on button "Salvar" at bounding box center [1187, 446] width 44 height 27
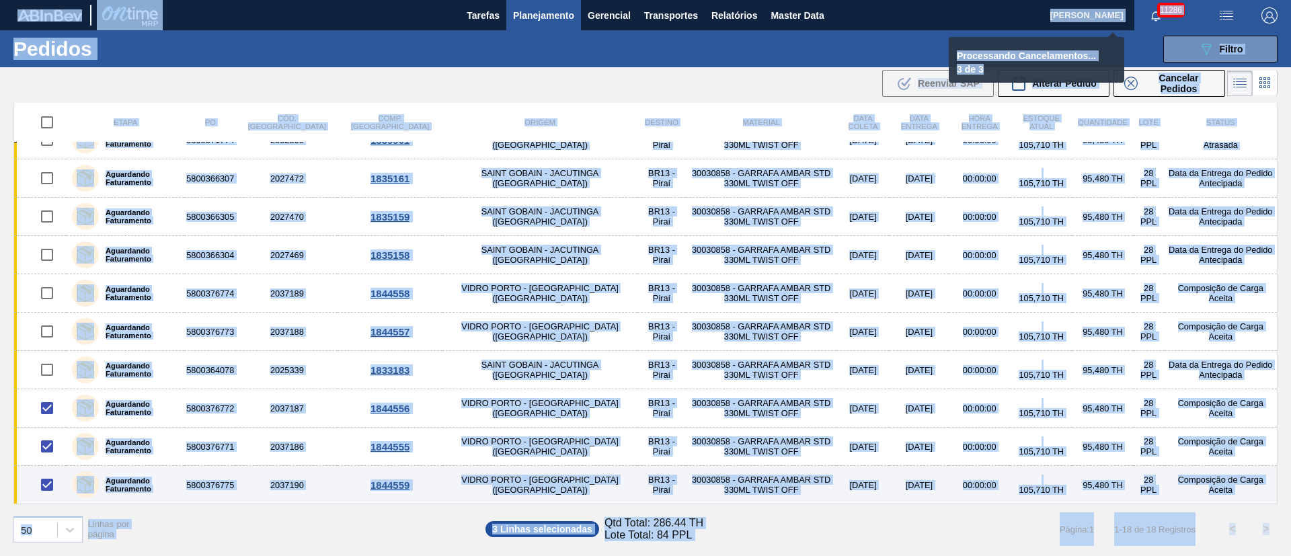
checkbox input "false"
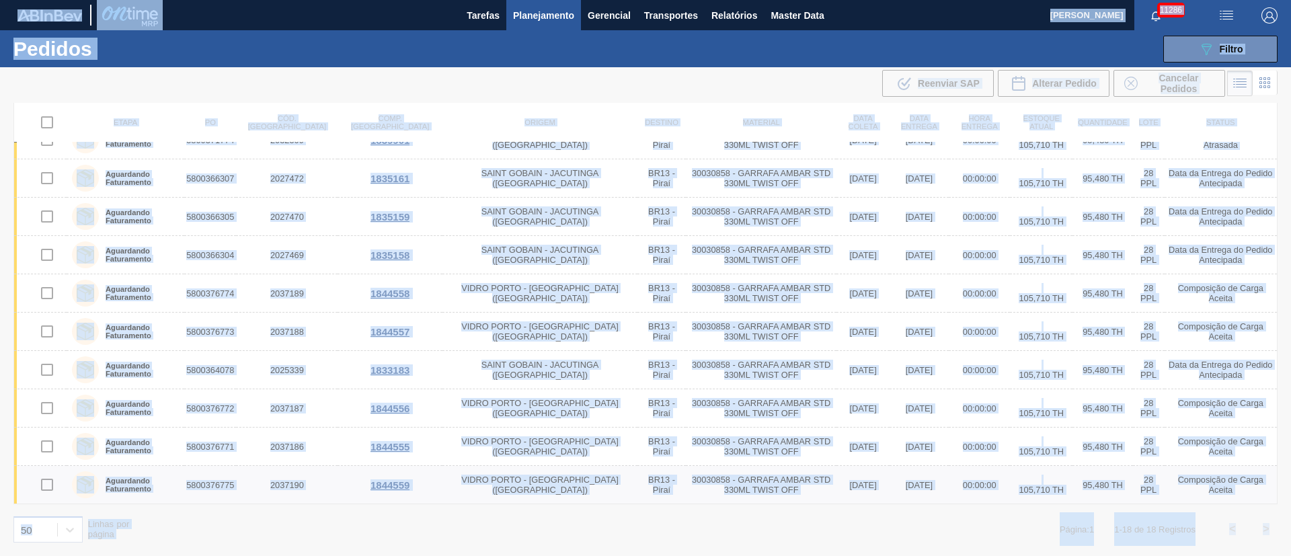
scroll to position [137, 0]
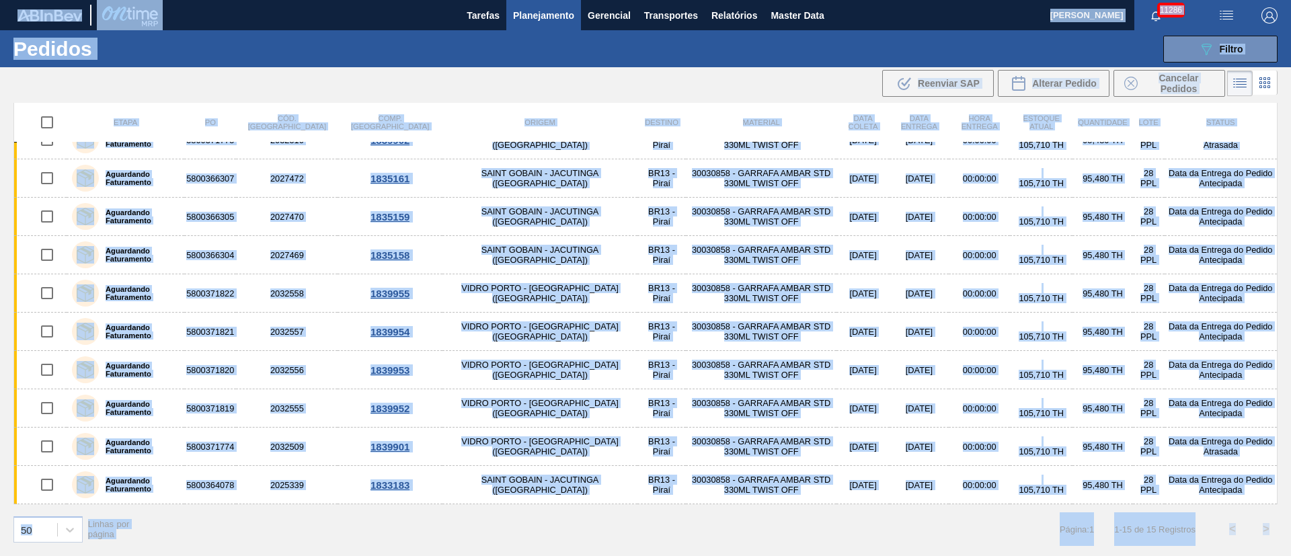
click at [755, 117] on th "Material" at bounding box center [761, 122] width 151 height 40
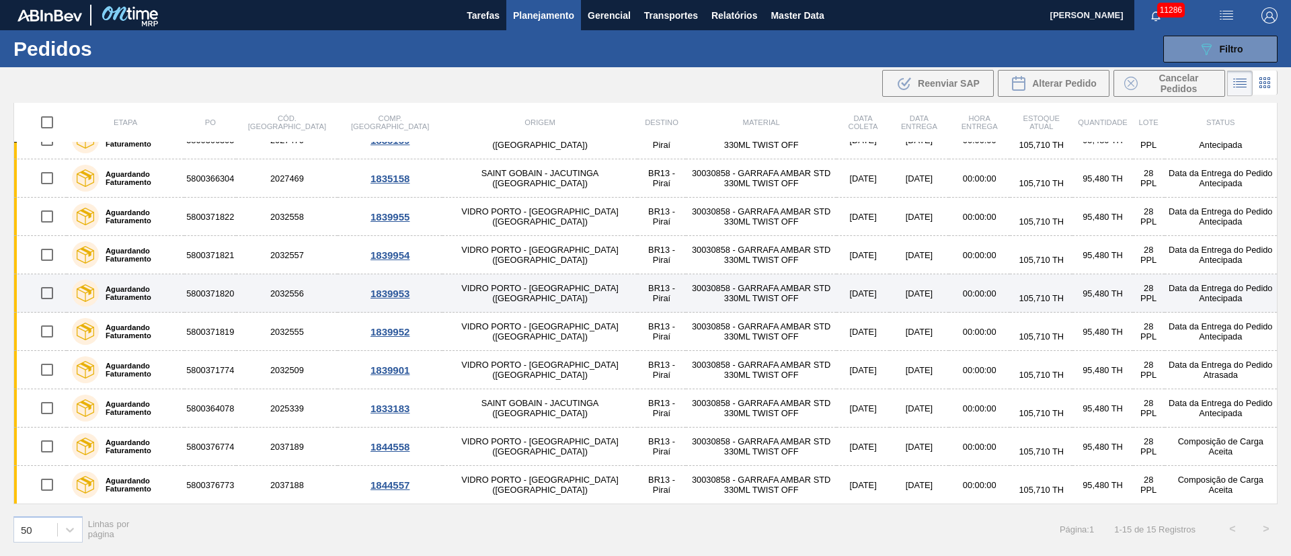
scroll to position [0, 0]
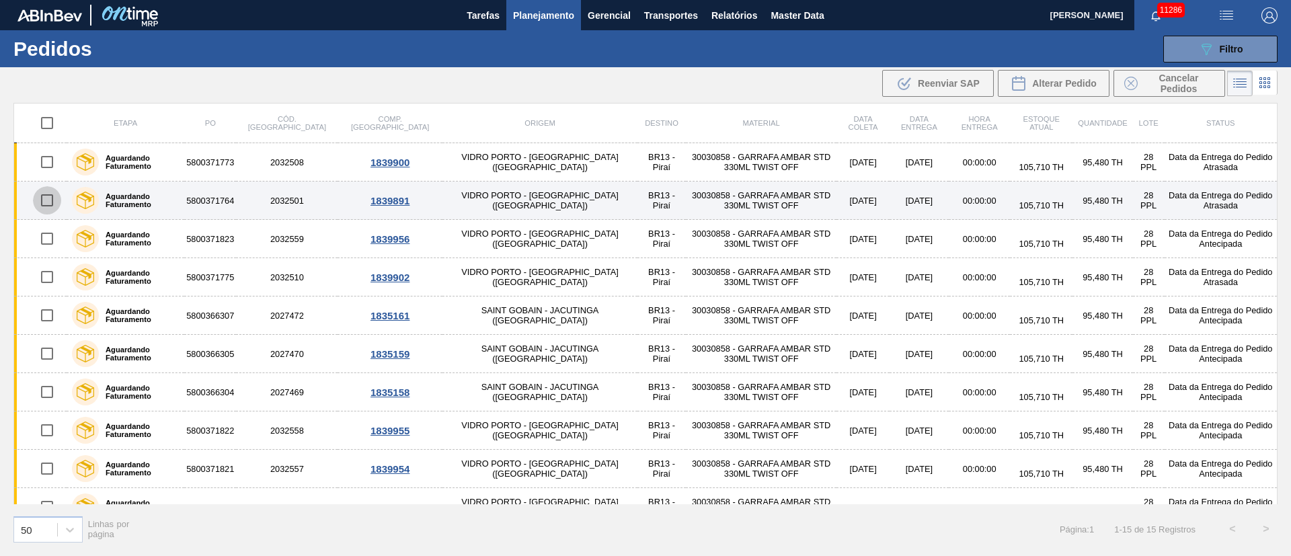
click at [45, 198] on input "checkbox" at bounding box center [47, 200] width 28 height 28
checkbox input "true"
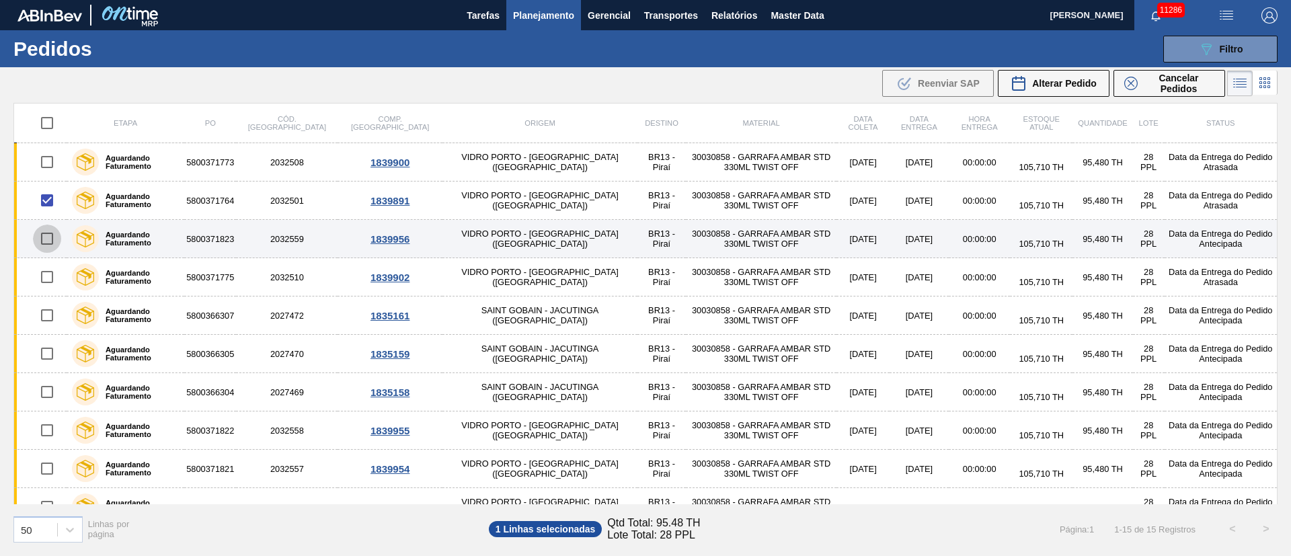
click at [44, 239] on input "checkbox" at bounding box center [47, 239] width 28 height 28
checkbox input "true"
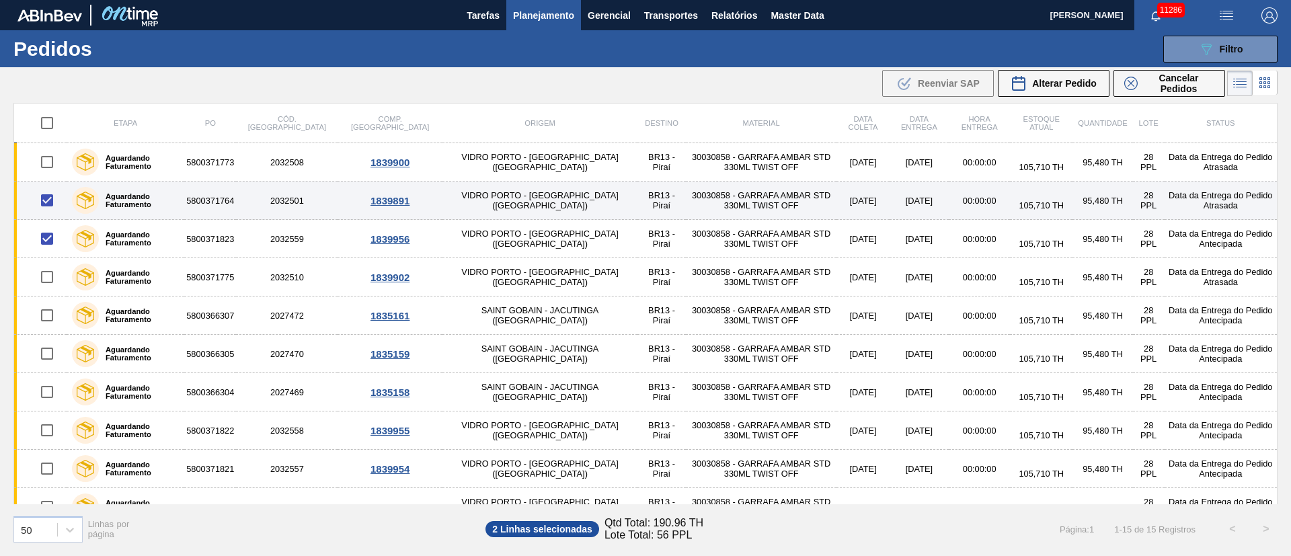
click at [48, 199] on input "checkbox" at bounding box center [47, 200] width 28 height 28
checkbox input "false"
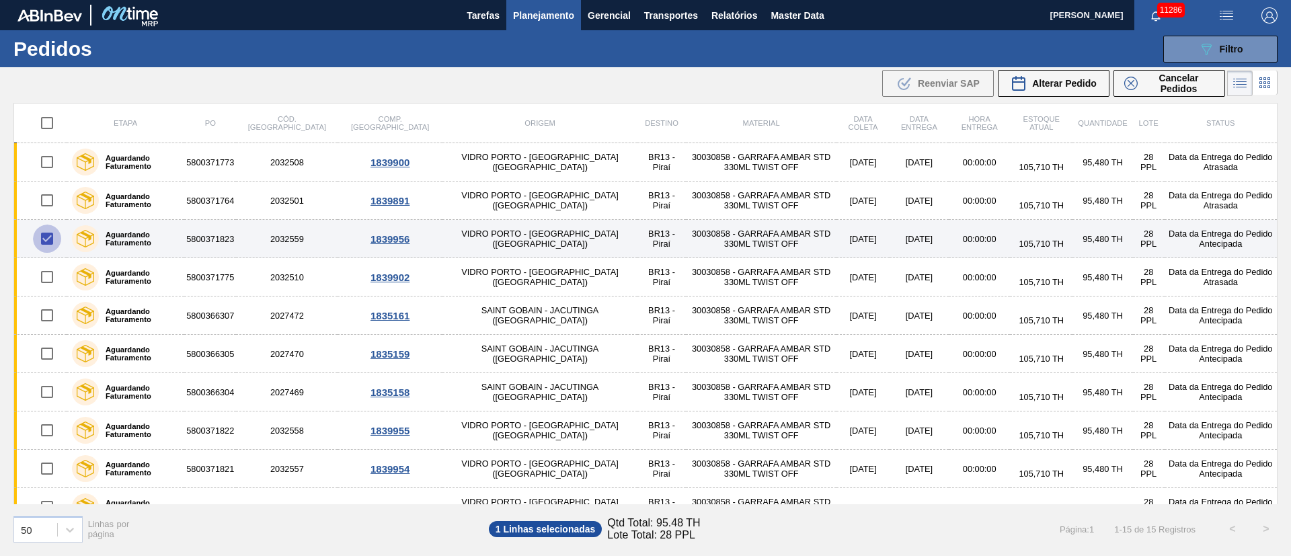
click at [48, 238] on input "checkbox" at bounding box center [47, 239] width 28 height 28
click at [48, 235] on input "checkbox" at bounding box center [47, 239] width 28 height 28
checkbox input "true"
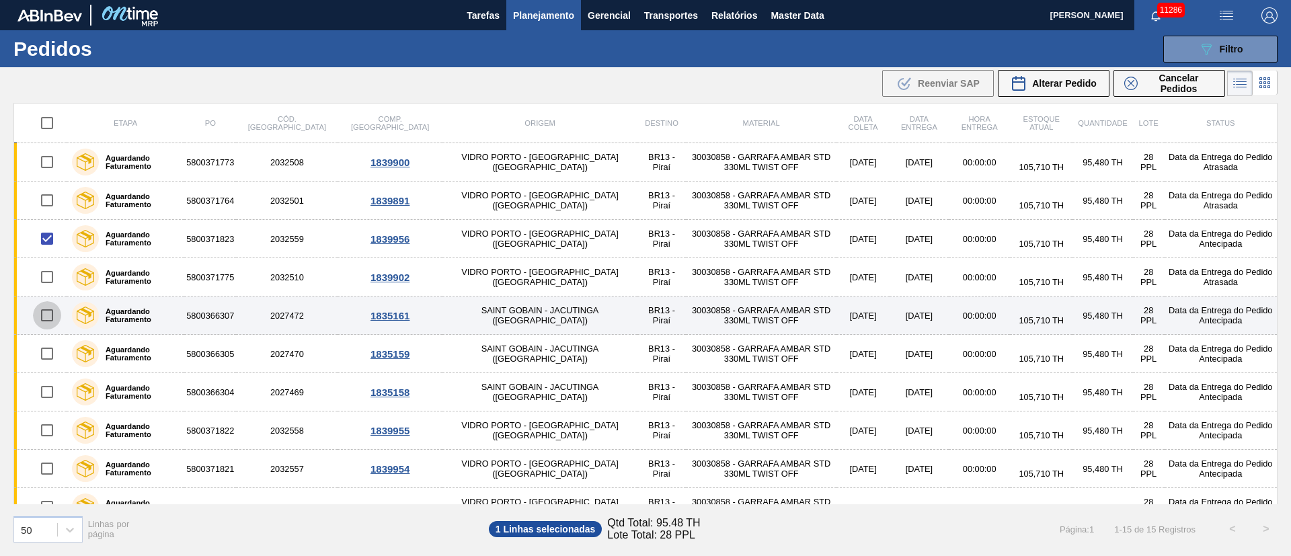
click at [52, 315] on input "checkbox" at bounding box center [47, 315] width 28 height 28
checkbox input "true"
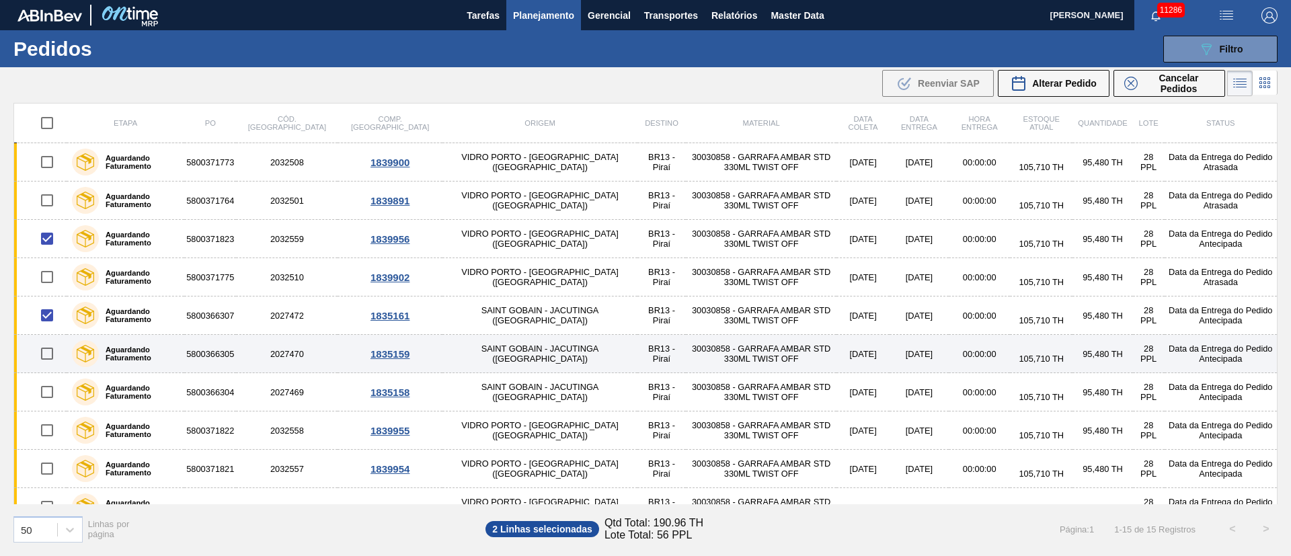
click at [48, 354] on input "checkbox" at bounding box center [47, 354] width 28 height 28
checkbox input "true"
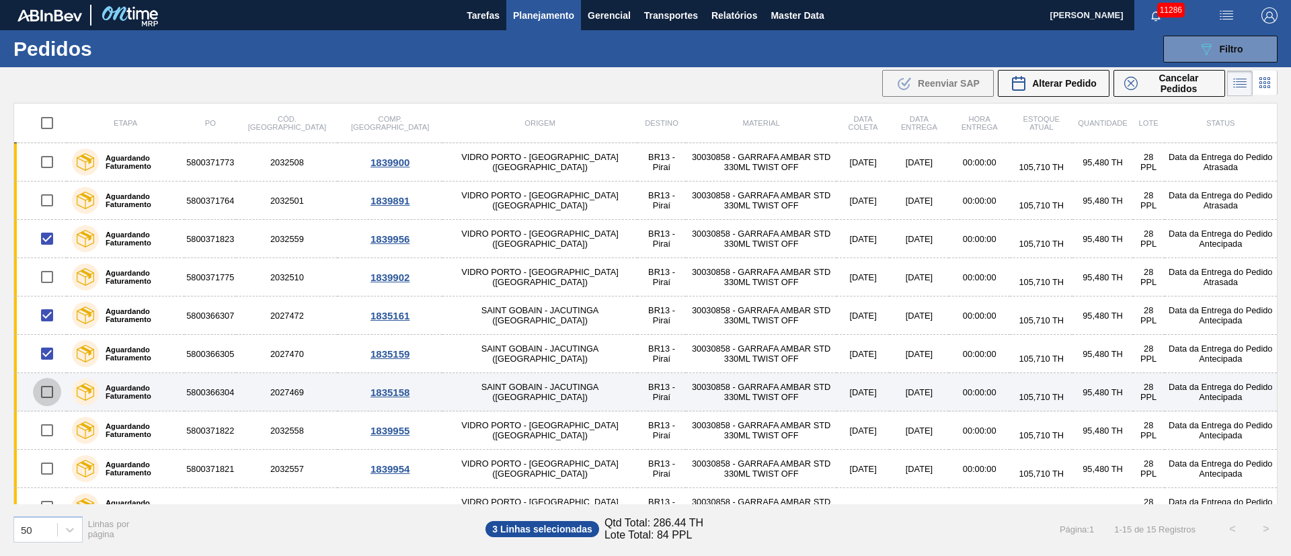
click at [46, 389] on input "checkbox" at bounding box center [47, 392] width 28 height 28
checkbox input "true"
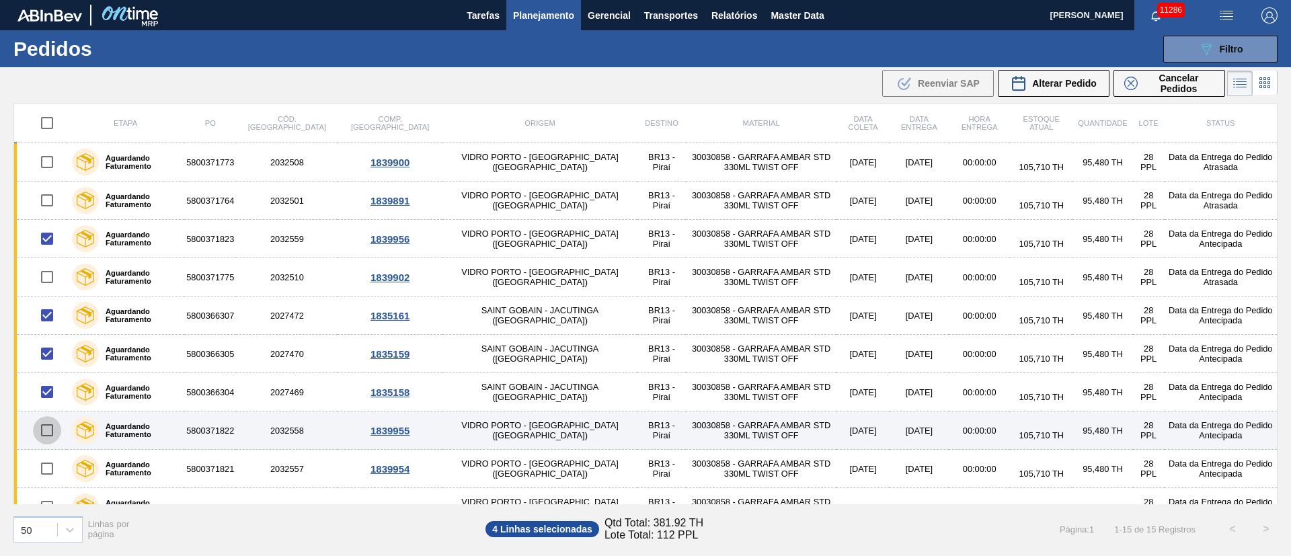
click at [44, 426] on input "checkbox" at bounding box center [47, 430] width 28 height 28
checkbox input "true"
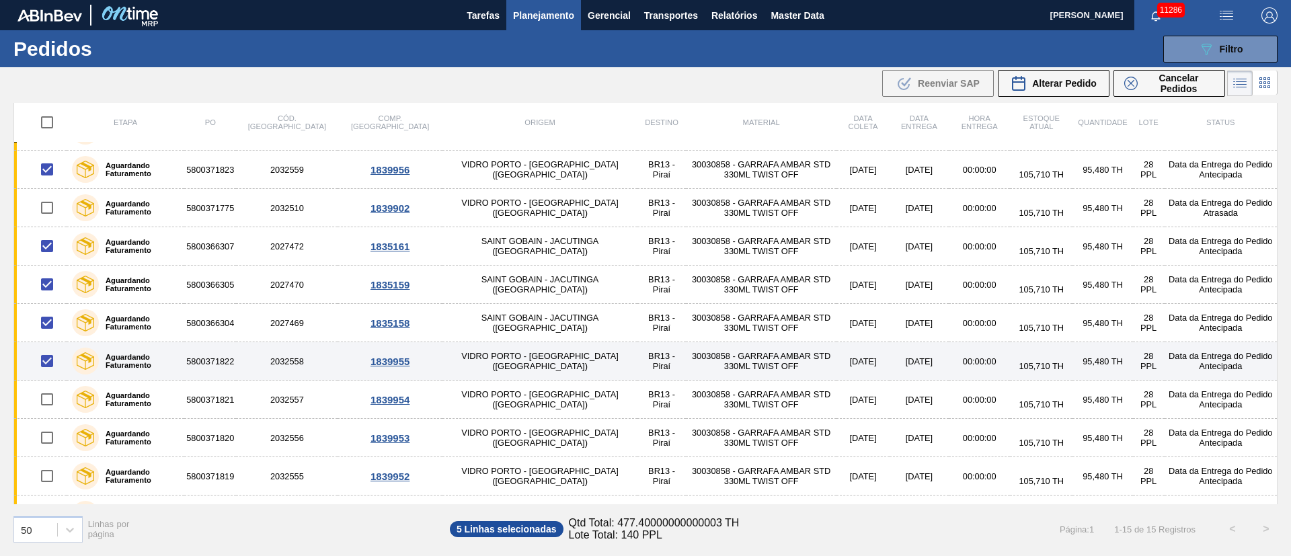
scroll to position [101, 0]
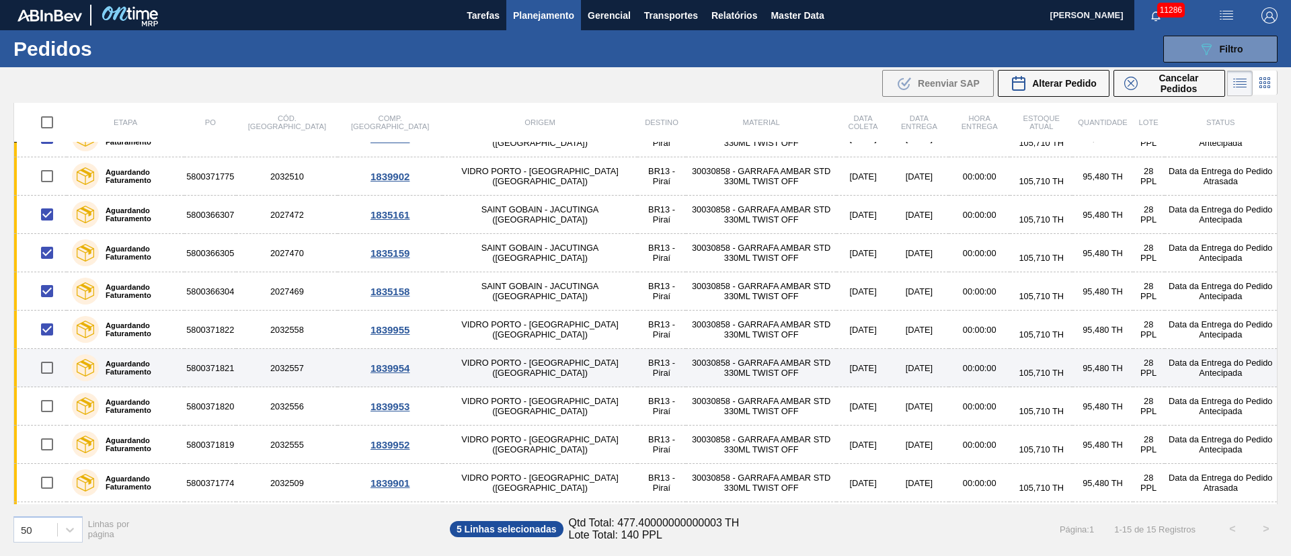
click at [46, 369] on input "checkbox" at bounding box center [47, 368] width 28 height 28
checkbox input "true"
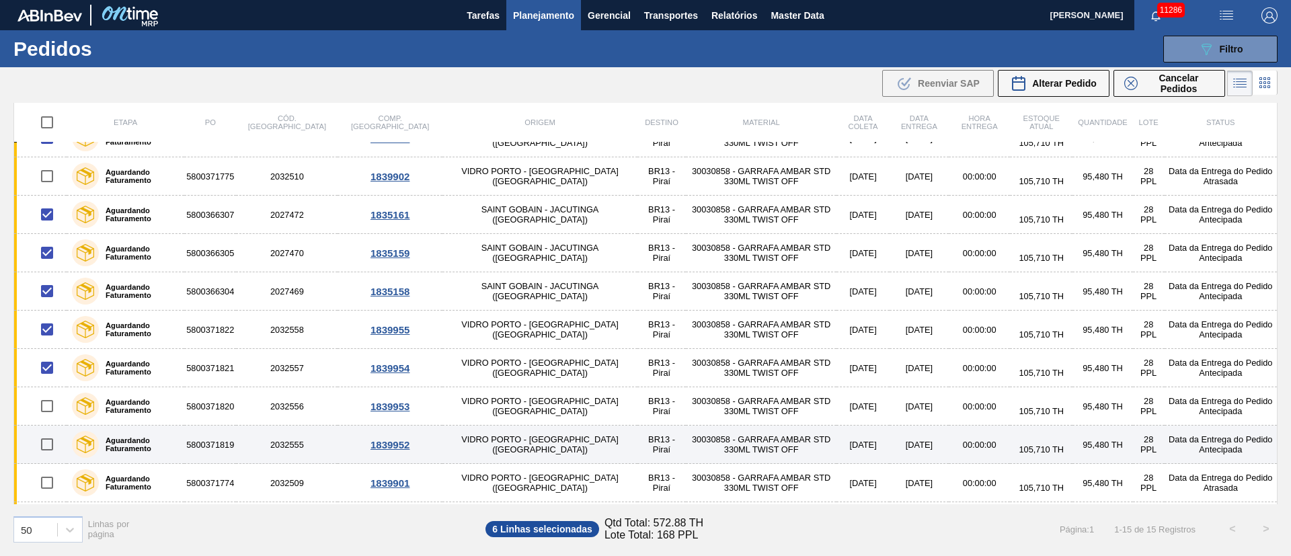
scroll to position [214, 0]
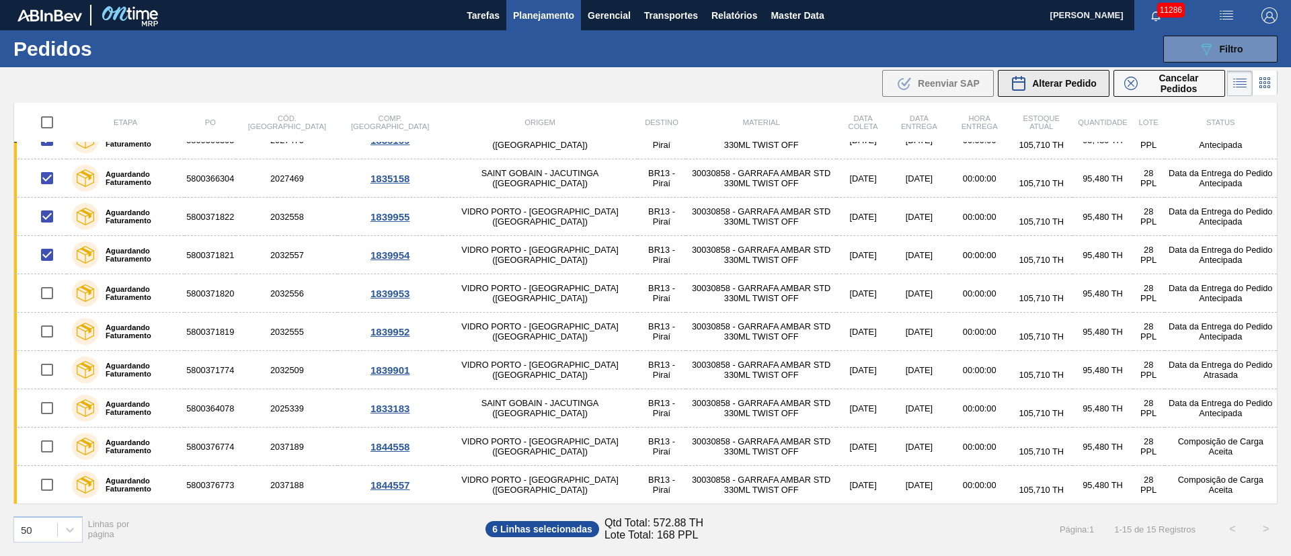
click at [1058, 82] on span "Alterar Pedido" at bounding box center [1064, 83] width 65 height 11
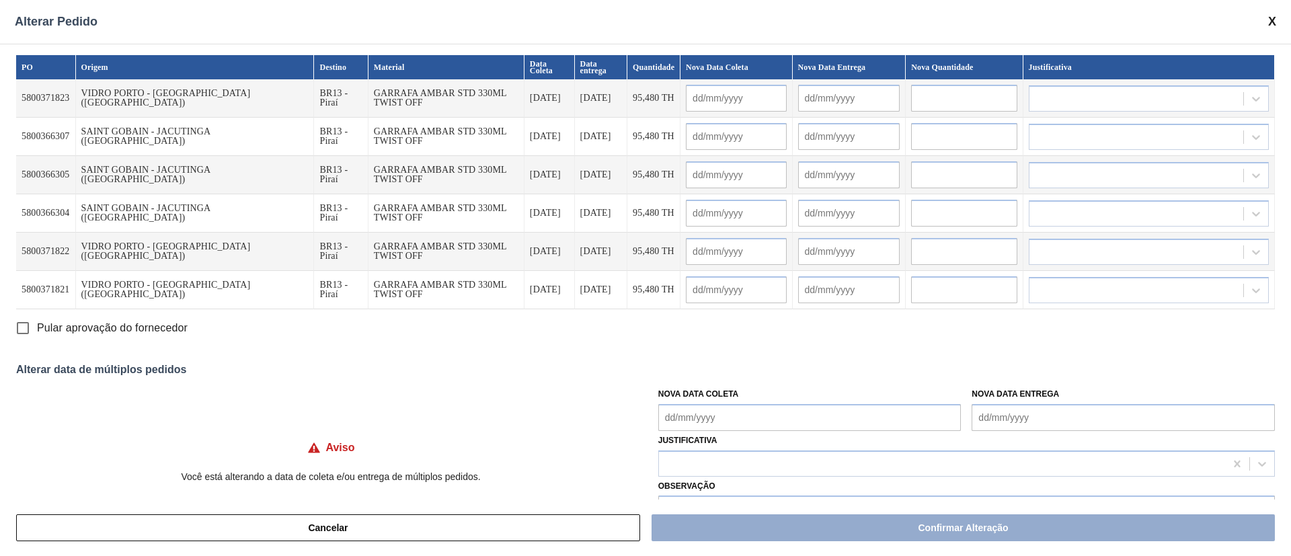
click at [698, 417] on Coleta "Nova Data Coleta" at bounding box center [810, 417] width 303 height 27
click at [714, 381] on div "30" at bounding box center [718, 378] width 18 height 18
type Coleta "[DATE]"
type input "[DATE]"
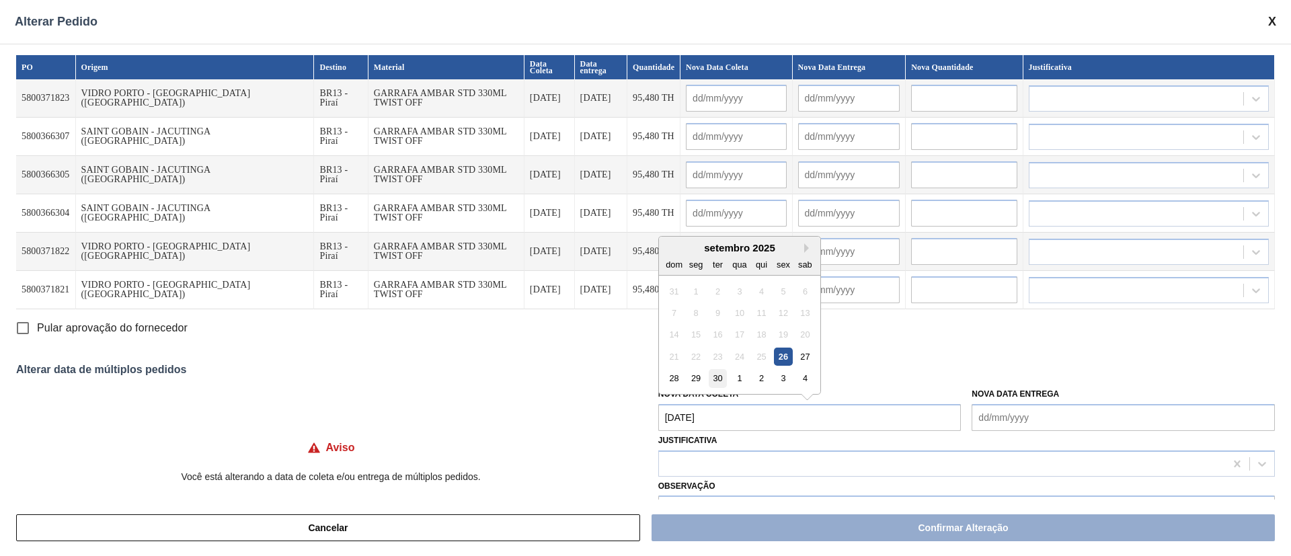
type input "[DATE]"
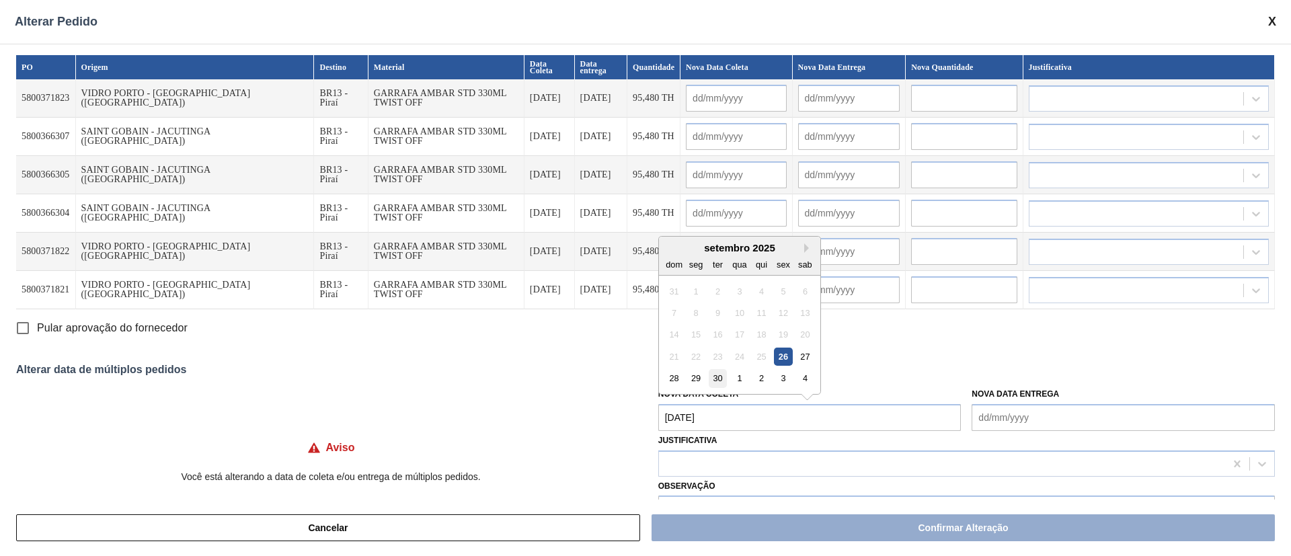
type input "[DATE]"
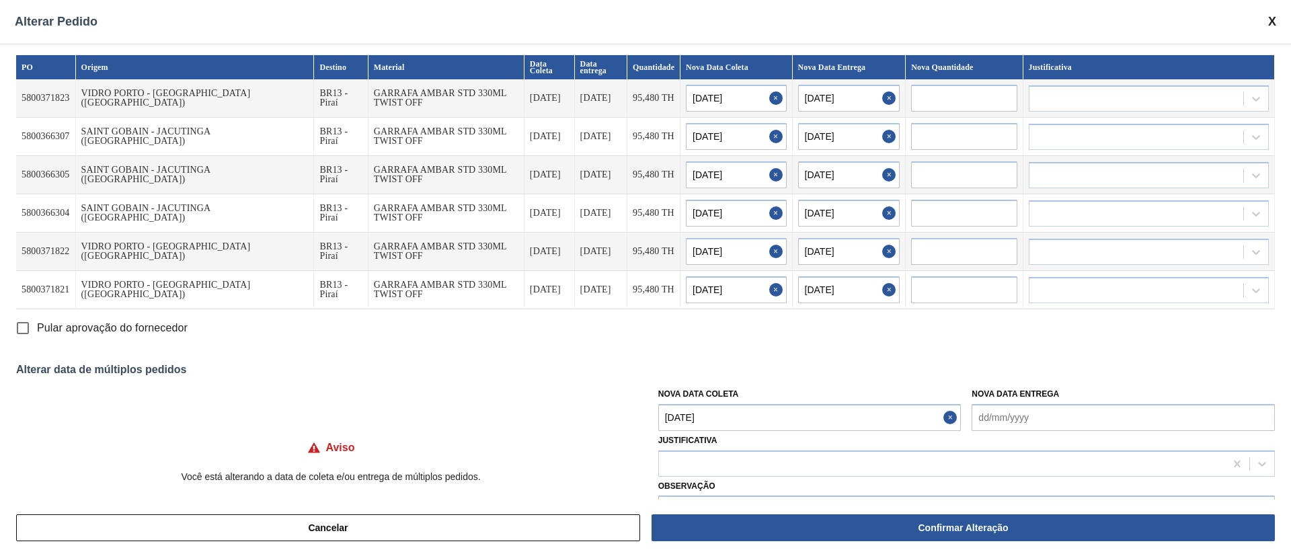
click at [22, 330] on input "Pular aprovação do fornecedor" at bounding box center [23, 328] width 28 height 28
checkbox input "true"
click at [705, 461] on div at bounding box center [942, 464] width 566 height 20
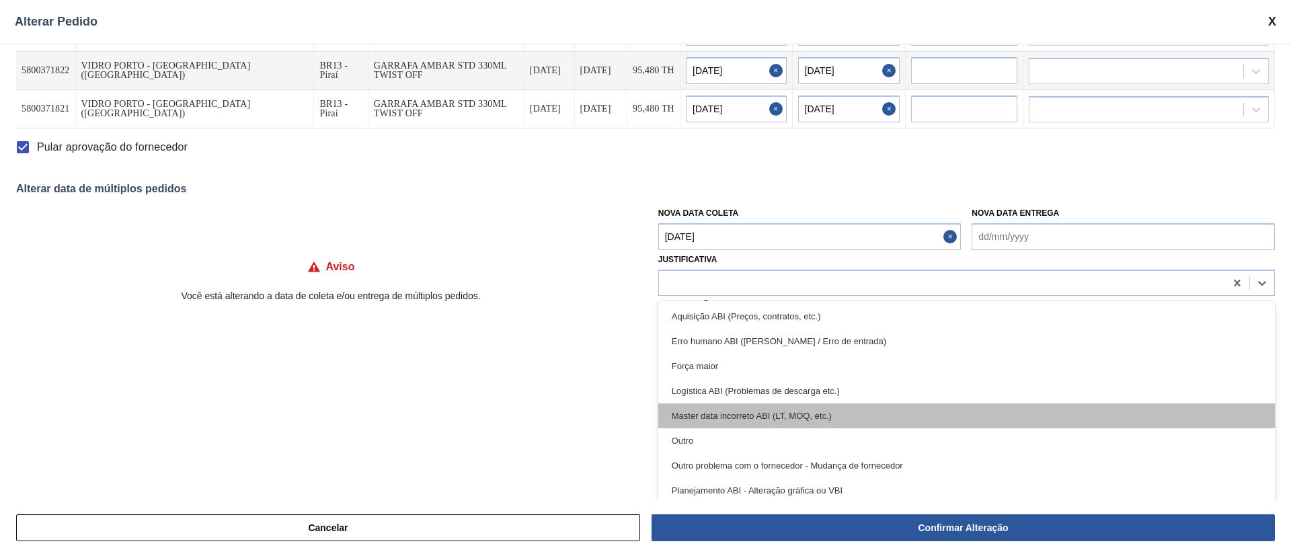
scroll to position [184, 0]
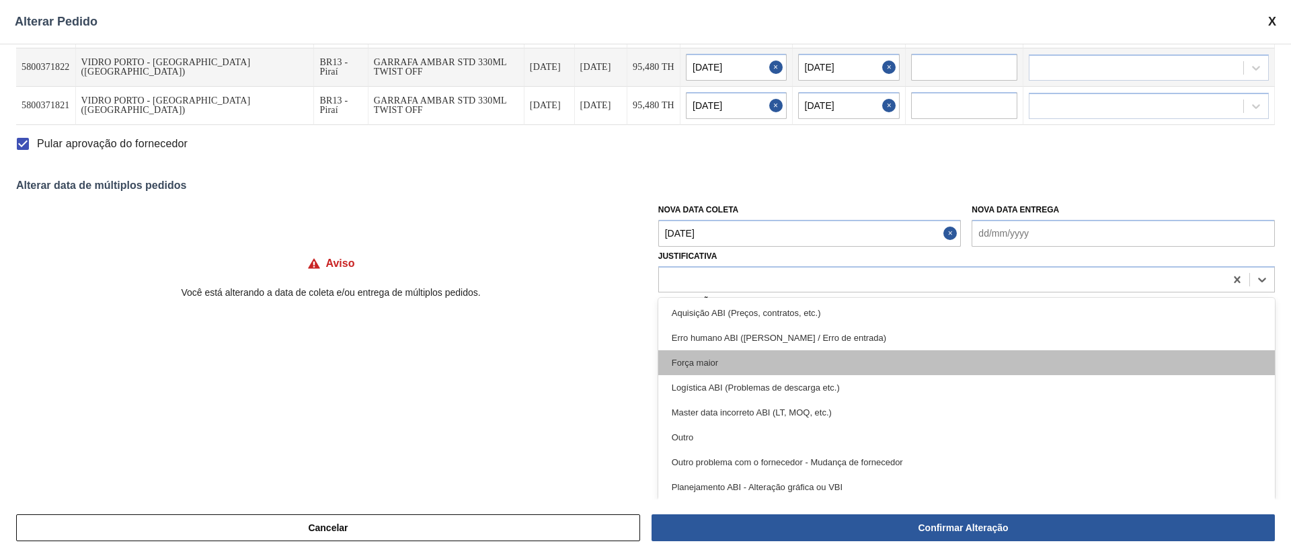
click at [730, 368] on div "Força maior" at bounding box center [967, 362] width 617 height 25
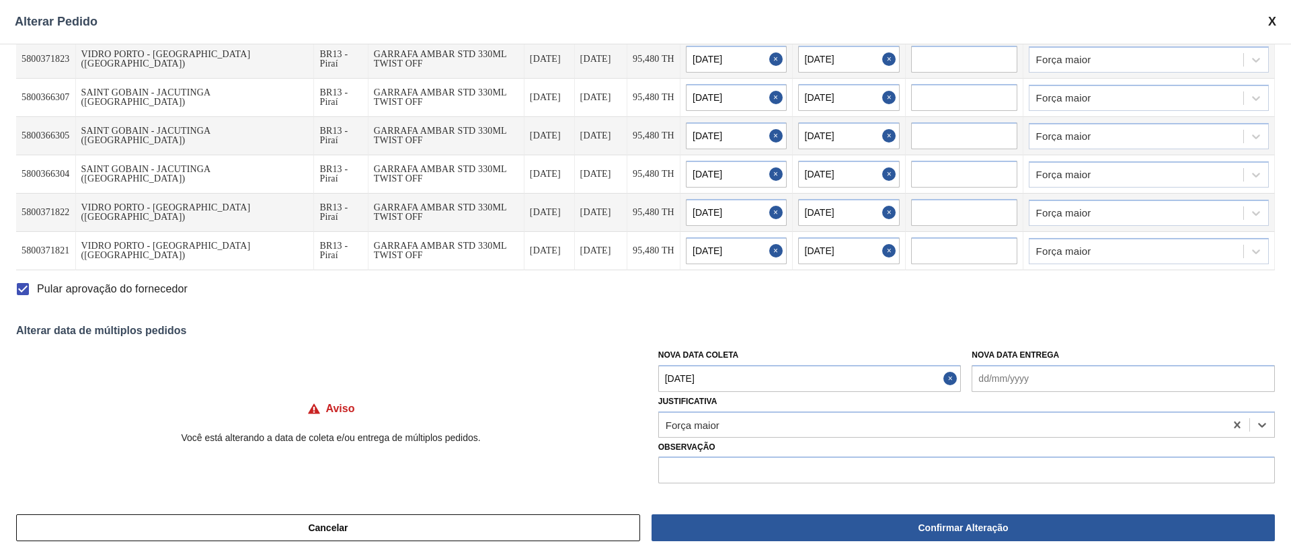
scroll to position [39, 0]
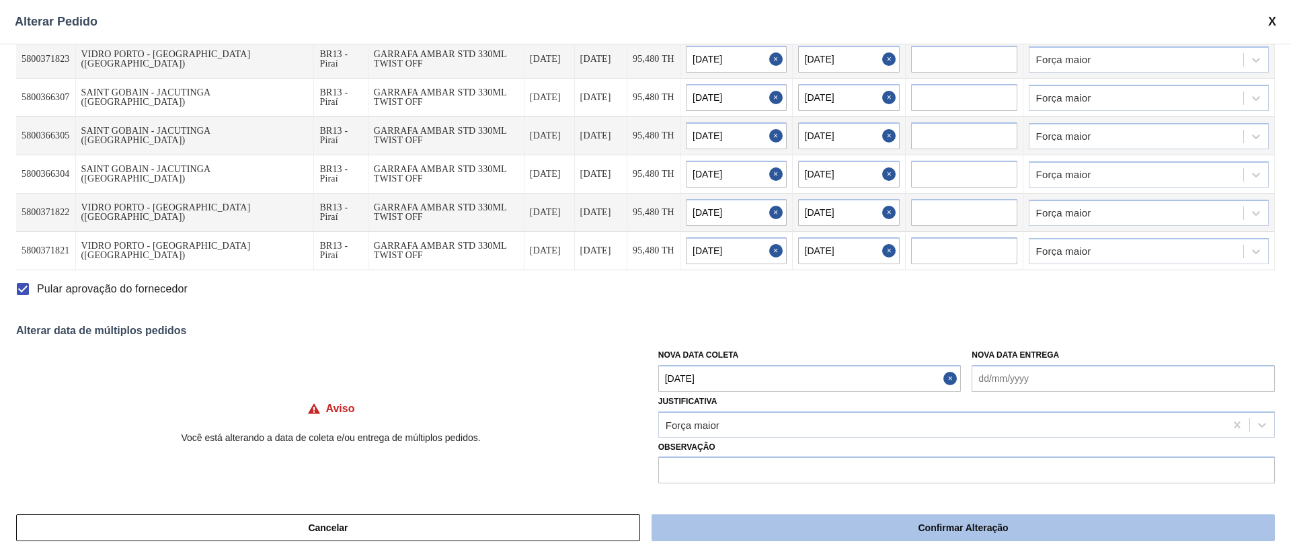
click at [961, 534] on button "Confirmar Alteração" at bounding box center [964, 528] width 624 height 27
checkbox input "false"
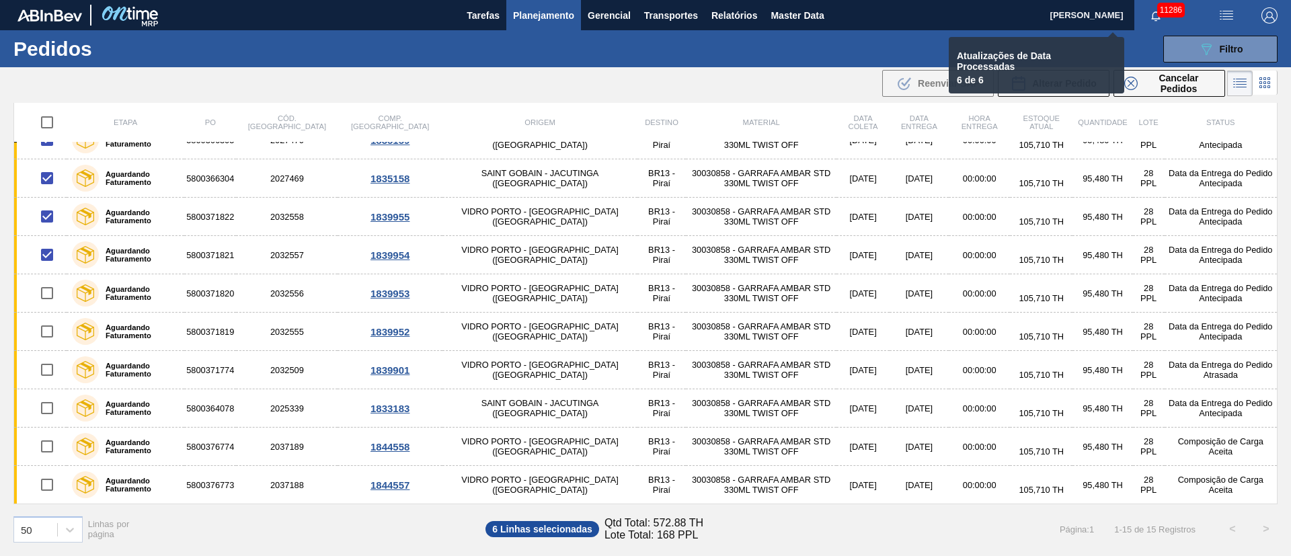
checkbox input "false"
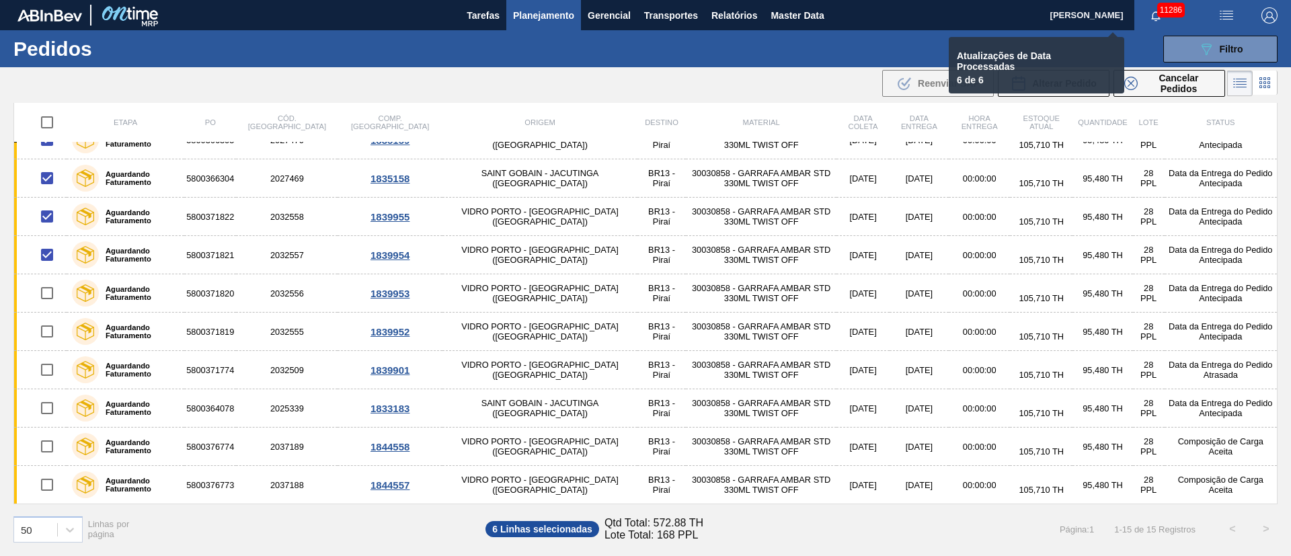
checkbox input "false"
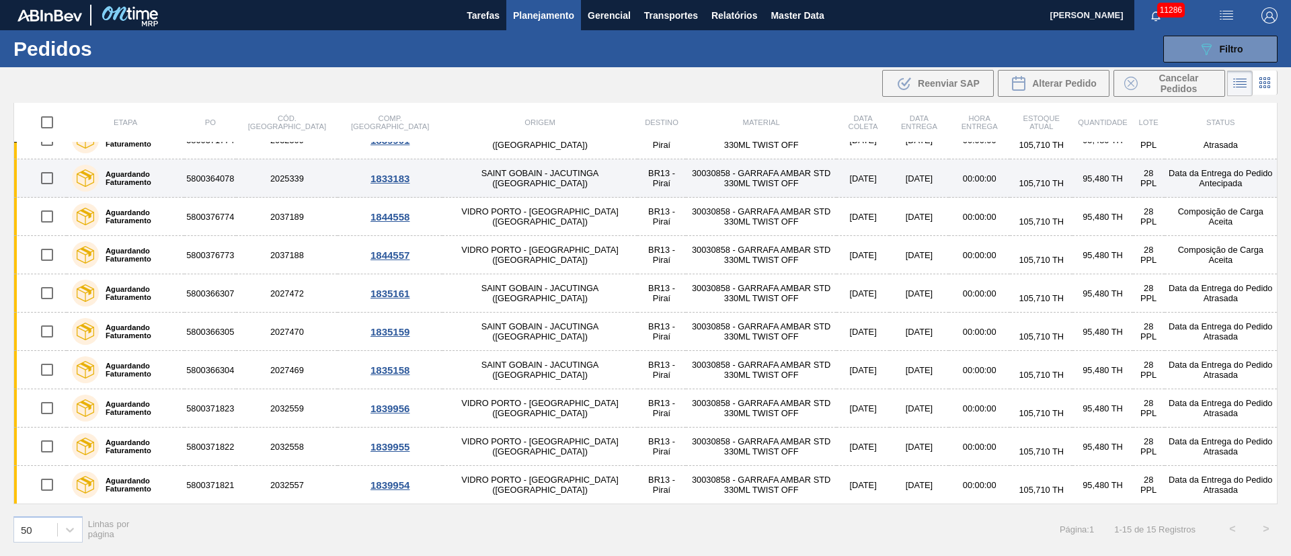
scroll to position [0, 0]
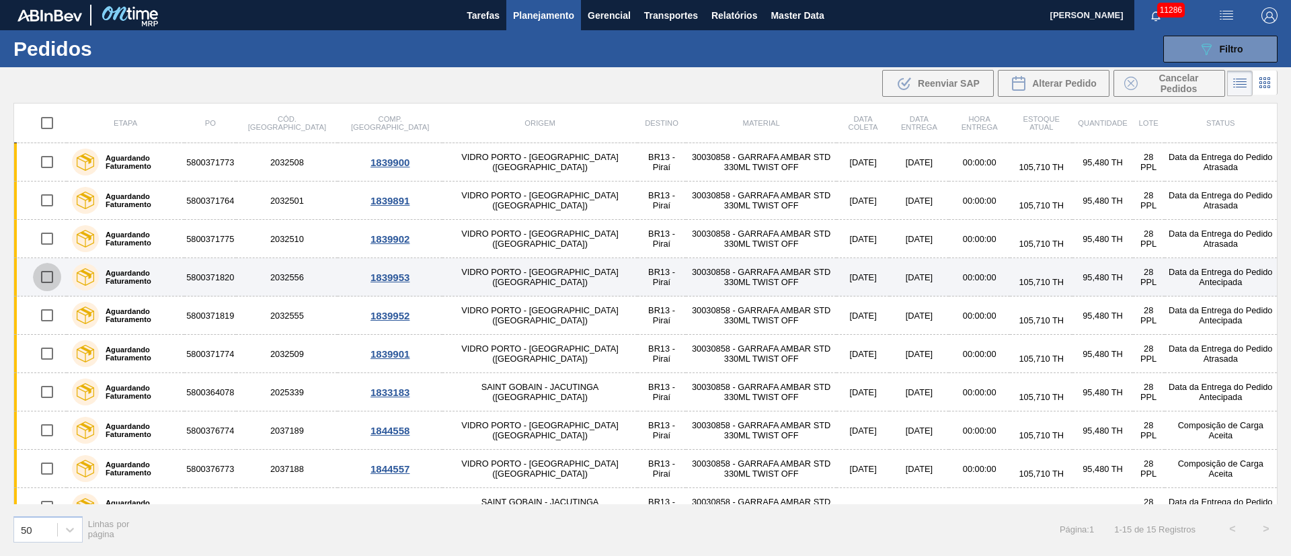
click at [48, 280] on input "checkbox" at bounding box center [47, 277] width 28 height 28
checkbox input "true"
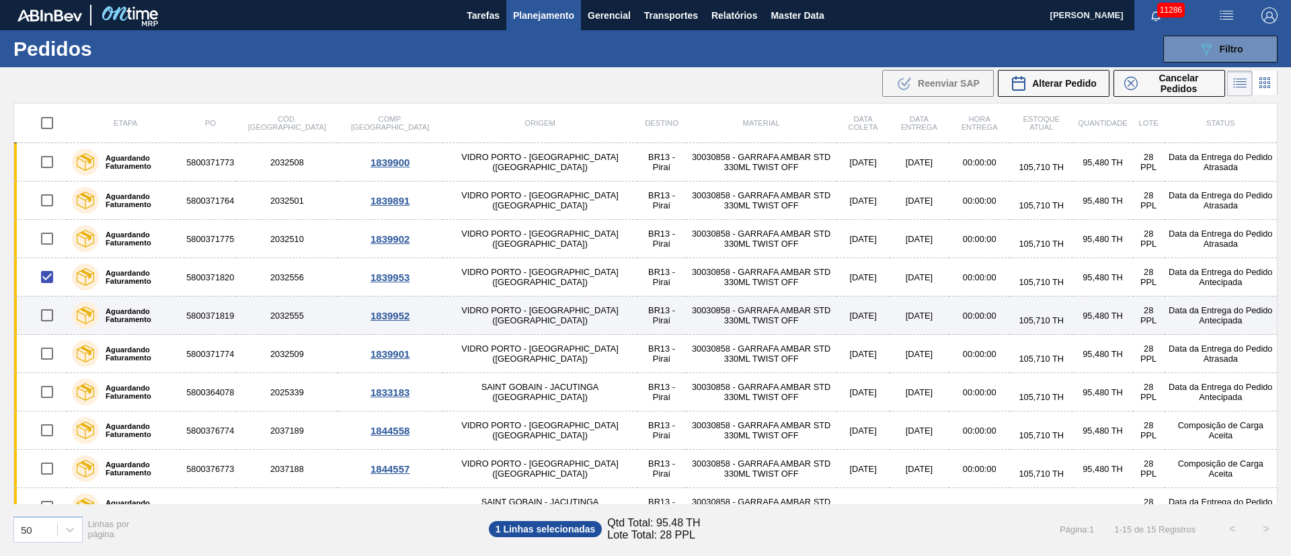
click at [44, 321] on input "checkbox" at bounding box center [47, 315] width 28 height 28
checkbox input "true"
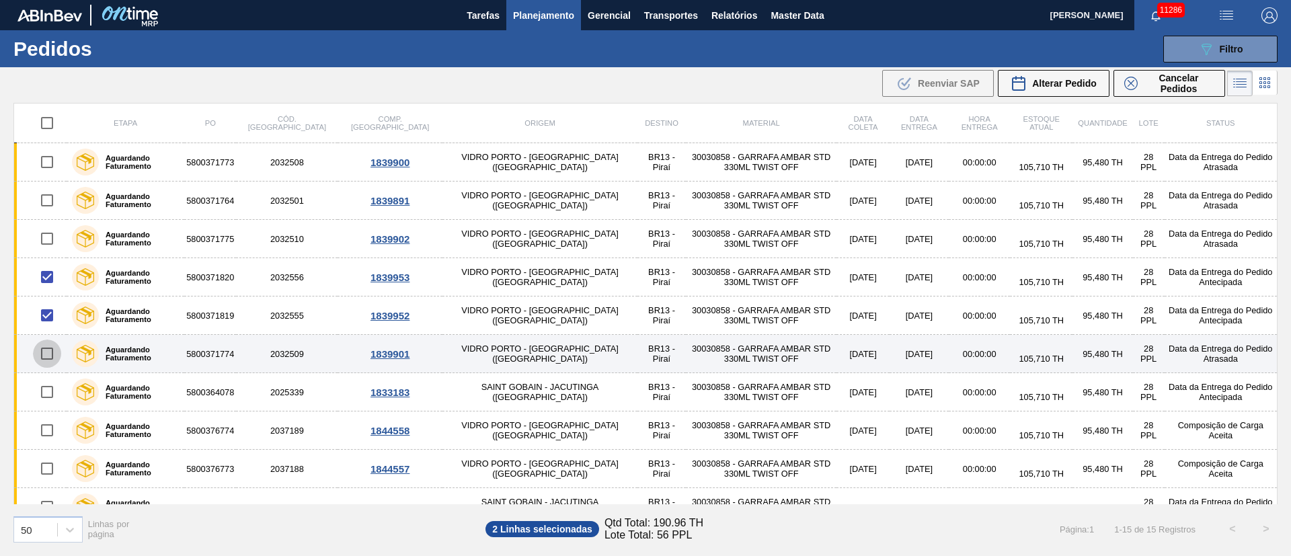
click at [44, 347] on input "checkbox" at bounding box center [47, 354] width 28 height 28
checkbox input "true"
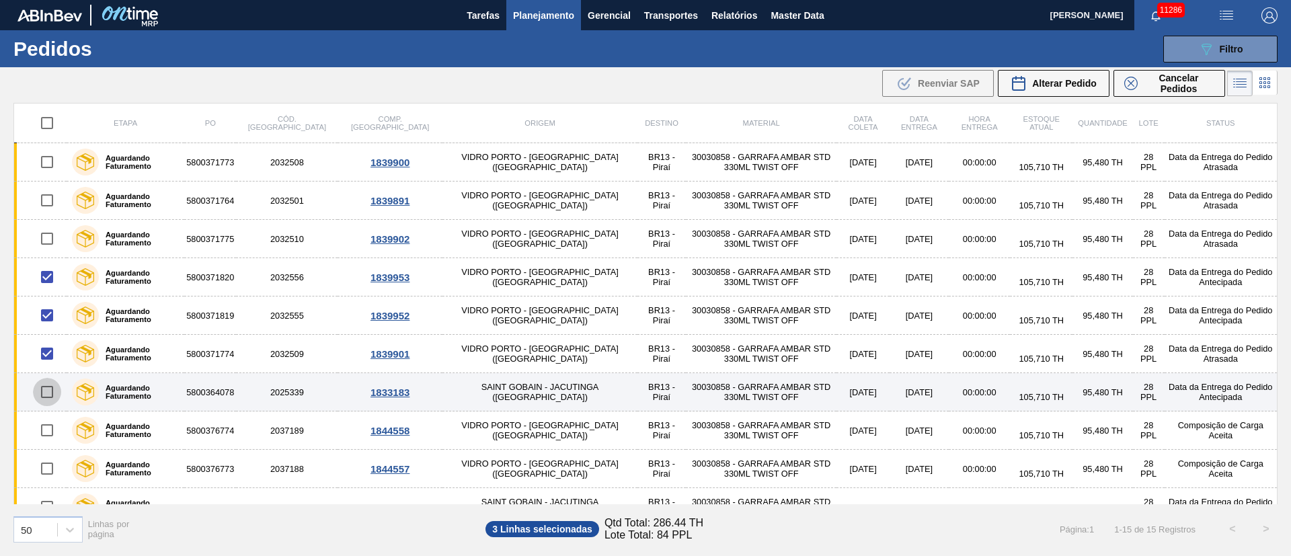
click at [48, 393] on input "checkbox" at bounding box center [47, 392] width 28 height 28
checkbox input "true"
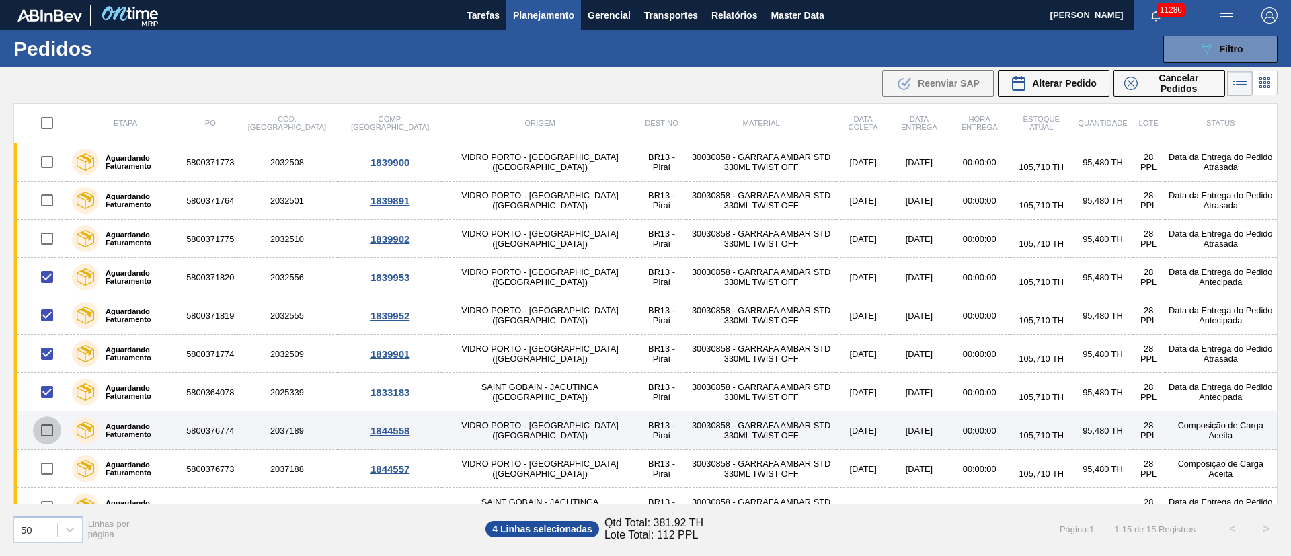
click at [46, 430] on input "checkbox" at bounding box center [47, 430] width 28 height 28
checkbox input "true"
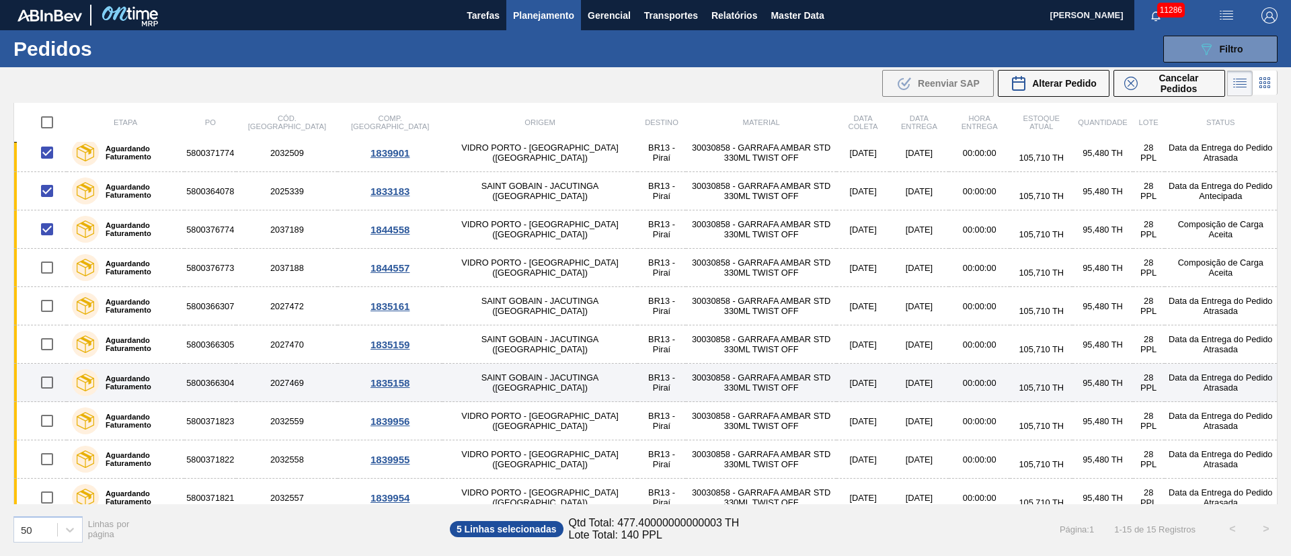
scroll to position [202, 0]
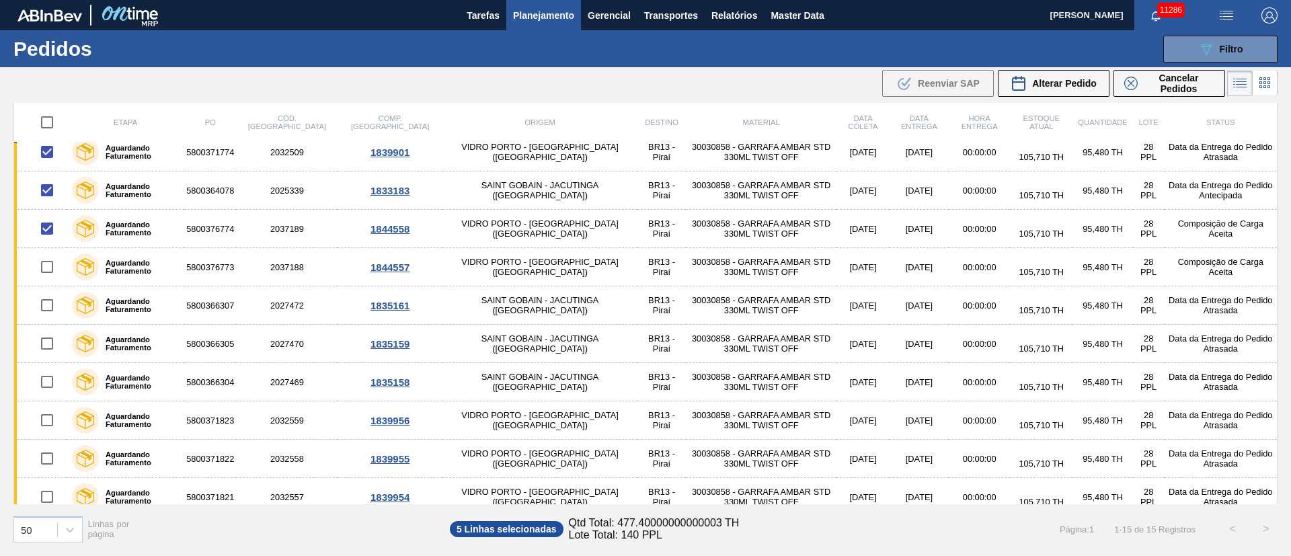
click at [1045, 97] on div ".b{fill:var(--color-action-default)} Reenviar SAP Alterar Pedido Cancelar Pedid…" at bounding box center [1053, 83] width 347 height 31
click at [1046, 83] on span "Alterar Pedido" at bounding box center [1064, 83] width 65 height 11
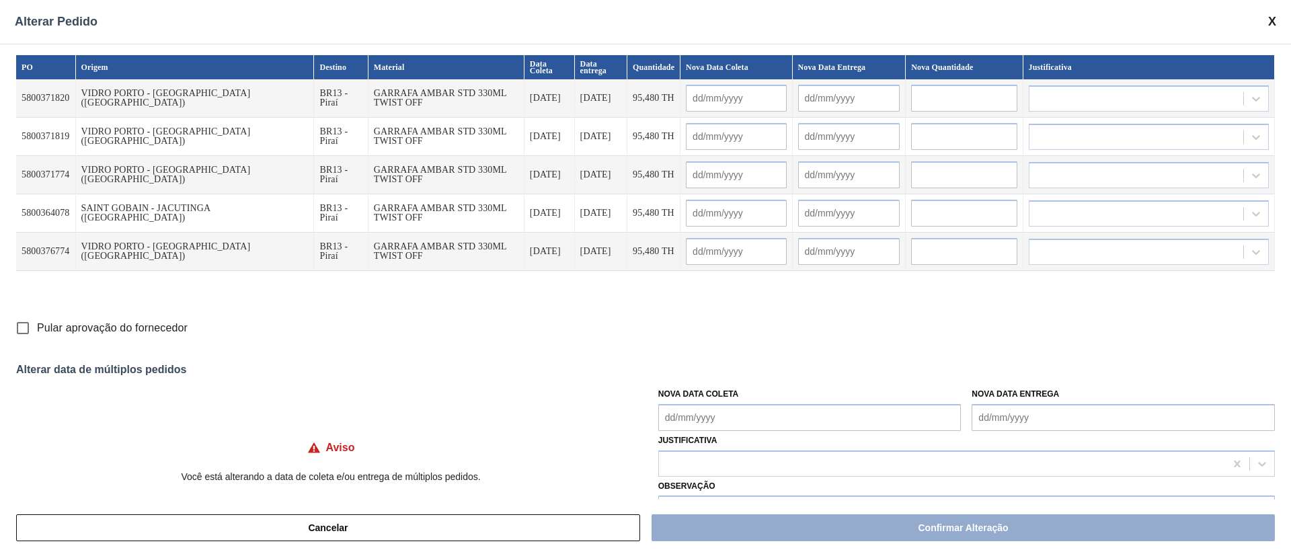
click at [677, 418] on Coleta "Nova Data Coleta" at bounding box center [810, 417] width 303 height 27
drag, startPoint x: 719, startPoint y: 375, endPoint x: 718, endPoint y: 384, distance: 9.4
click at [719, 375] on div "30" at bounding box center [718, 378] width 18 height 18
type Coleta "[DATE]"
type input "[DATE]"
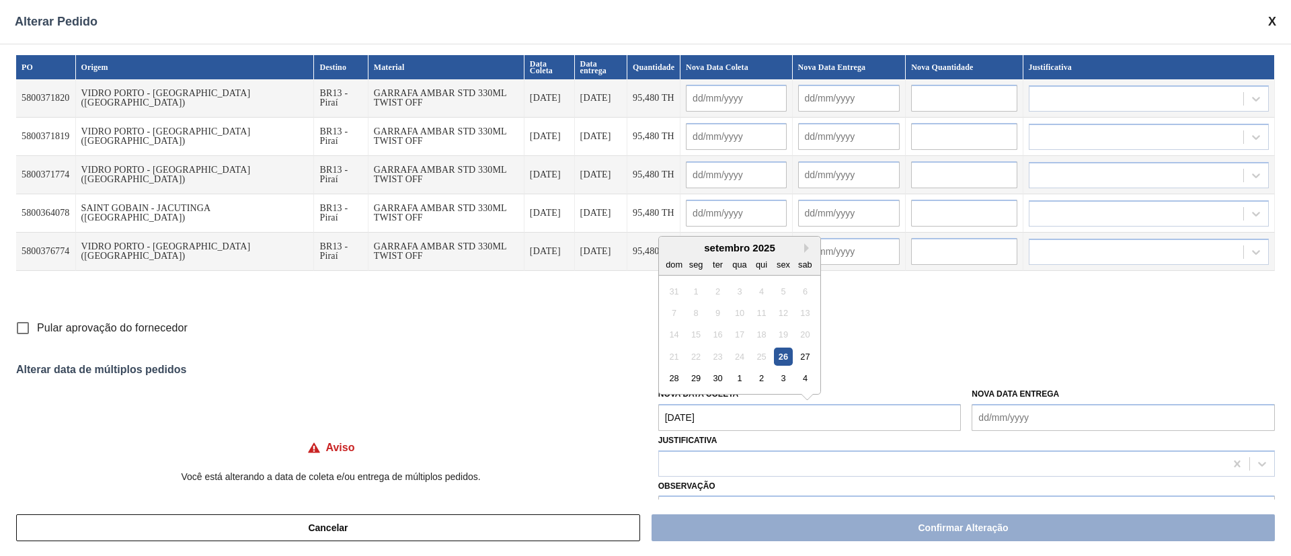
type input "[DATE]"
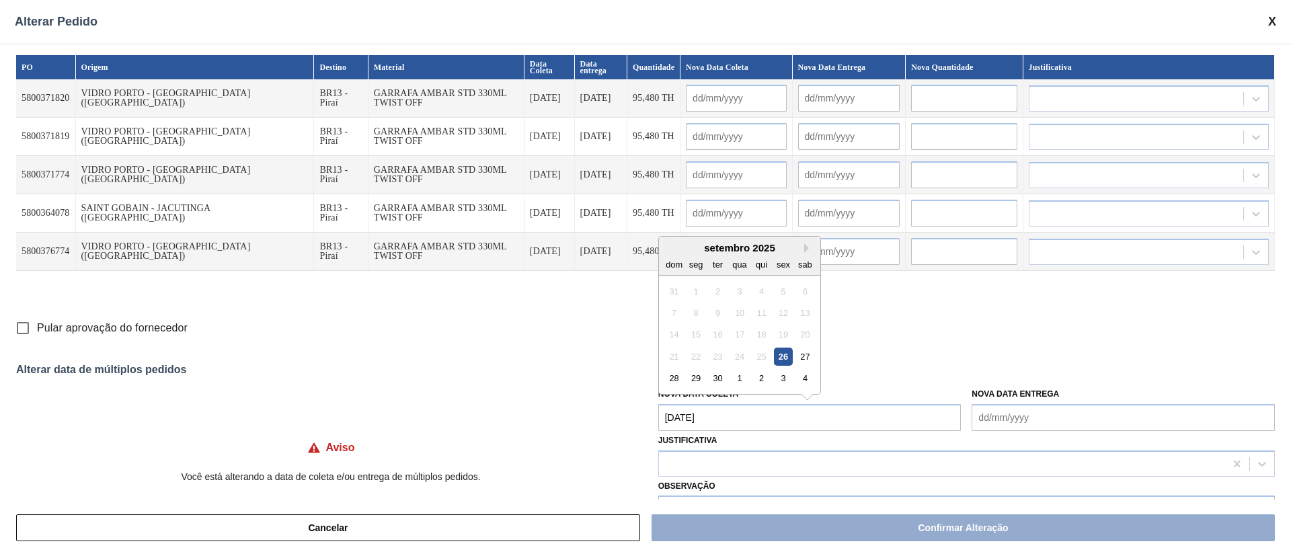
type input "[DATE]"
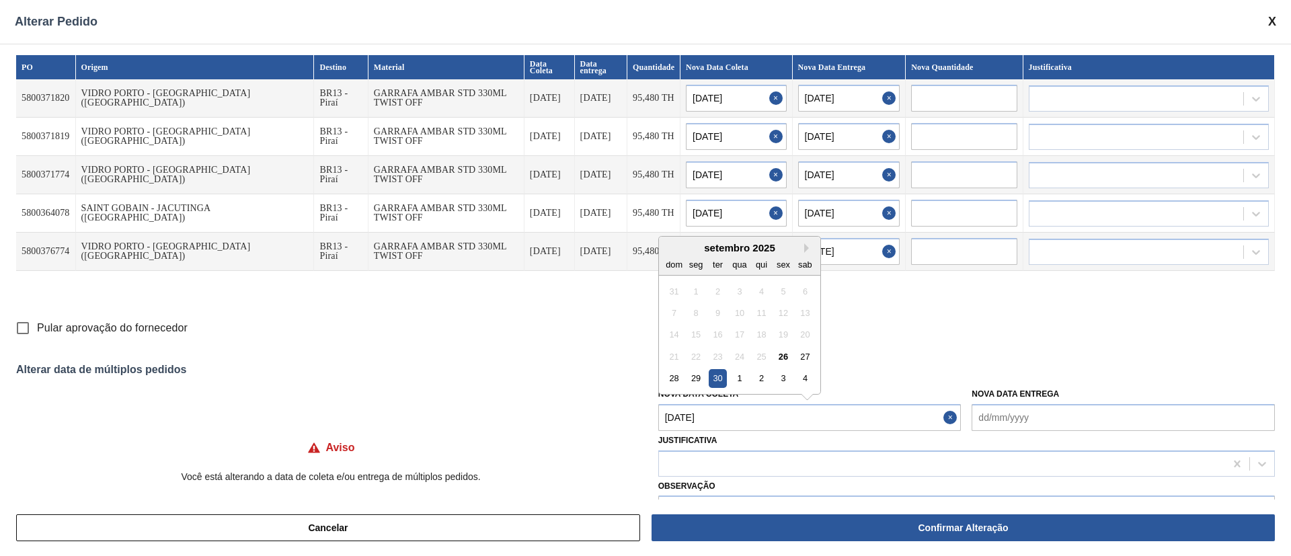
drag, startPoint x: 720, startPoint y: 408, endPoint x: 720, endPoint y: 416, distance: 8.1
click at [720, 415] on Coleta "[DATE]" at bounding box center [810, 417] width 303 height 27
click at [693, 378] on div "29" at bounding box center [696, 378] width 18 height 18
type Coleta "[DATE]"
type input "[DATE]"
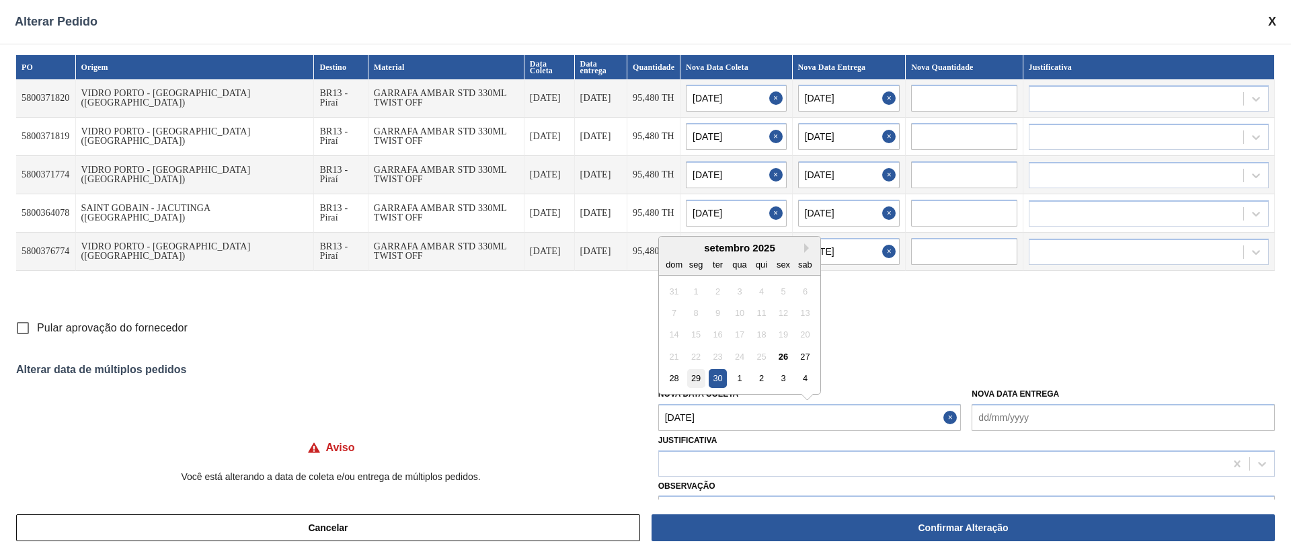
type input "[DATE]"
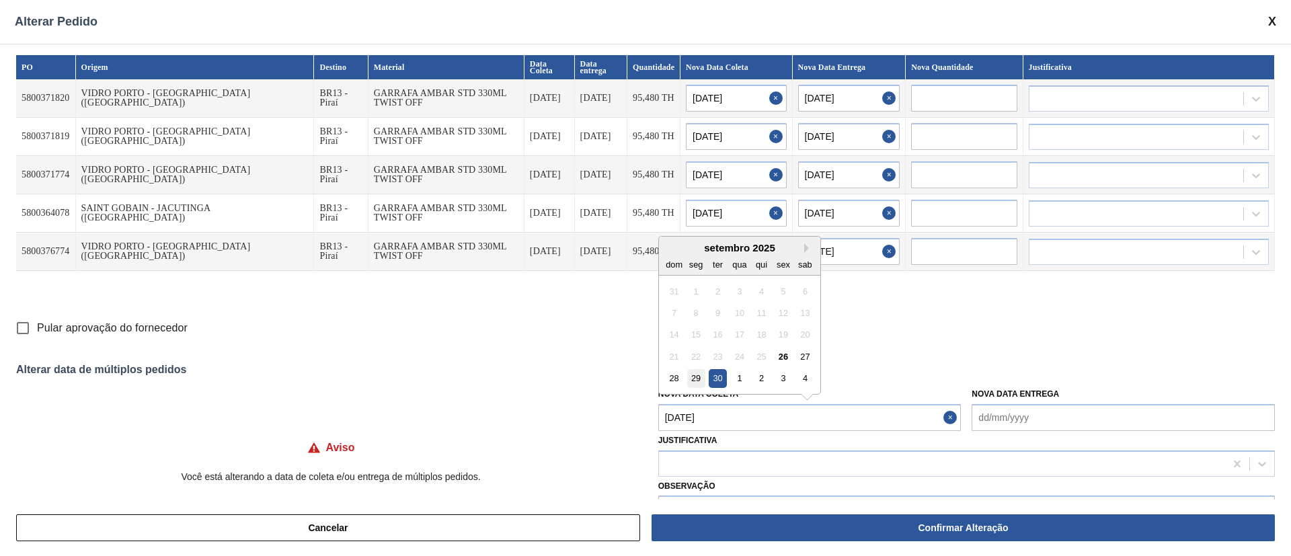
type input "[DATE]"
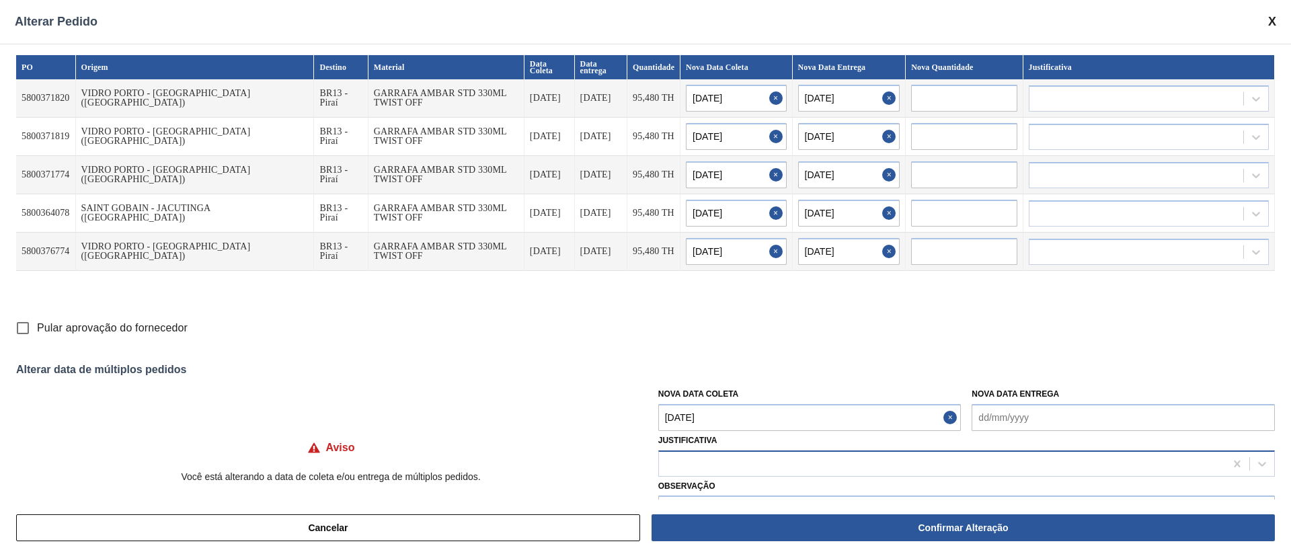
click at [691, 466] on div at bounding box center [942, 464] width 566 height 20
type input "ou"
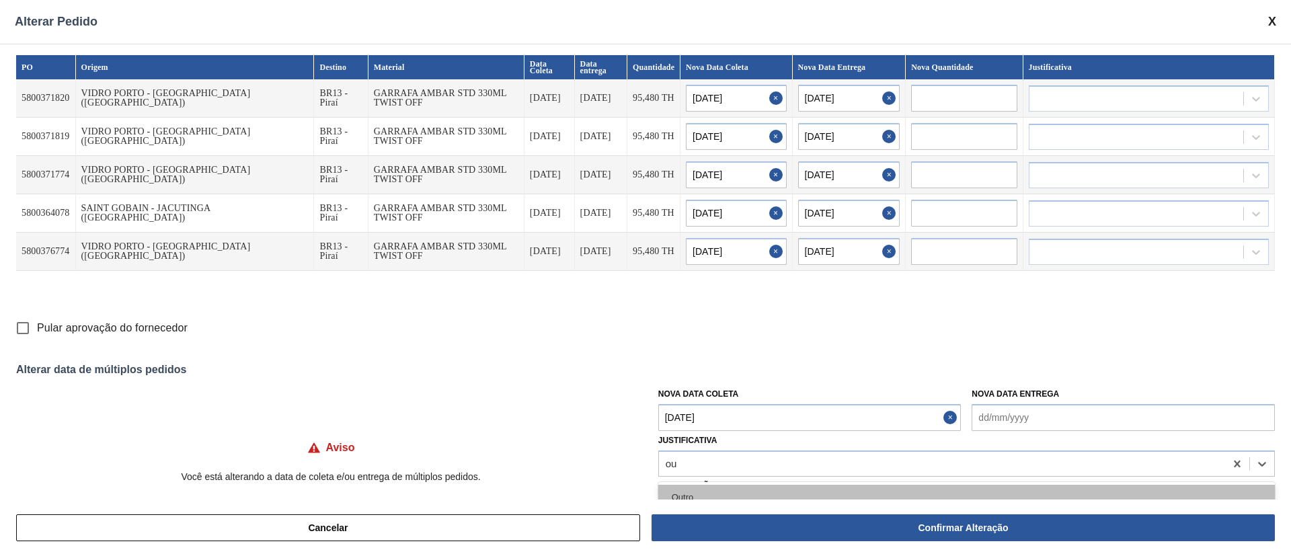
click at [692, 498] on div "Outro" at bounding box center [967, 497] width 617 height 25
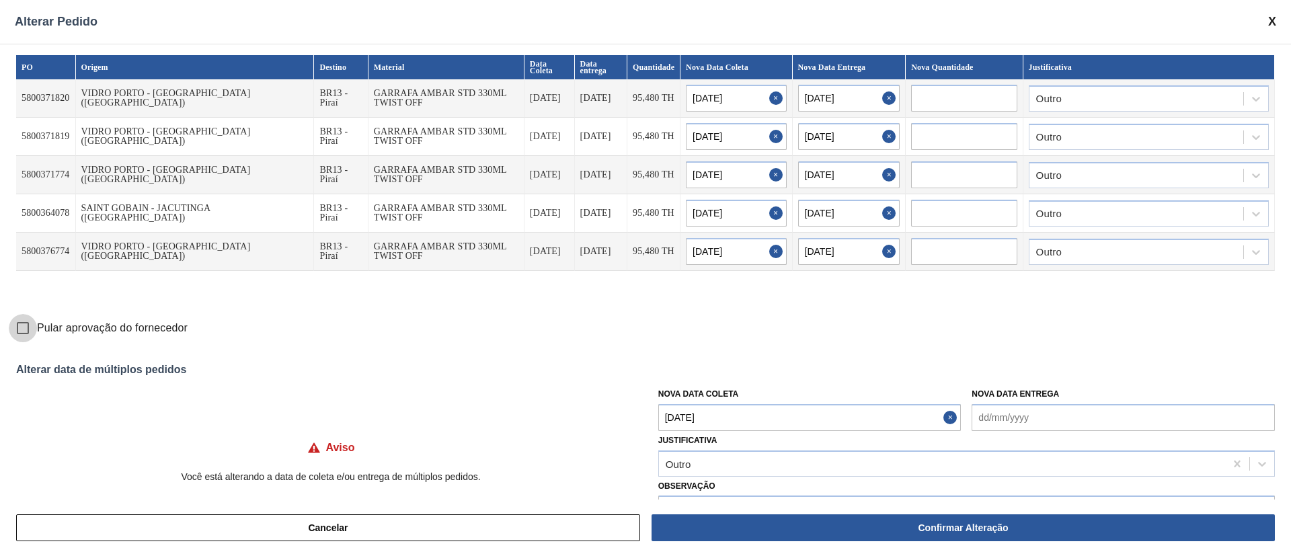
click at [23, 326] on input "Pular aprovação do fornecedor" at bounding box center [23, 328] width 28 height 28
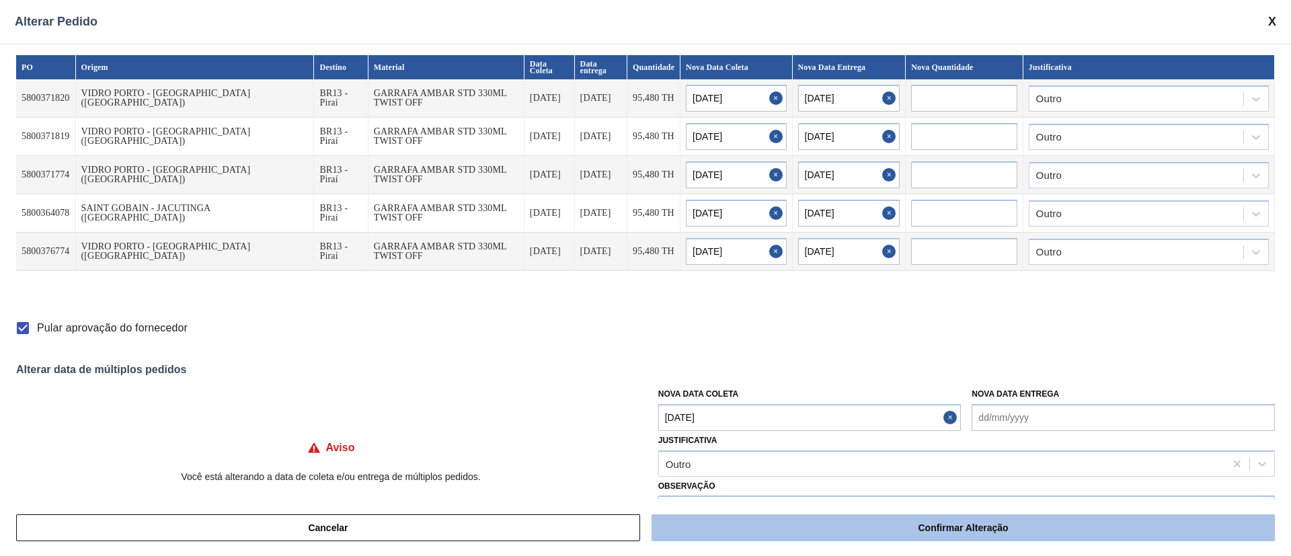
click at [903, 527] on button "Confirmar Alteração" at bounding box center [964, 528] width 624 height 27
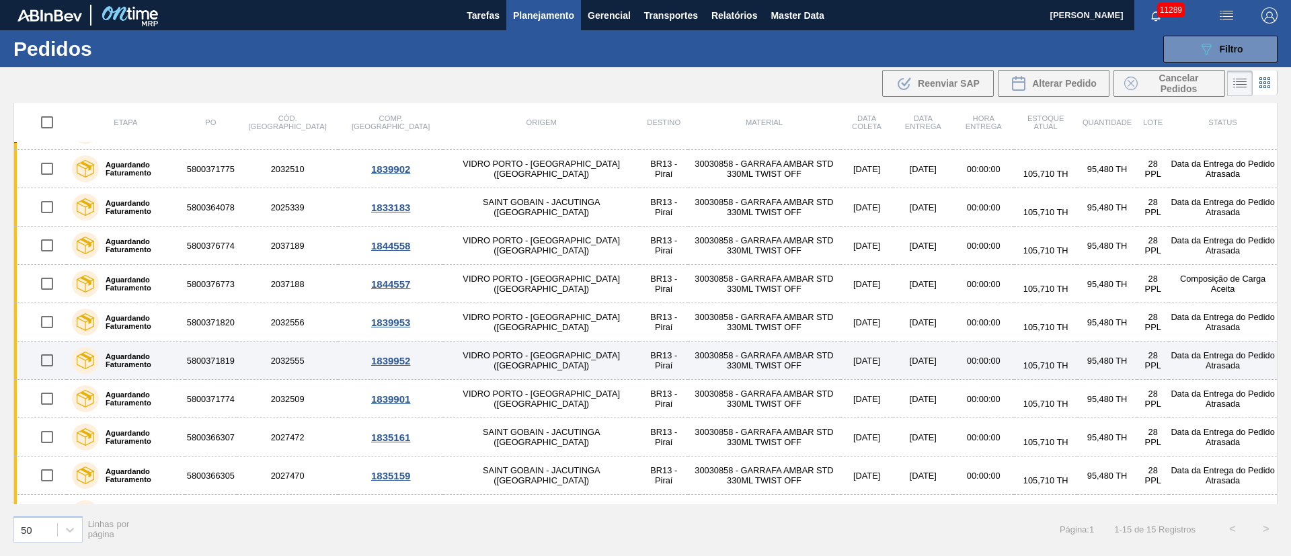
scroll to position [0, 0]
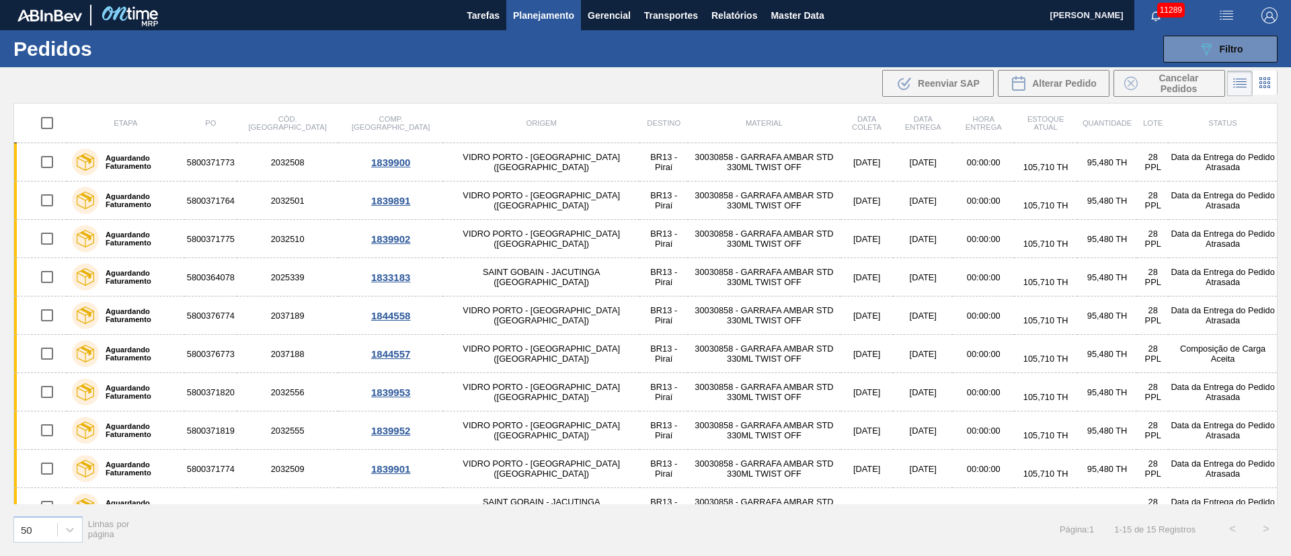
click at [725, 80] on div ".b{fill:var(--color-action-default)} Reenviar SAP Alterar Pedido Cancelar Pedid…" at bounding box center [645, 83] width 1291 height 32
click at [911, 48] on div "089F7B8B-B2A5-4AFE-B5C0-19BA573D28AC Filtro Código Pedido Portal Códido PO SAP …" at bounding box center [750, 49] width 1070 height 40
click at [1014, 107] on th "Estoque atual" at bounding box center [1045, 124] width 63 height 40
click at [699, 80] on div ".b{fill:var(--color-action-default)} Reenviar SAP Alterar Pedido Cancelar Pedid…" at bounding box center [645, 83] width 1291 height 32
click at [759, 18] on button "Relatórios" at bounding box center [734, 15] width 59 height 30
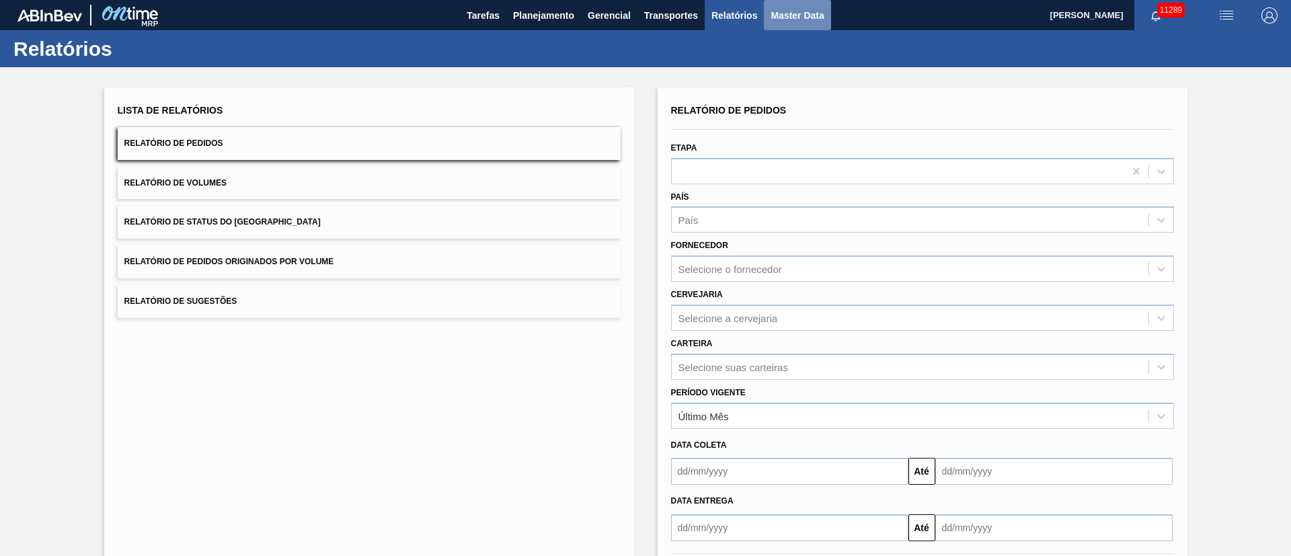
click at [792, 17] on span "Master Data" at bounding box center [797, 15] width 53 height 16
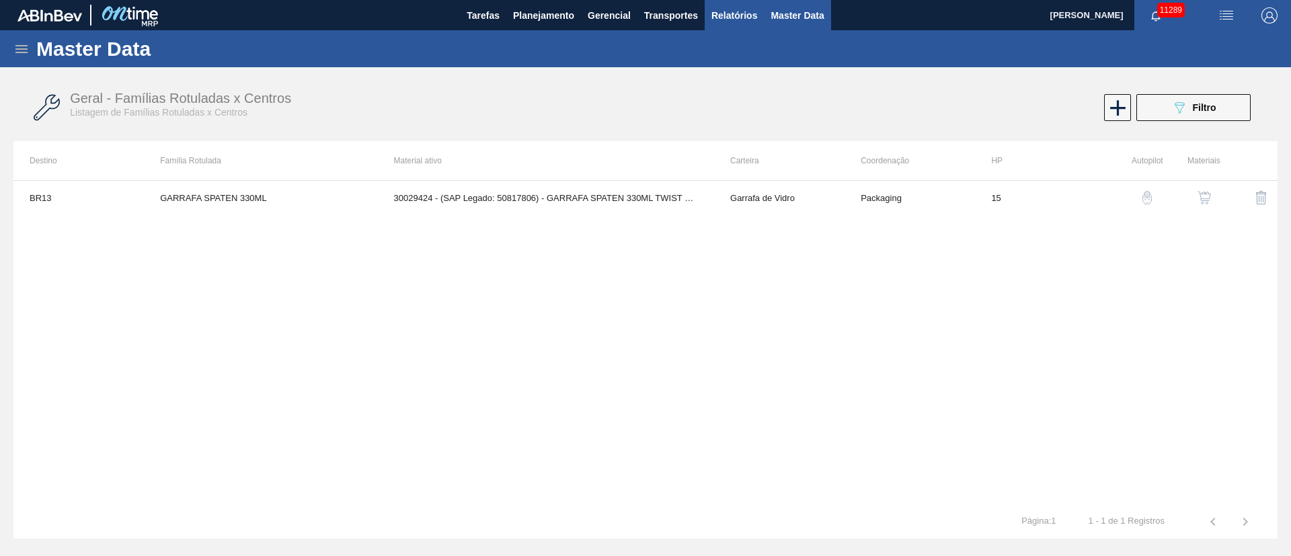
click at [751, 13] on span "Relatórios" at bounding box center [735, 15] width 46 height 16
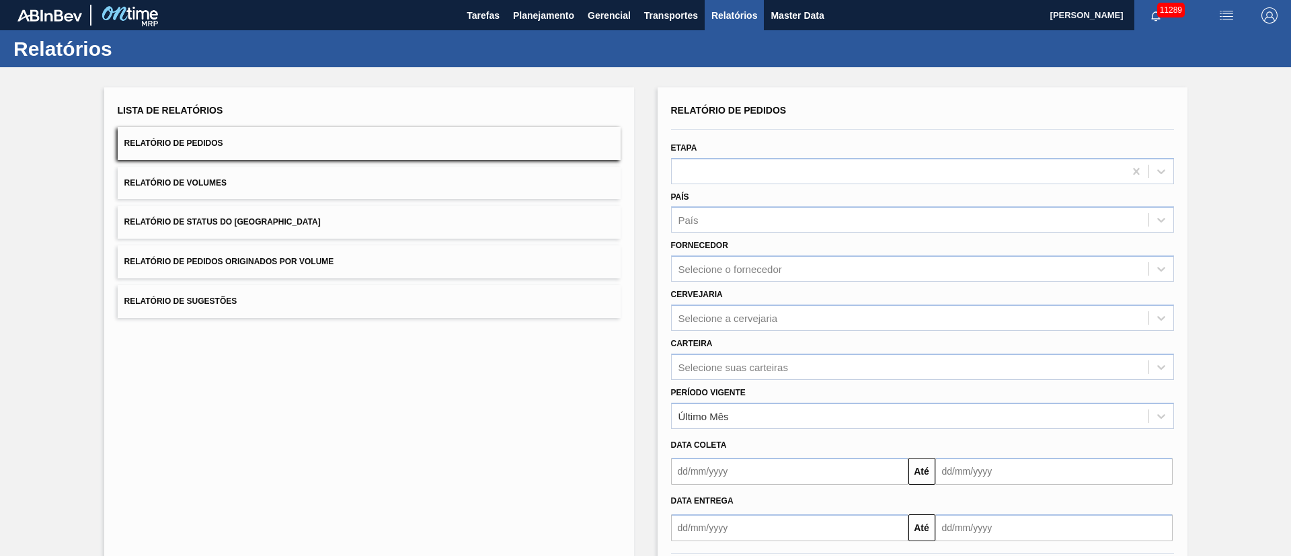
click at [340, 263] on button "Relatório de Pedidos Originados por Volume" at bounding box center [369, 262] width 503 height 33
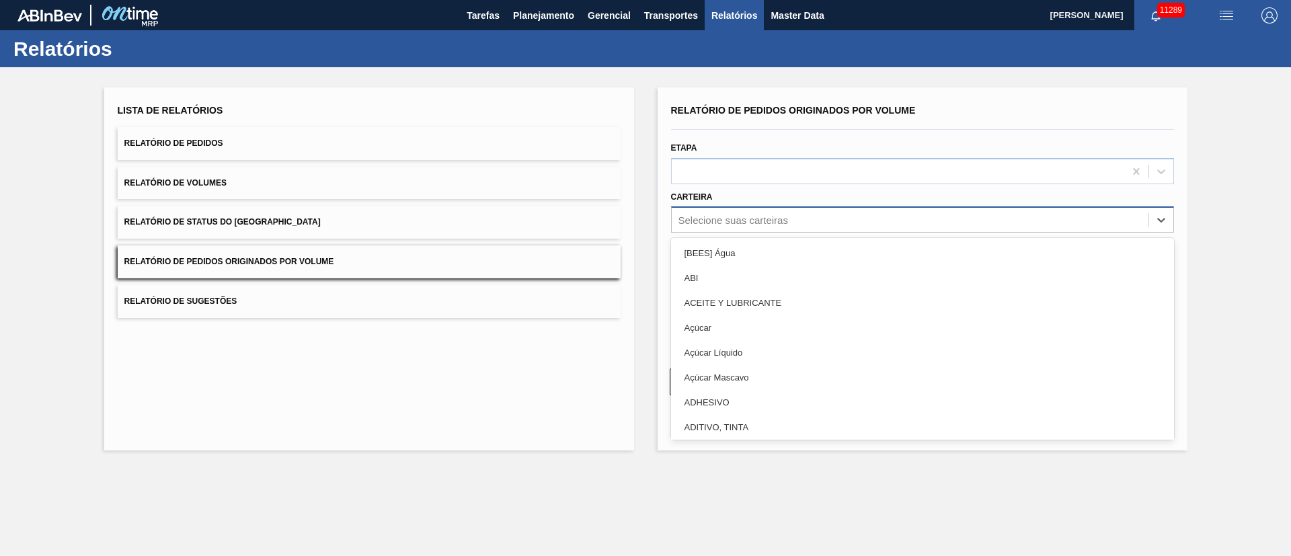
click at [726, 211] on div "Selecione suas carteiras" at bounding box center [910, 221] width 477 height 20
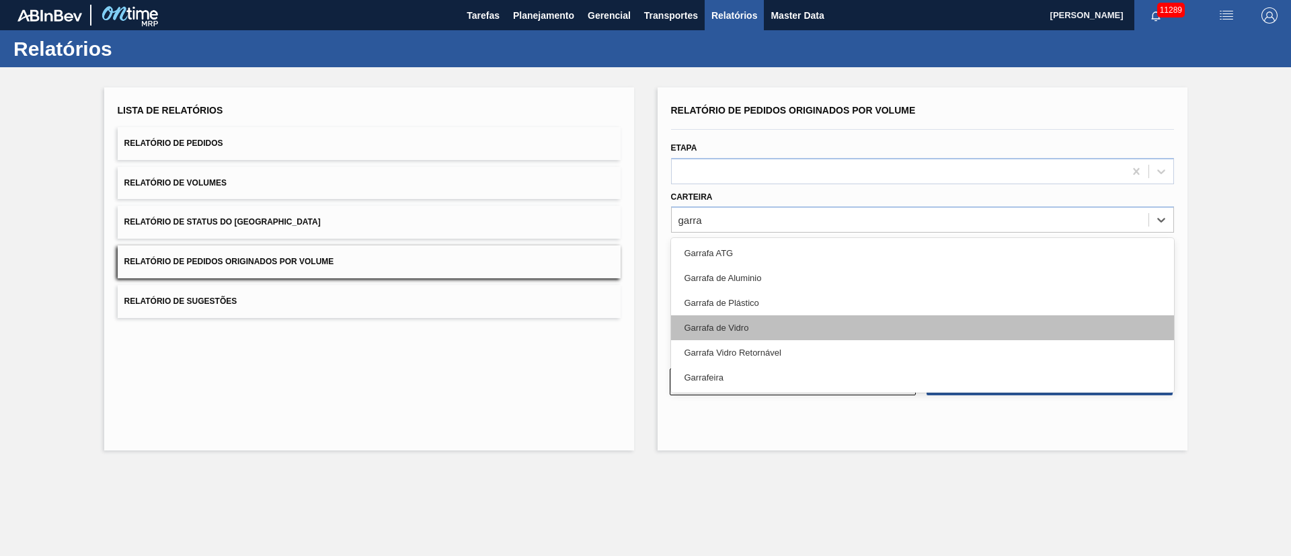
click at [734, 327] on div "Garrafa de Vidro" at bounding box center [922, 327] width 503 height 25
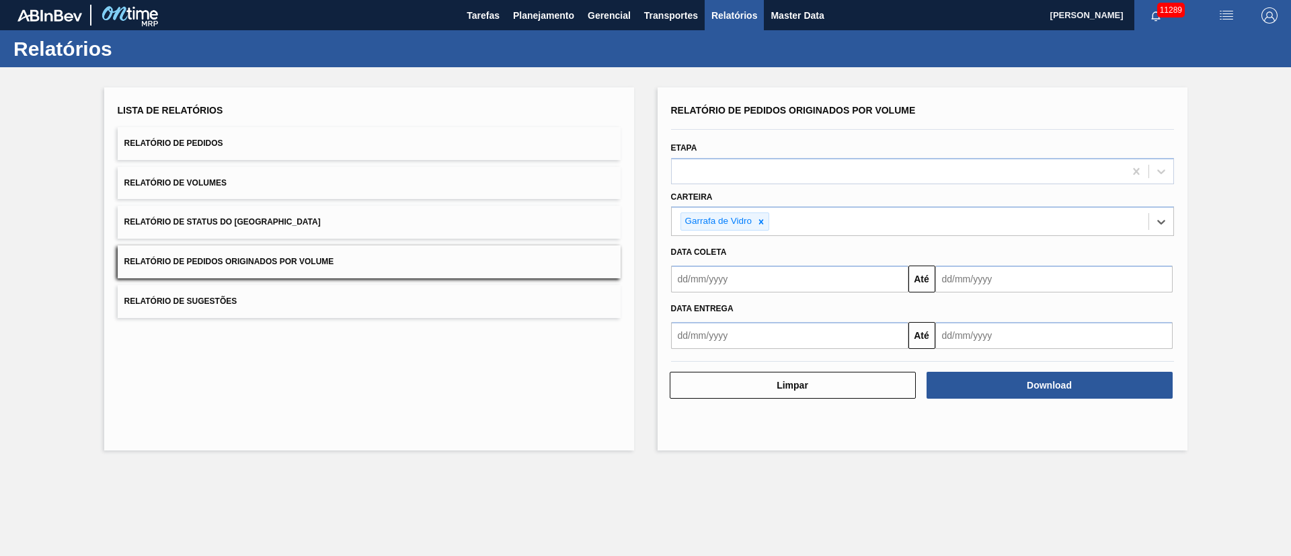
click at [705, 287] on input "text" at bounding box center [789, 279] width 237 height 27
click at [706, 348] on div "1" at bounding box center [709, 355] width 18 height 18
click at [1005, 274] on input "text" at bounding box center [1054, 279] width 237 height 27
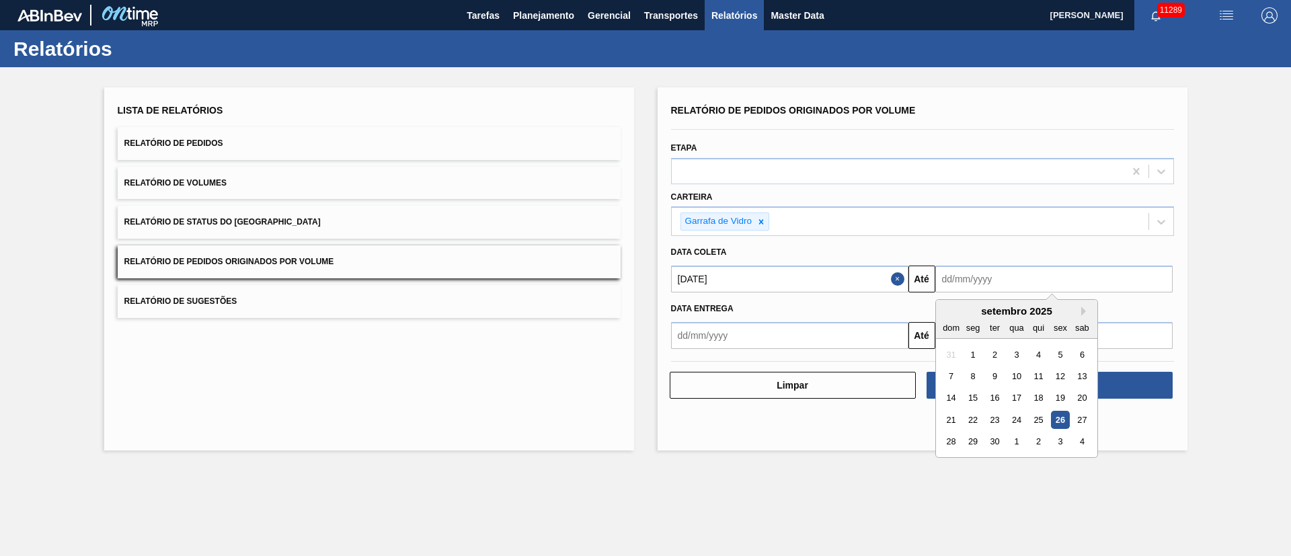
drag, startPoint x: 999, startPoint y: 439, endPoint x: 999, endPoint y: 410, distance: 28.3
click at [999, 439] on div "30" at bounding box center [994, 442] width 18 height 18
click at [1014, 280] on input "[DATE]" at bounding box center [1054, 279] width 237 height 27
click at [1087, 309] on button "Next Month" at bounding box center [1086, 311] width 9 height 9
click at [1030, 441] on div "30" at bounding box center [1038, 442] width 18 height 18
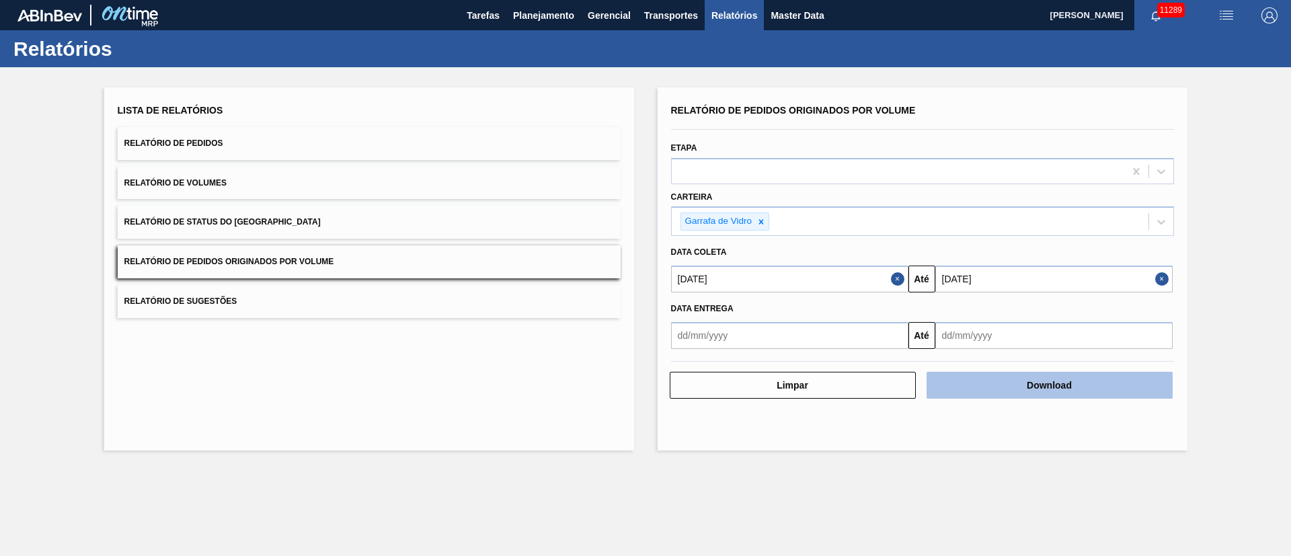
click at [993, 395] on button "Download" at bounding box center [1050, 385] width 246 height 27
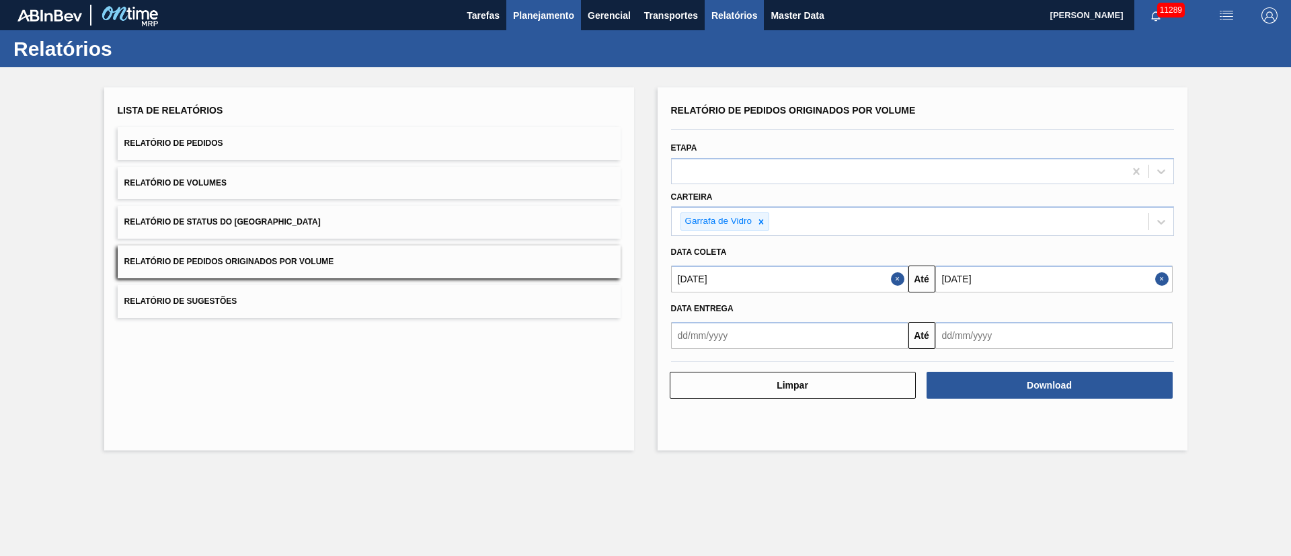
click at [539, 13] on span "Planejamento" at bounding box center [543, 15] width 61 height 16
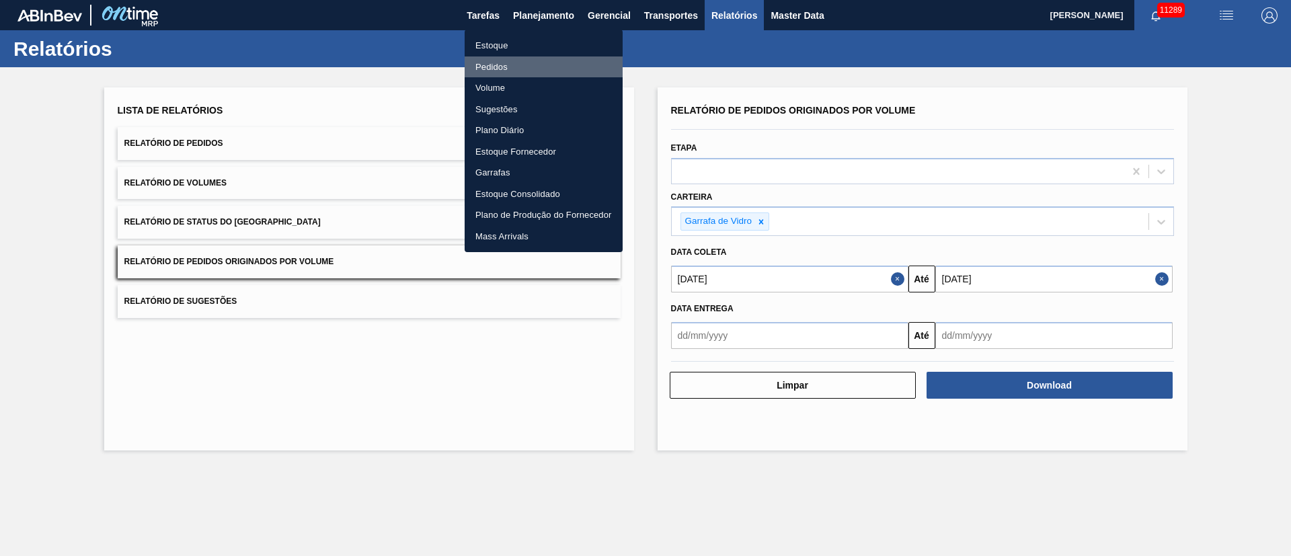
click at [493, 69] on li "Pedidos" at bounding box center [544, 68] width 158 height 22
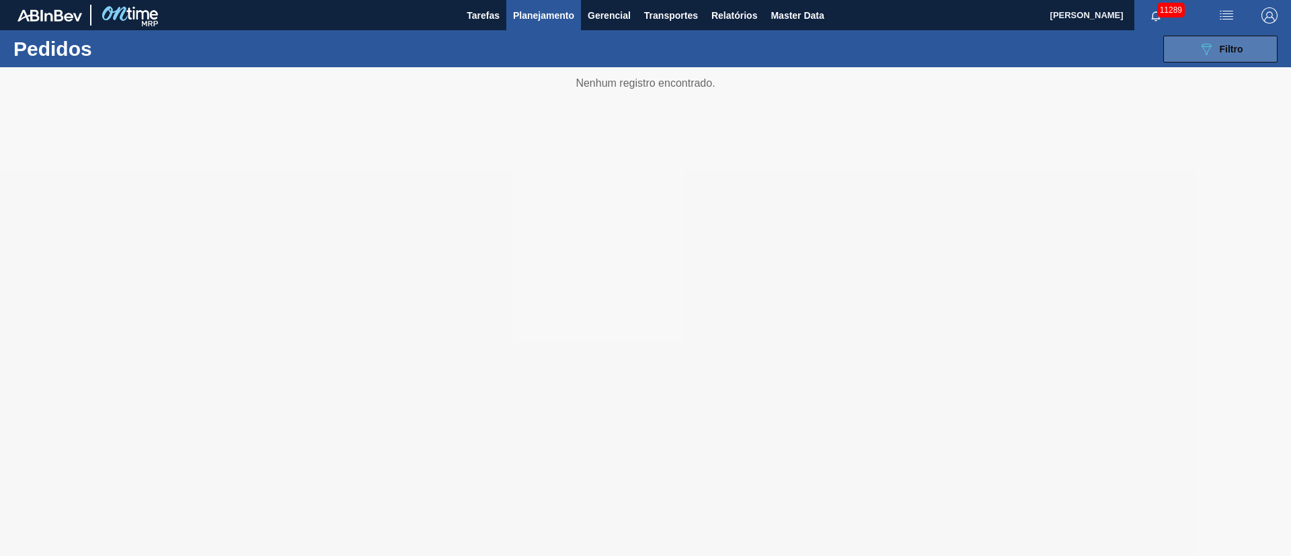
click at [1191, 49] on button "089F7B8B-B2A5-4AFE-B5C0-19BA573D28AC Filtro" at bounding box center [1221, 49] width 114 height 27
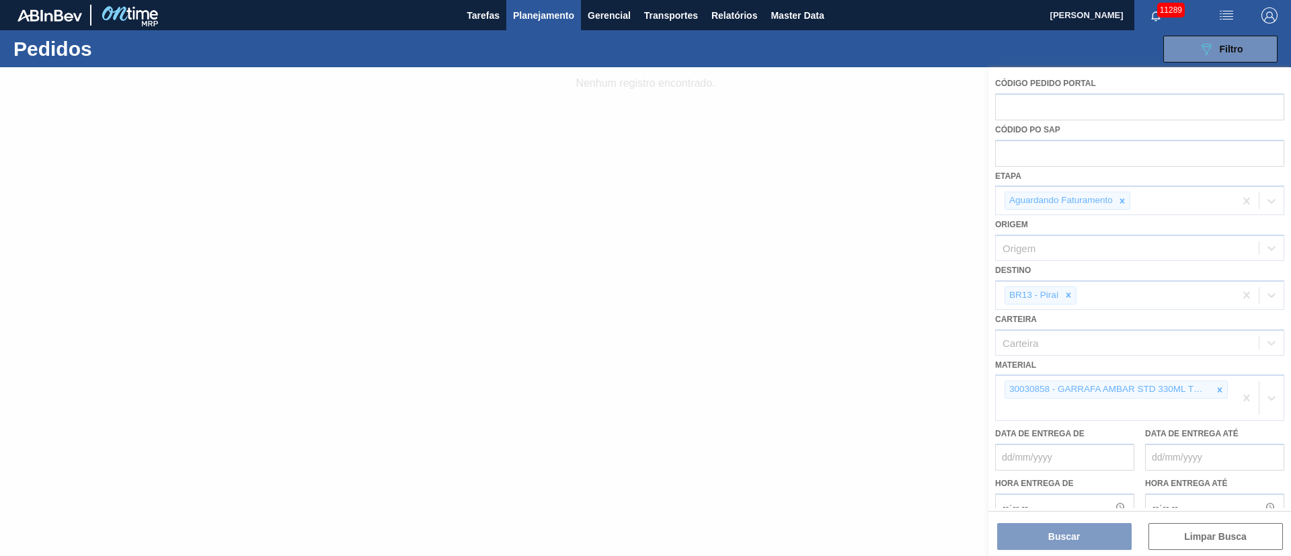
click at [1061, 163] on div at bounding box center [645, 311] width 1291 height 489
click at [1042, 154] on div at bounding box center [645, 311] width 1291 height 489
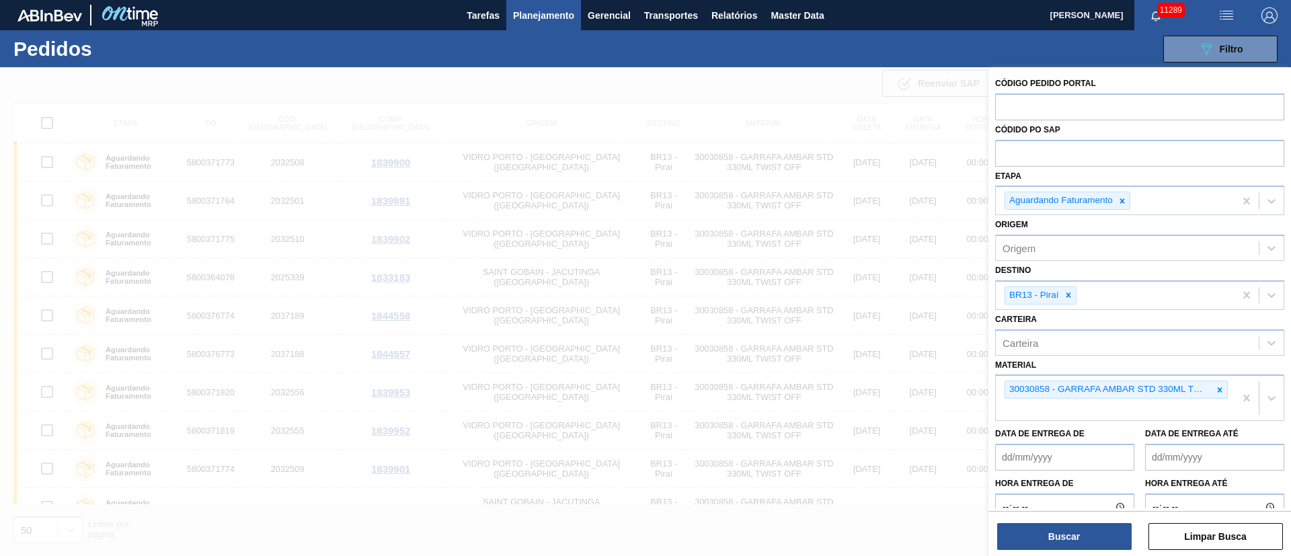
click at [1042, 154] on input "text" at bounding box center [1139, 153] width 289 height 26
paste input "text"
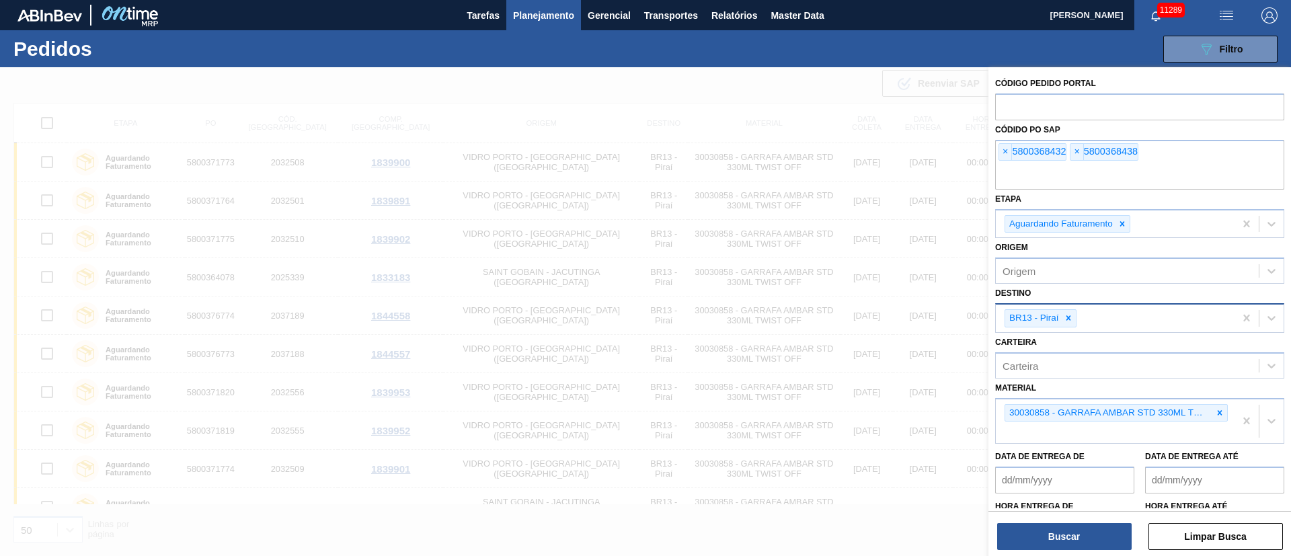
click at [1101, 322] on div "BR13 - Piraí" at bounding box center [1115, 319] width 239 height 28
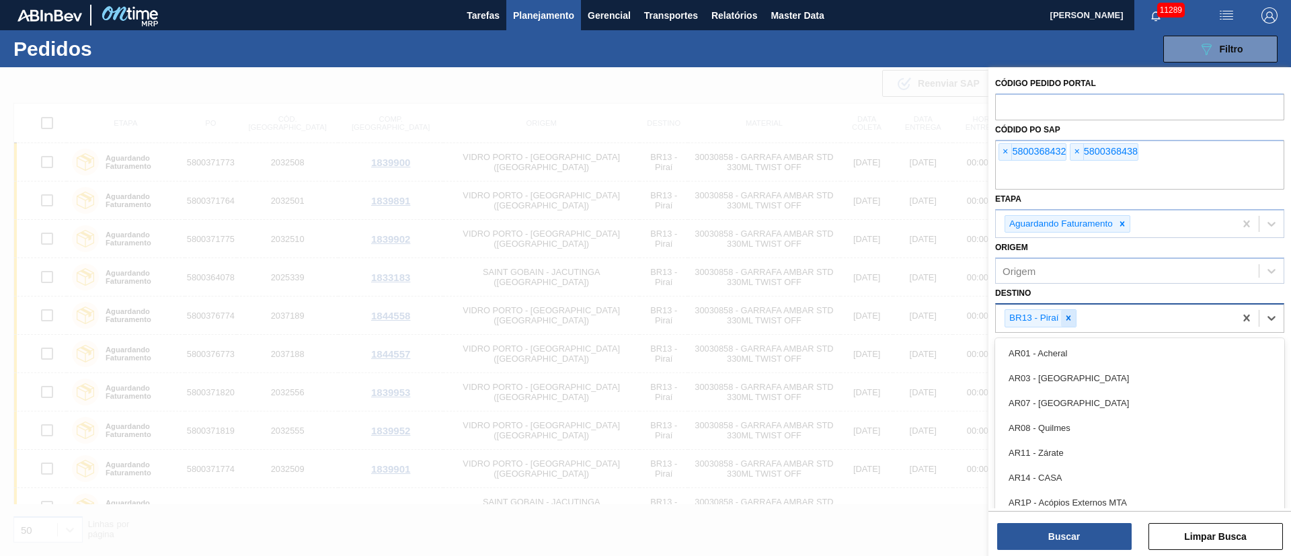
click at [1067, 310] on div at bounding box center [1068, 318] width 15 height 17
click at [1161, 271] on div "Origem" at bounding box center [1127, 272] width 263 height 20
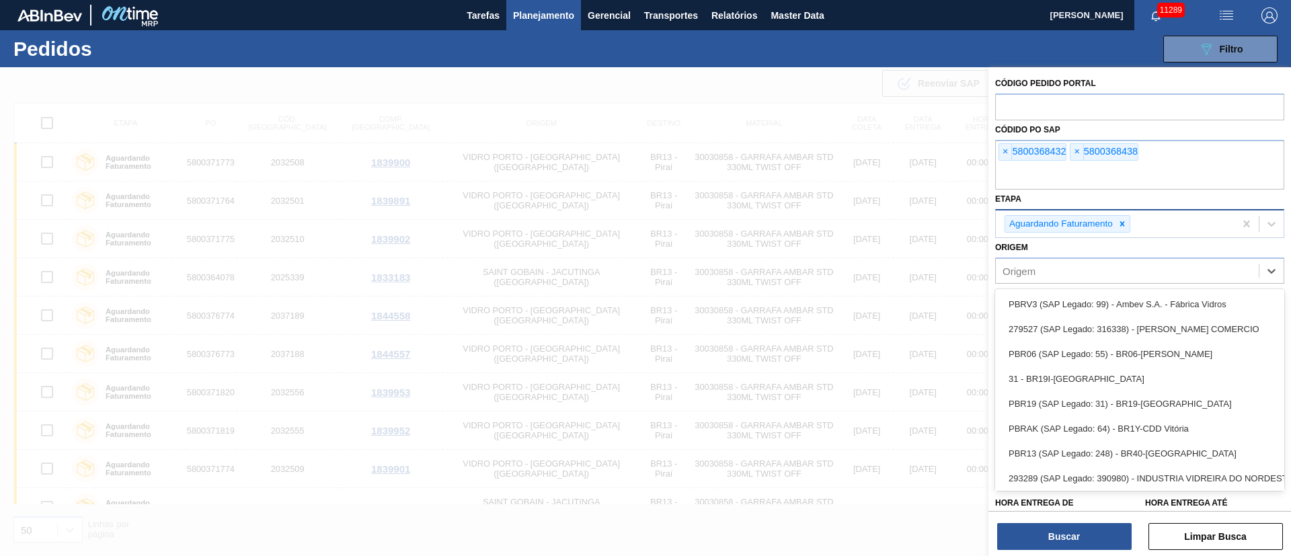
click at [1125, 218] on div at bounding box center [1122, 224] width 15 height 17
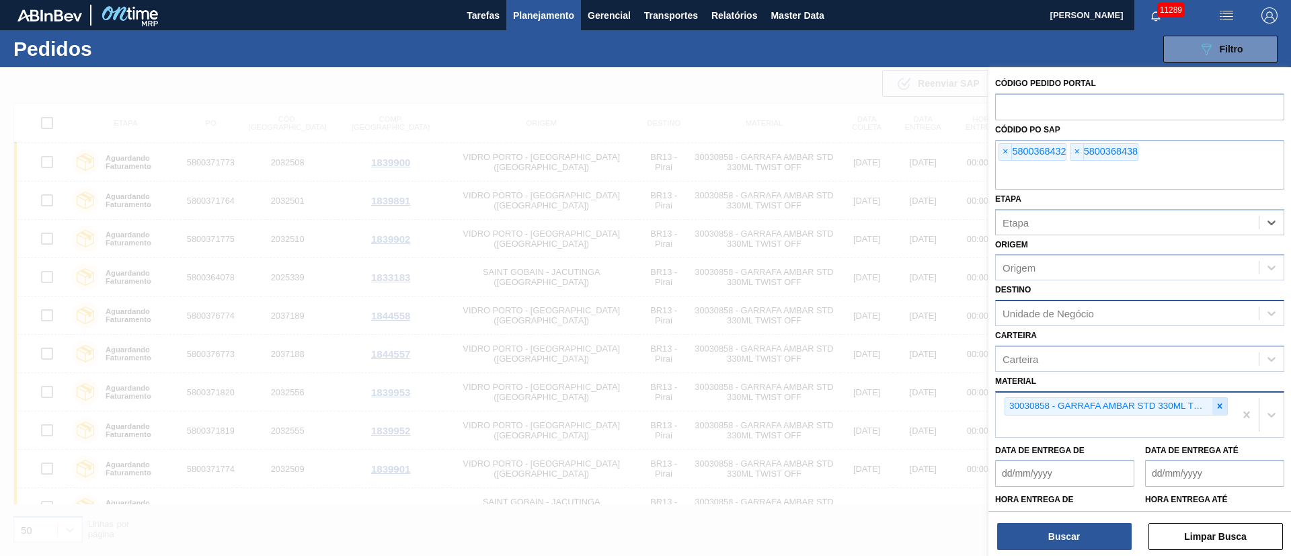
click at [1221, 408] on icon at bounding box center [1219, 406] width 9 height 9
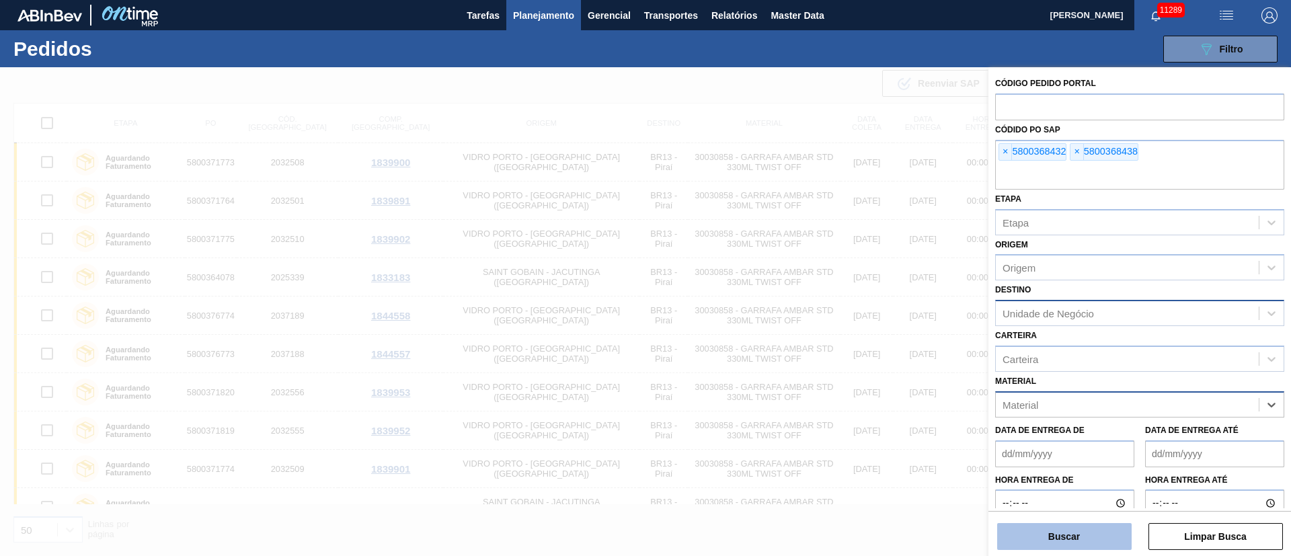
click at [1076, 546] on button "Buscar" at bounding box center [1065, 536] width 135 height 27
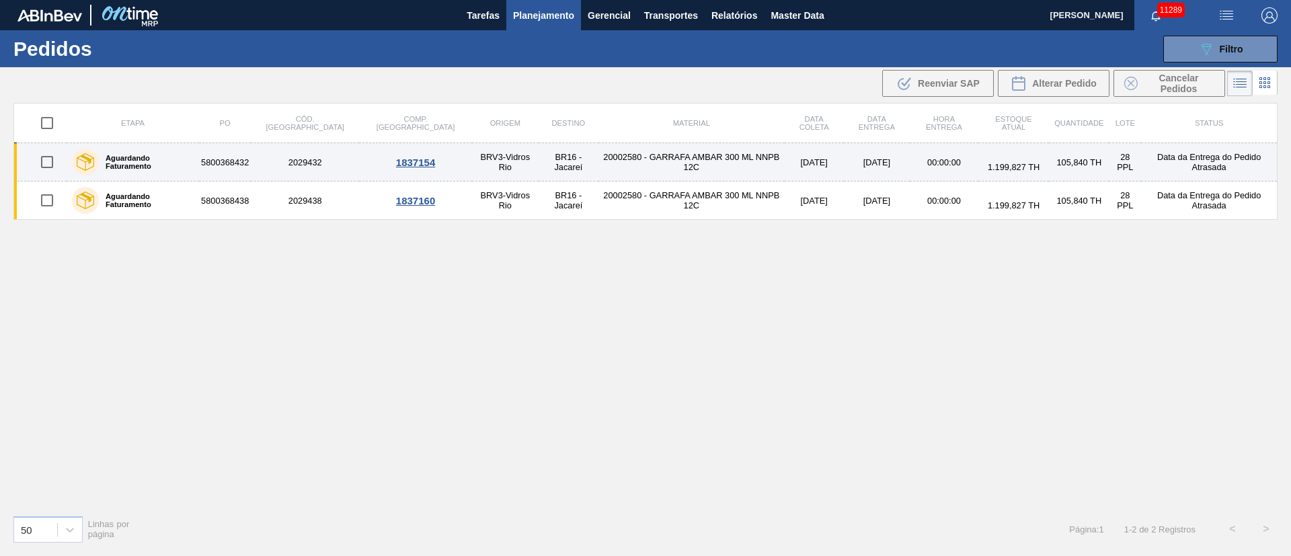
click at [48, 155] on input "checkbox" at bounding box center [47, 162] width 28 height 28
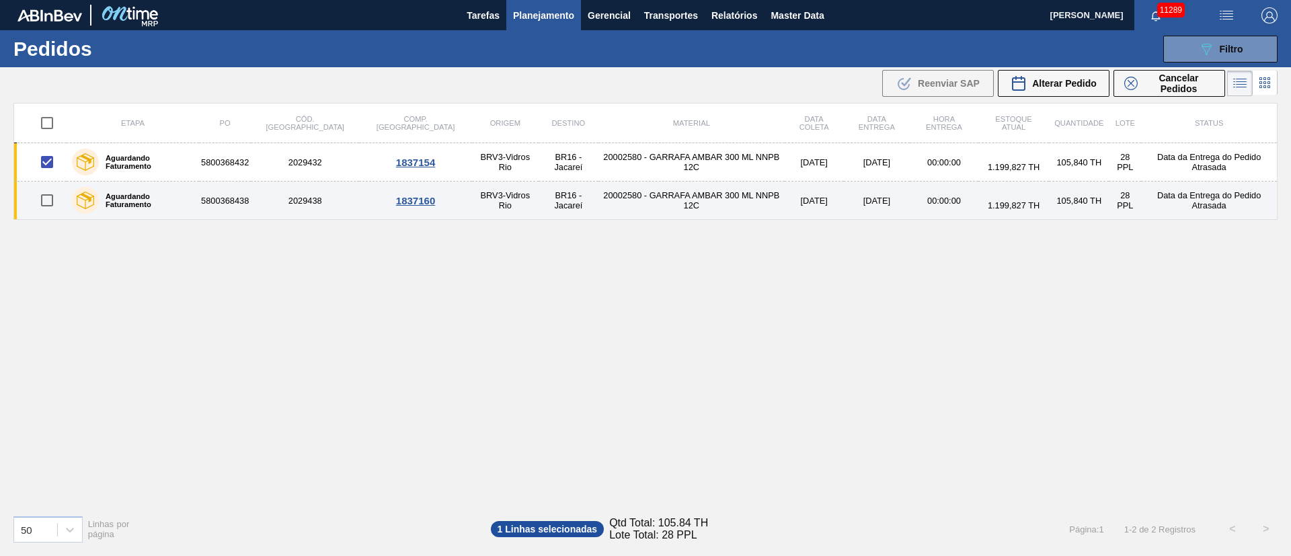
click at [44, 195] on input "checkbox" at bounding box center [47, 200] width 28 height 28
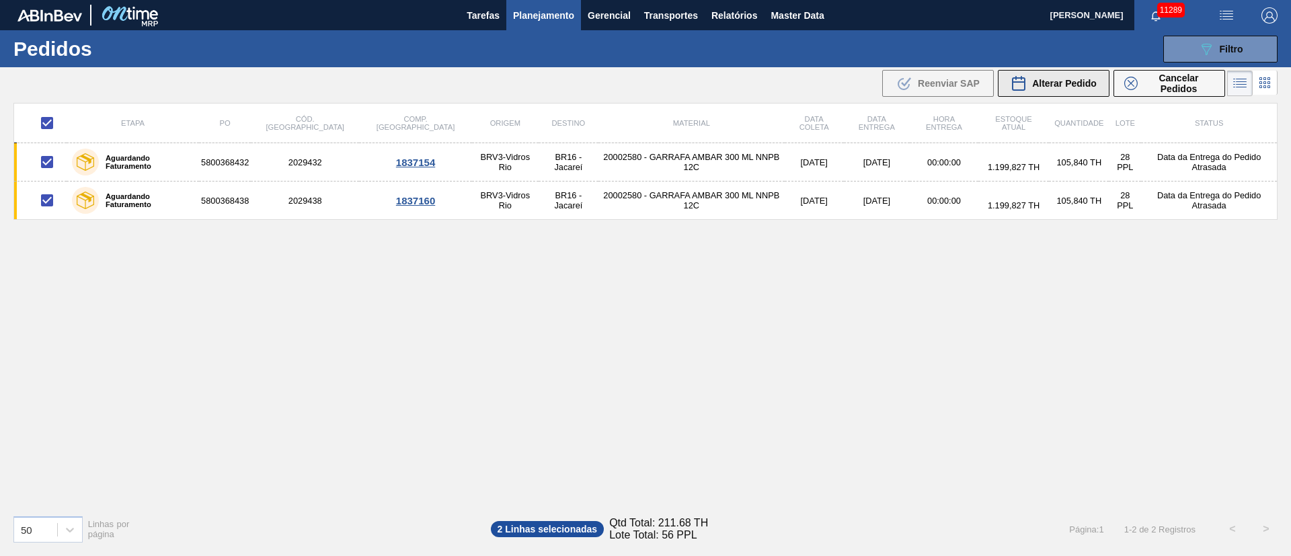
click at [1064, 88] on span "Alterar Pedido" at bounding box center [1064, 83] width 65 height 11
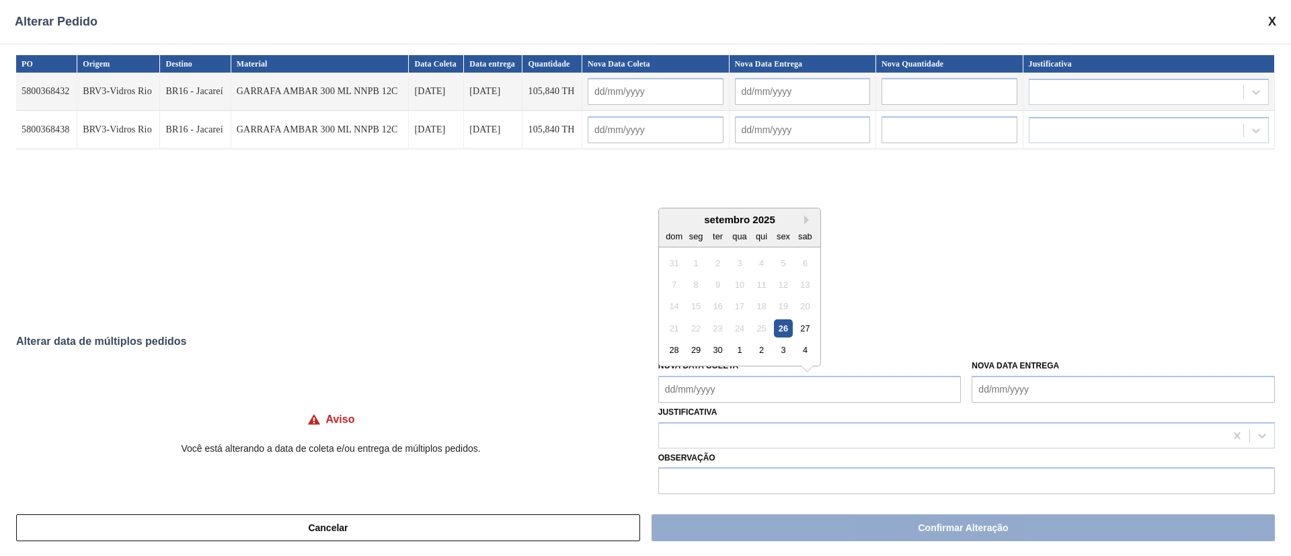
click at [689, 400] on Coleta "Nova Data Coleta" at bounding box center [810, 389] width 303 height 27
click at [739, 343] on div "1" at bounding box center [739, 350] width 18 height 18
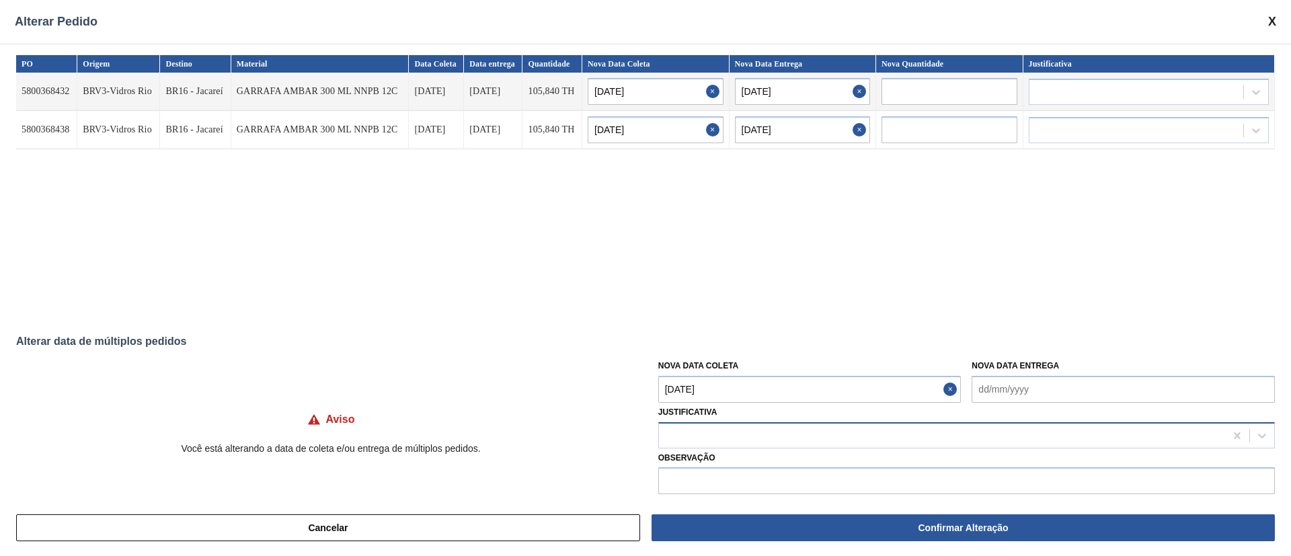
click at [690, 443] on div at bounding box center [942, 436] width 566 height 20
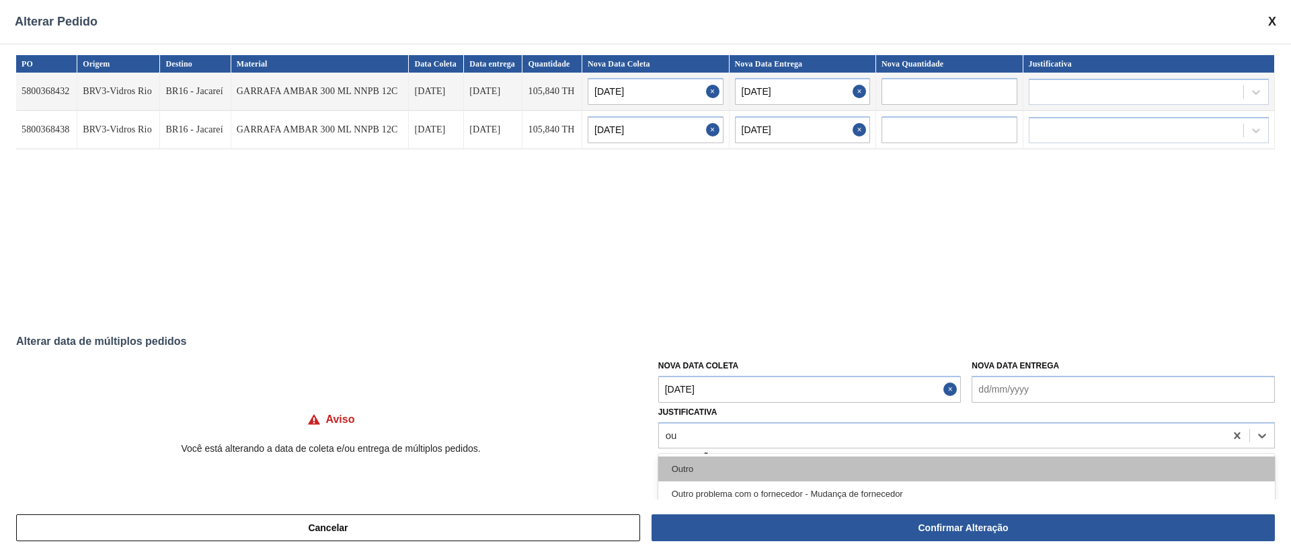
click at [684, 461] on div "Outro" at bounding box center [967, 469] width 617 height 25
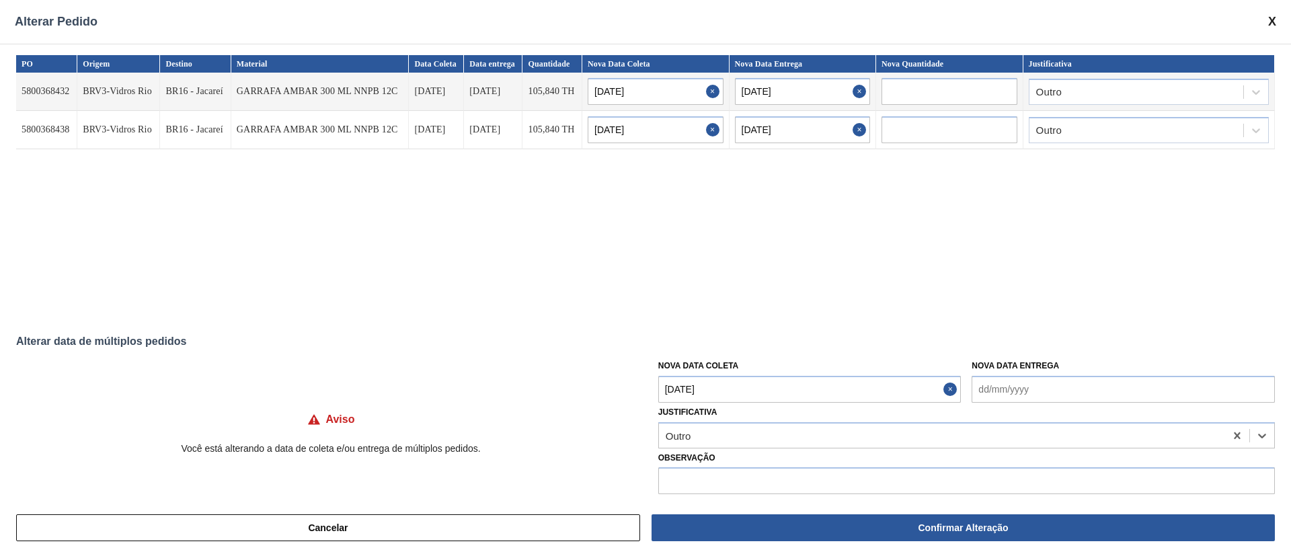
click at [776, 385] on Coleta "[DATE]" at bounding box center [810, 389] width 303 height 27
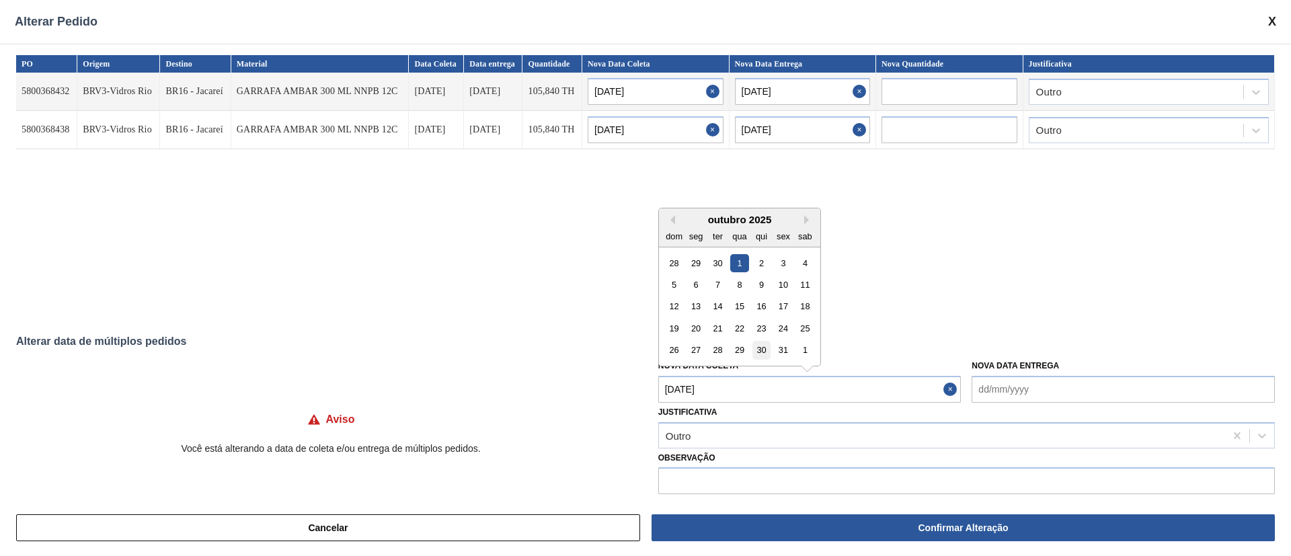
click at [757, 356] on div "30" at bounding box center [762, 350] width 18 height 18
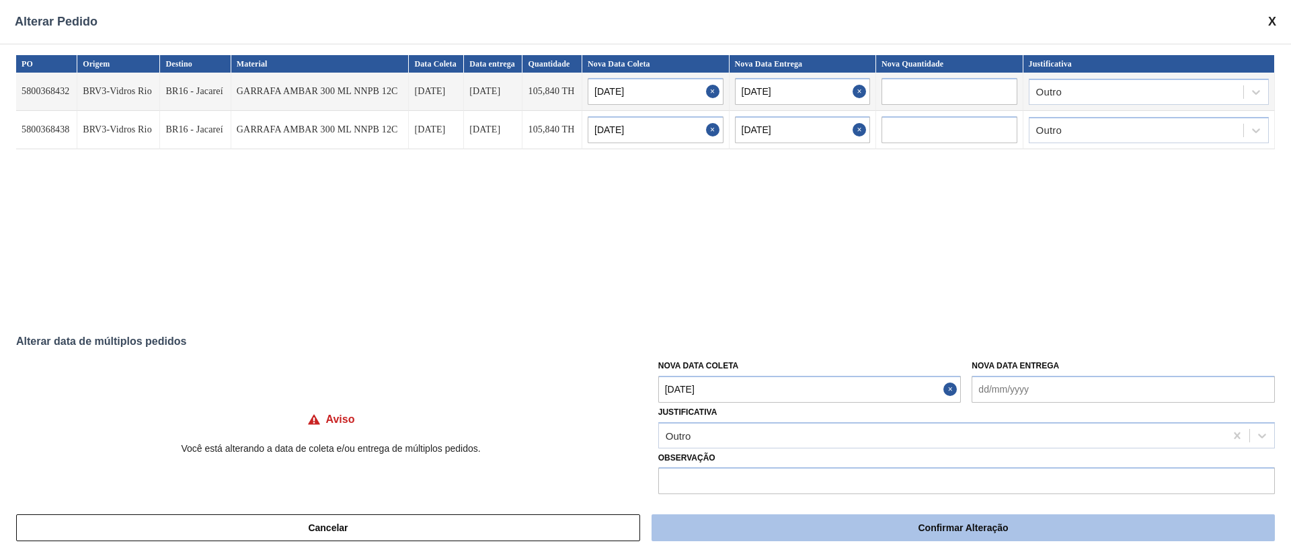
click at [769, 525] on button "Confirmar Alteração" at bounding box center [964, 528] width 624 height 27
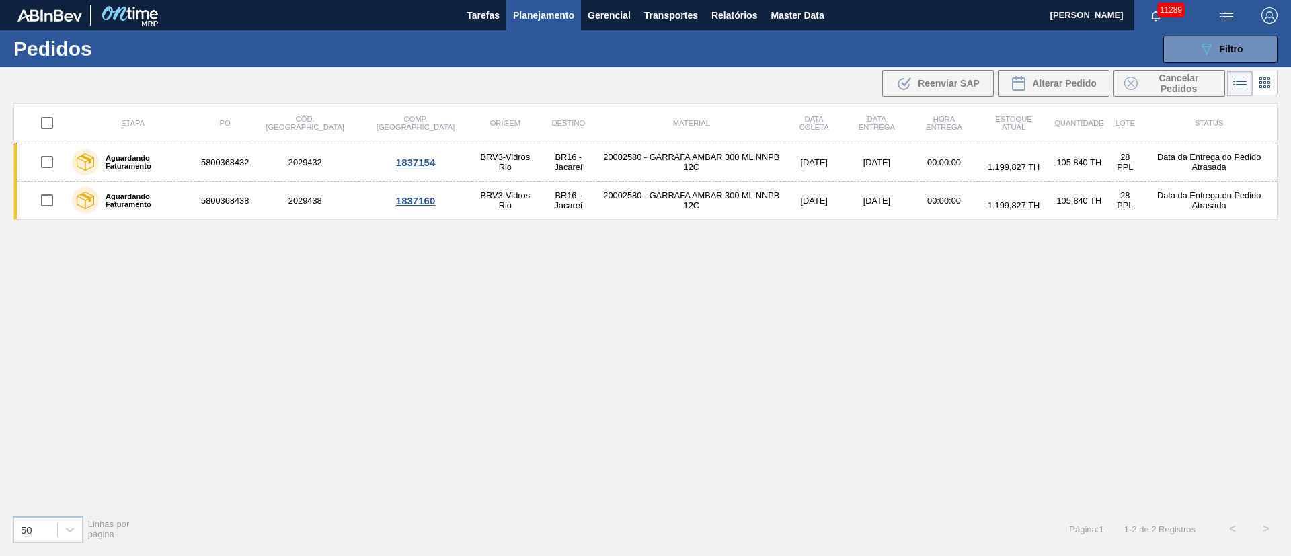
click at [559, 13] on span "Planejamento" at bounding box center [543, 15] width 61 height 16
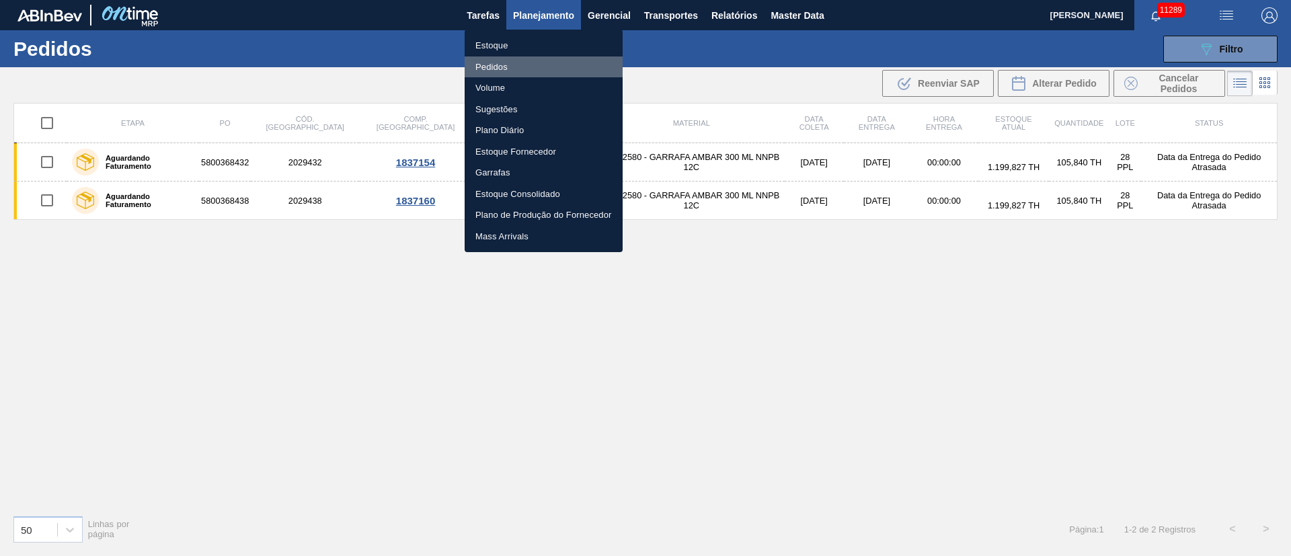
click at [498, 70] on li "Pedidos" at bounding box center [544, 68] width 158 height 22
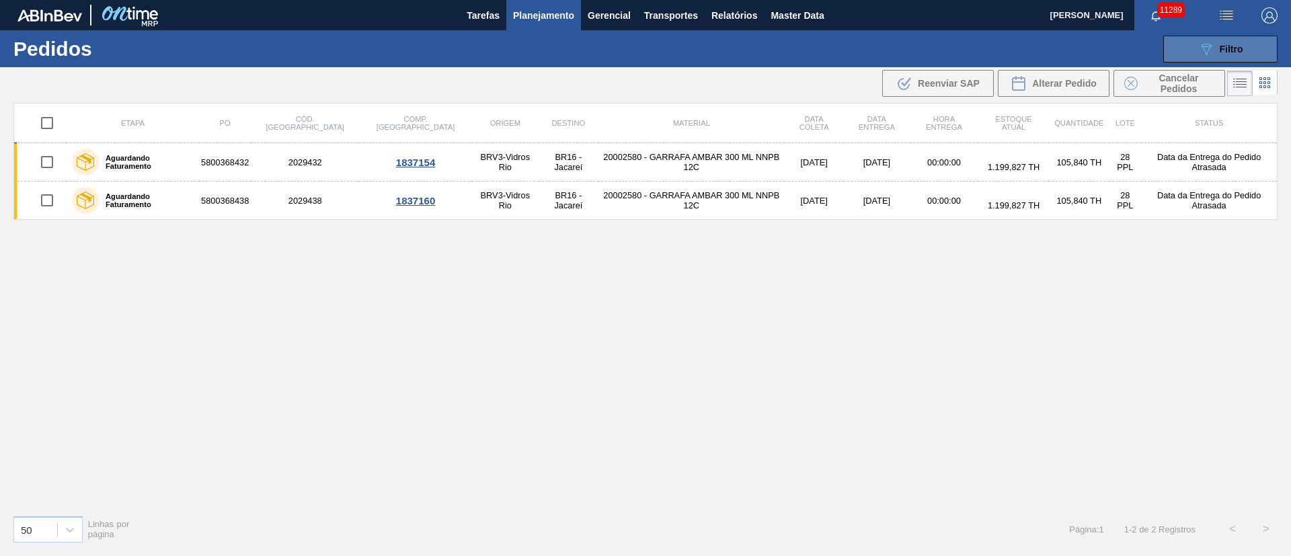
click at [1252, 40] on button "089F7B8B-B2A5-4AFE-B5C0-19BA573D28AC Filtro" at bounding box center [1221, 49] width 114 height 27
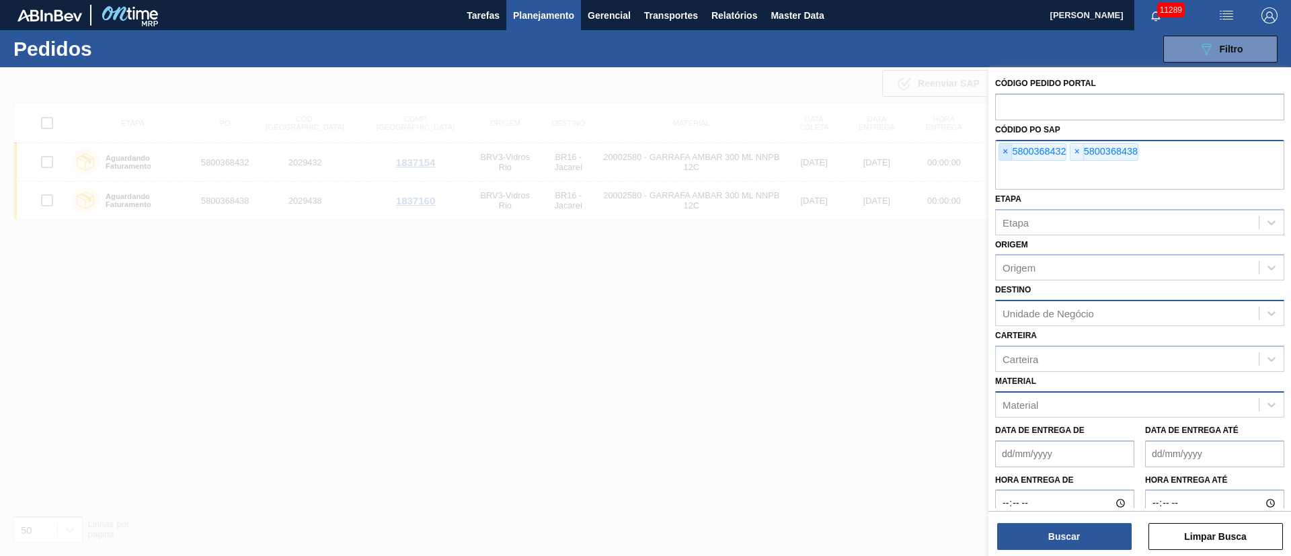
click at [1002, 154] on span "×" at bounding box center [1006, 152] width 13 height 16
click at [1002, 164] on input "text" at bounding box center [1139, 177] width 289 height 26
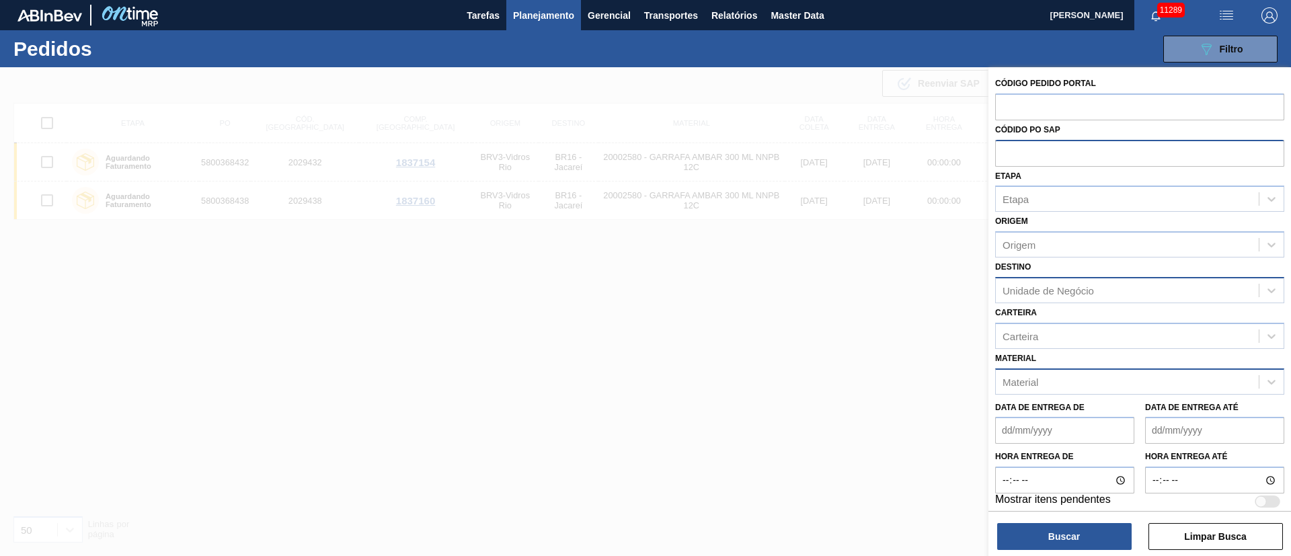
click at [1002, 154] on input "text" at bounding box center [1139, 153] width 289 height 26
paste input "text"
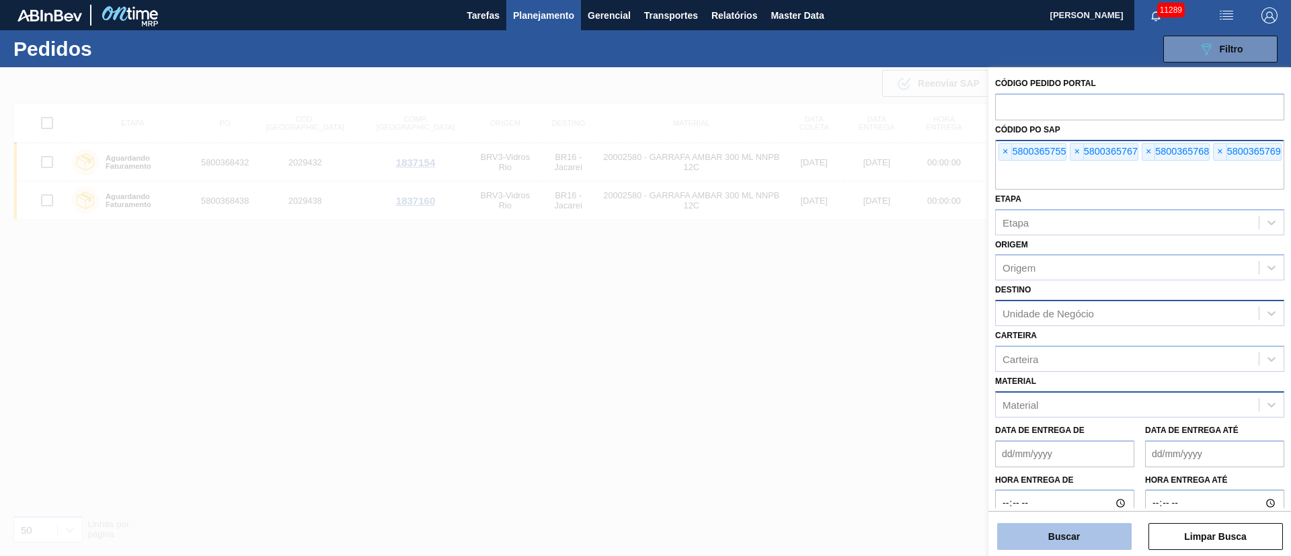
click at [1049, 536] on button "Buscar" at bounding box center [1065, 536] width 135 height 27
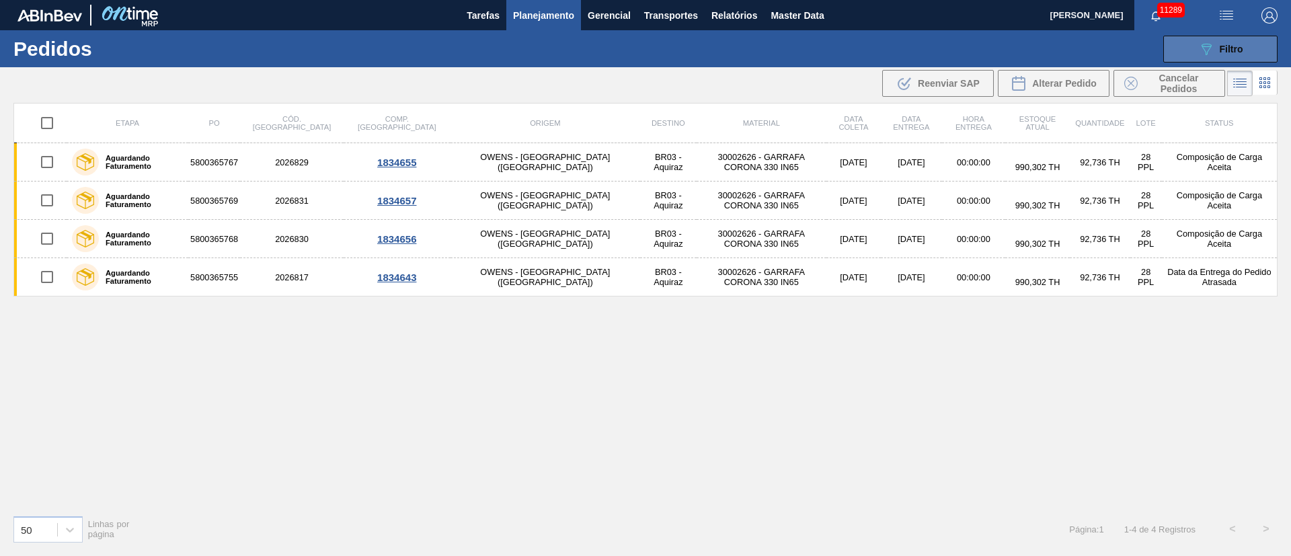
click at [1258, 40] on button "089F7B8B-B2A5-4AFE-B5C0-19BA573D28AC Filtro" at bounding box center [1221, 49] width 114 height 27
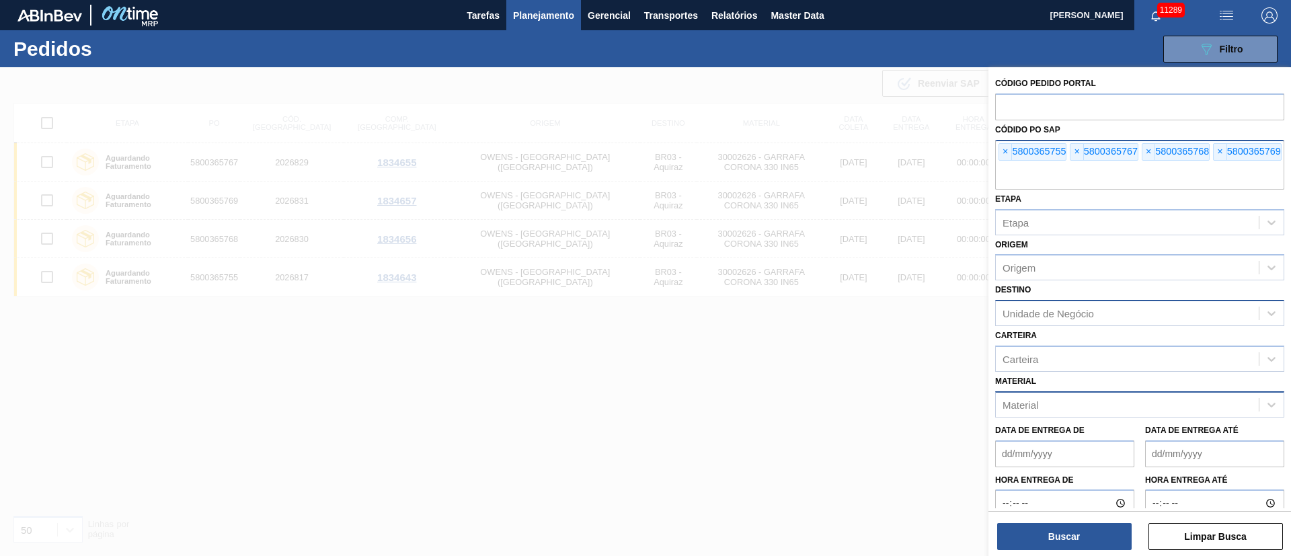
click at [451, 493] on div at bounding box center [645, 345] width 1291 height 556
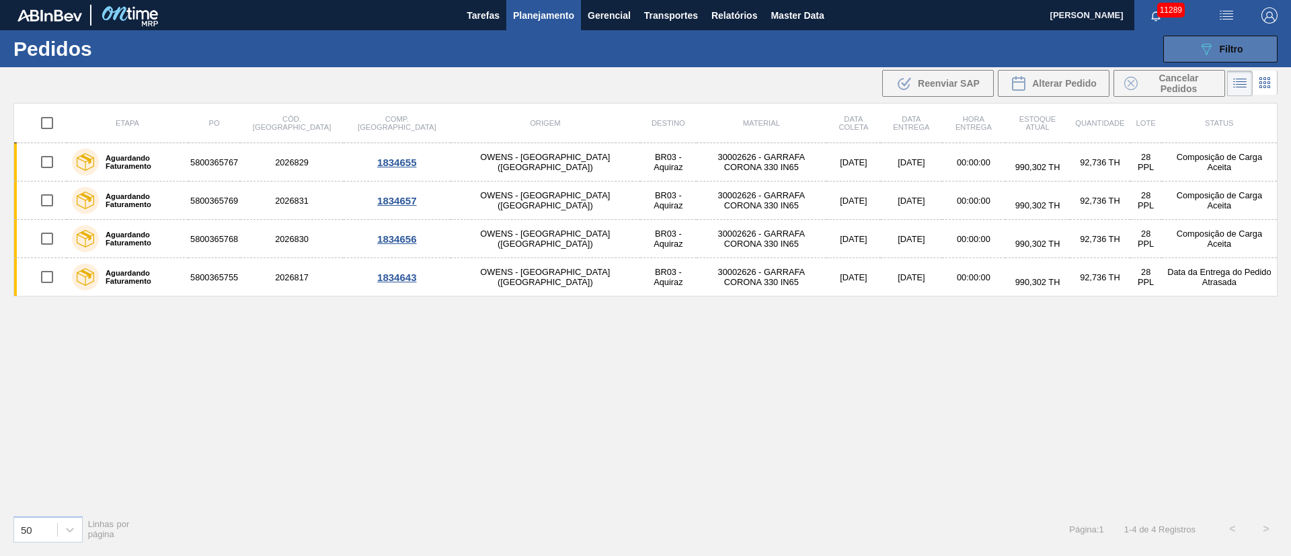
click at [1228, 41] on div "089F7B8B-B2A5-4AFE-B5C0-19BA573D28AC Filtro" at bounding box center [1221, 49] width 45 height 16
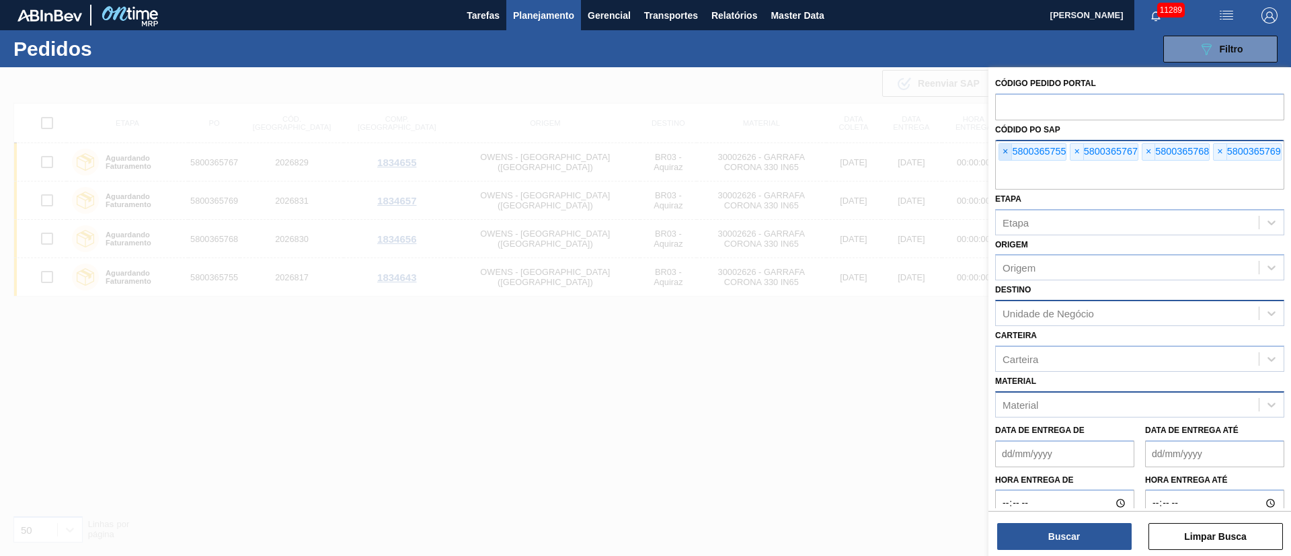
click at [1002, 153] on span "×" at bounding box center [1006, 152] width 13 height 16
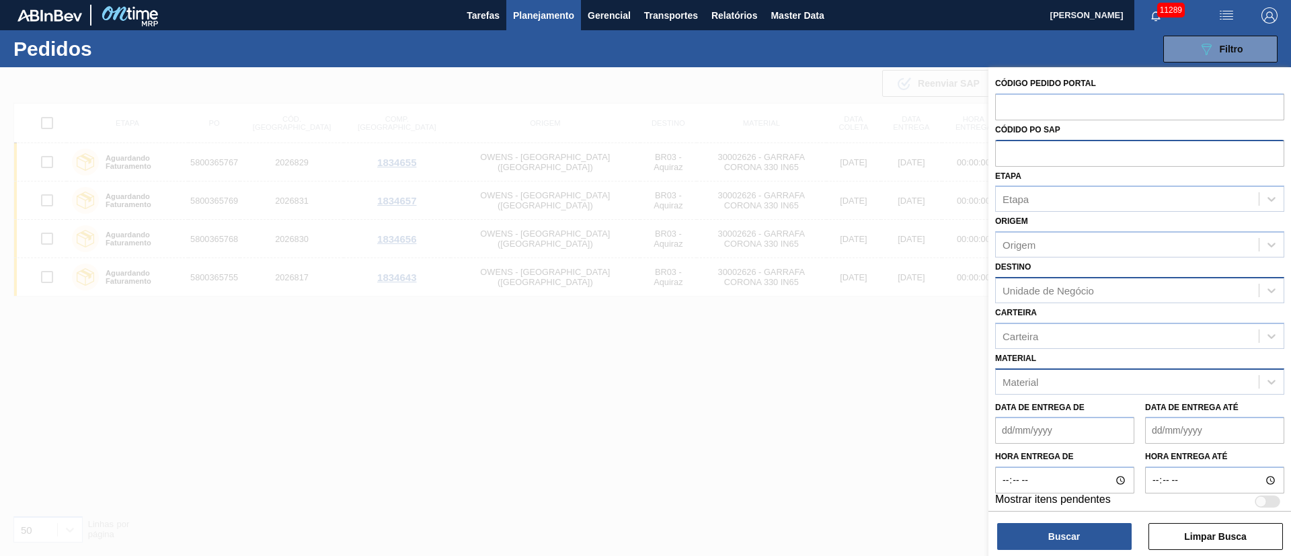
click at [1002, 153] on input "text" at bounding box center [1139, 153] width 289 height 26
paste input "text"
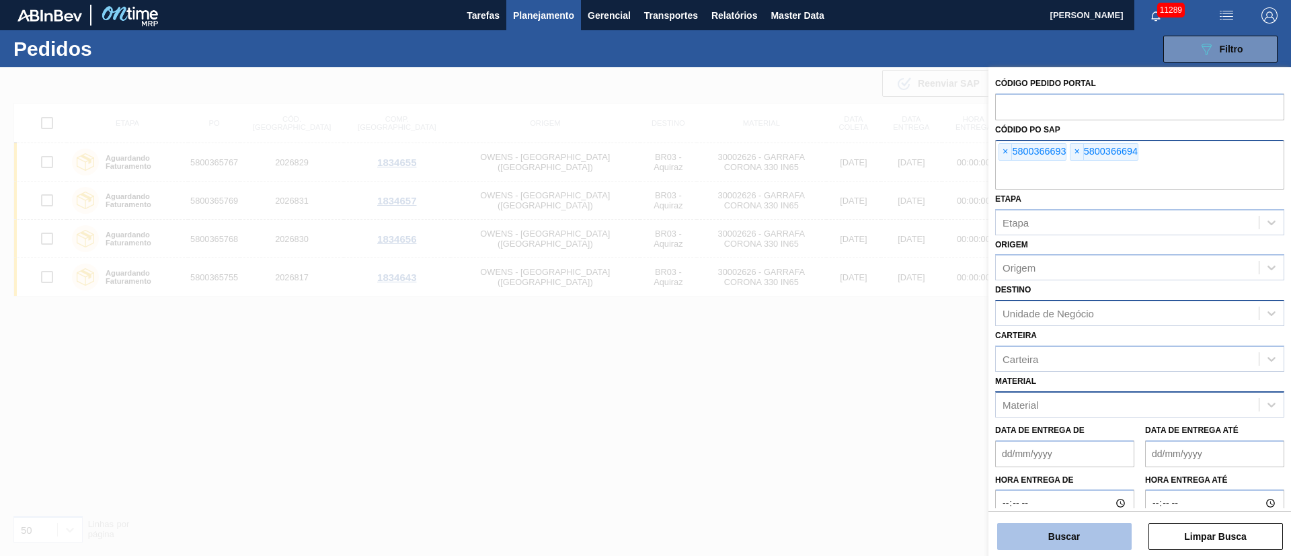
click at [1065, 546] on button "Buscar" at bounding box center [1065, 536] width 135 height 27
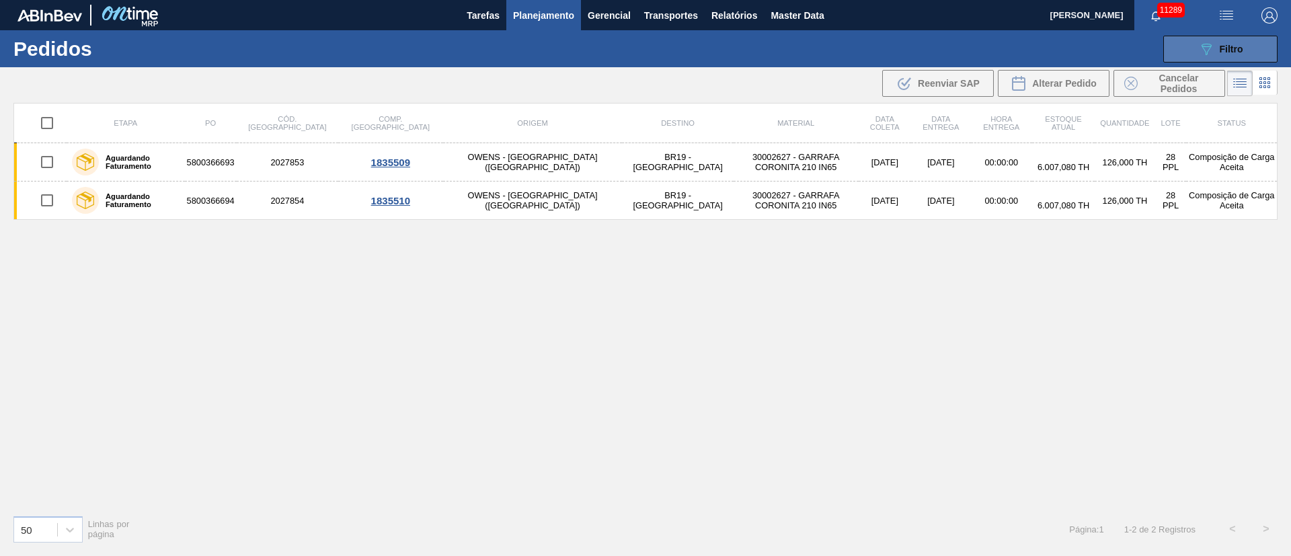
click at [1207, 46] on icon at bounding box center [1207, 49] width 10 height 11
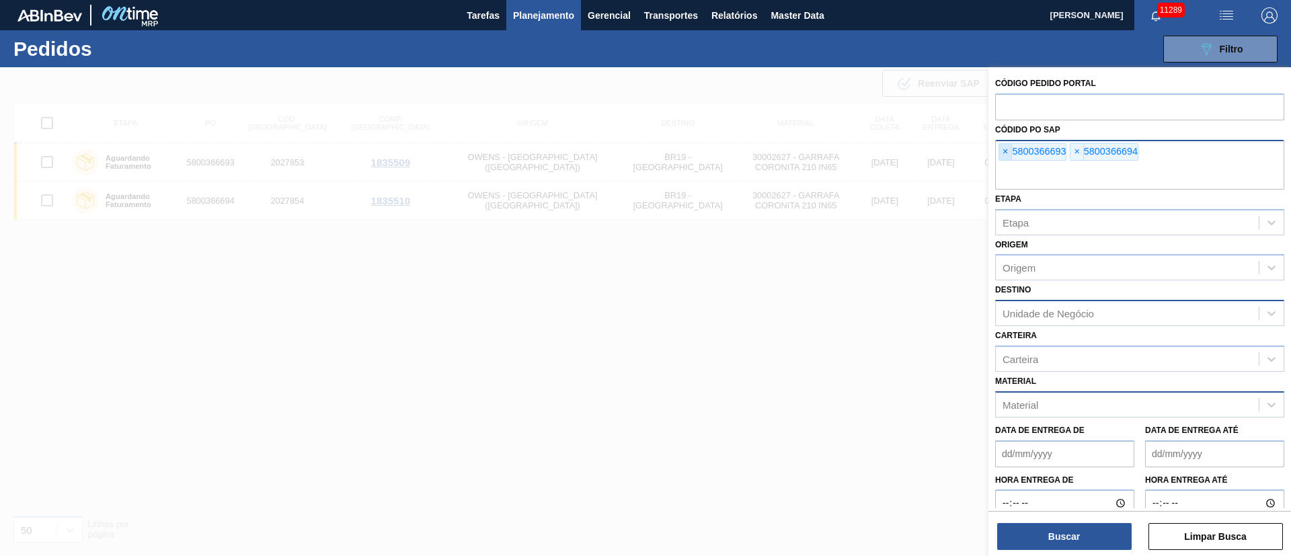
click at [1004, 157] on span "×" at bounding box center [1006, 152] width 13 height 16
click at [1004, 164] on input "text" at bounding box center [1139, 177] width 289 height 26
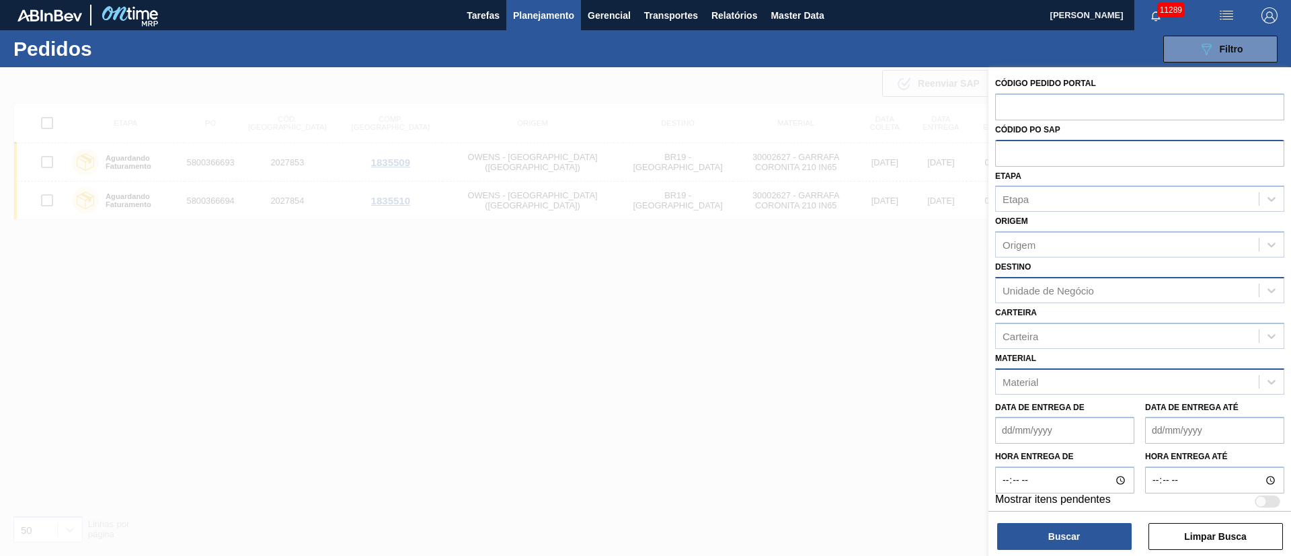
click at [1004, 157] on input "text" at bounding box center [1139, 153] width 289 height 26
click at [1082, 529] on button "Buscar" at bounding box center [1065, 536] width 135 height 27
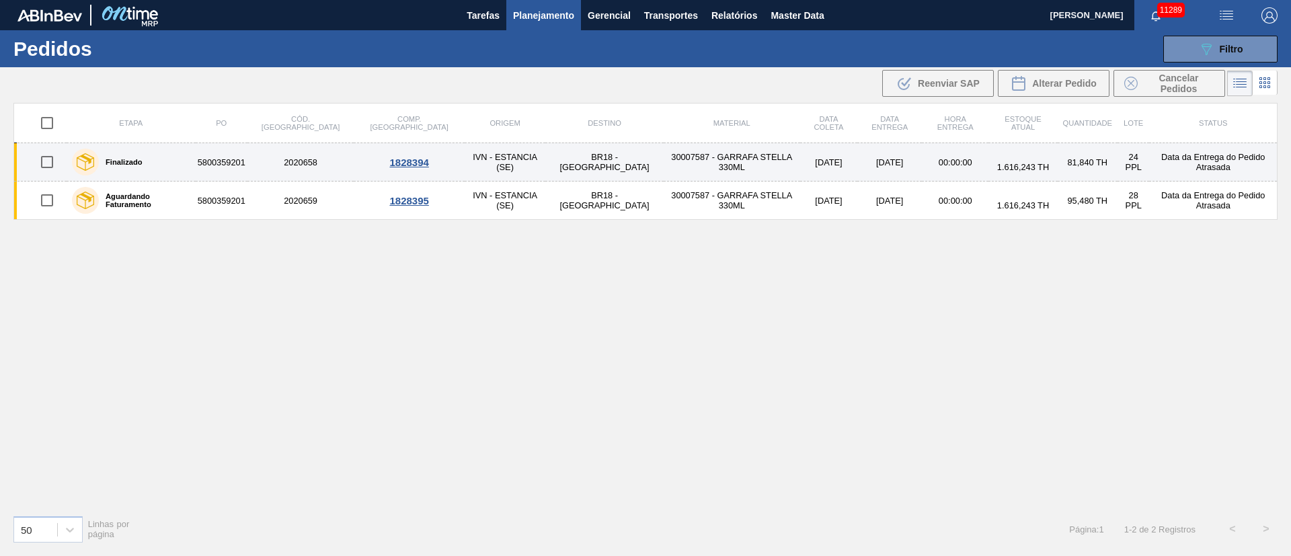
click at [52, 161] on input "checkbox" at bounding box center [47, 162] width 28 height 28
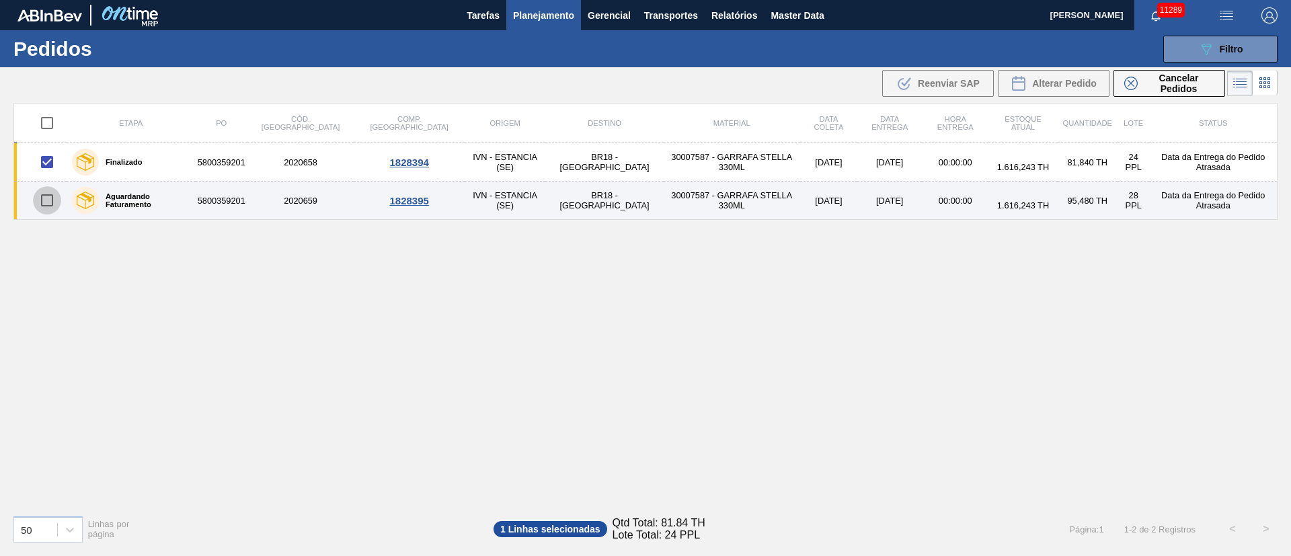
click at [46, 202] on input "checkbox" at bounding box center [47, 200] width 28 height 28
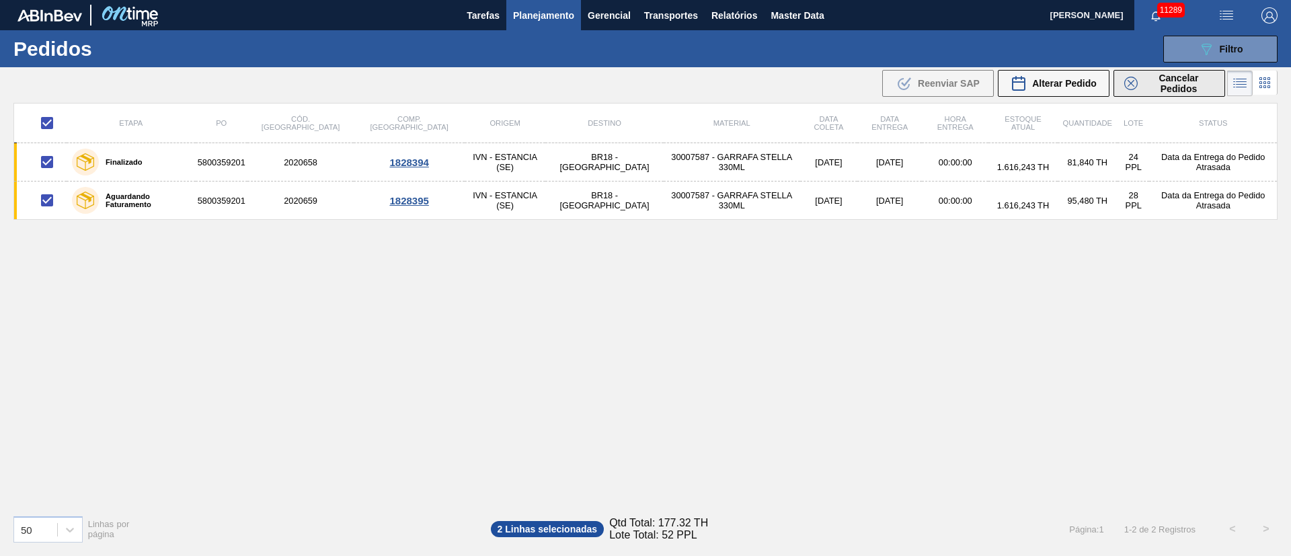
click at [1162, 89] on span "Cancelar Pedidos" at bounding box center [1178, 84] width 71 height 22
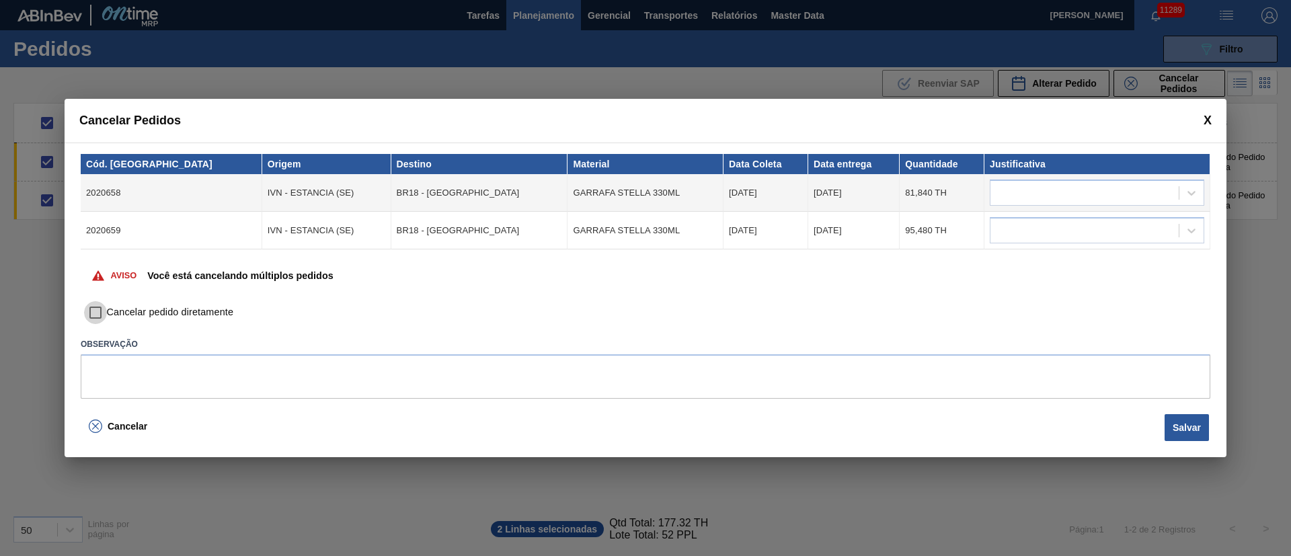
click at [98, 309] on input "Cancelar pedido diretamente" at bounding box center [95, 312] width 23 height 23
click at [1054, 196] on div at bounding box center [1085, 194] width 188 height 20
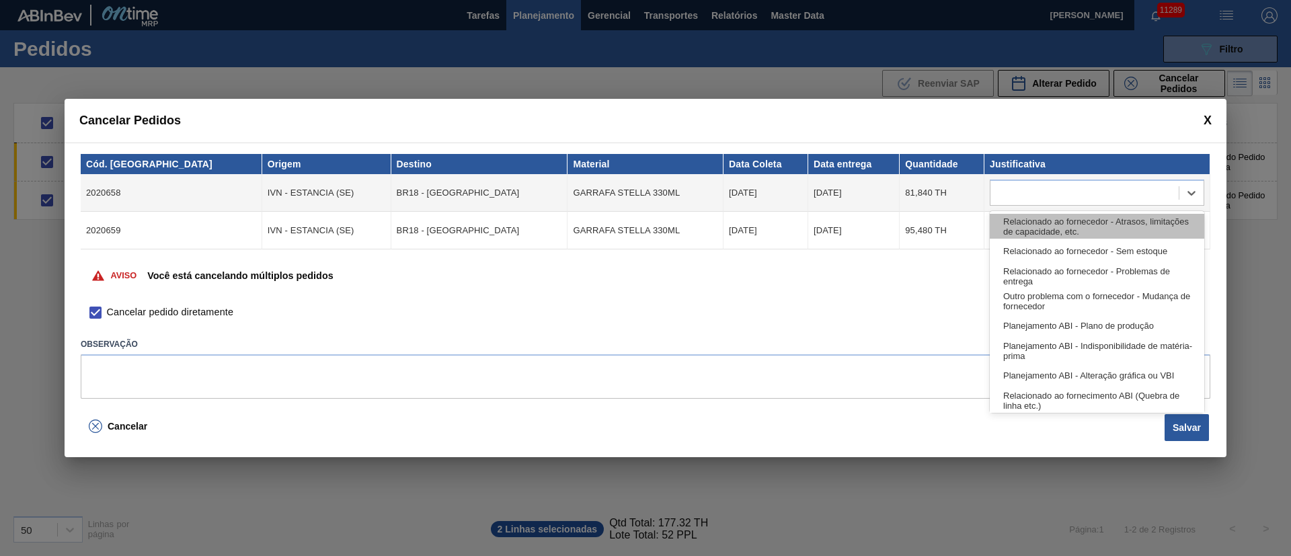
click at [1035, 229] on div "Relacionado ao fornecedor - Atrasos, limitações de capacidade, etc." at bounding box center [1097, 226] width 215 height 25
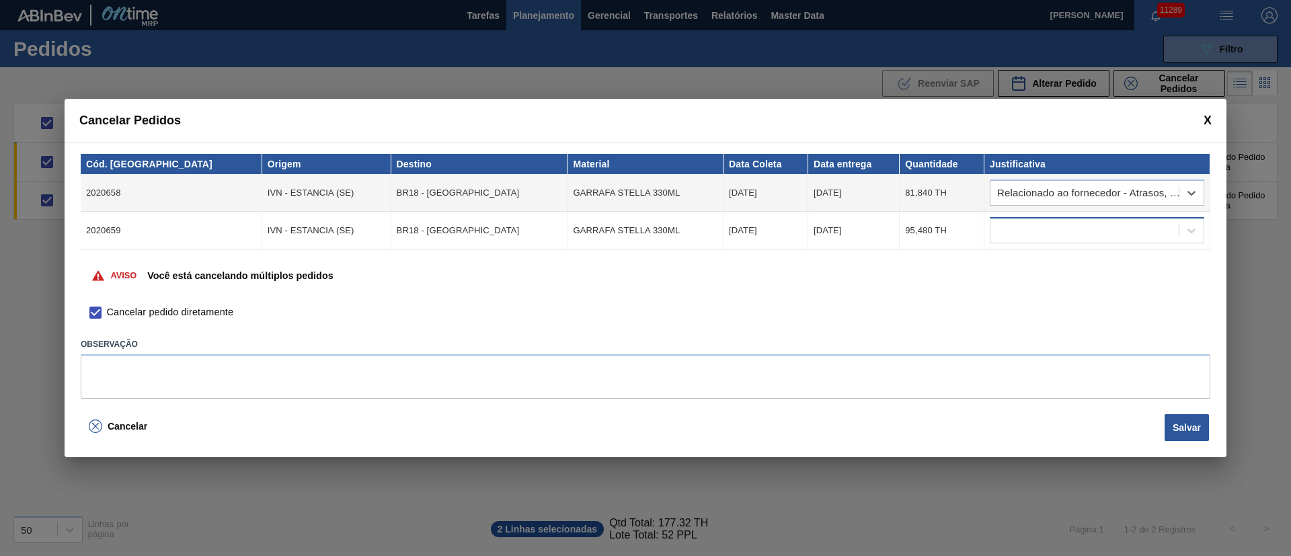
click at [1032, 225] on div at bounding box center [1085, 231] width 188 height 20
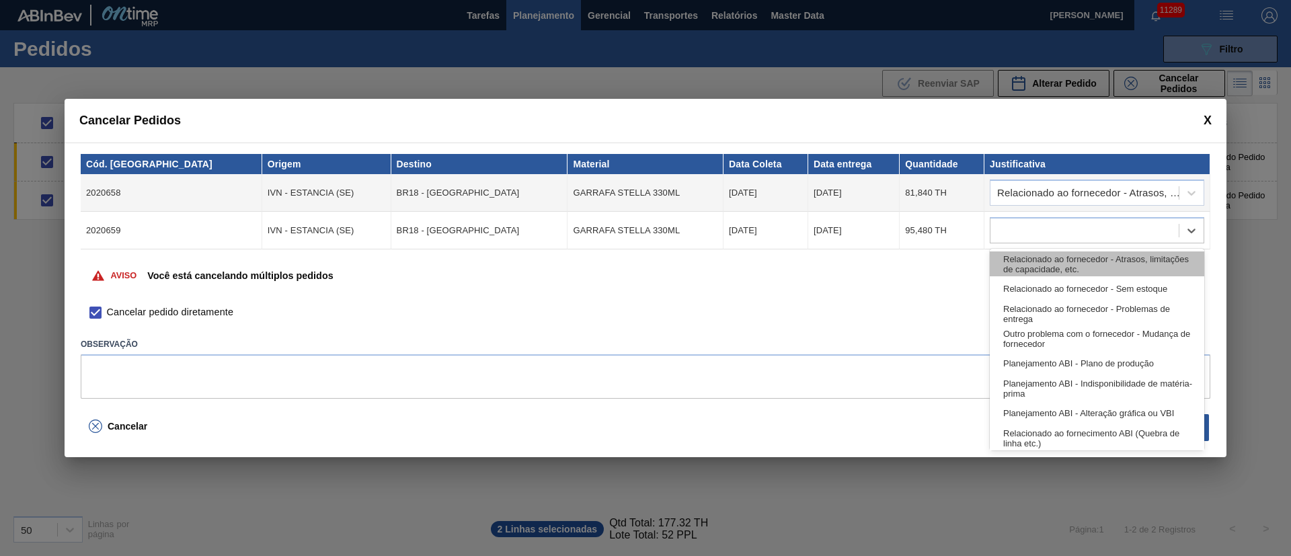
click at [1032, 260] on div "Relacionado ao fornecedor - Atrasos, limitações de capacidade, etc." at bounding box center [1097, 264] width 215 height 25
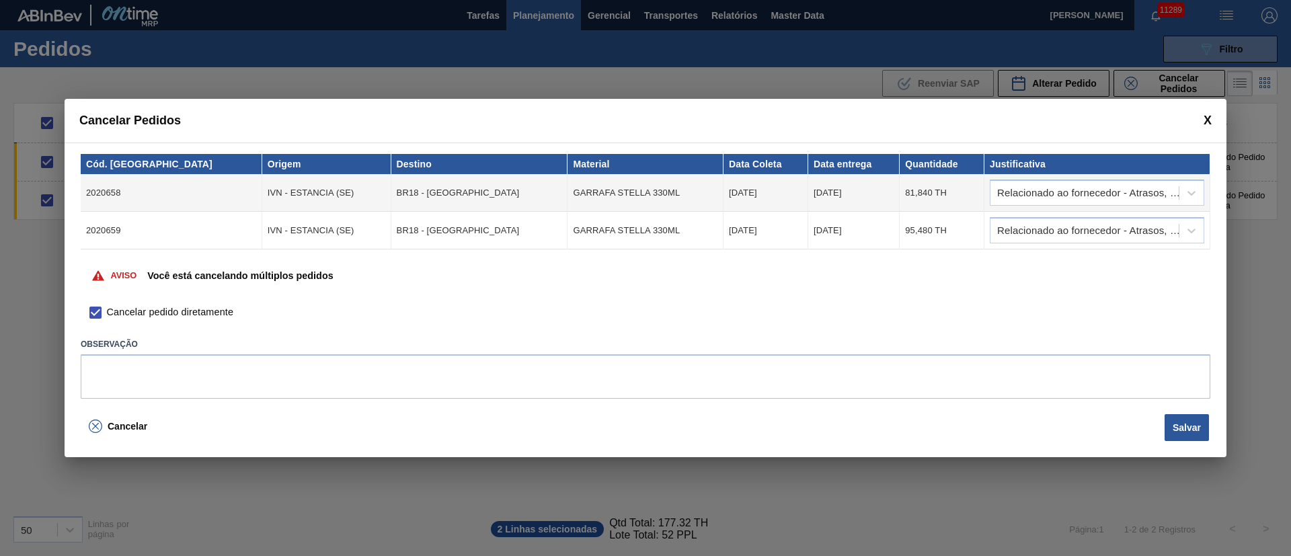
click at [1034, 261] on div "Aviso Você está cancelando múltiplos pedidos" at bounding box center [646, 276] width 1130 height 52
click at [1188, 420] on button "Salvar" at bounding box center [1187, 427] width 44 height 27
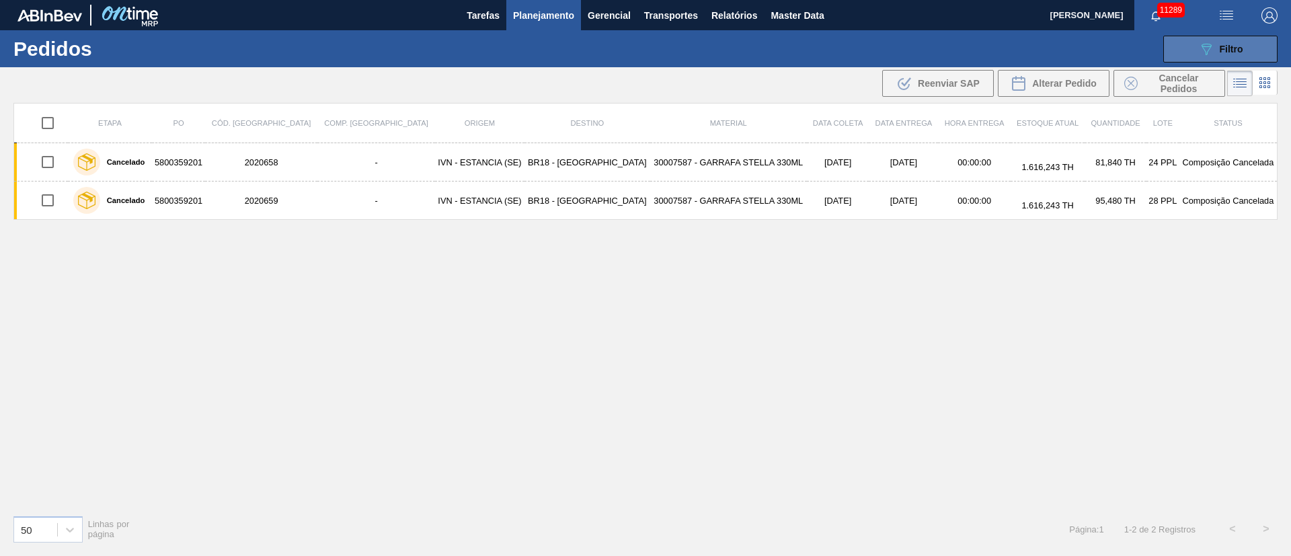
click at [1228, 52] on span "Filtro" at bounding box center [1232, 49] width 24 height 11
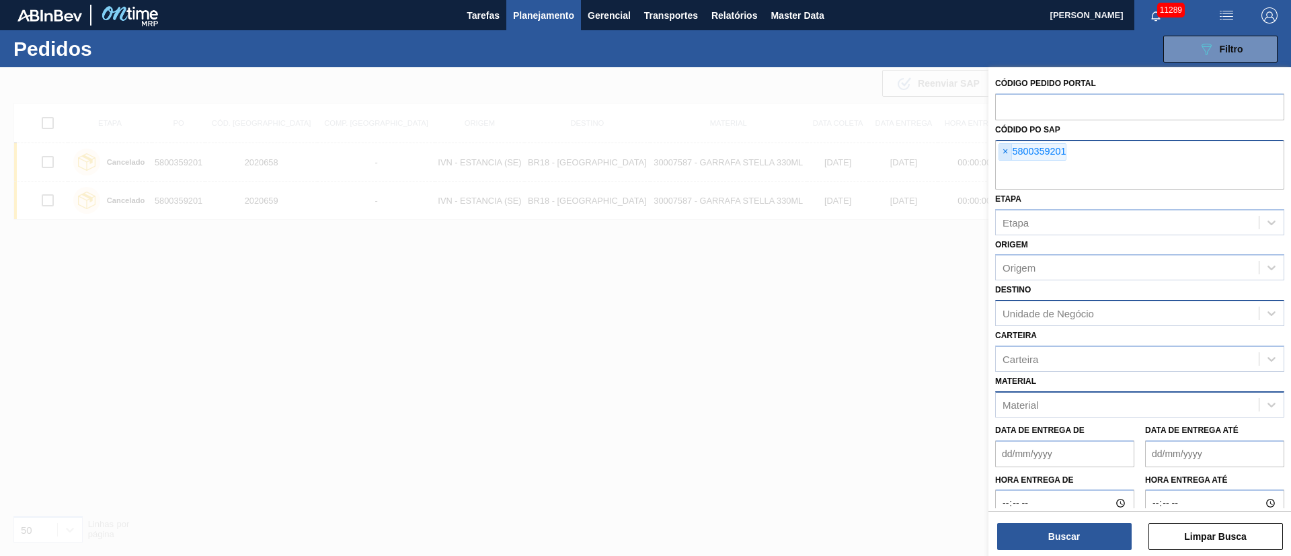
click at [1004, 157] on span "×" at bounding box center [1006, 152] width 13 height 16
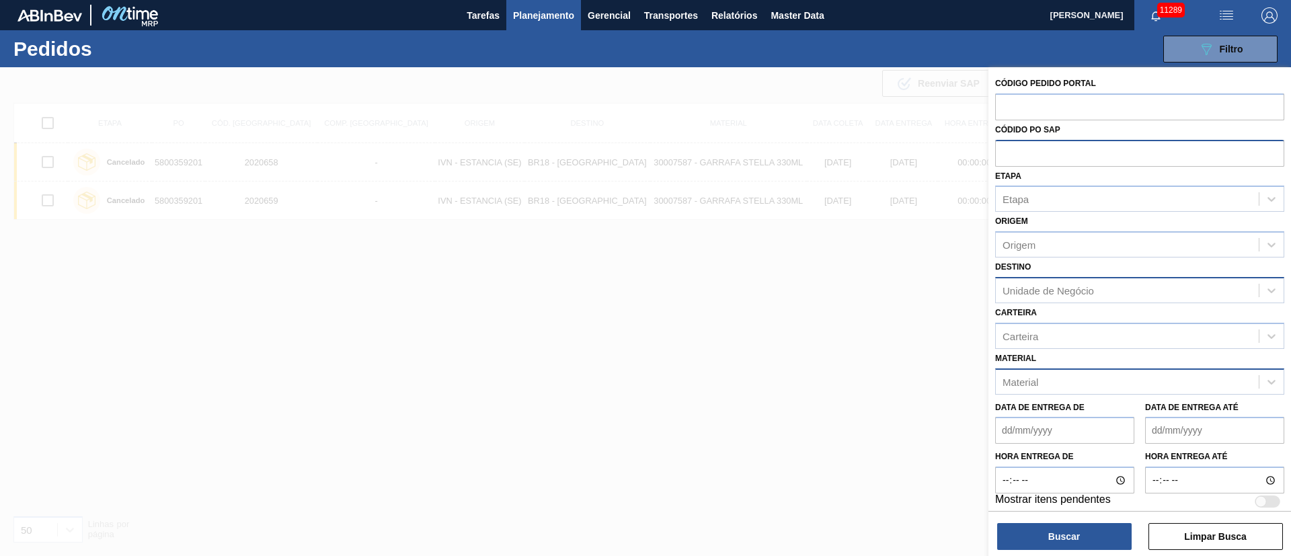
paste input "text"
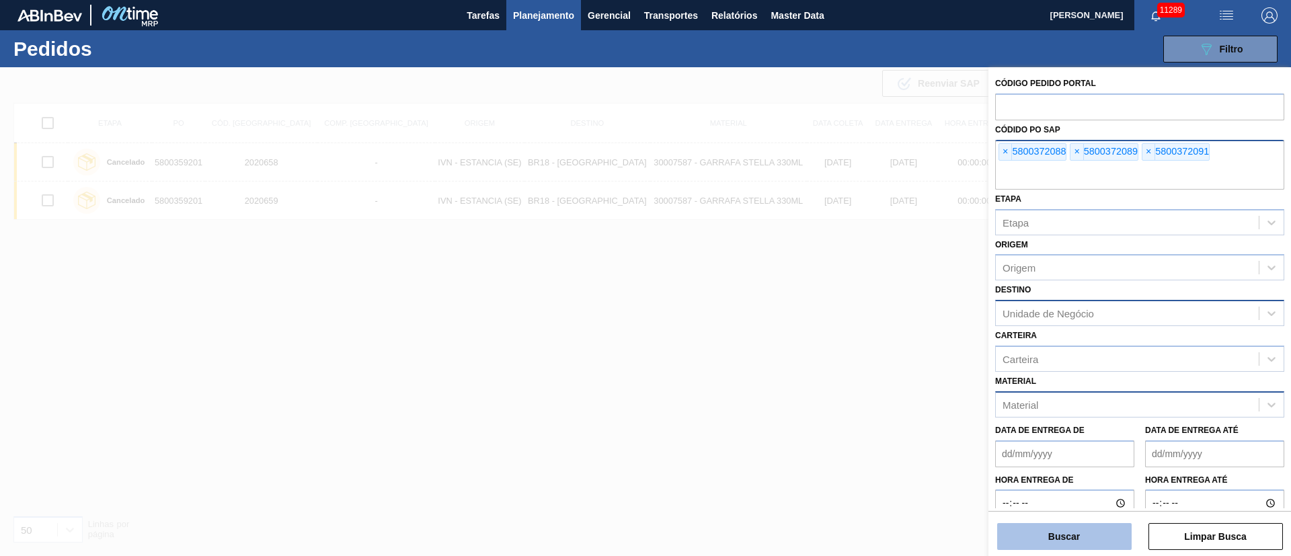
click at [1079, 528] on button "Buscar" at bounding box center [1065, 536] width 135 height 27
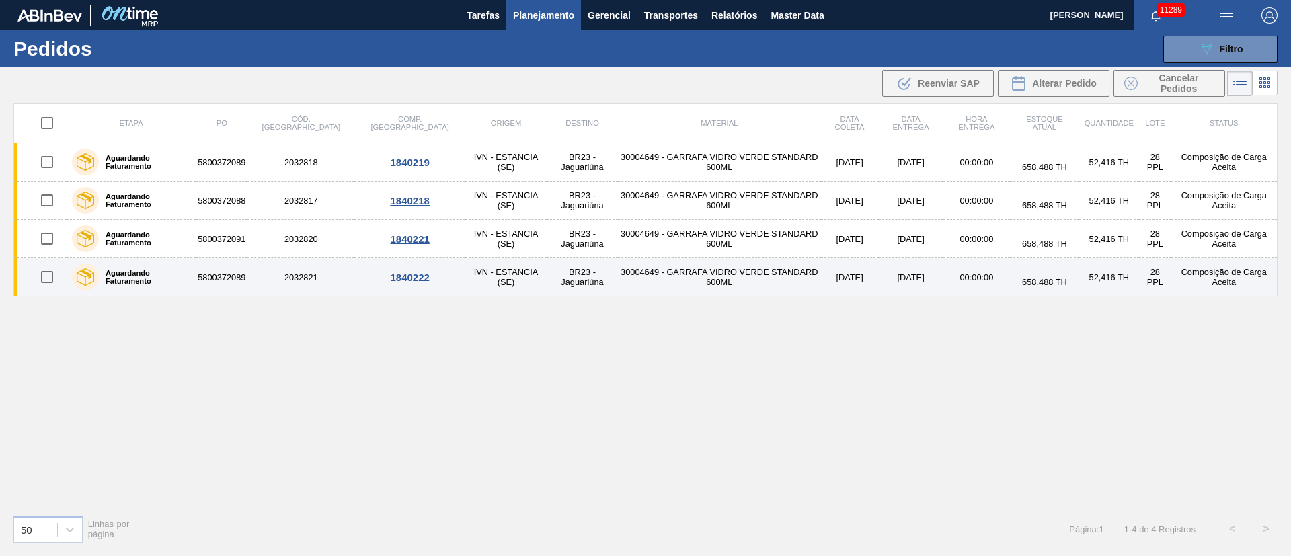
click at [50, 278] on input "checkbox" at bounding box center [47, 277] width 28 height 28
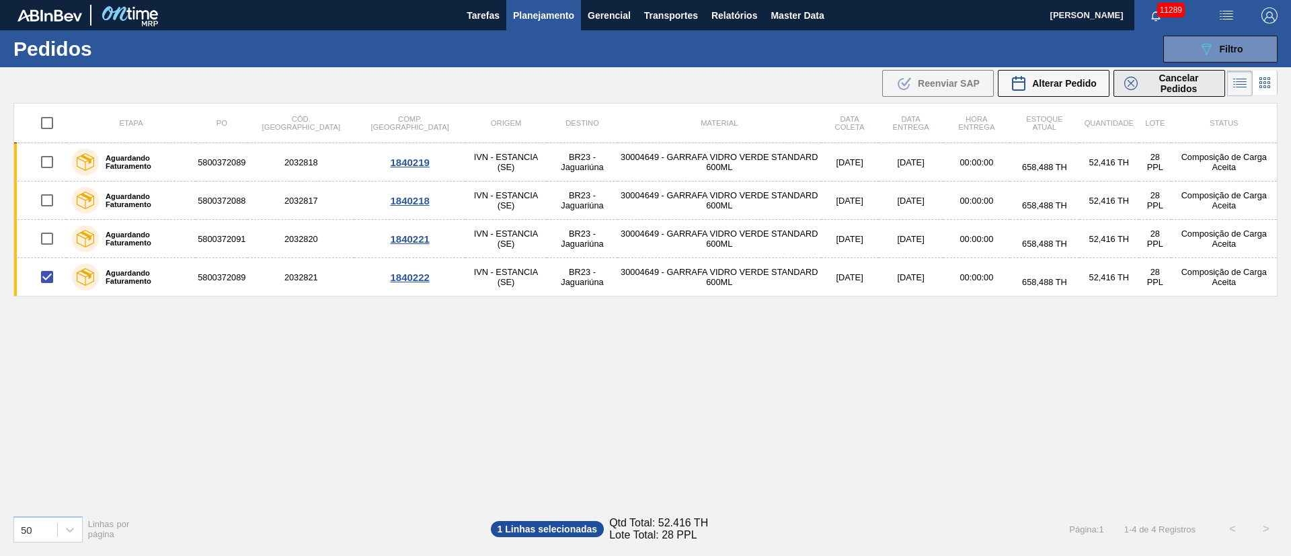
click at [1195, 82] on span "Cancelar Pedidos" at bounding box center [1178, 84] width 71 height 22
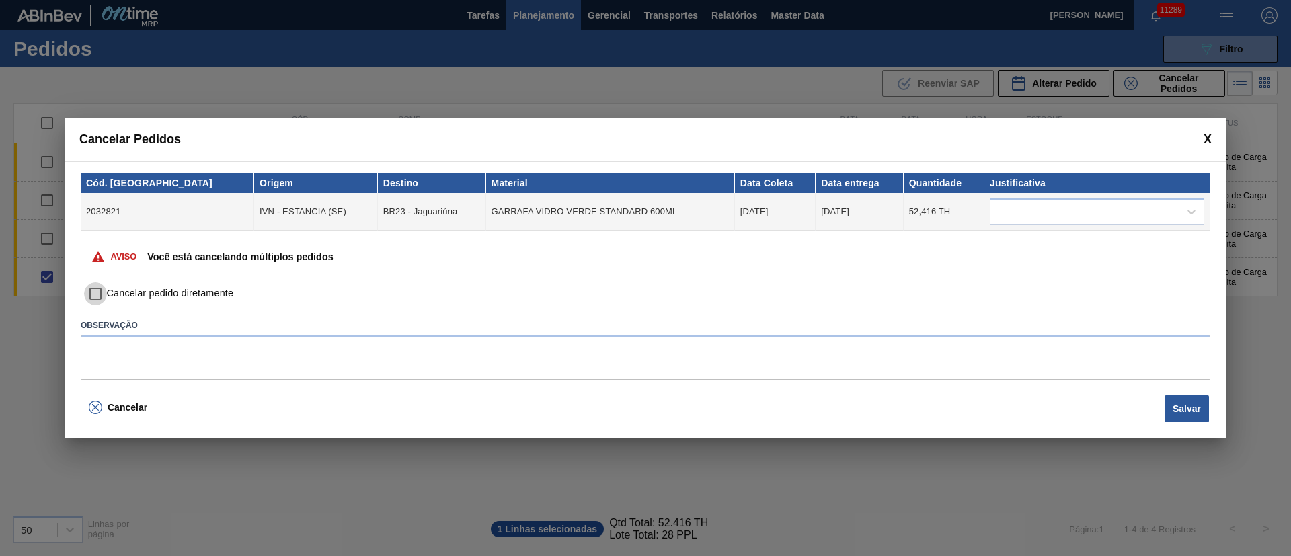
drag, startPoint x: 100, startPoint y: 296, endPoint x: 285, endPoint y: 308, distance: 185.4
click at [102, 298] on input "Cancelar pedido diretamente" at bounding box center [95, 294] width 23 height 23
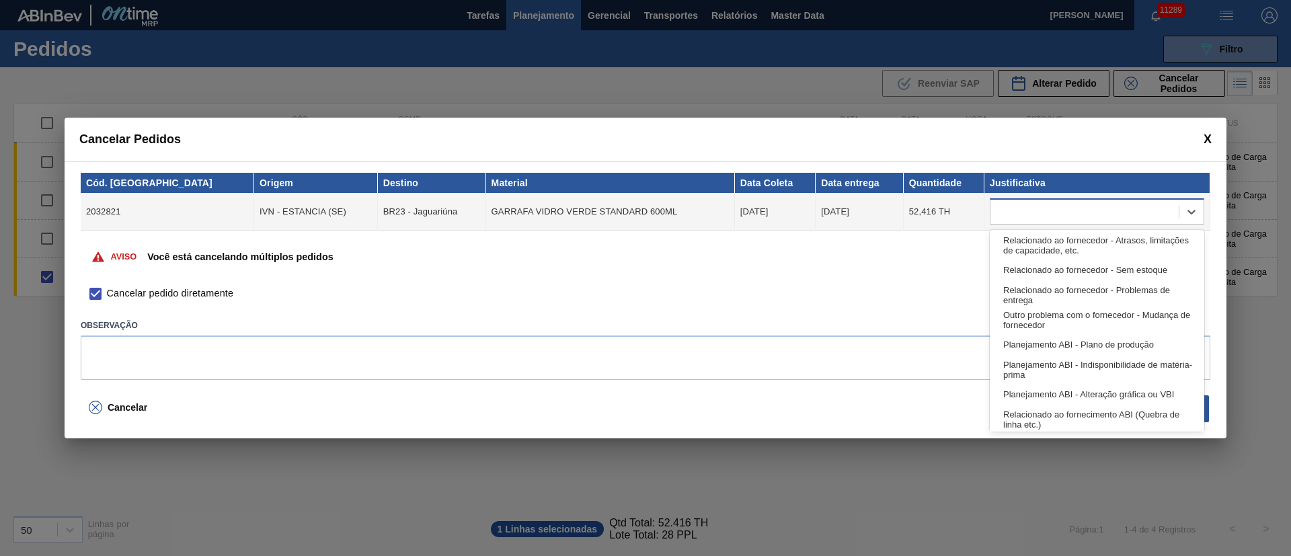
click at [1050, 214] on div at bounding box center [1085, 212] width 188 height 20
click at [1034, 243] on div "Relacionado ao fornecedor - Atrasos, limitações de capacidade, etc." at bounding box center [1097, 245] width 215 height 25
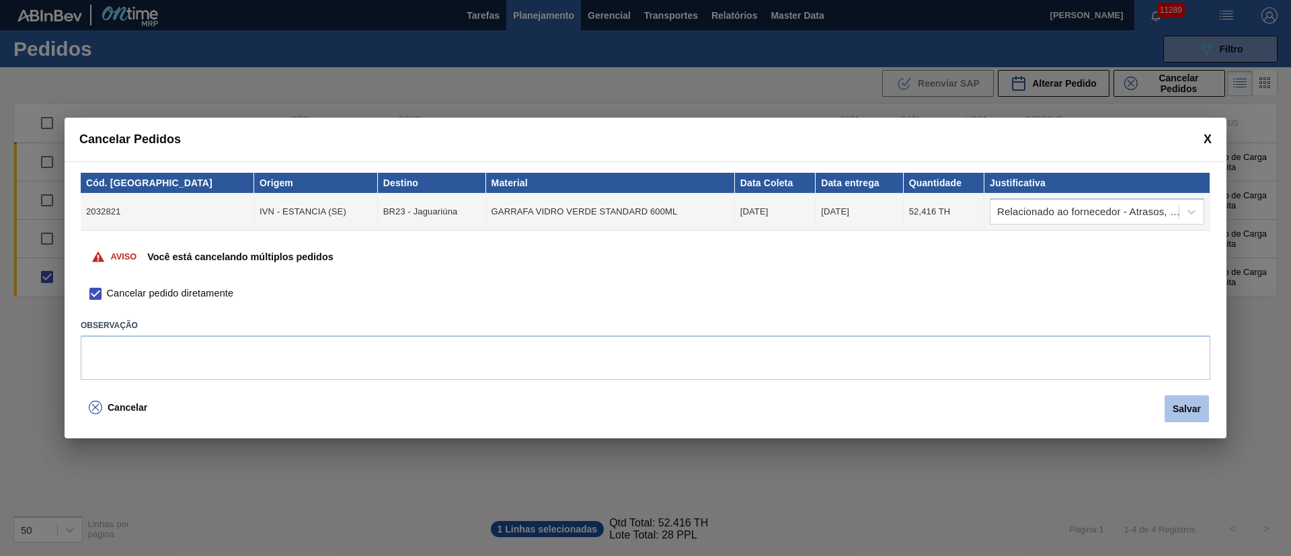
click at [1186, 408] on button "Salvar" at bounding box center [1187, 409] width 44 height 27
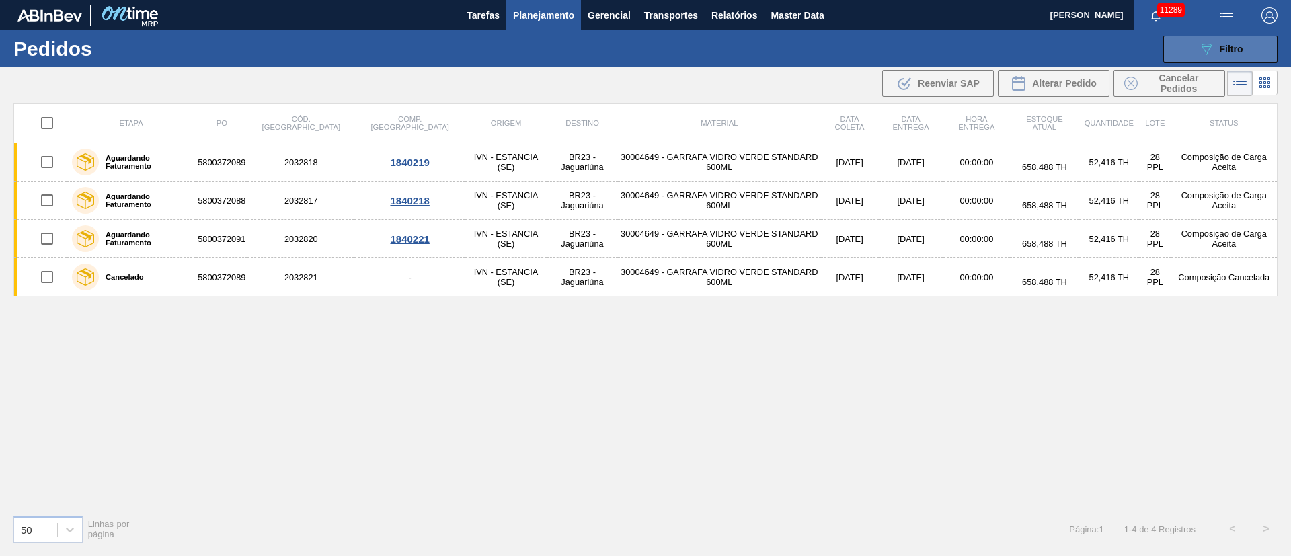
click at [1215, 60] on button "089F7B8B-B2A5-4AFE-B5C0-19BA573D28AC Filtro" at bounding box center [1221, 49] width 114 height 27
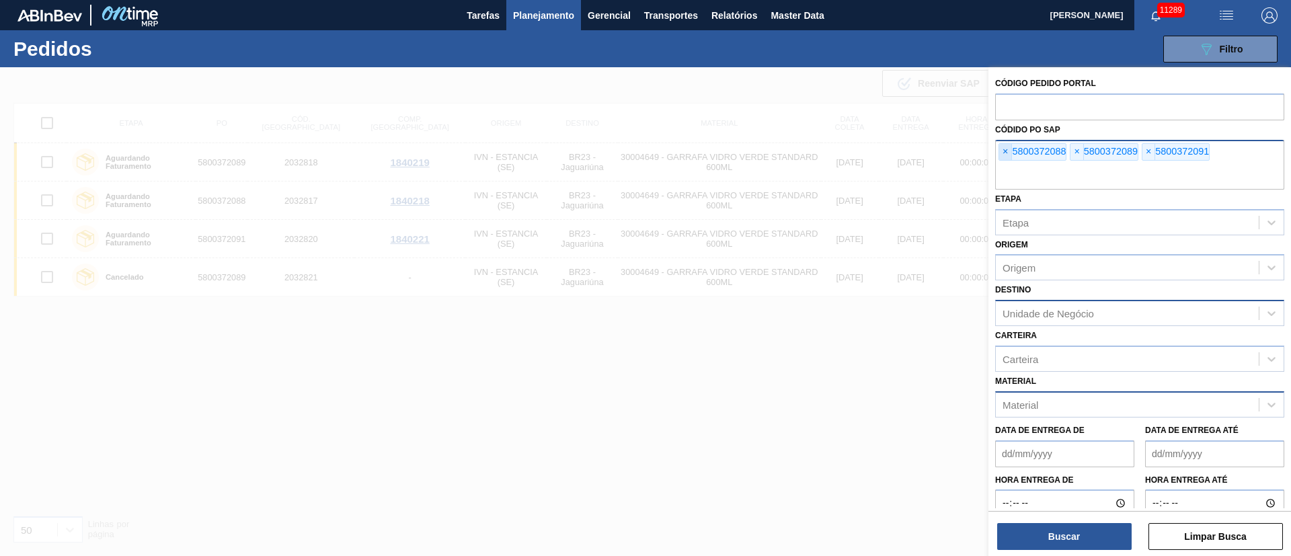
click at [1010, 151] on span "×" at bounding box center [1006, 152] width 13 height 16
click at [1010, 164] on input "text" at bounding box center [1139, 177] width 289 height 26
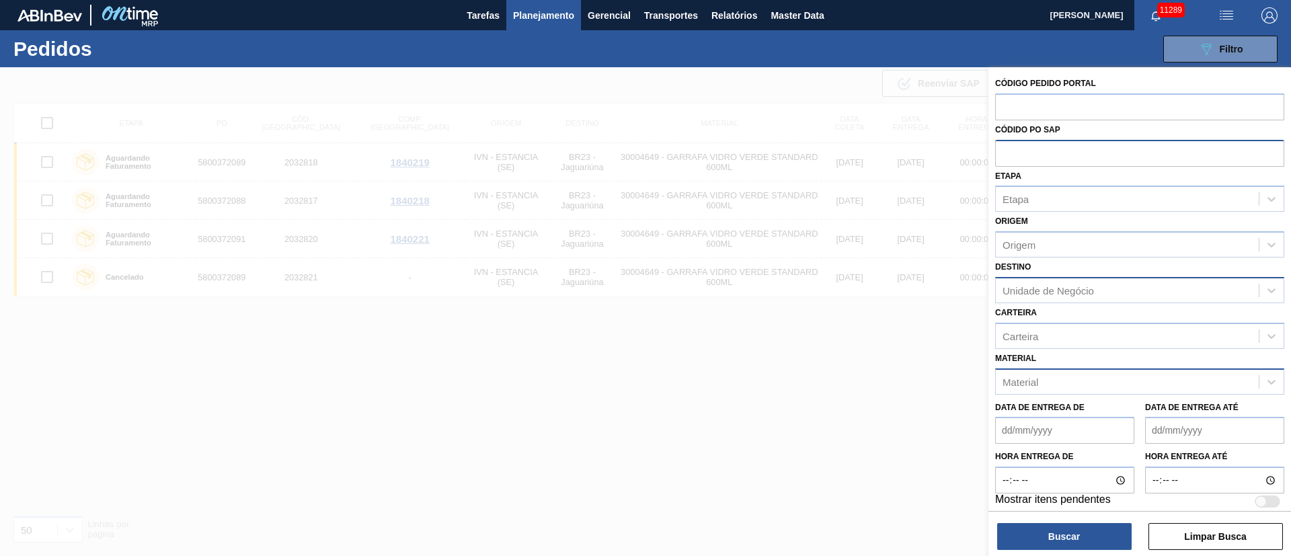
click at [1010, 151] on input "text" at bounding box center [1139, 153] width 289 height 26
click at [1010, 152] on input "text" at bounding box center [1139, 153] width 289 height 26
paste input "text"
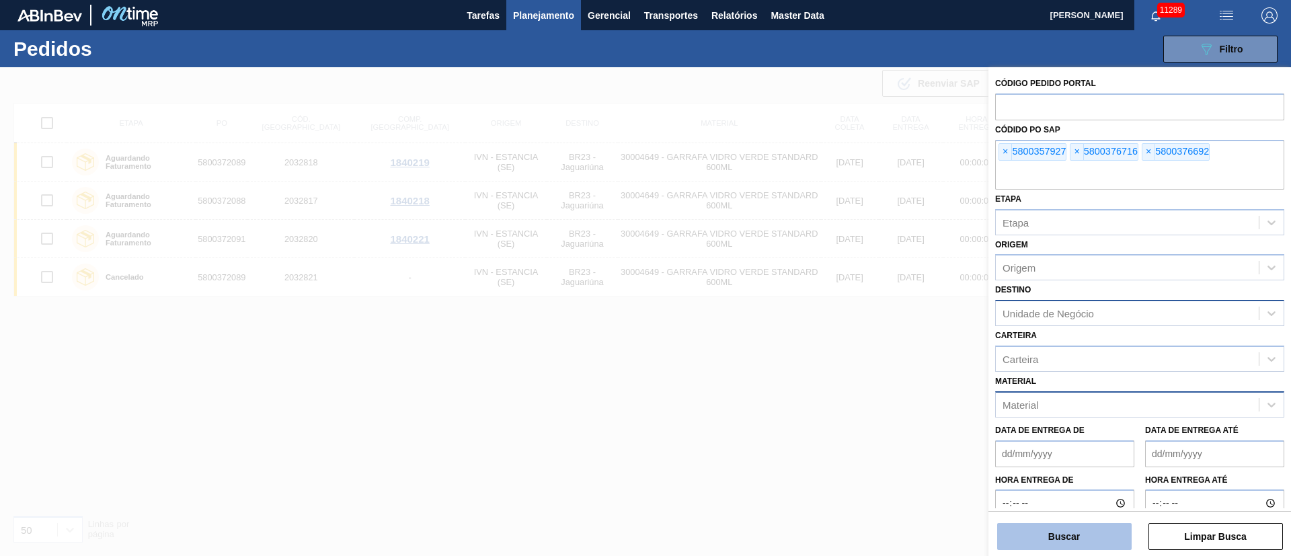
click at [1078, 531] on button "Buscar" at bounding box center [1065, 536] width 135 height 27
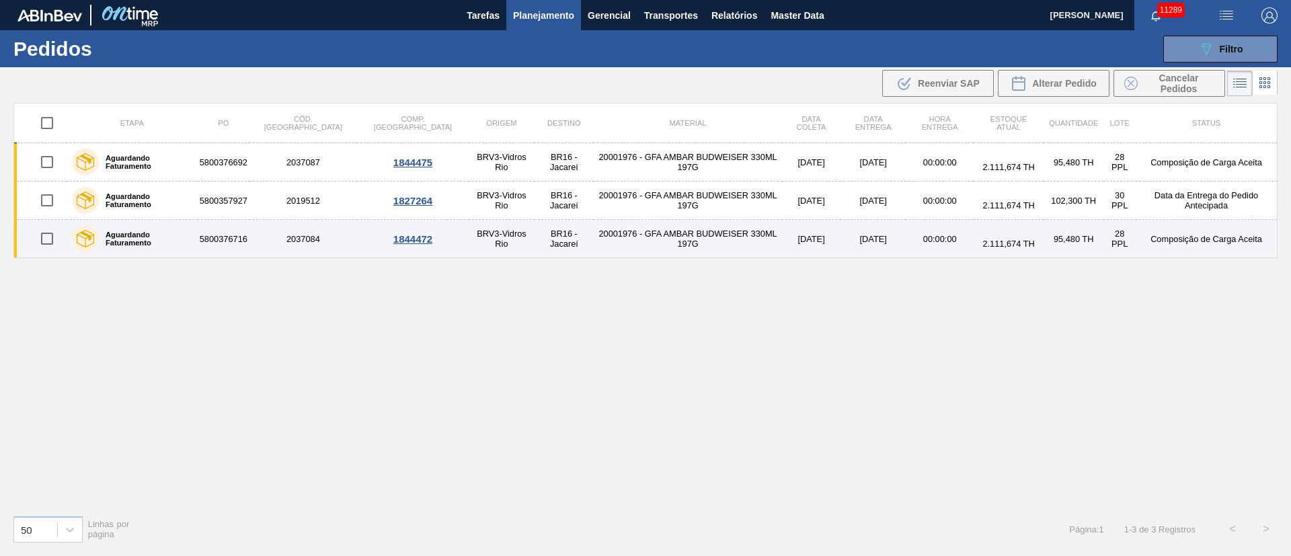
click at [48, 238] on input "checkbox" at bounding box center [47, 239] width 28 height 28
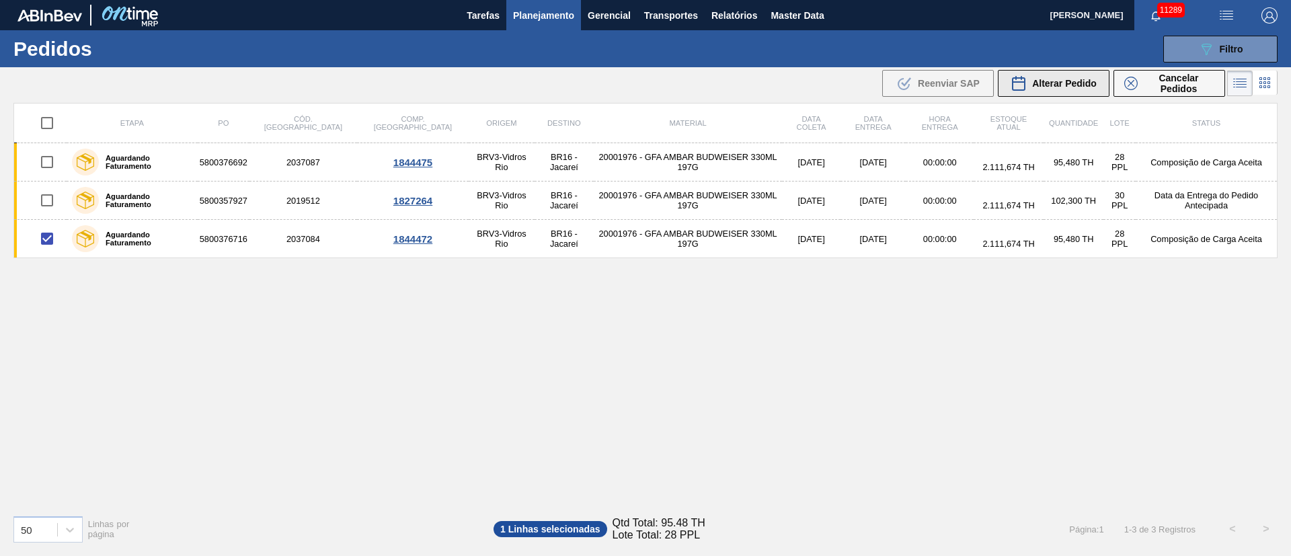
click at [1057, 86] on span "Alterar Pedido" at bounding box center [1064, 83] width 65 height 11
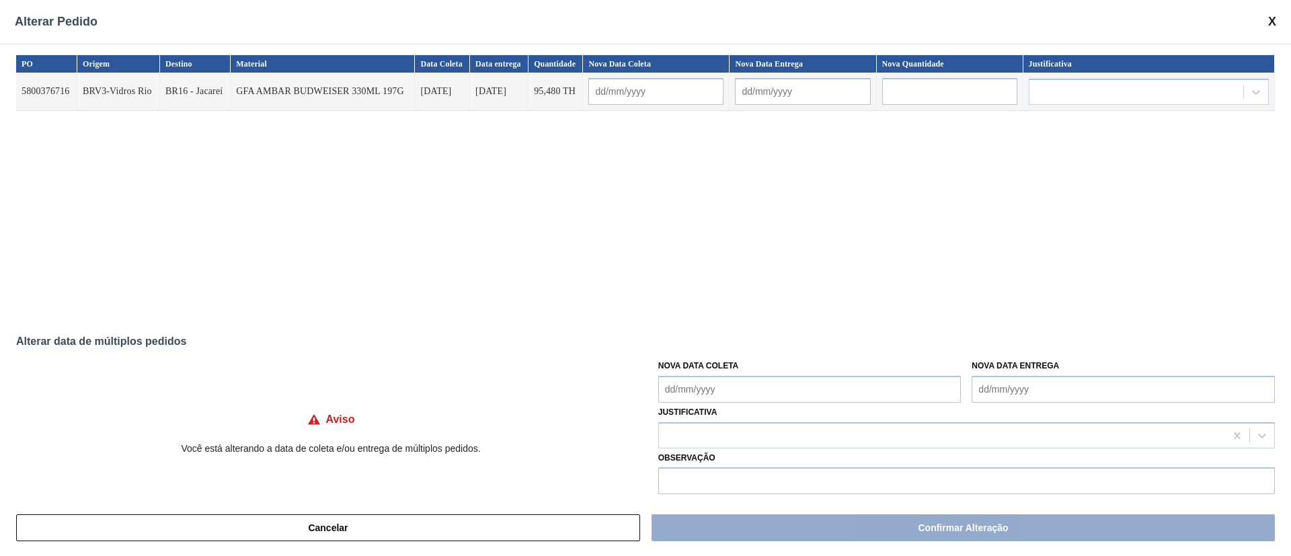
click at [722, 382] on Coleta "Nova Data Coleta" at bounding box center [810, 389] width 303 height 27
click at [717, 348] on div "30" at bounding box center [718, 350] width 18 height 18
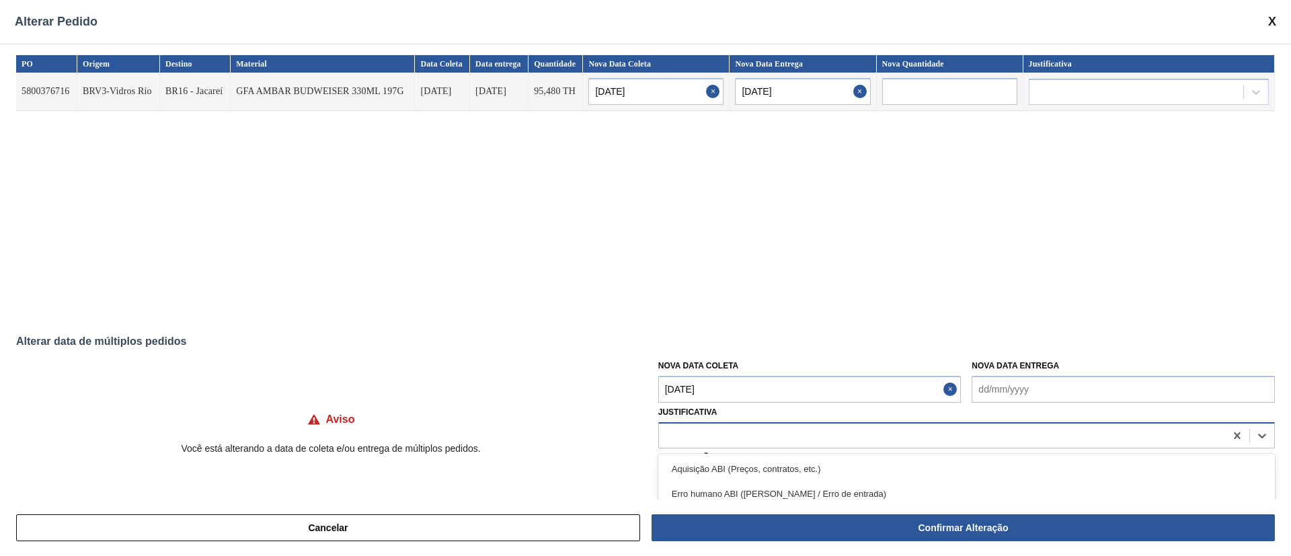
click at [700, 435] on div at bounding box center [942, 436] width 566 height 20
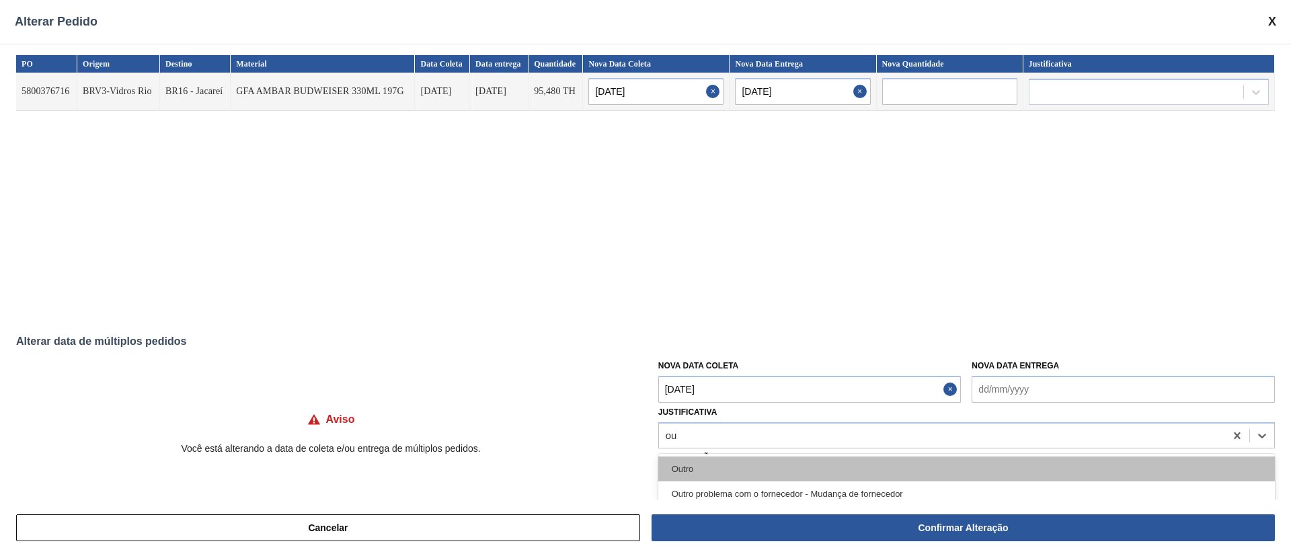
click at [710, 467] on div "Outro" at bounding box center [967, 469] width 617 height 25
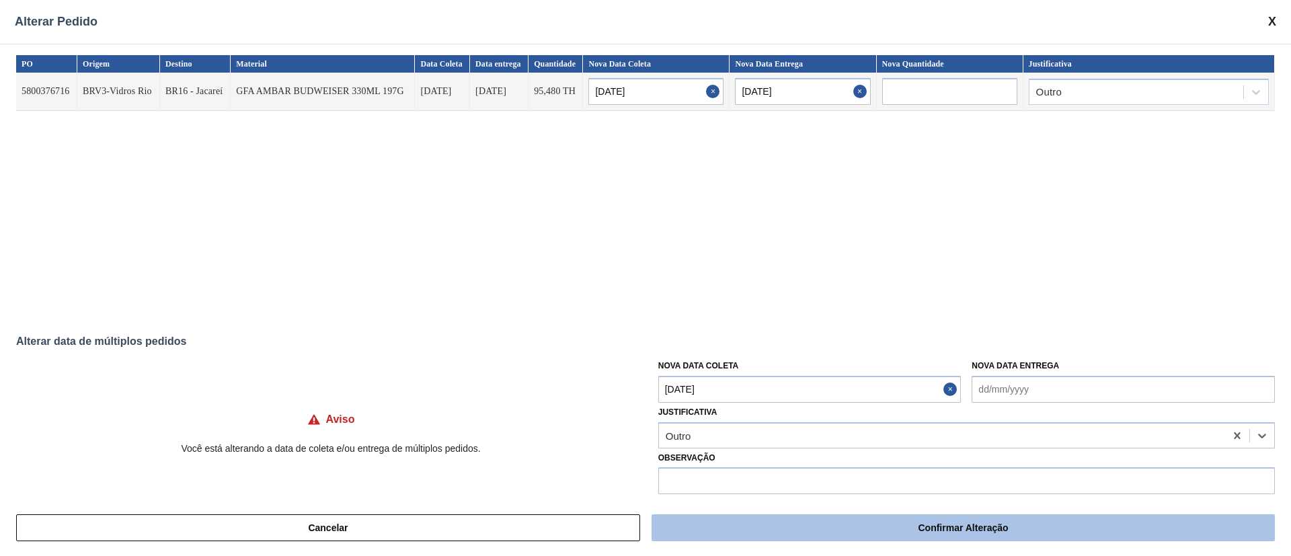
click at [774, 531] on button "Confirmar Alteração" at bounding box center [964, 528] width 624 height 27
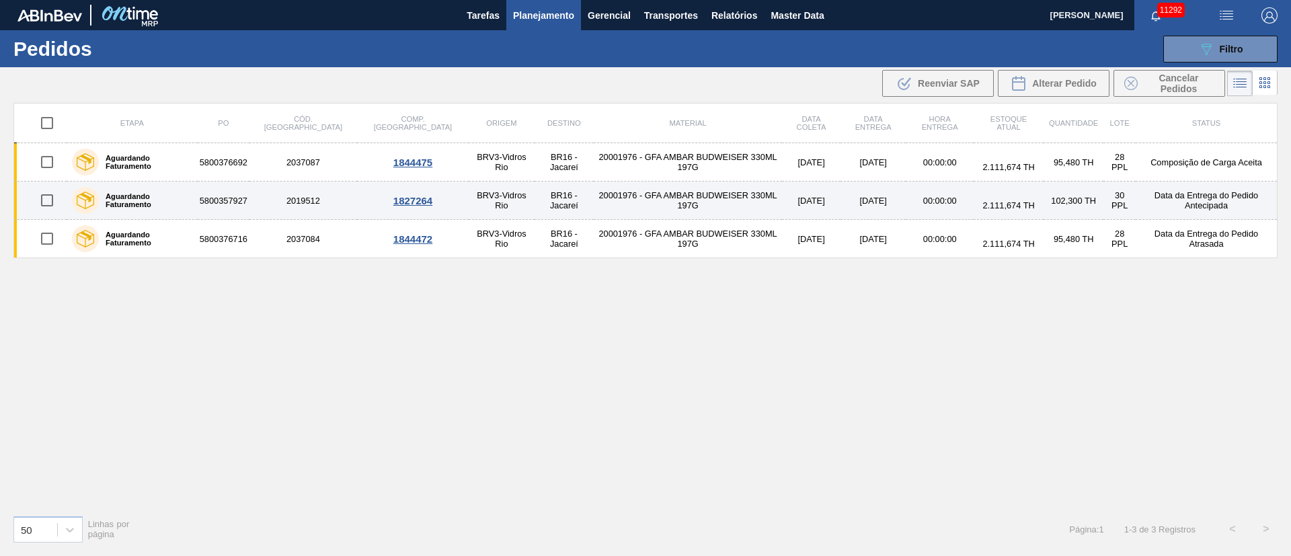
click at [50, 204] on input "checkbox" at bounding box center [47, 200] width 28 height 28
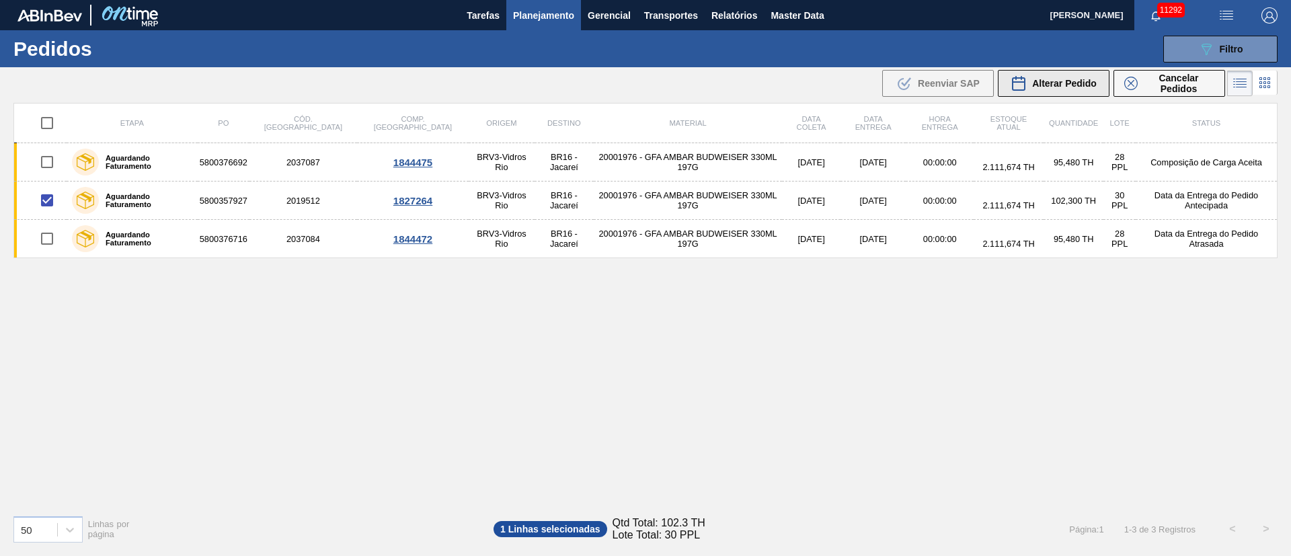
click at [1069, 83] on span "Alterar Pedido" at bounding box center [1064, 83] width 65 height 11
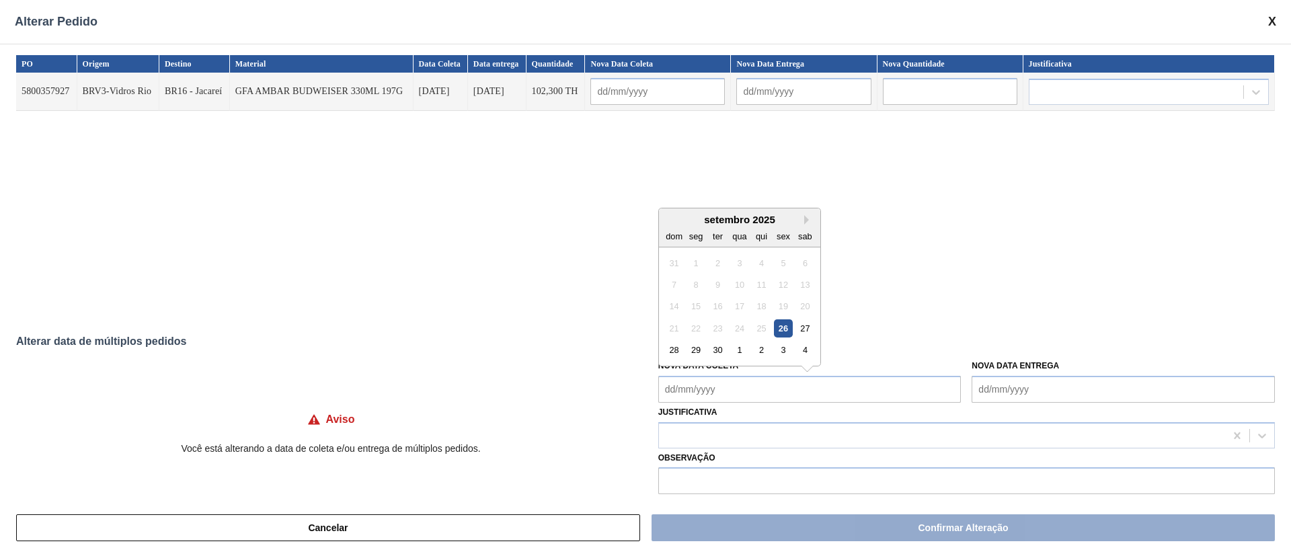
click at [740, 390] on Coleta "Nova Data Coleta" at bounding box center [810, 389] width 303 height 27
click at [710, 348] on div "30" at bounding box center [718, 350] width 18 height 18
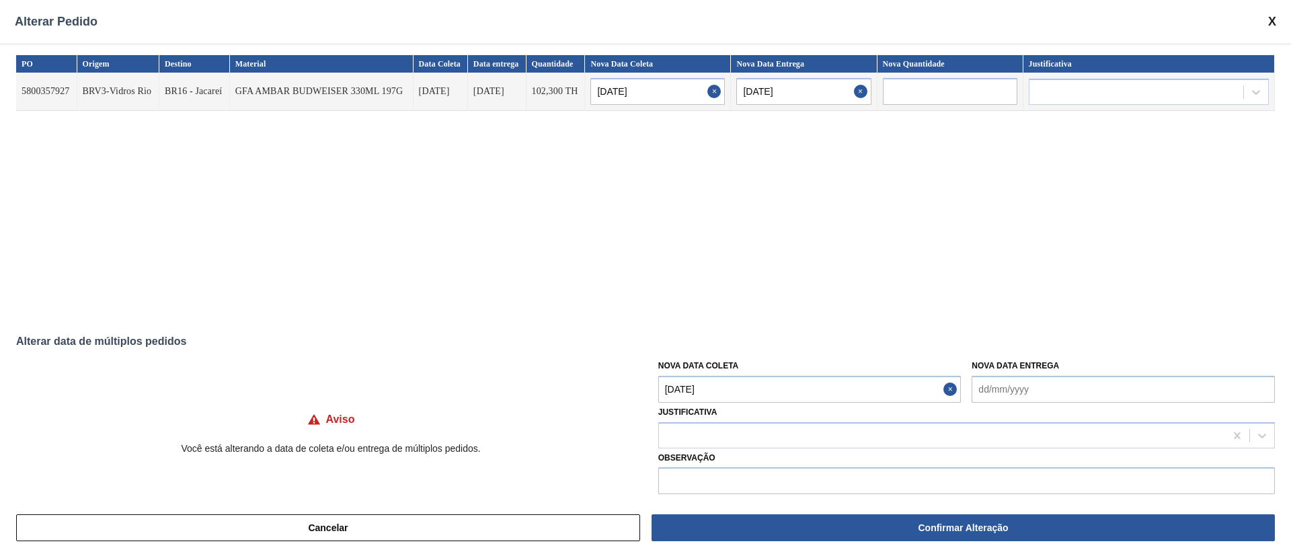
click at [712, 383] on Coleta "[DATE]" at bounding box center [810, 389] width 303 height 27
click at [802, 326] on div "27" at bounding box center [805, 328] width 18 height 18
click at [705, 442] on div at bounding box center [942, 436] width 566 height 20
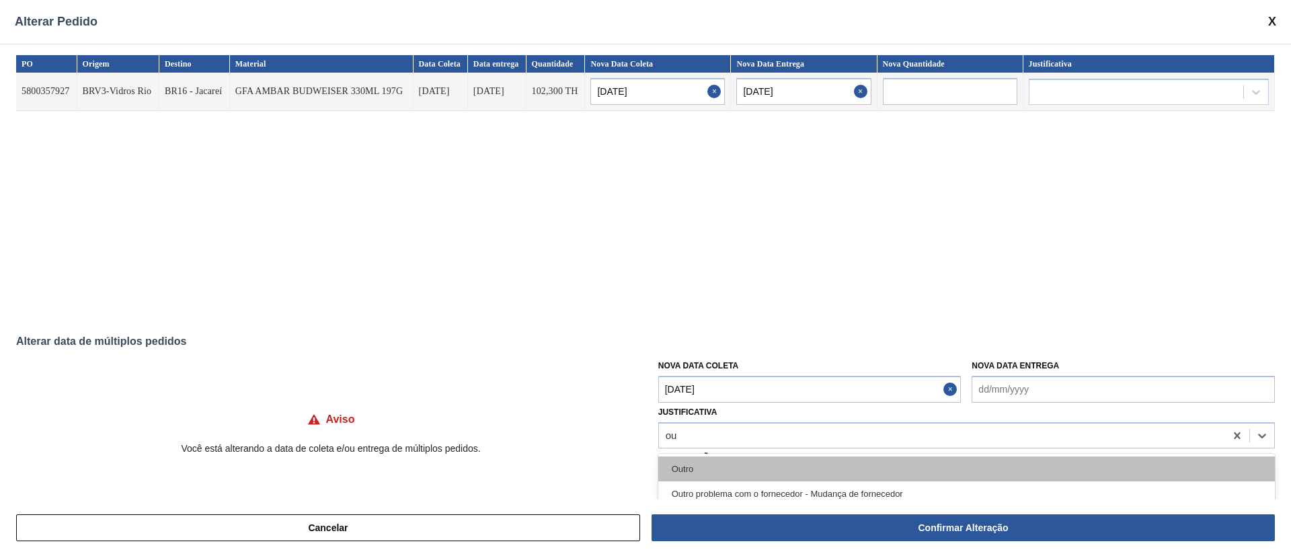
click at [696, 465] on div "Outro" at bounding box center [967, 469] width 617 height 25
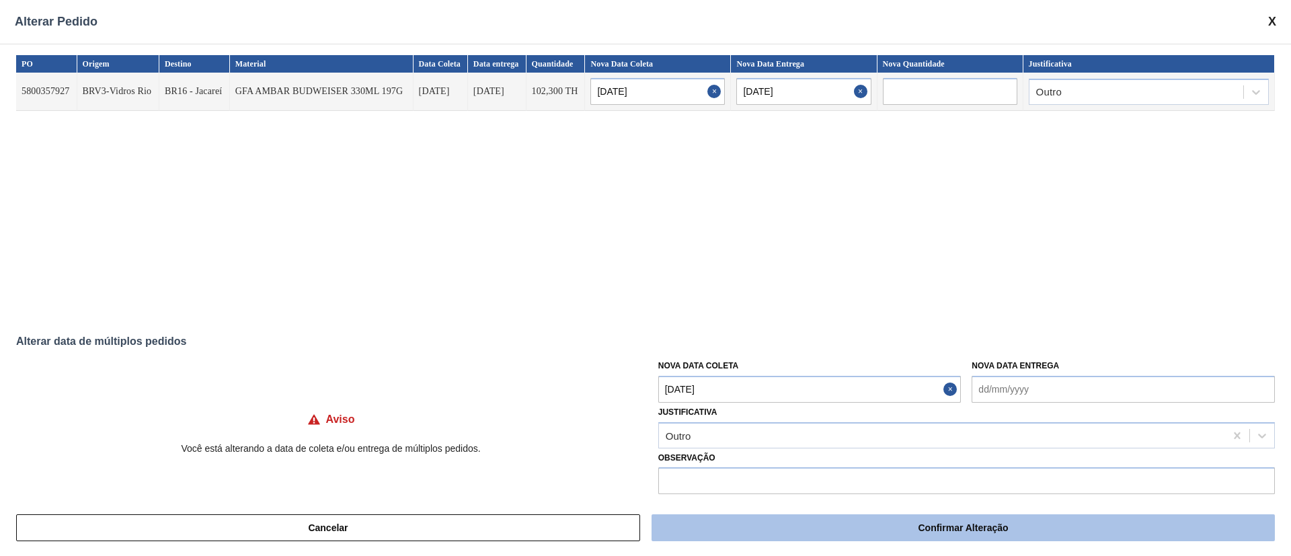
click at [835, 531] on button "Confirmar Alteração" at bounding box center [964, 528] width 624 height 27
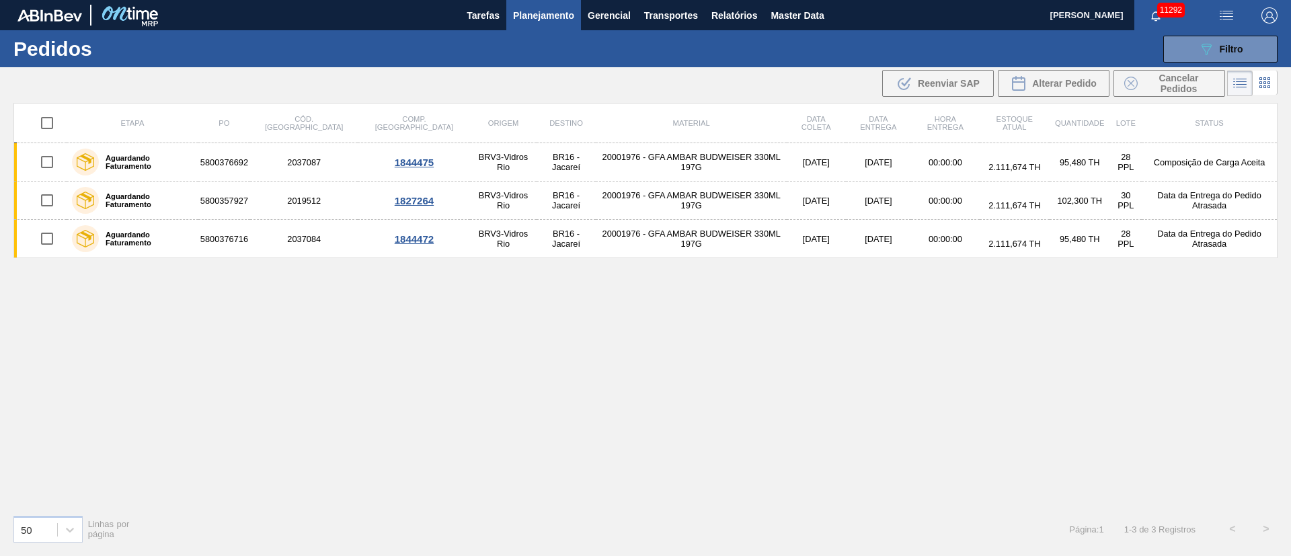
click at [886, 291] on div "Etapa PO Cód. Pedido Comp. Carga Origem Destino Material Data coleta Data entre…" at bounding box center [645, 304] width 1265 height 402
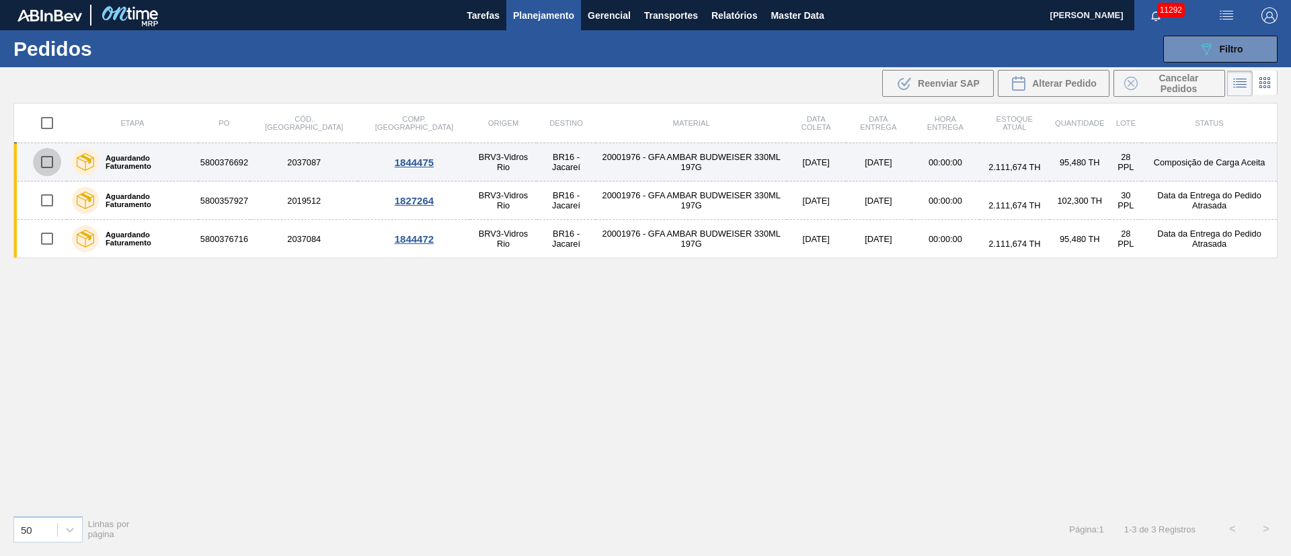
click at [49, 163] on input "checkbox" at bounding box center [47, 162] width 28 height 28
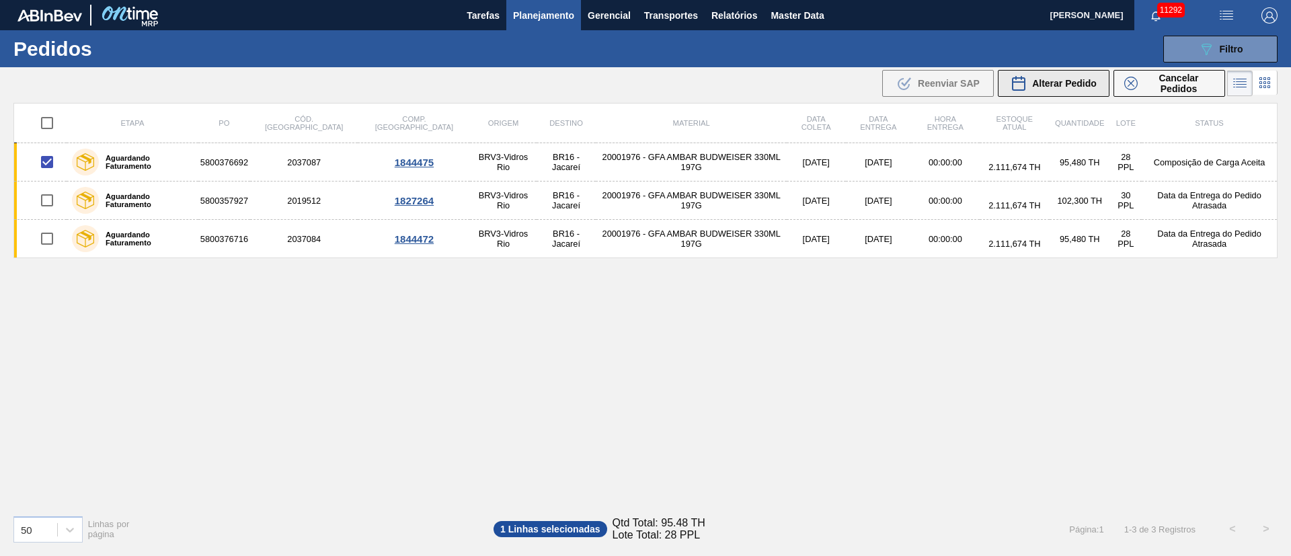
click at [1073, 82] on span "Alterar Pedido" at bounding box center [1064, 83] width 65 height 11
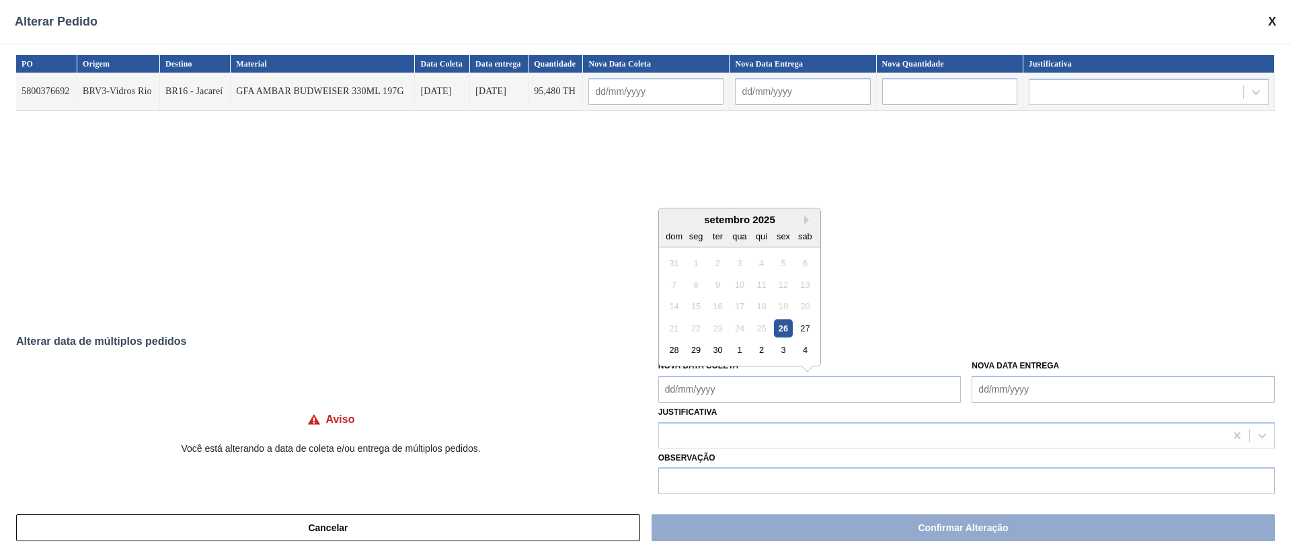
click at [716, 388] on Coleta "Nova Data Coleta" at bounding box center [810, 389] width 303 height 27
click at [713, 346] on div "30" at bounding box center [718, 350] width 18 height 18
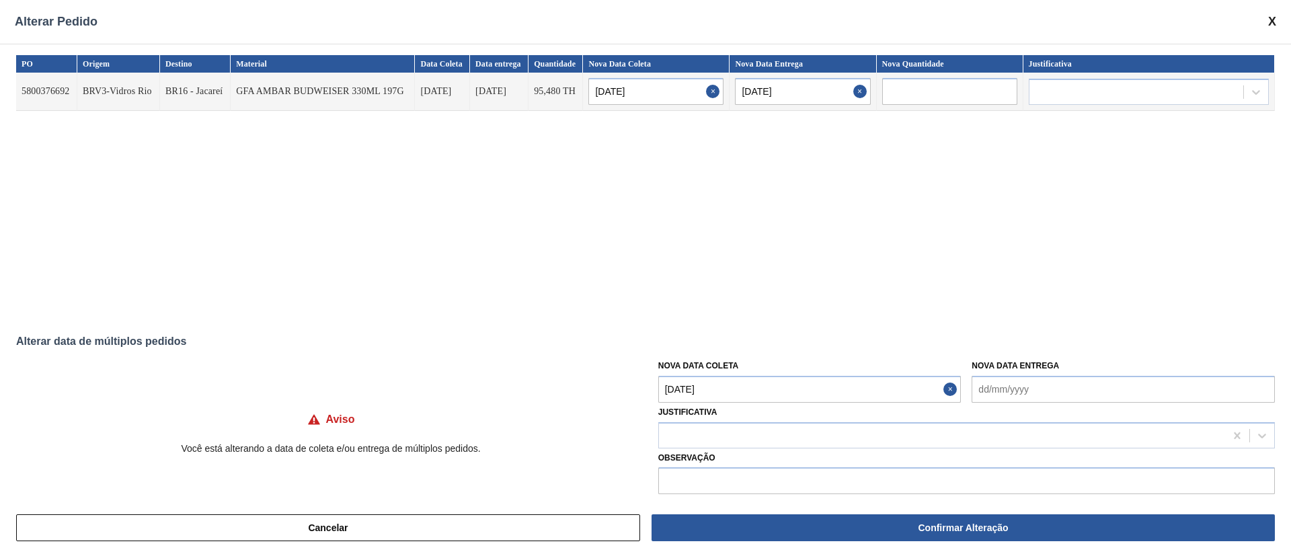
click at [671, 388] on Coleta "[DATE]" at bounding box center [810, 389] width 303 height 27
click at [801, 328] on div "27" at bounding box center [805, 328] width 18 height 18
click at [723, 435] on div at bounding box center [942, 436] width 566 height 20
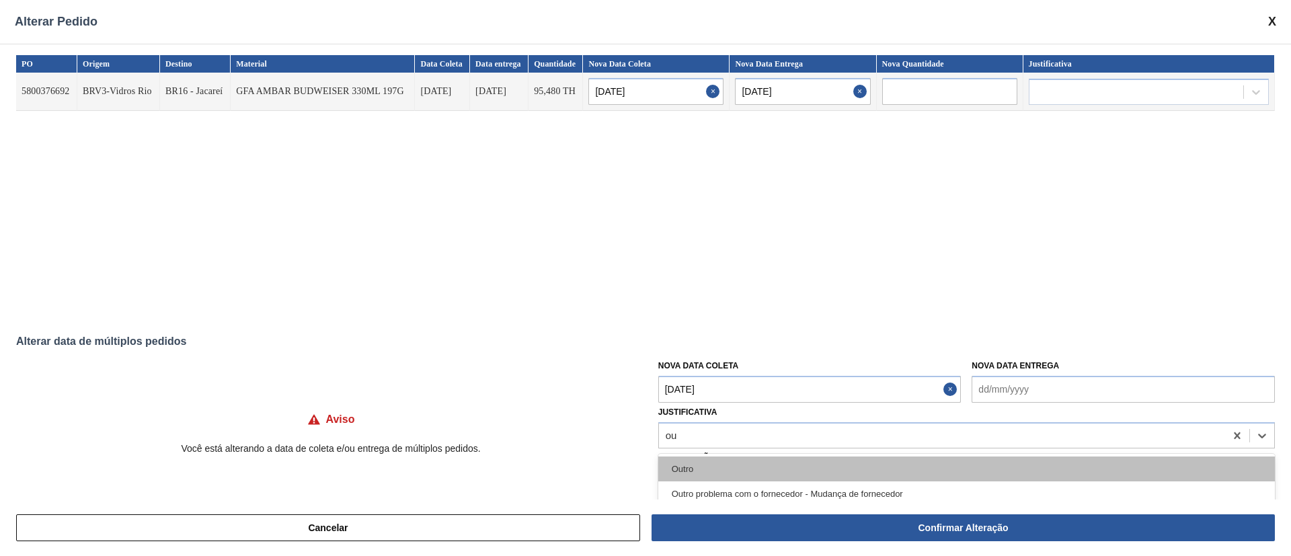
click at [698, 478] on div "Outro" at bounding box center [967, 469] width 617 height 25
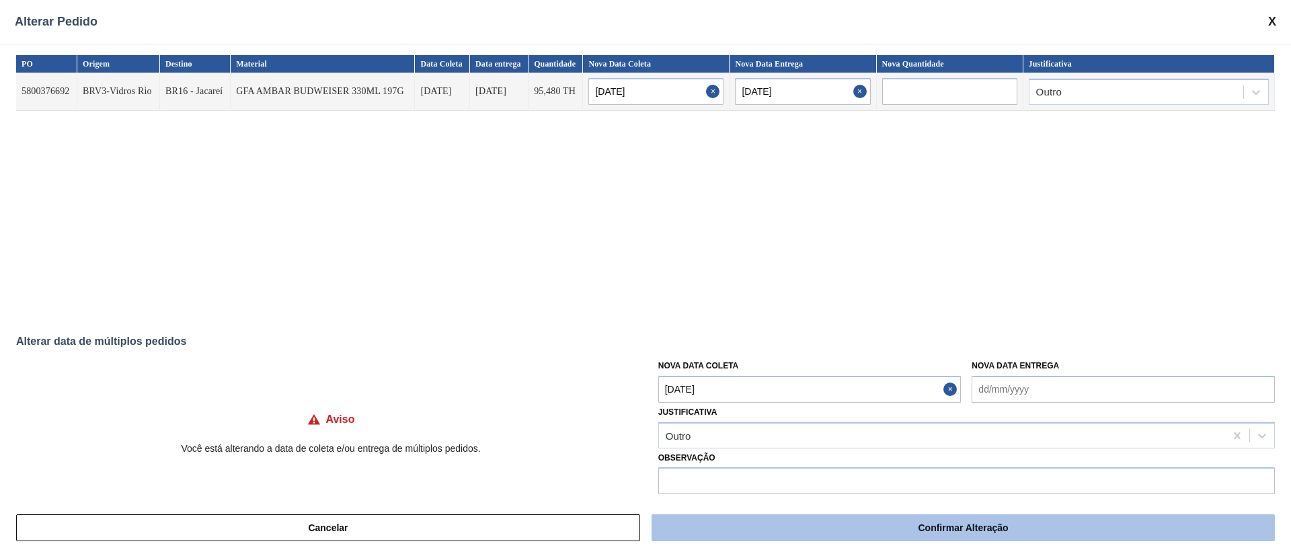
click at [718, 533] on button "Confirmar Alteração" at bounding box center [964, 528] width 624 height 27
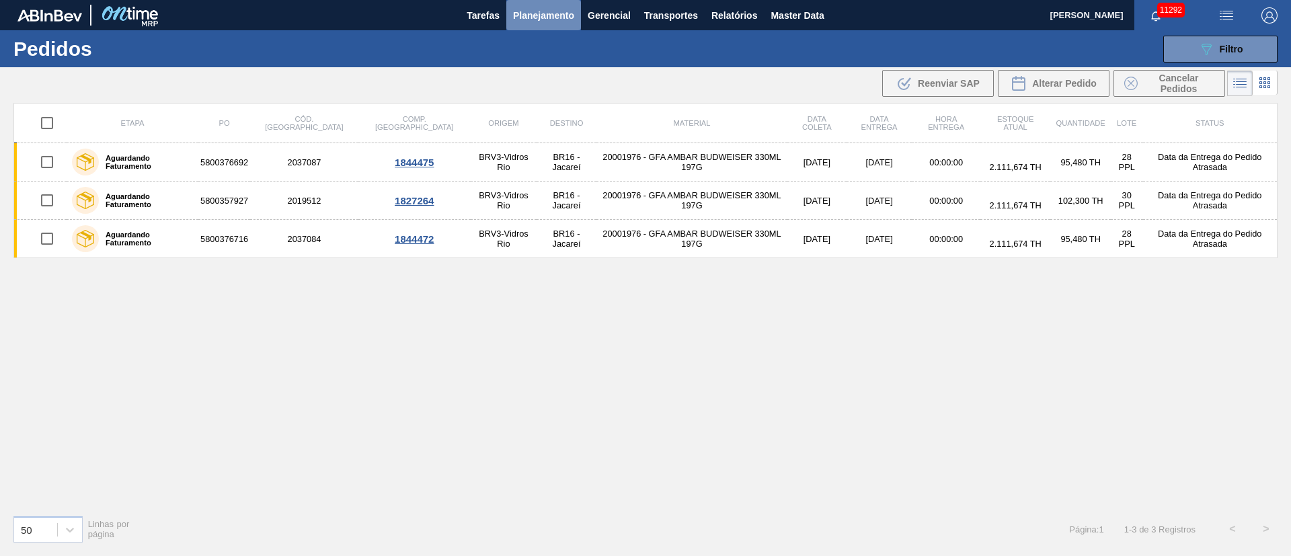
click at [539, 9] on span "Planejamento" at bounding box center [543, 15] width 61 height 16
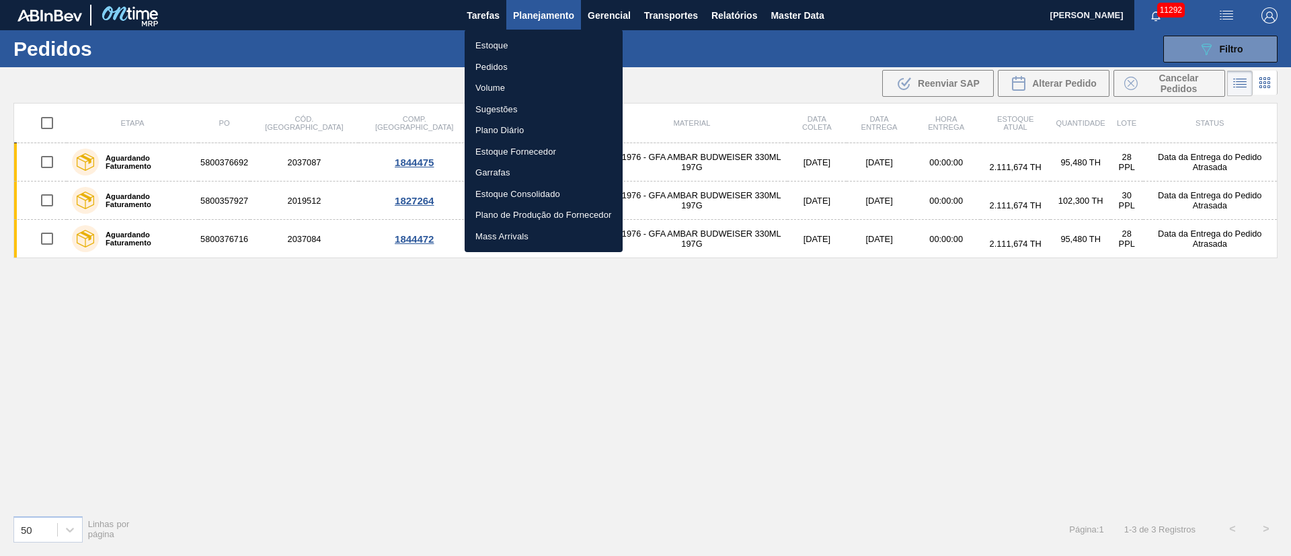
click at [774, 385] on div at bounding box center [645, 278] width 1291 height 556
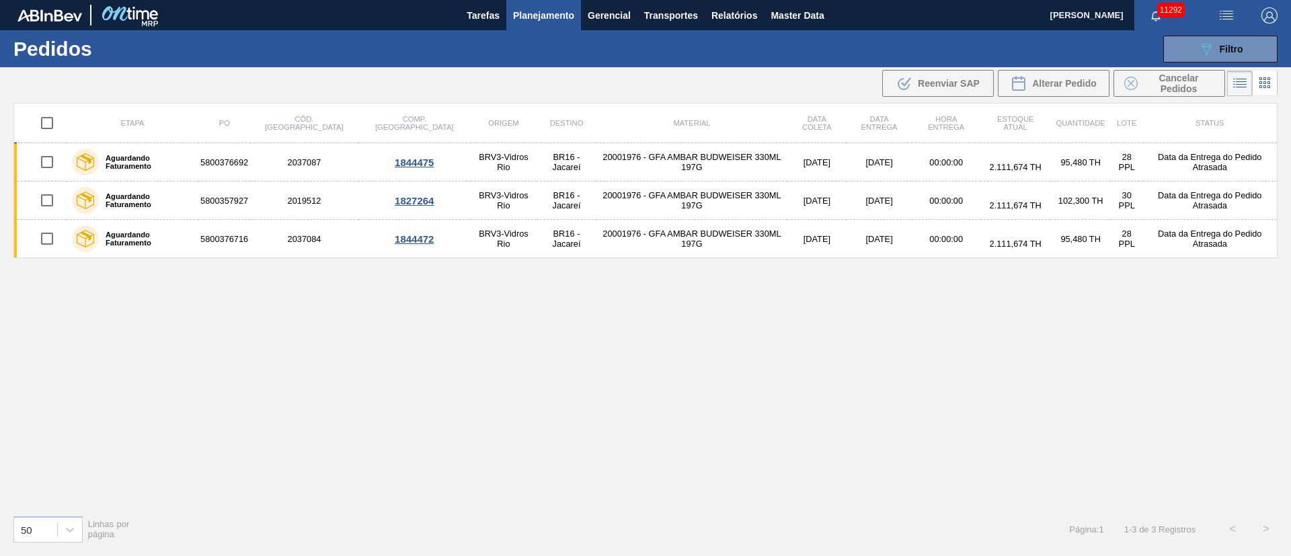
click at [1135, 346] on div "Etapa PO Cód. Pedido Comp. Carga Origem Destino Material Data coleta Data entre…" at bounding box center [645, 304] width 1265 height 402
click at [1226, 46] on span "Filtro" at bounding box center [1232, 49] width 24 height 11
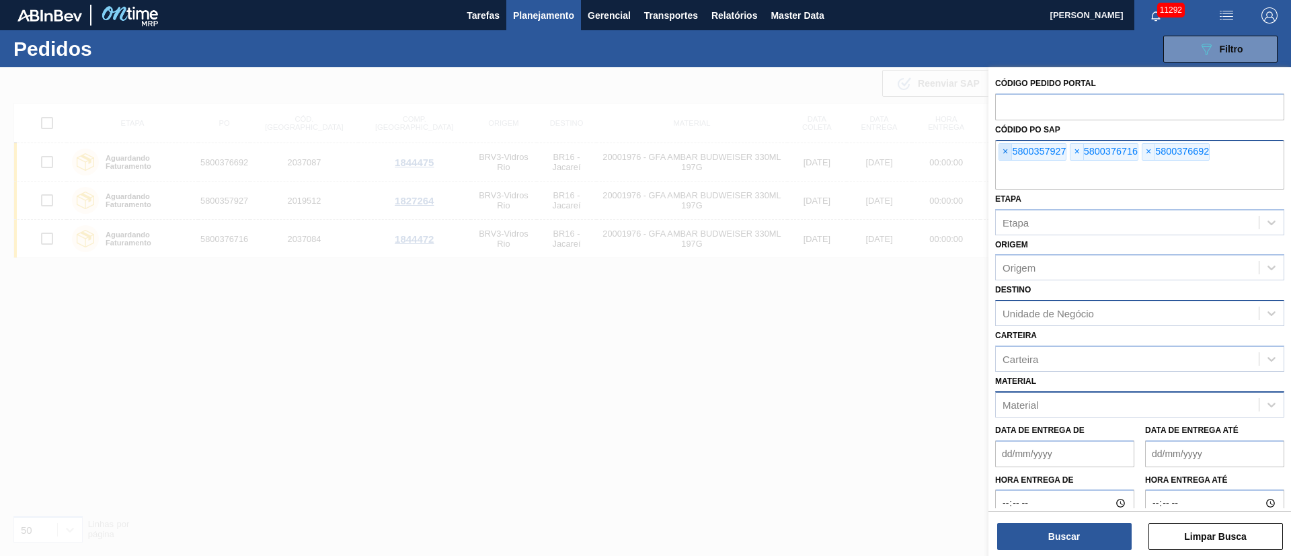
click at [1008, 144] on span "×" at bounding box center [1006, 152] width 13 height 16
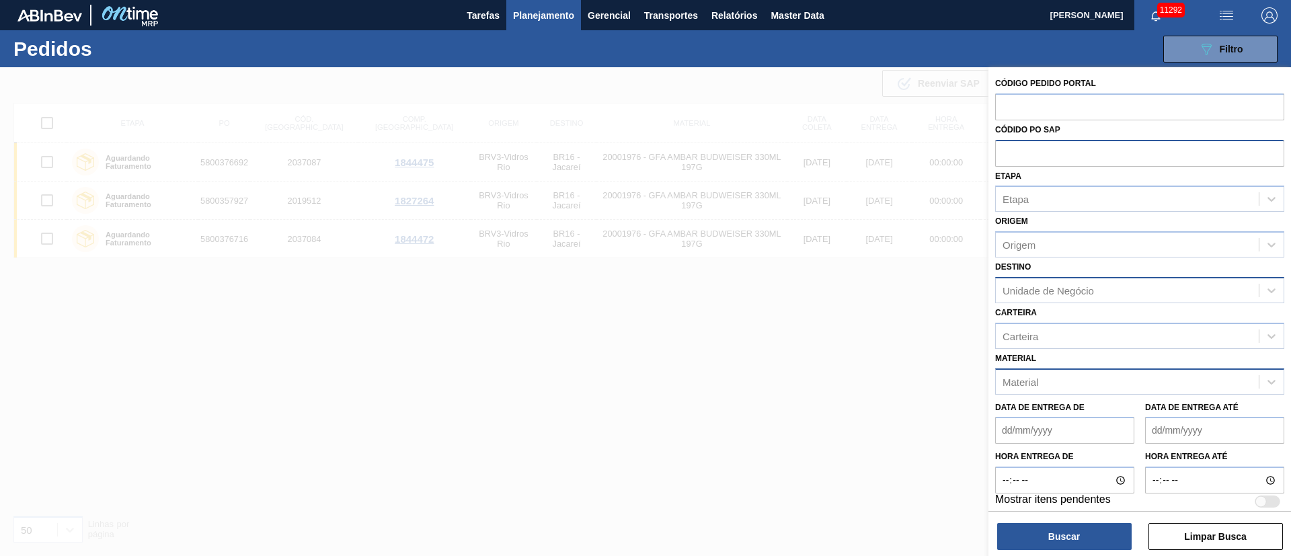
click at [1008, 144] on input "text" at bounding box center [1139, 153] width 289 height 26
paste input "text"
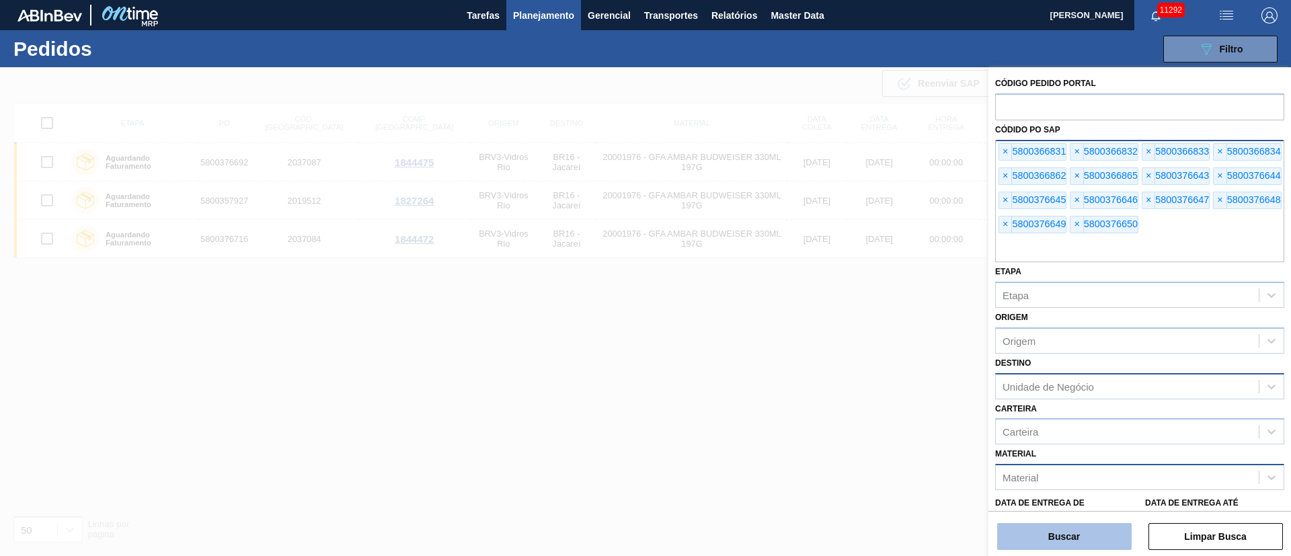
click at [1071, 534] on button "Buscar" at bounding box center [1065, 536] width 135 height 27
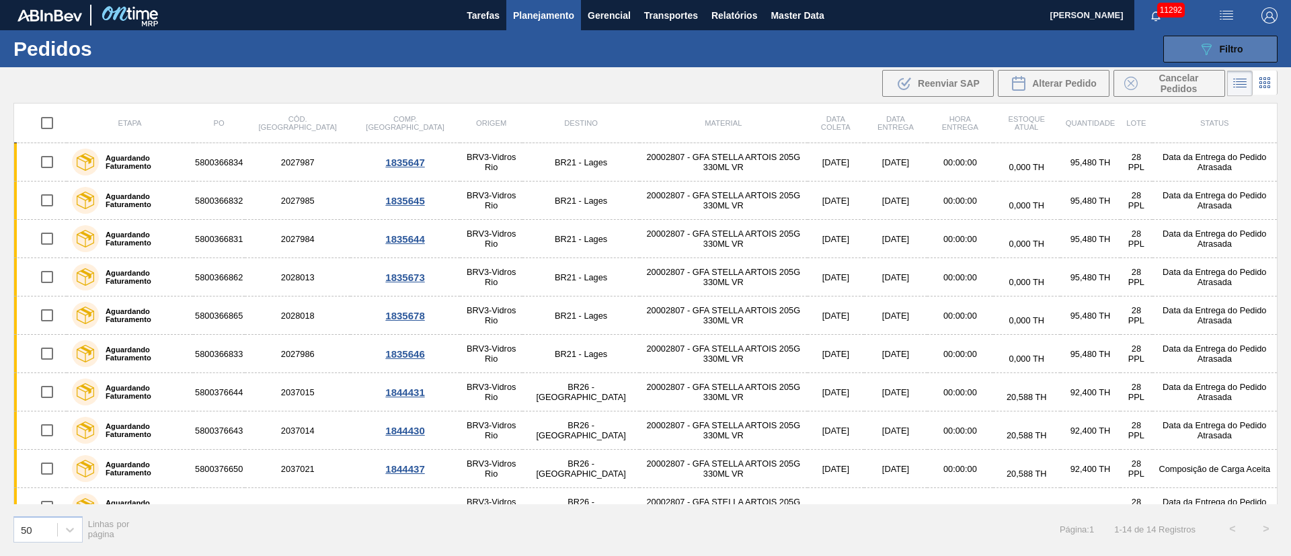
click at [1228, 54] on div "089F7B8B-B2A5-4AFE-B5C0-19BA573D28AC Filtro" at bounding box center [1221, 49] width 45 height 16
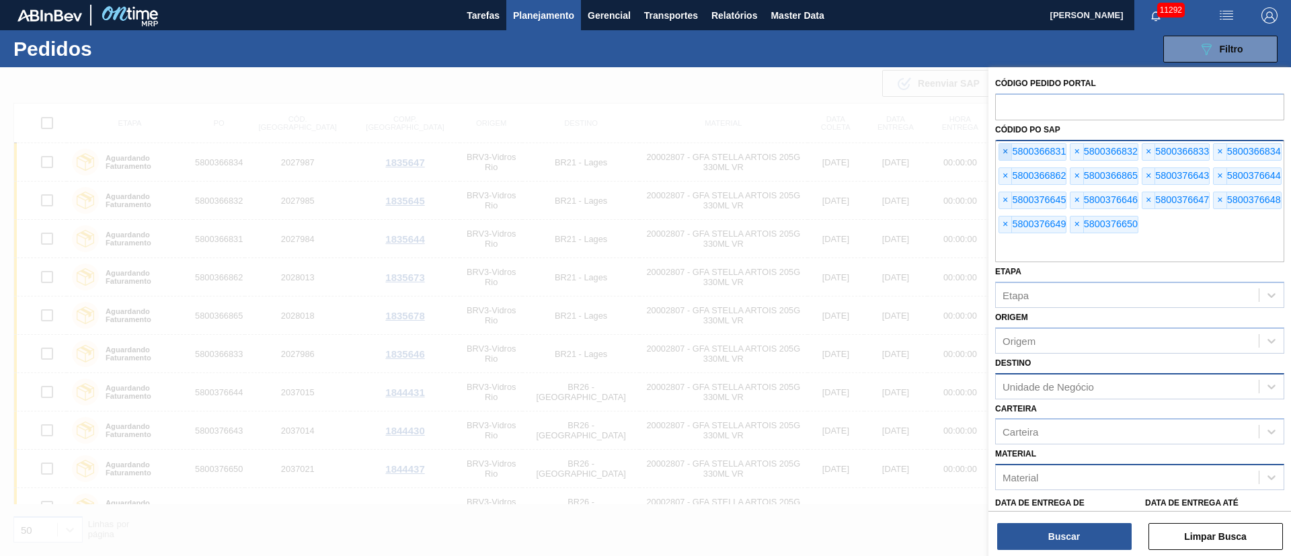
click at [1008, 149] on span "×" at bounding box center [1006, 152] width 13 height 16
click at [1004, 151] on span "×" at bounding box center [1006, 152] width 13 height 16
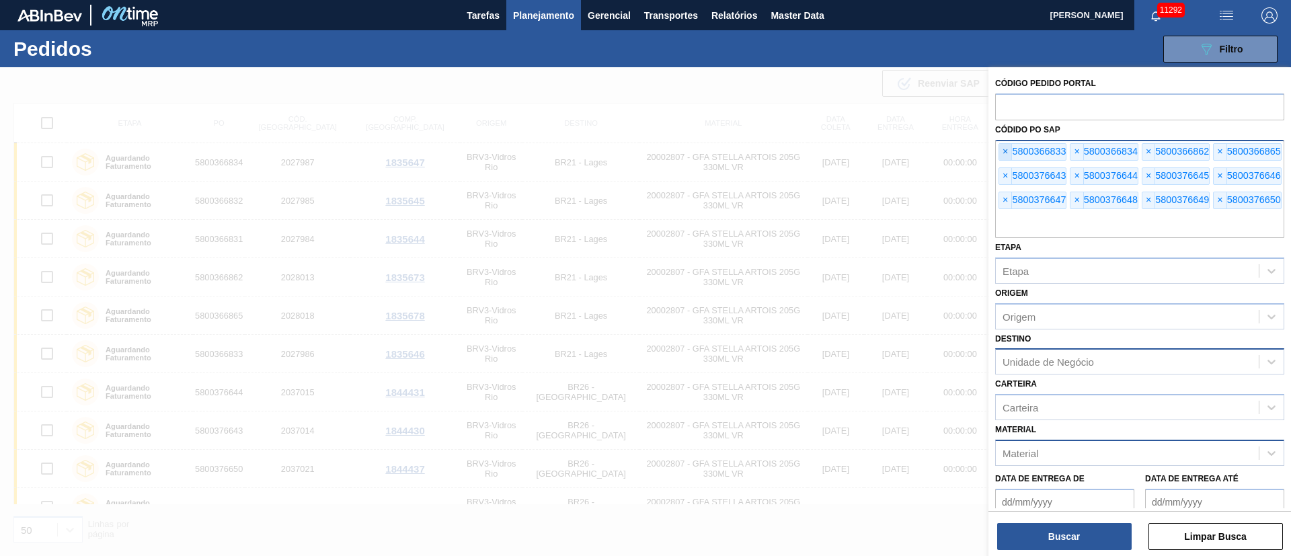
click at [1004, 151] on span "×" at bounding box center [1006, 152] width 13 height 16
click at [1004, 150] on span "×" at bounding box center [1006, 152] width 13 height 16
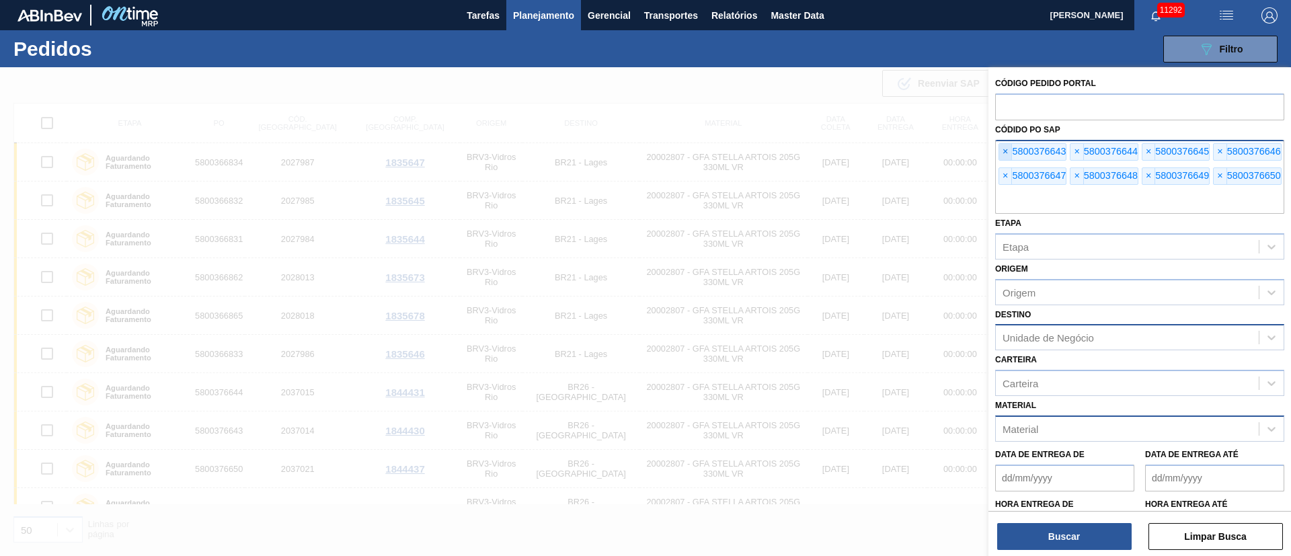
click at [1004, 150] on span "×" at bounding box center [1006, 152] width 13 height 16
click at [1221, 151] on span "×" at bounding box center [1220, 152] width 13 height 16
click at [1004, 174] on span "×" at bounding box center [1006, 176] width 13 height 16
click at [1009, 176] on span "×" at bounding box center [1006, 176] width 13 height 16
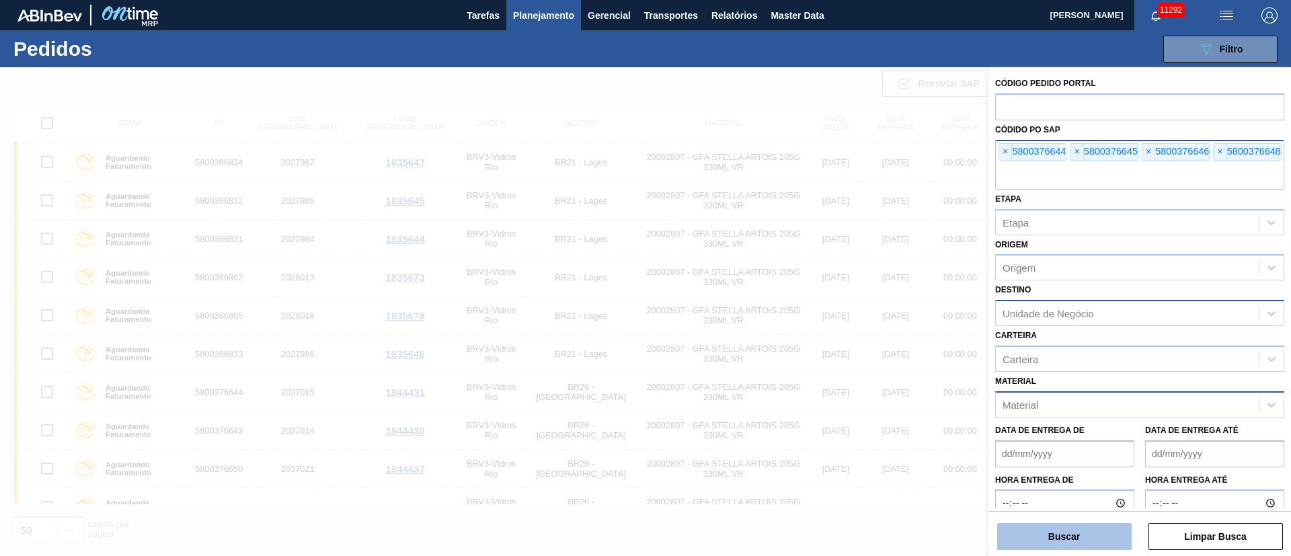
click at [1077, 539] on button "Buscar" at bounding box center [1065, 536] width 135 height 27
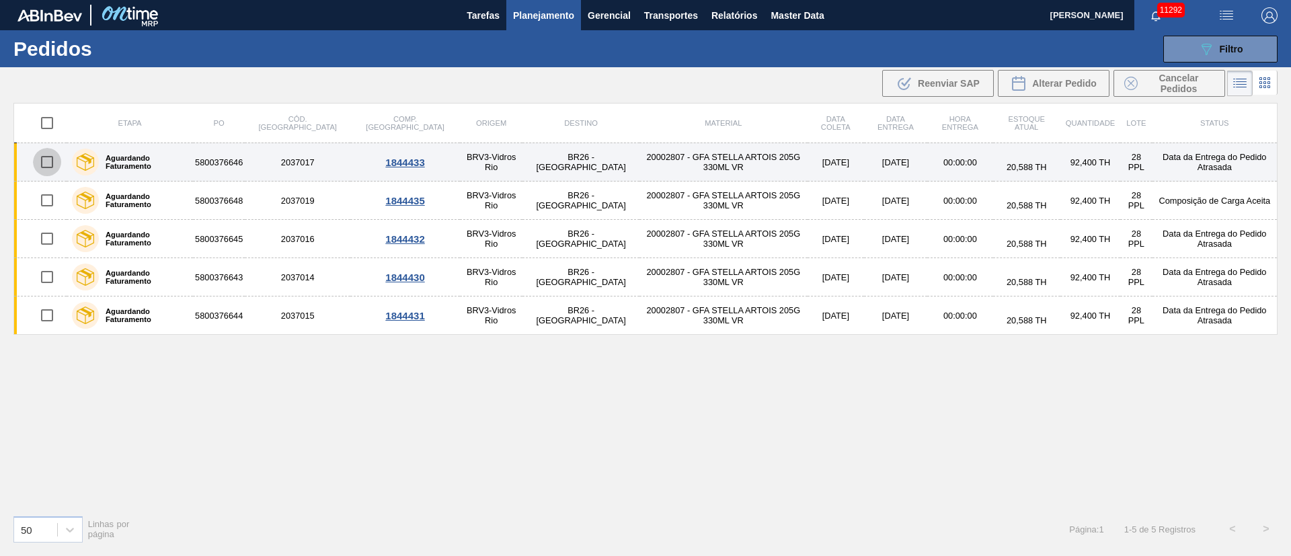
click at [41, 159] on input "checkbox" at bounding box center [47, 162] width 28 height 28
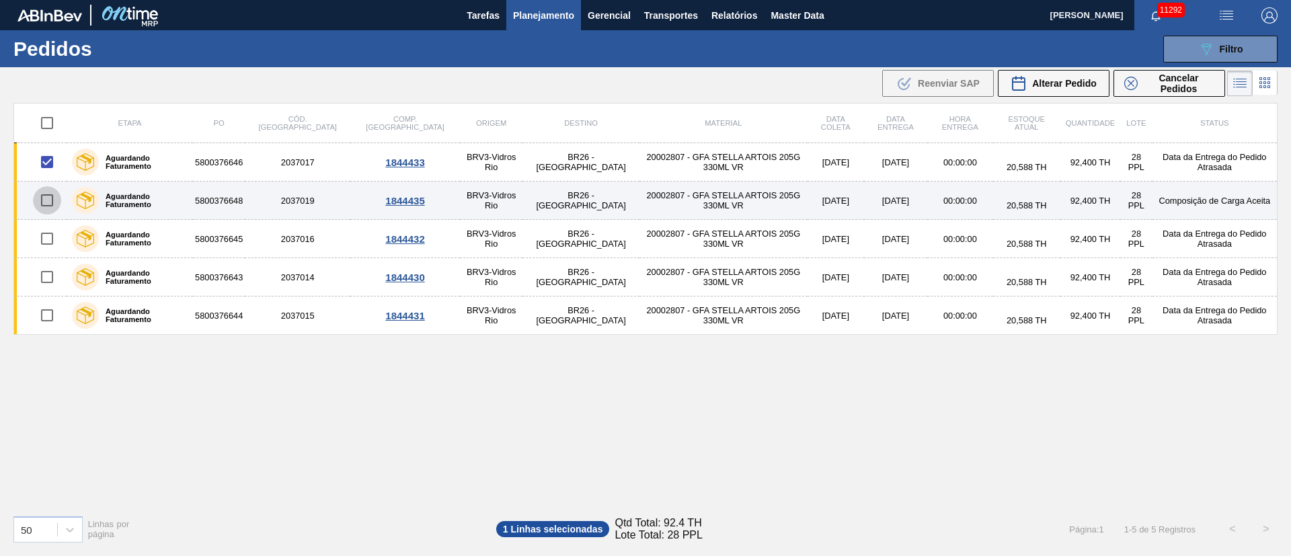
click at [50, 198] on input "checkbox" at bounding box center [47, 200] width 28 height 28
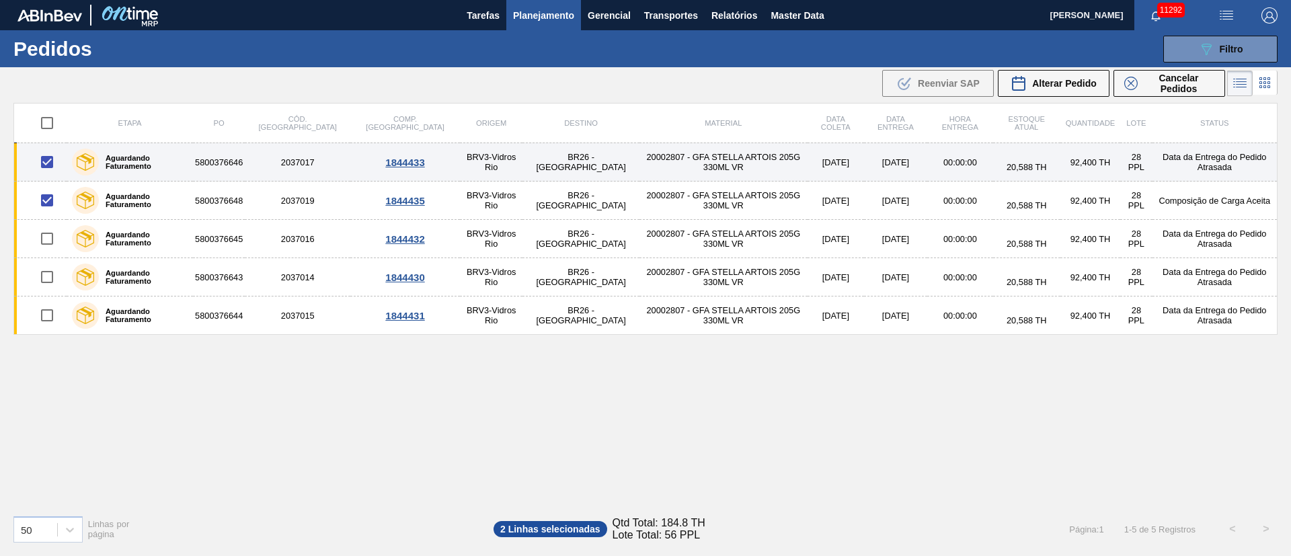
click at [54, 157] on input "checkbox" at bounding box center [47, 162] width 28 height 28
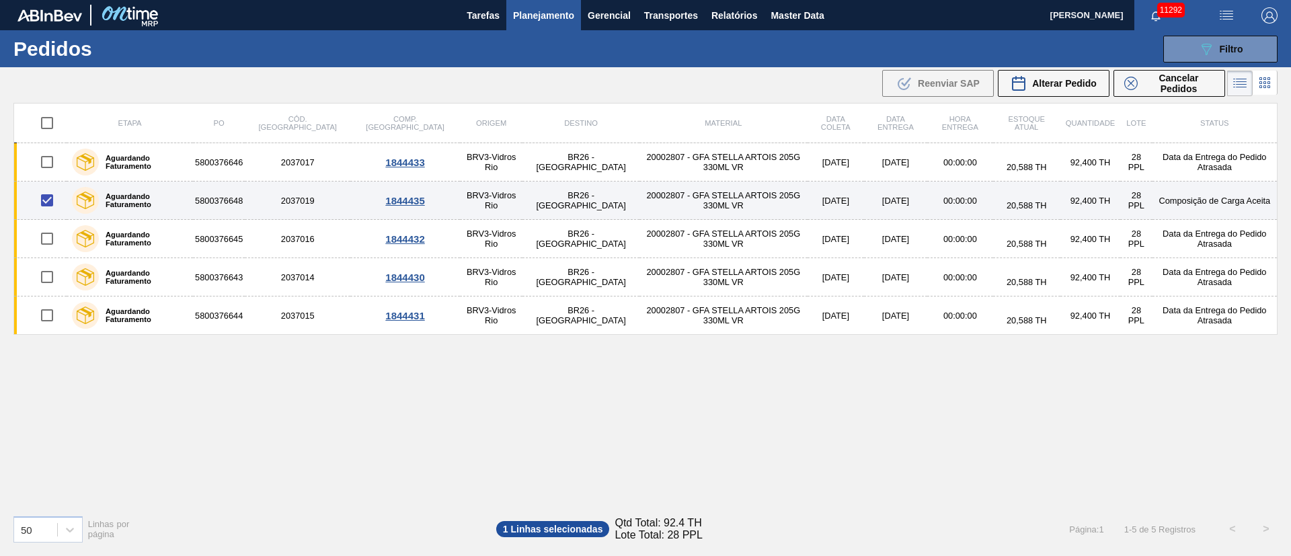
click at [47, 201] on input "checkbox" at bounding box center [47, 200] width 28 height 28
click at [47, 202] on input "checkbox" at bounding box center [47, 200] width 28 height 28
click at [50, 202] on input "checkbox" at bounding box center [47, 200] width 28 height 28
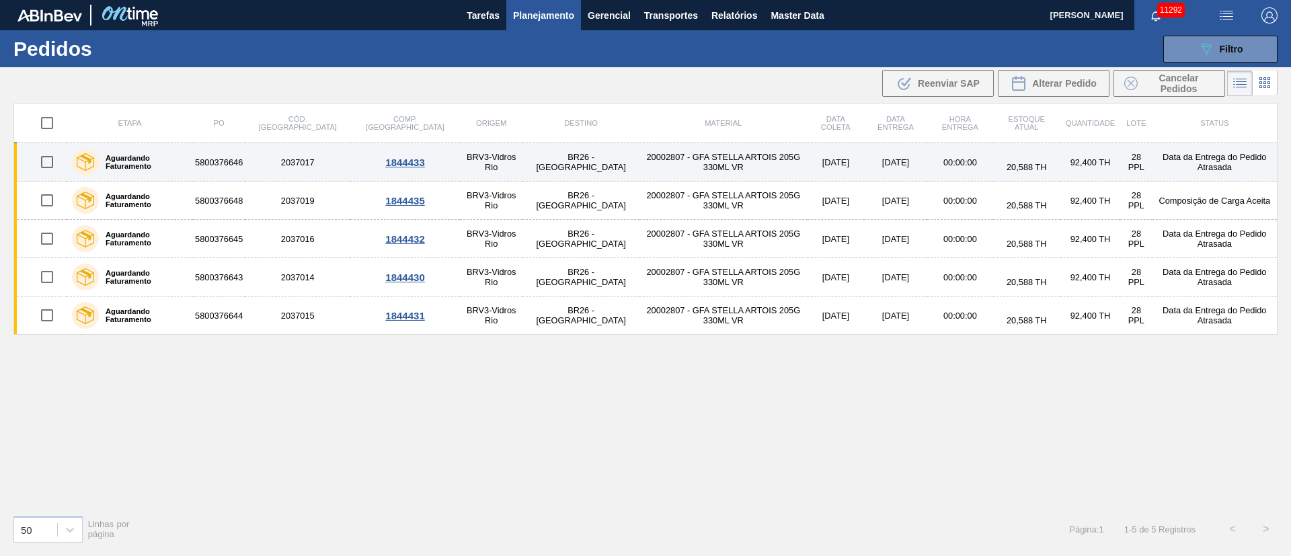
click at [44, 162] on input "checkbox" at bounding box center [47, 162] width 28 height 28
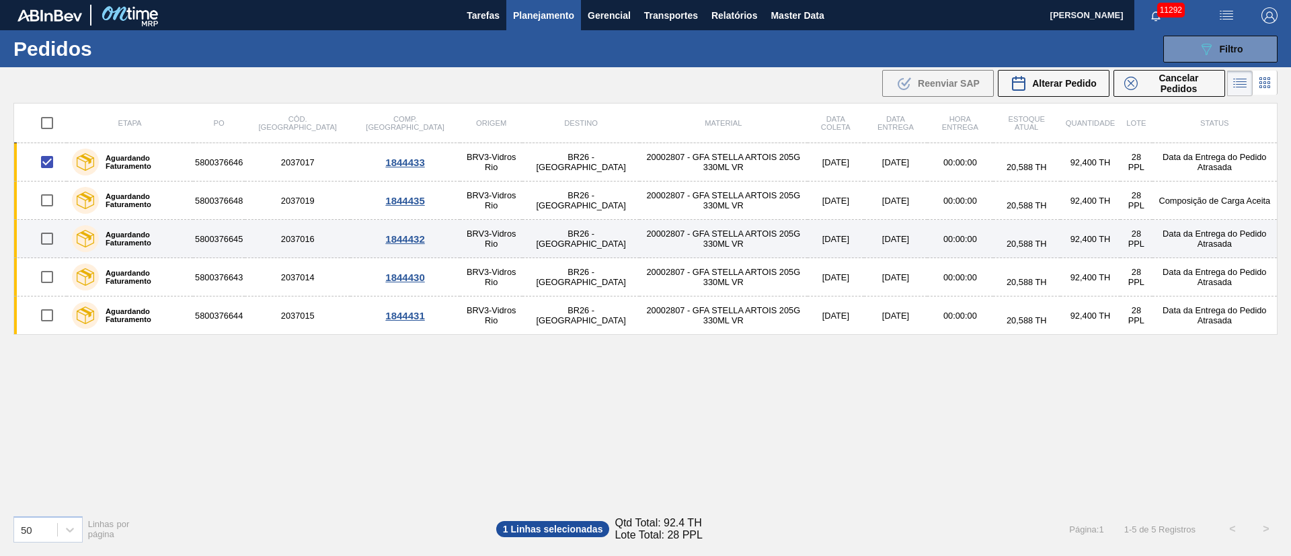
click at [48, 242] on input "checkbox" at bounding box center [47, 239] width 28 height 28
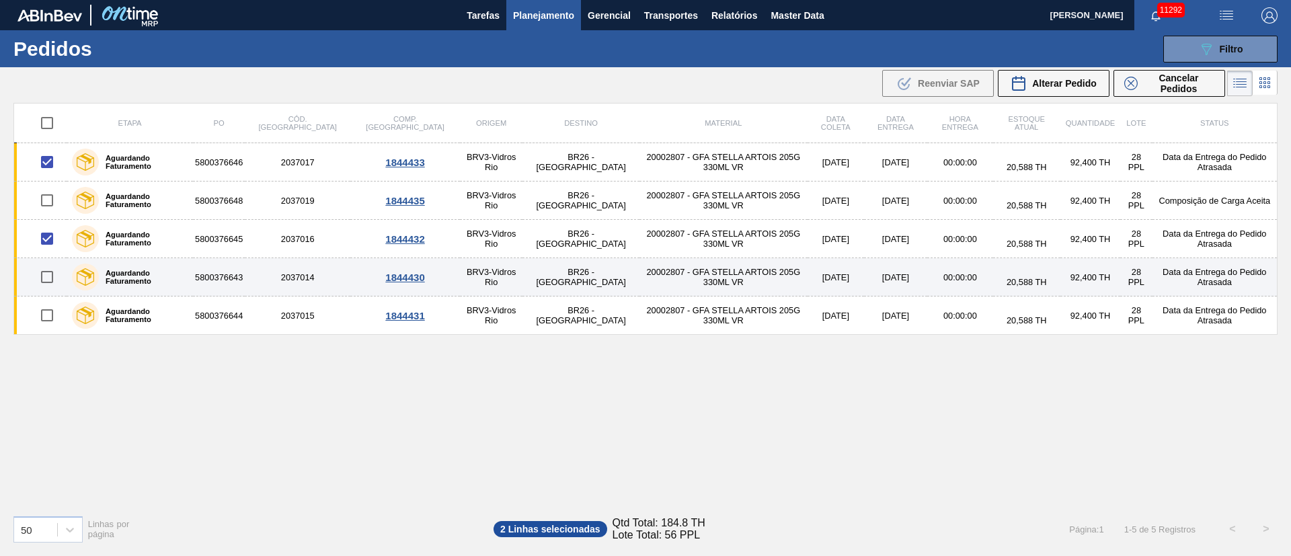
click at [50, 272] on input "checkbox" at bounding box center [47, 277] width 28 height 28
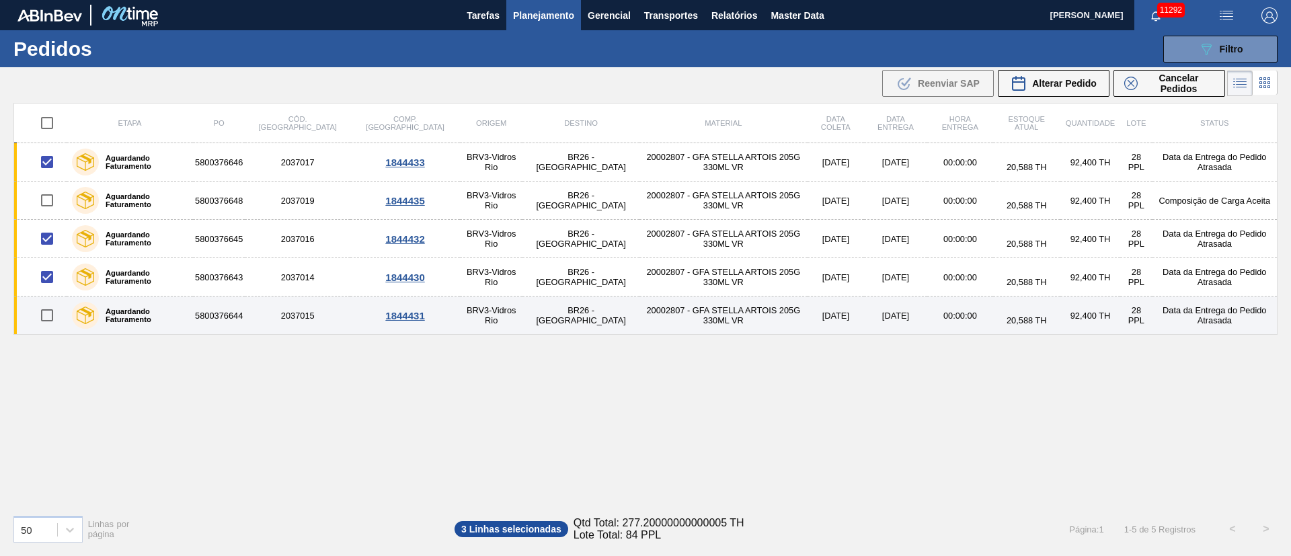
click at [54, 325] on input "checkbox" at bounding box center [47, 315] width 28 height 28
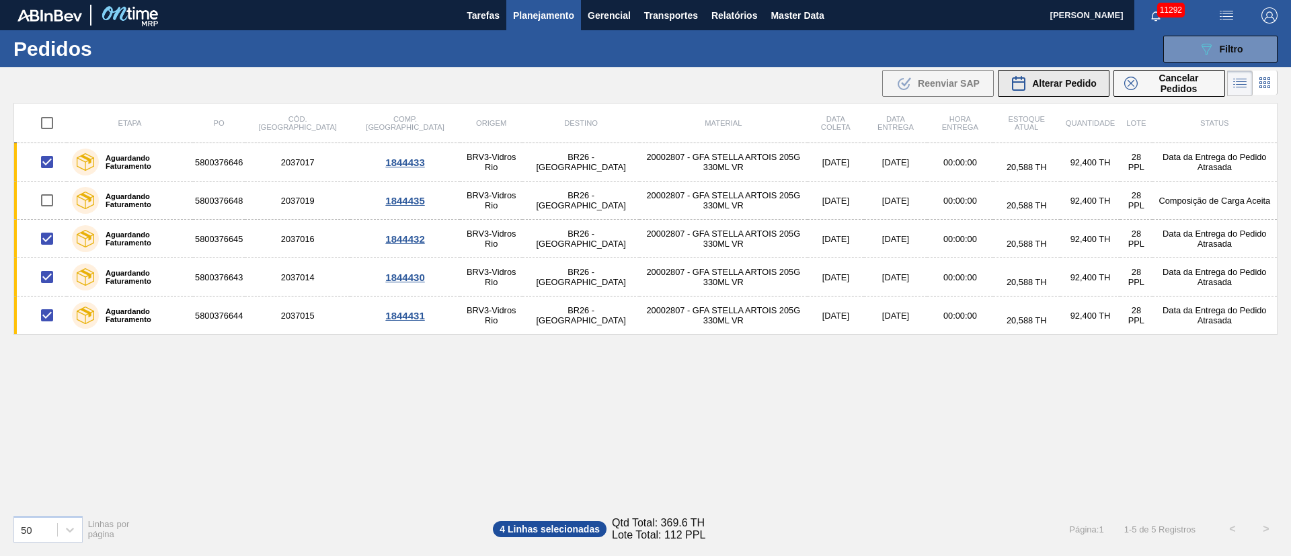
click at [1067, 88] on span "Alterar Pedido" at bounding box center [1064, 83] width 65 height 11
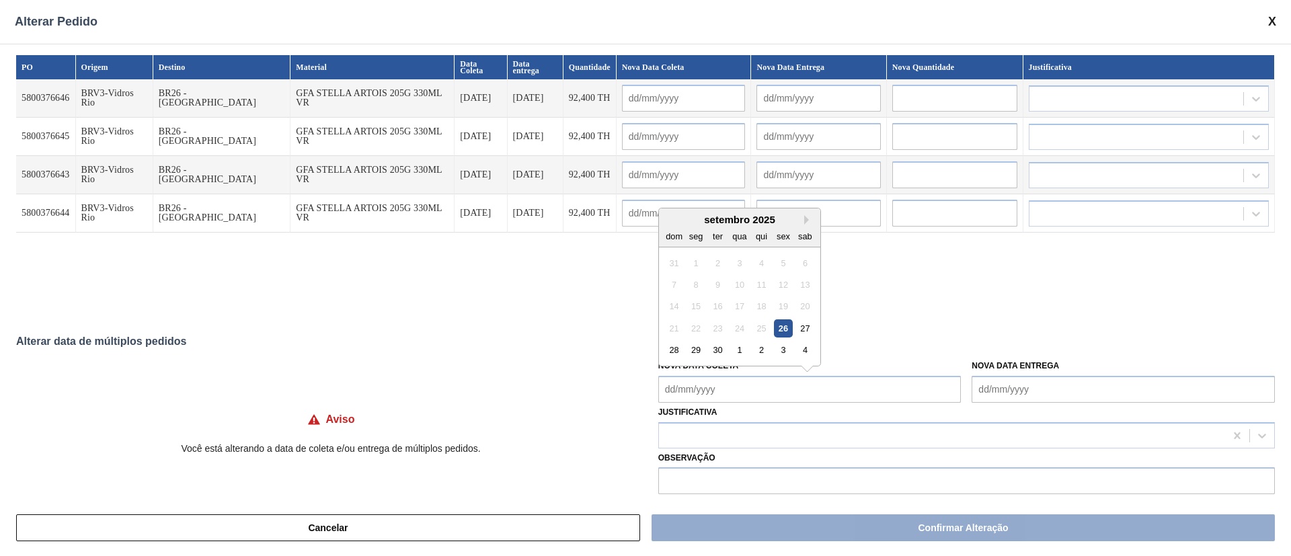
click at [724, 377] on Coleta "Nova Data Coleta" at bounding box center [810, 389] width 303 height 27
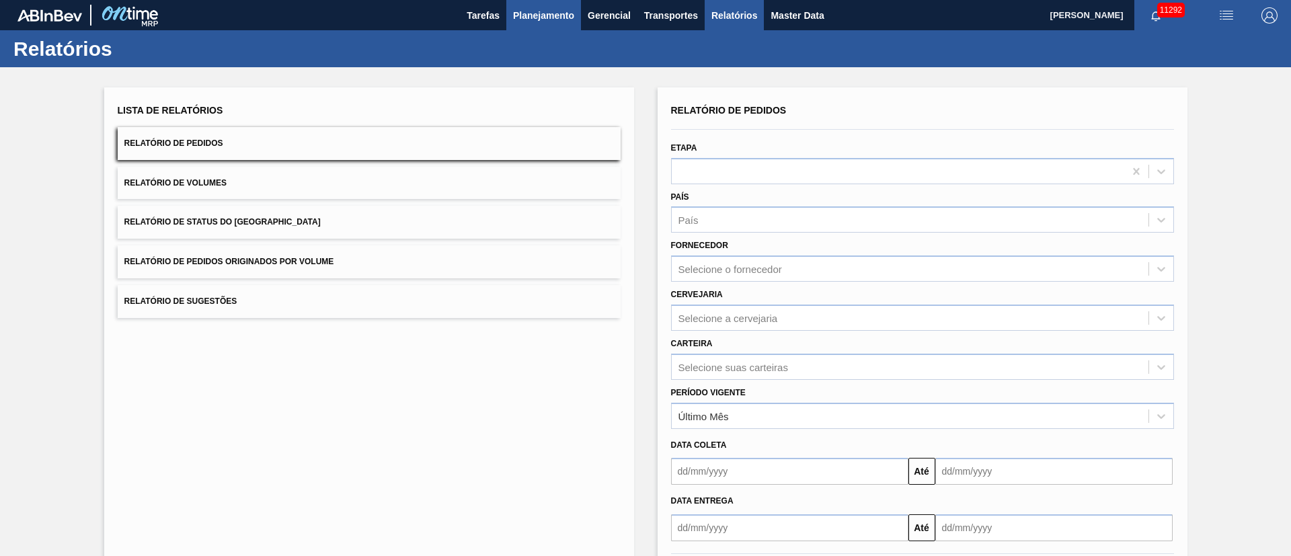
click at [539, 2] on button "Planejamento" at bounding box center [543, 15] width 75 height 30
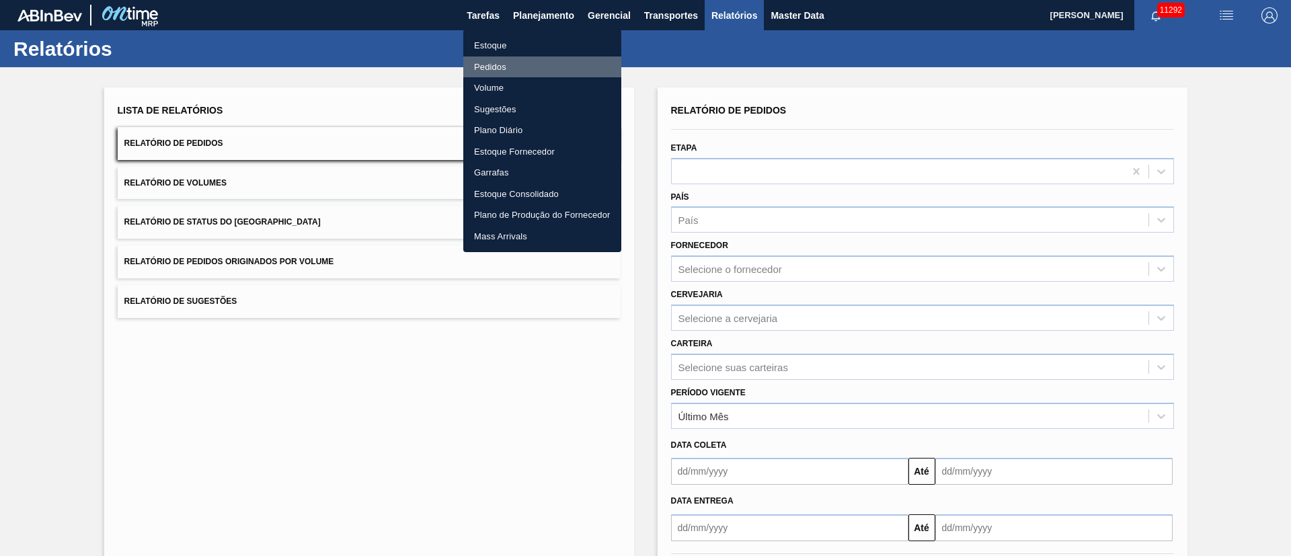
click at [487, 69] on li "Pedidos" at bounding box center [542, 68] width 158 height 22
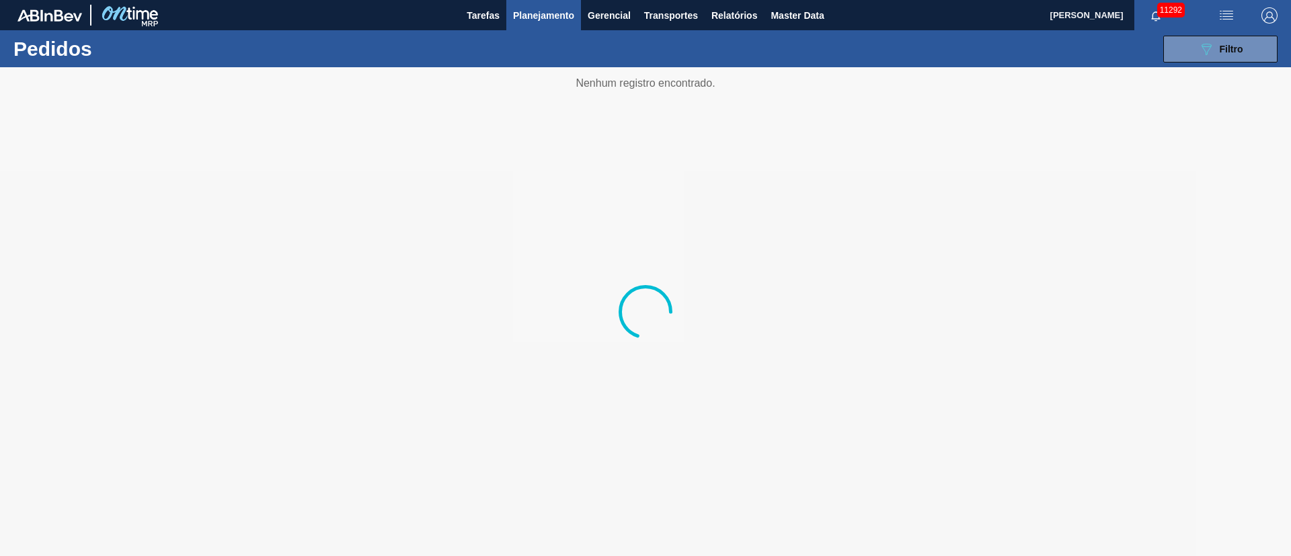
click at [537, 23] on button "Planejamento" at bounding box center [543, 15] width 75 height 30
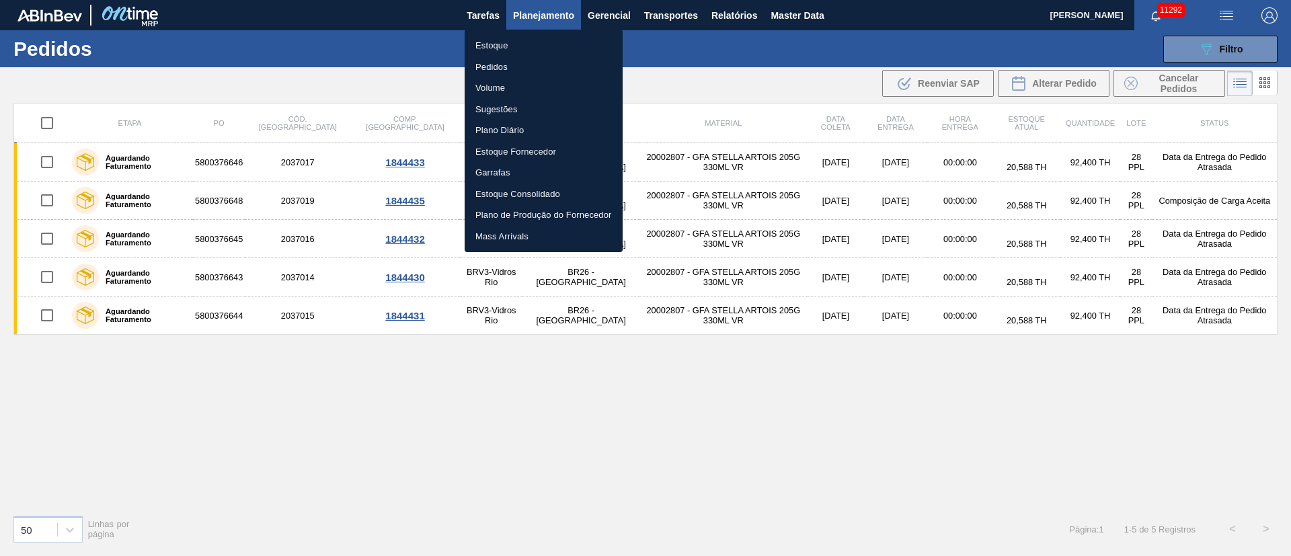
click at [1230, 46] on div at bounding box center [645, 278] width 1291 height 556
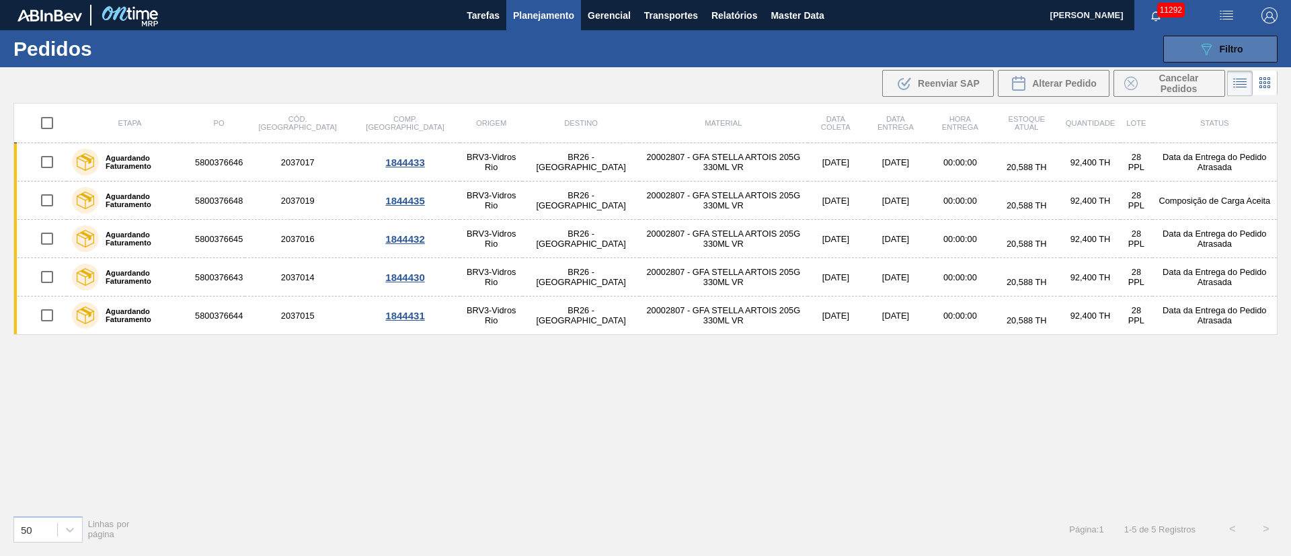
click at [1224, 44] on span "Filtro" at bounding box center [1232, 49] width 24 height 11
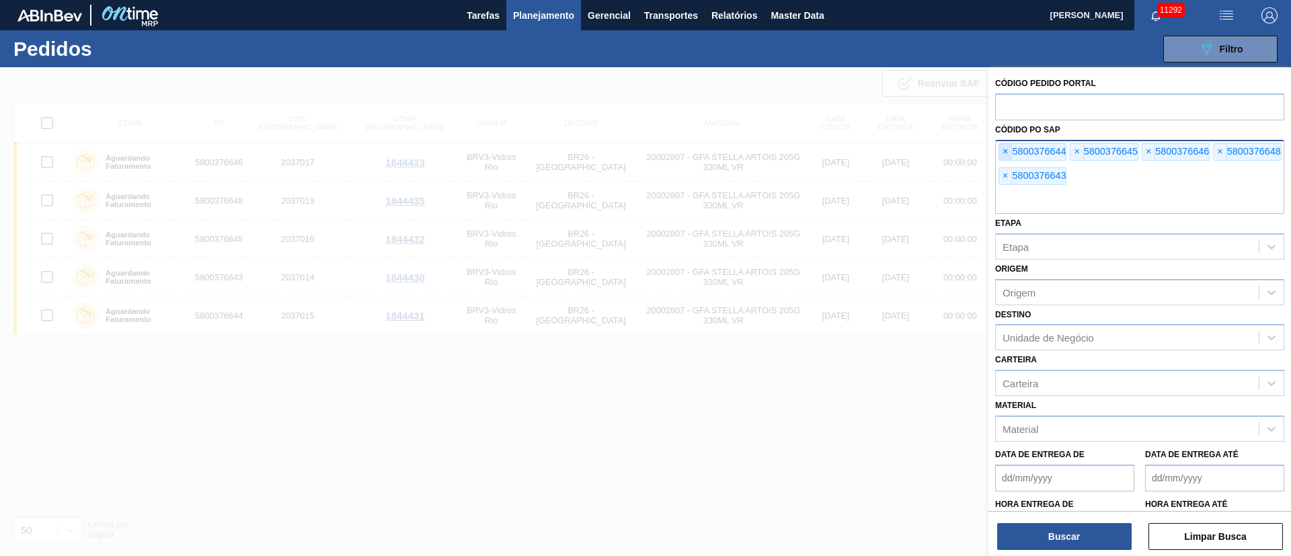
click at [1003, 147] on span "×" at bounding box center [1006, 152] width 13 height 16
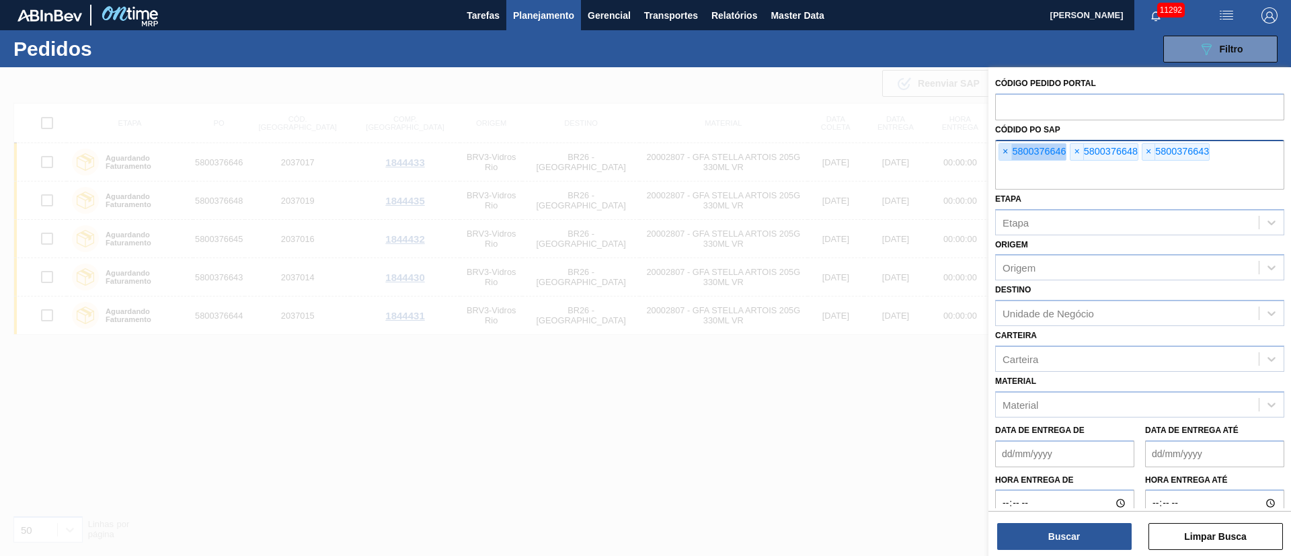
click at [1003, 147] on span "×" at bounding box center [1006, 152] width 13 height 16
click at [1003, 164] on input "text" at bounding box center [1139, 177] width 289 height 26
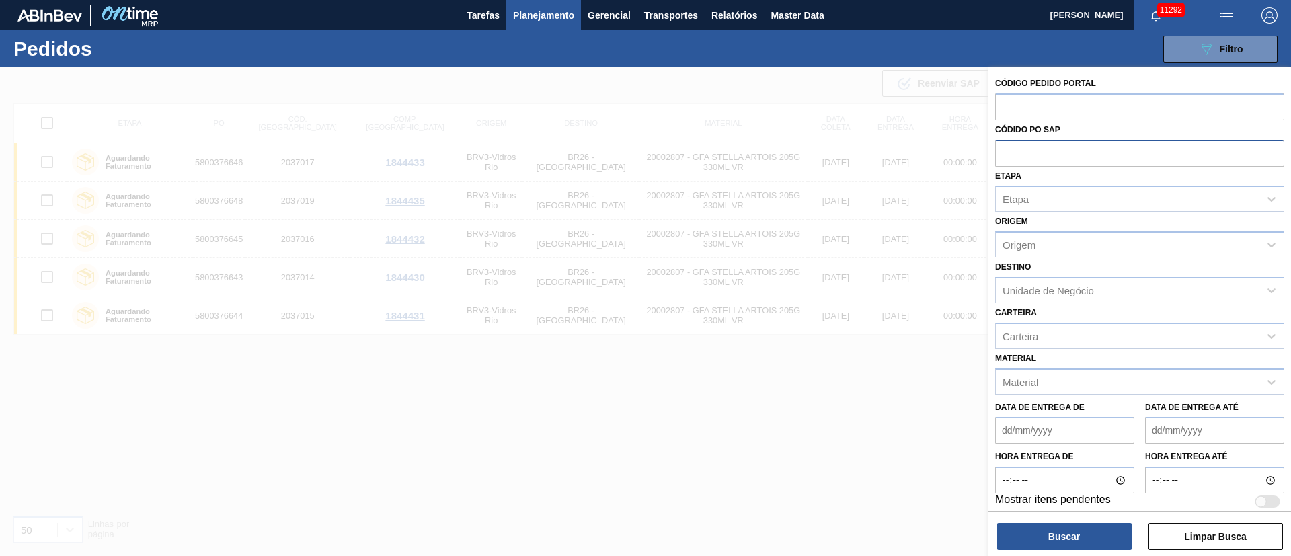
click at [1003, 147] on input "text" at bounding box center [1139, 153] width 289 height 26
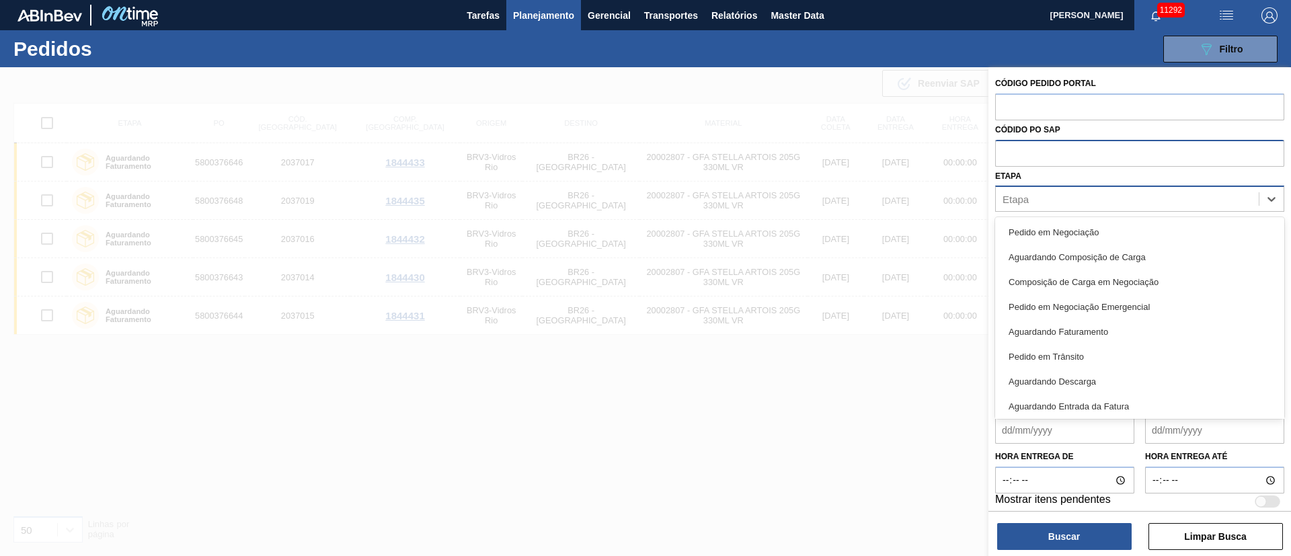
click at [1031, 192] on div "Etapa" at bounding box center [1127, 200] width 263 height 20
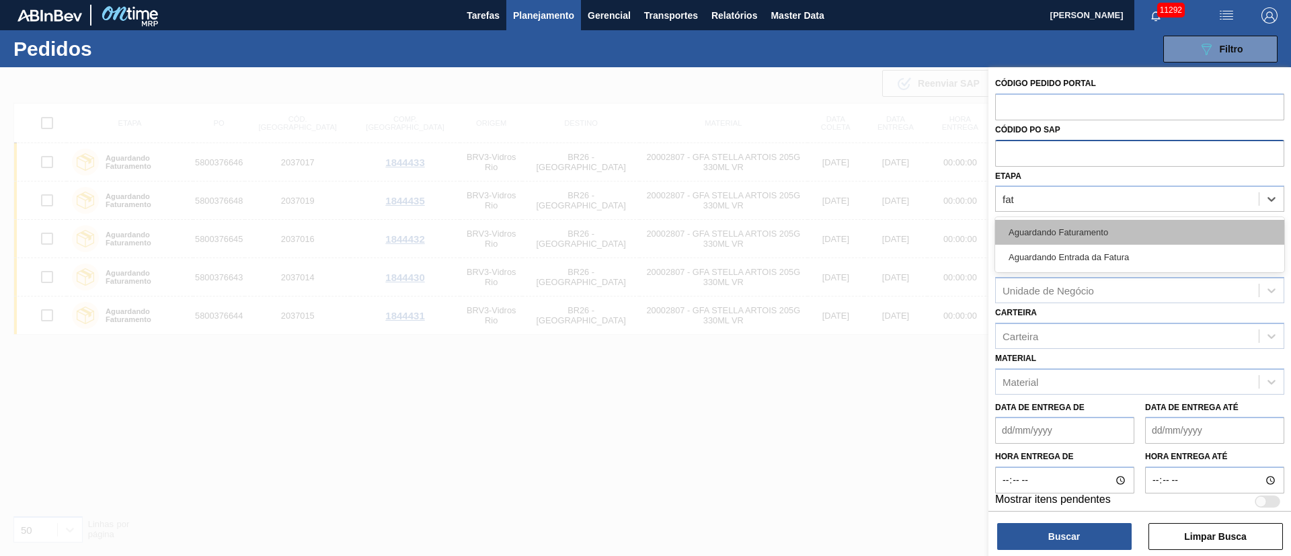
click at [1020, 234] on div "Aguardando Faturamento" at bounding box center [1139, 232] width 289 height 25
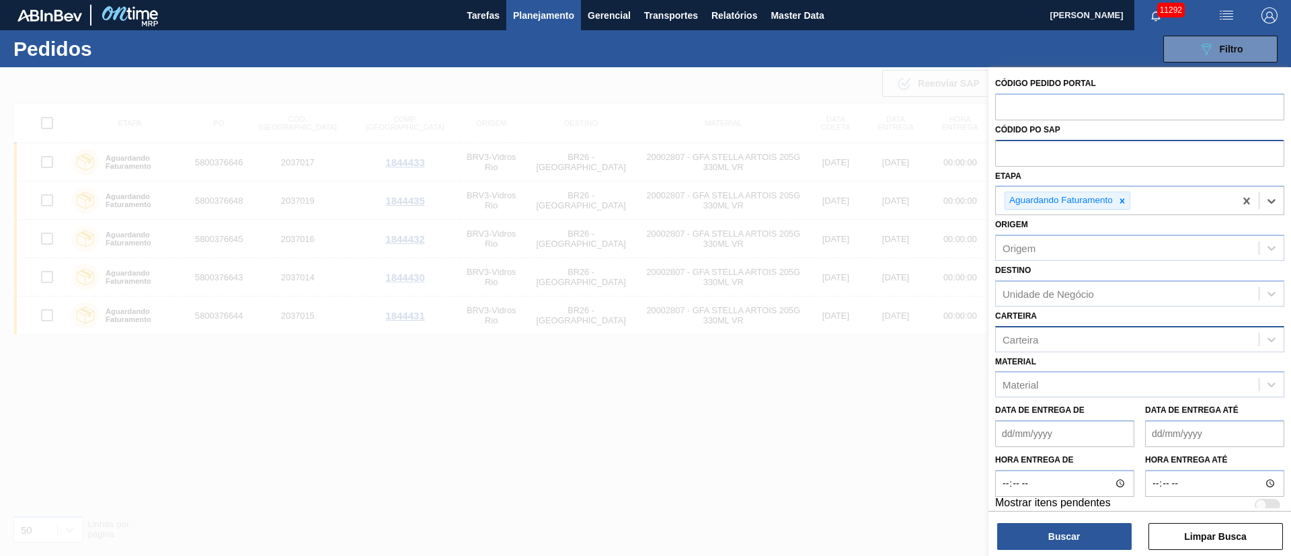
click at [1023, 330] on div "Carteira" at bounding box center [1139, 339] width 289 height 26
click at [1032, 292] on div "Unidade de Negócio" at bounding box center [1048, 293] width 91 height 11
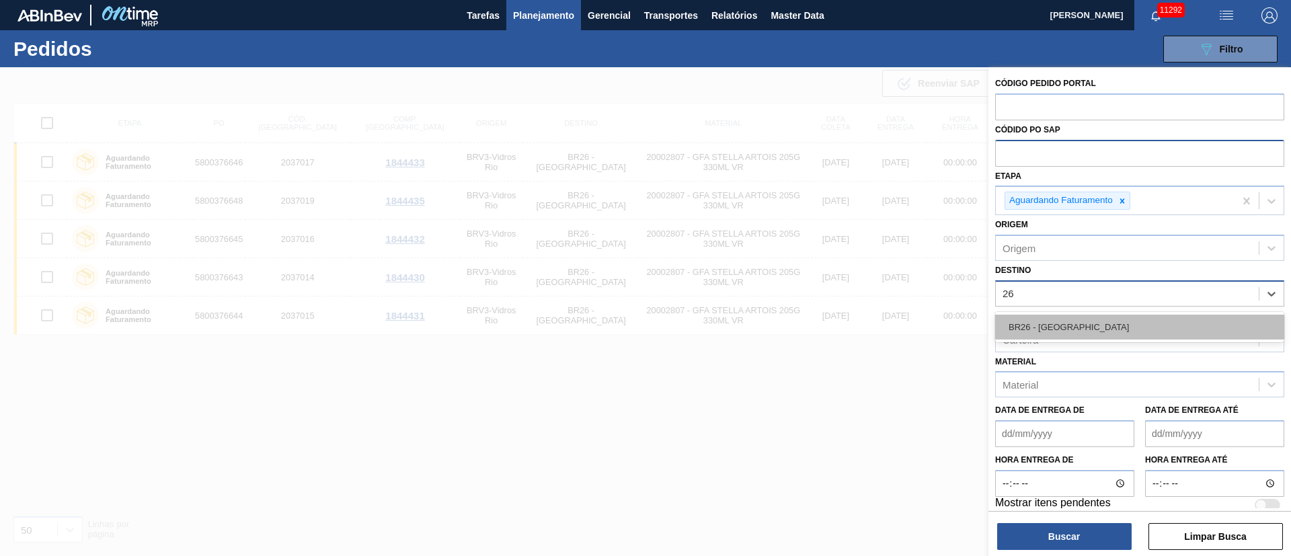
click at [1031, 336] on div "BR26 - [GEOGRAPHIC_DATA]" at bounding box center [1139, 327] width 289 height 25
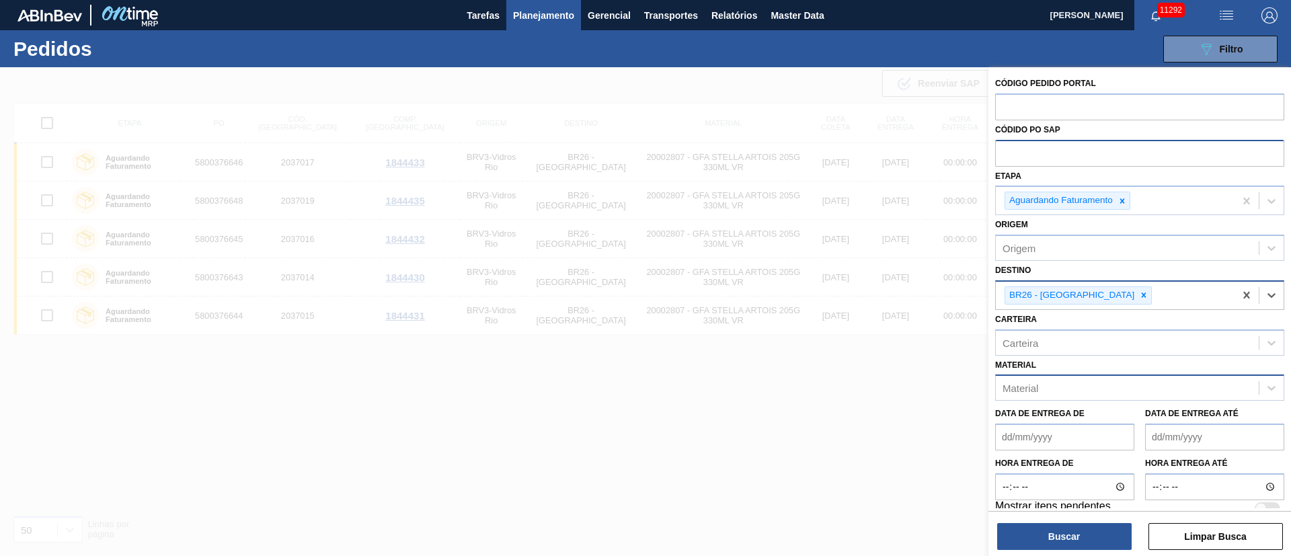
click at [1053, 390] on div "Material" at bounding box center [1127, 389] width 263 height 20
click at [1041, 420] on div "20002807 - GFA STELLA ARTOIS 205G 330ML VR" at bounding box center [1139, 421] width 289 height 25
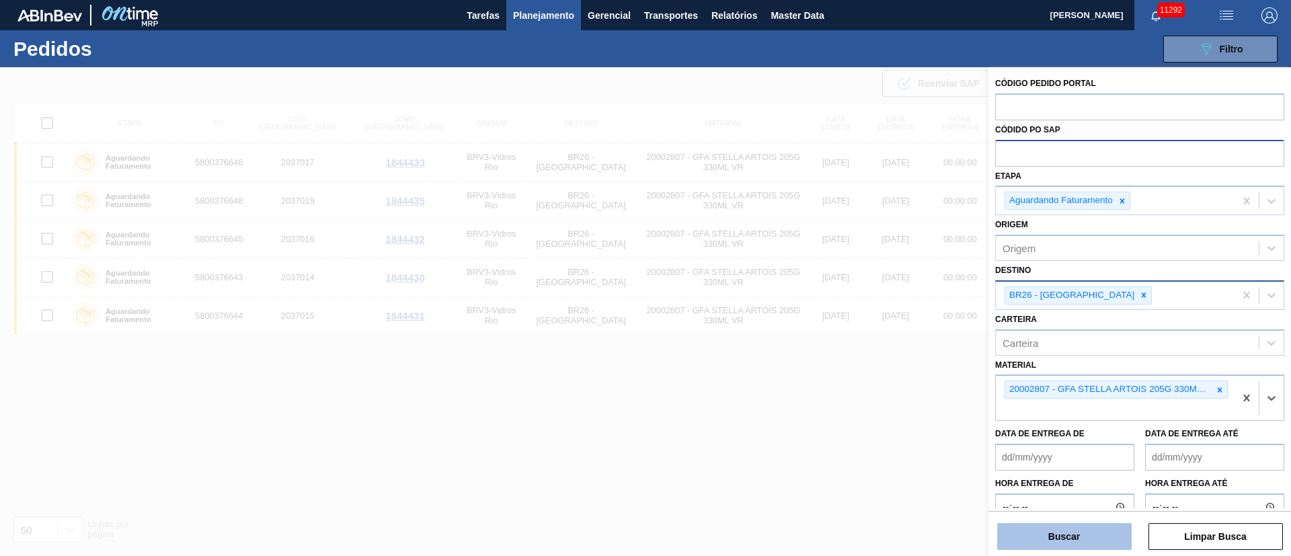
click at [1069, 535] on button "Buscar" at bounding box center [1065, 536] width 135 height 27
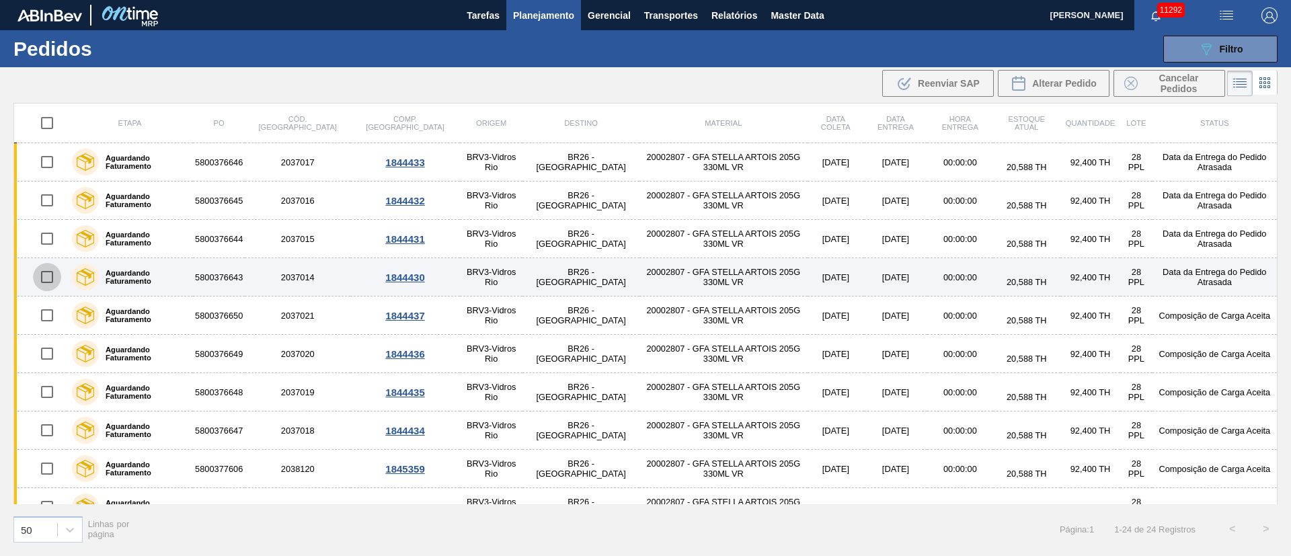
click at [51, 270] on input "checkbox" at bounding box center [47, 277] width 28 height 28
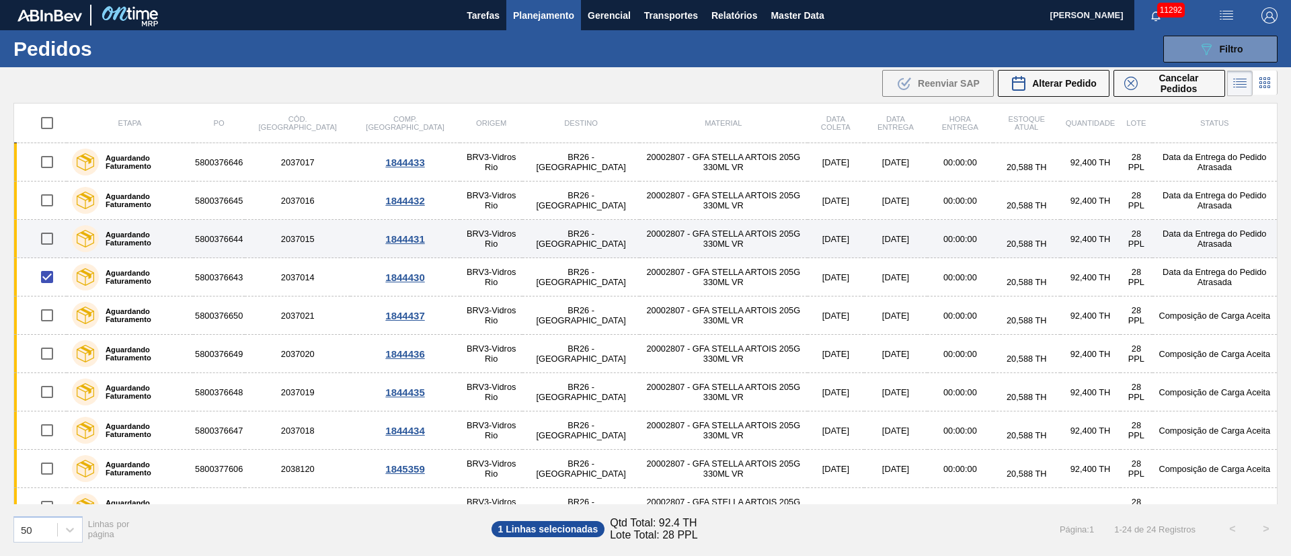
click at [52, 243] on input "checkbox" at bounding box center [47, 239] width 28 height 28
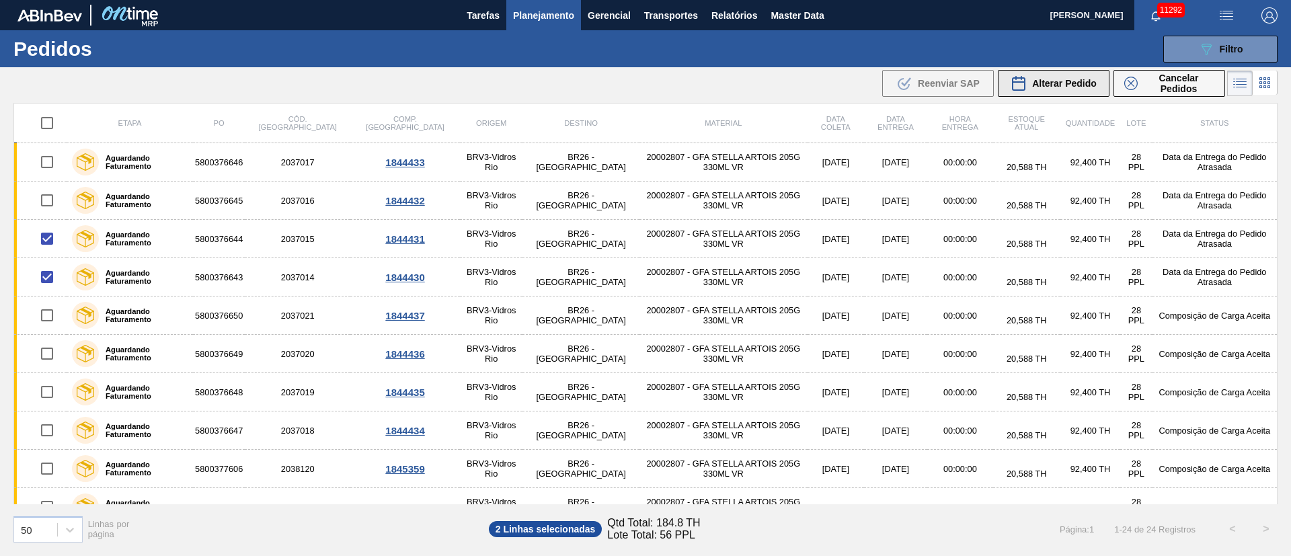
click at [1080, 79] on span "Alterar Pedido" at bounding box center [1064, 83] width 65 height 11
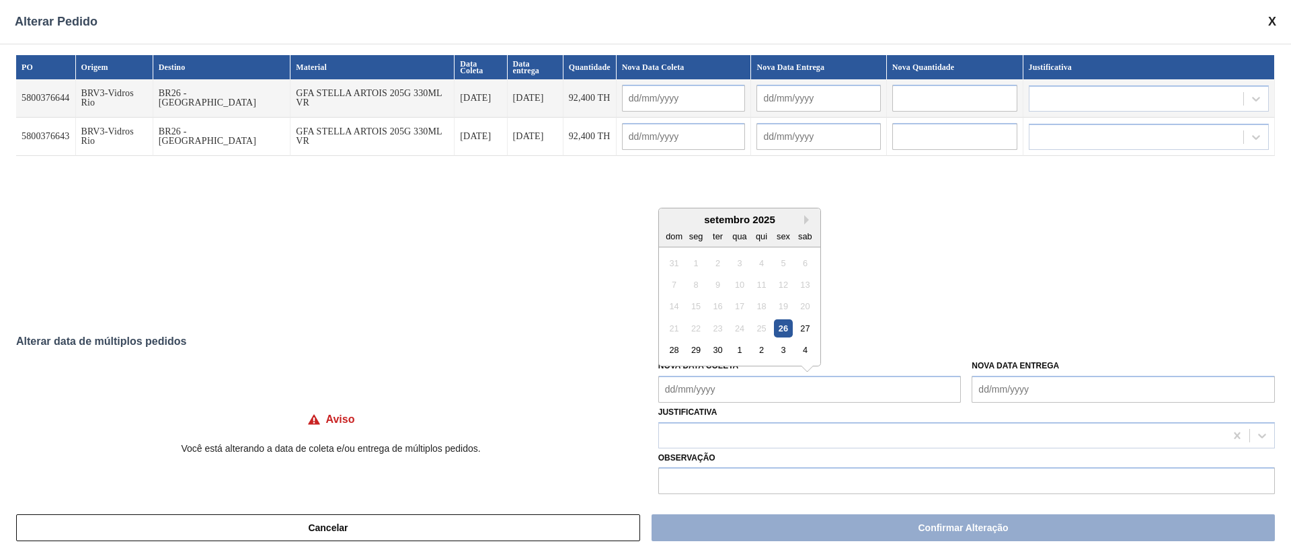
click at [753, 381] on Coleta "Nova Data Coleta" at bounding box center [810, 389] width 303 height 27
click at [741, 329] on div "24" at bounding box center [739, 328] width 18 height 18
click at [804, 331] on div "27" at bounding box center [805, 328] width 18 height 18
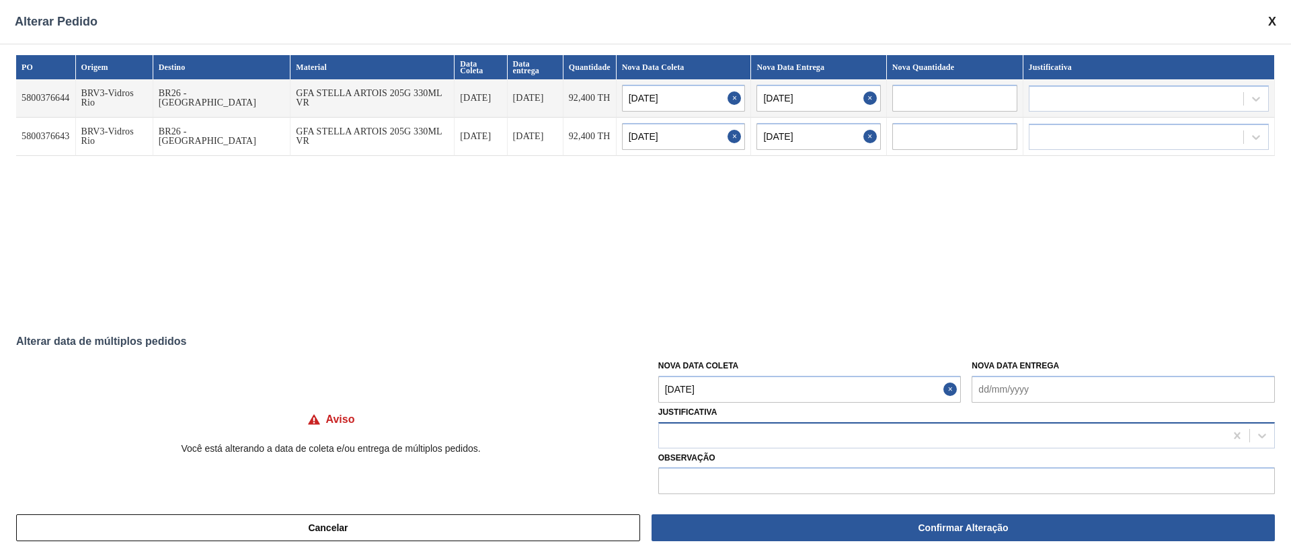
click at [738, 435] on div at bounding box center [942, 436] width 566 height 20
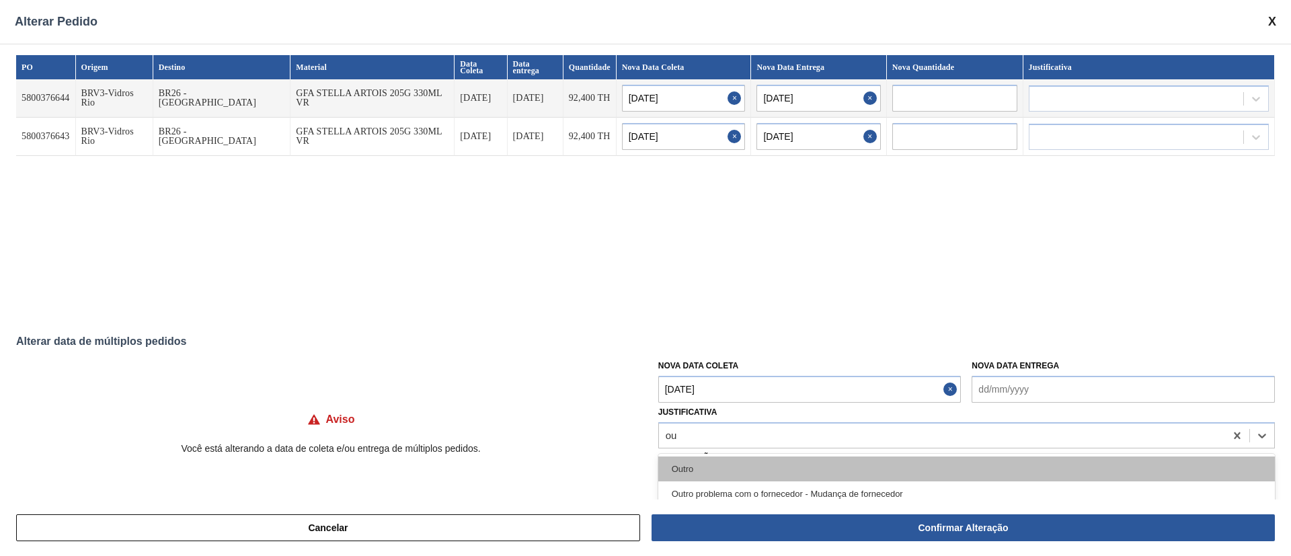
click at [717, 463] on div "Outro" at bounding box center [967, 469] width 617 height 25
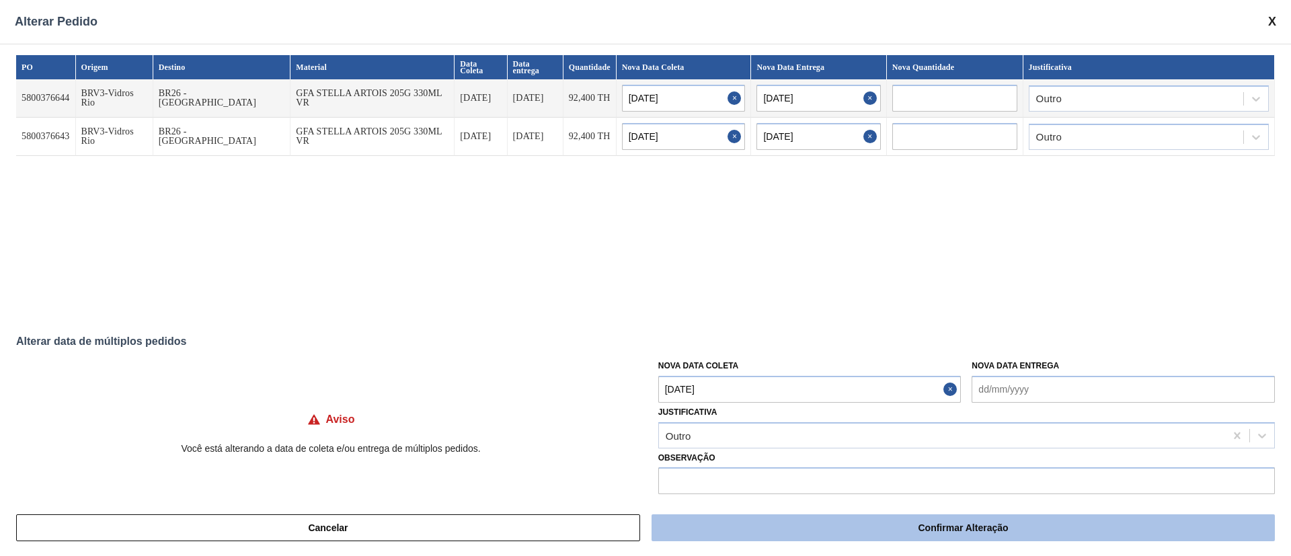
click at [858, 527] on button "Confirmar Alteração" at bounding box center [964, 528] width 624 height 27
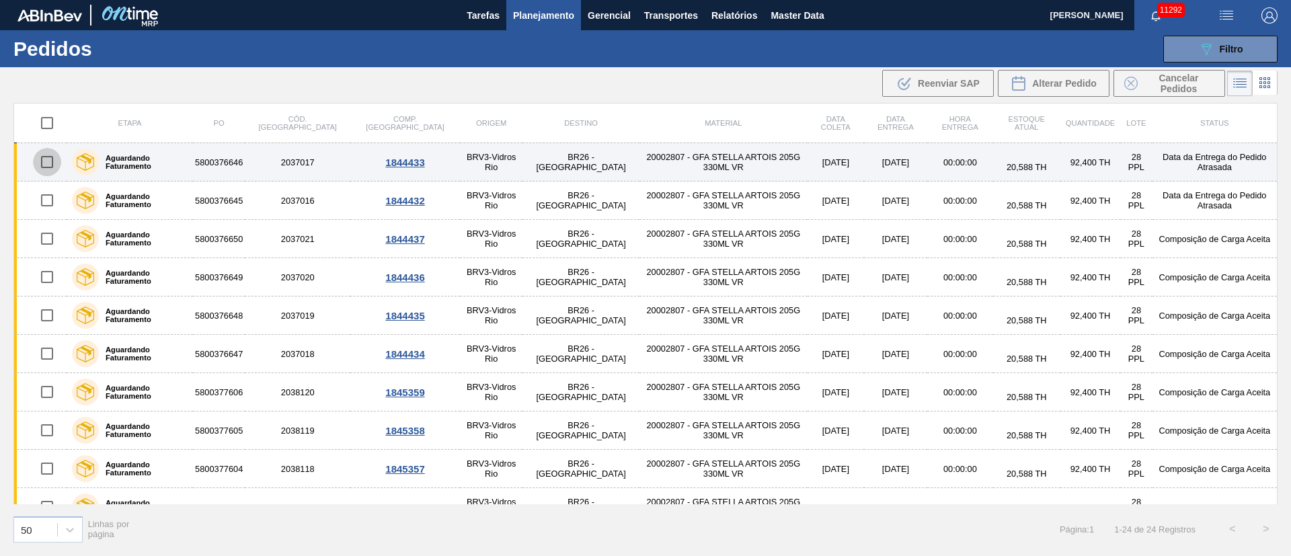
click at [51, 164] on input "checkbox" at bounding box center [47, 162] width 28 height 28
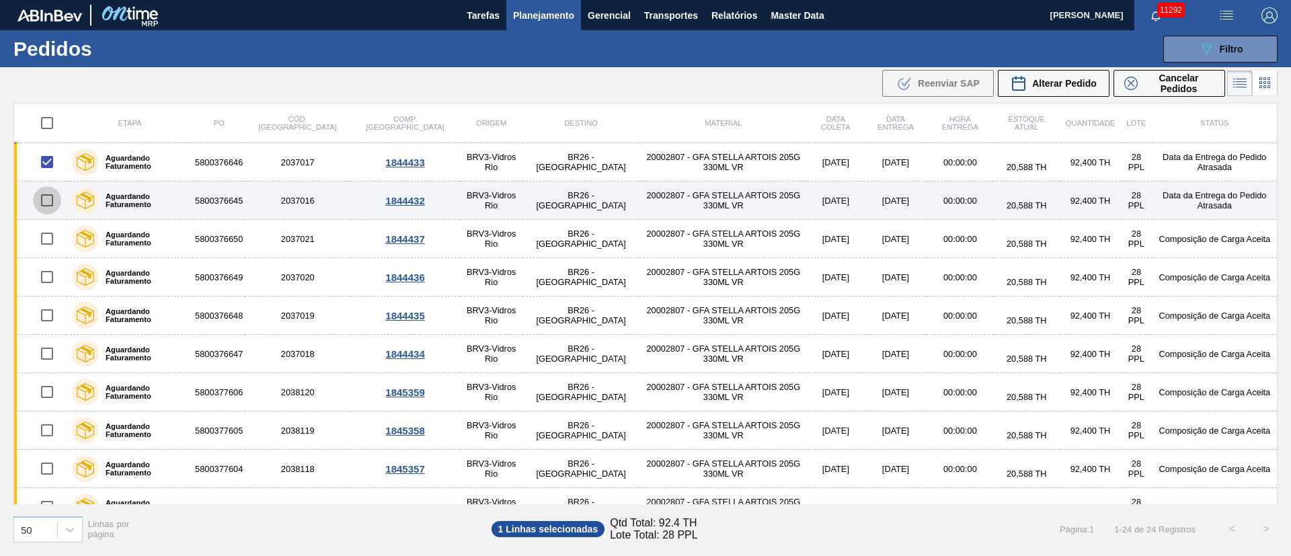
click at [53, 204] on input "checkbox" at bounding box center [47, 200] width 28 height 28
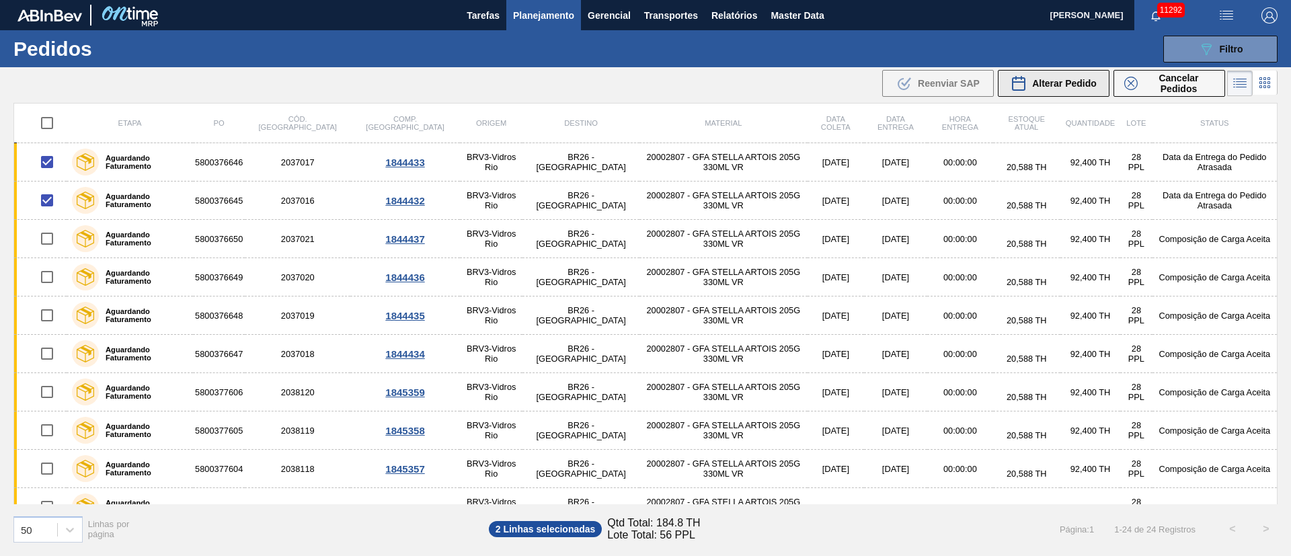
click at [1077, 90] on div "Alterar Pedido" at bounding box center [1054, 83] width 86 height 16
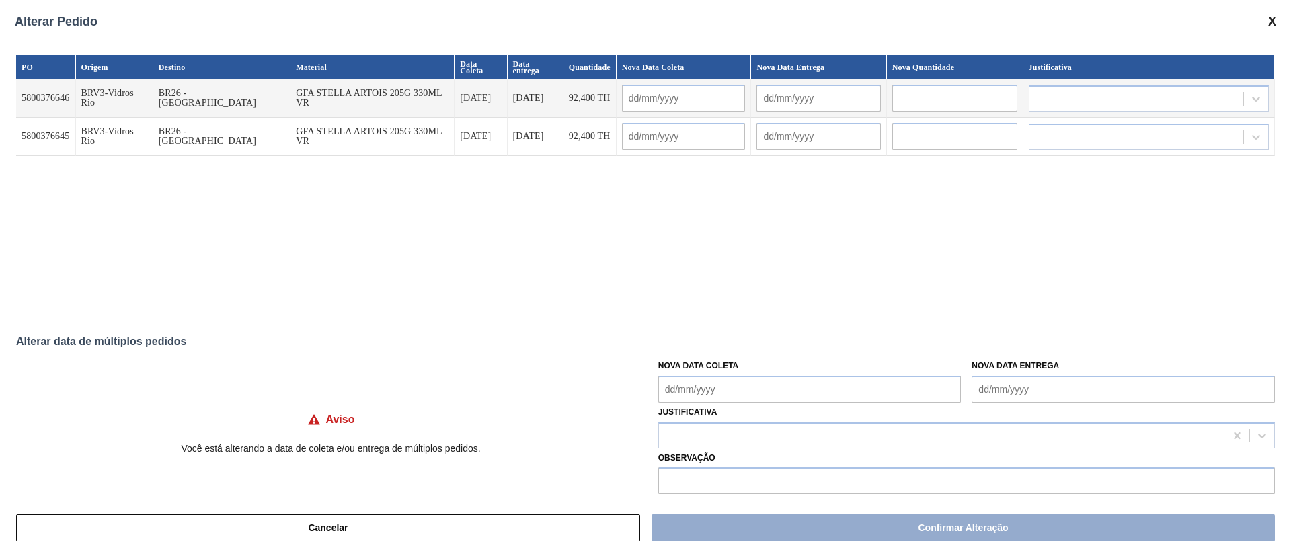
click at [747, 402] on Coleta "Nova Data Coleta" at bounding box center [810, 389] width 303 height 27
click at [695, 354] on div "29" at bounding box center [696, 350] width 18 height 18
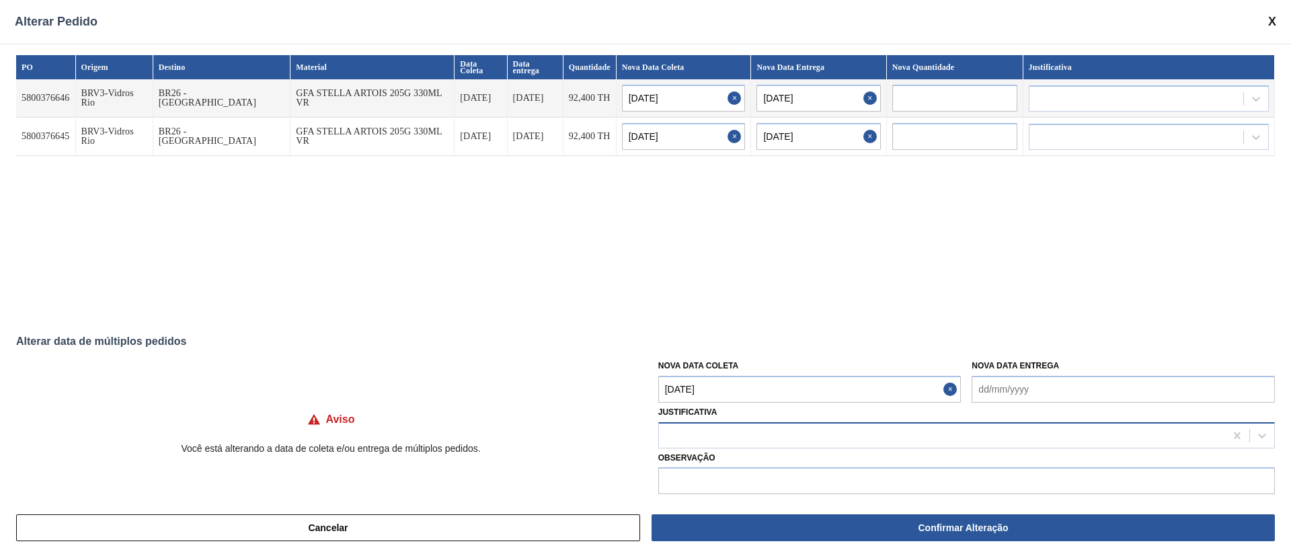
click at [712, 435] on div at bounding box center [942, 436] width 566 height 20
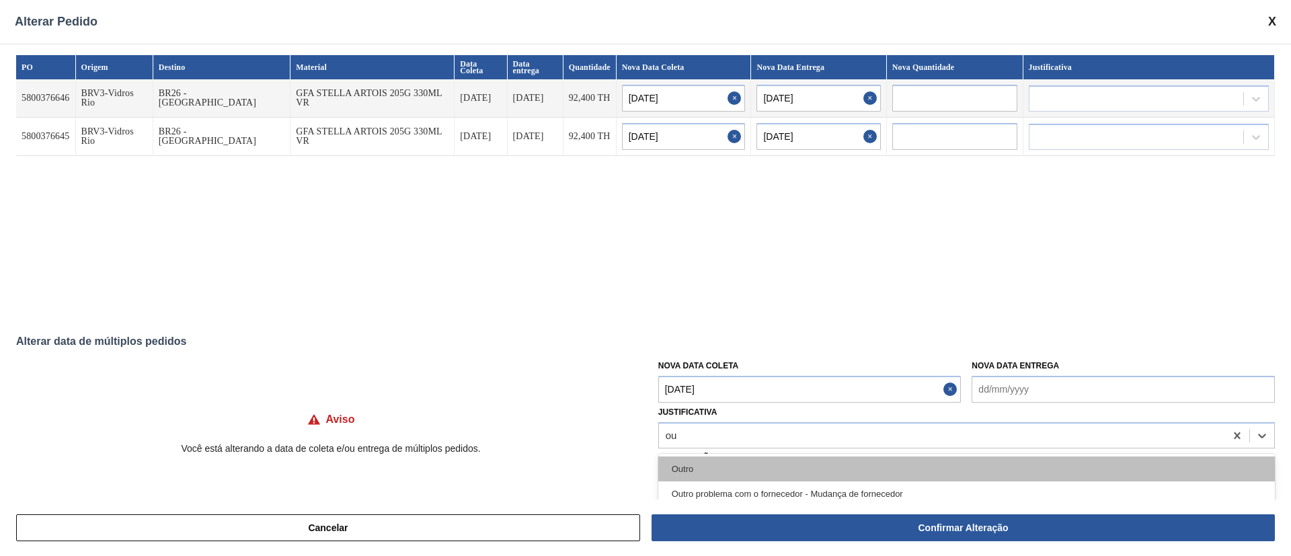
click at [692, 469] on div "Outro" at bounding box center [967, 469] width 617 height 25
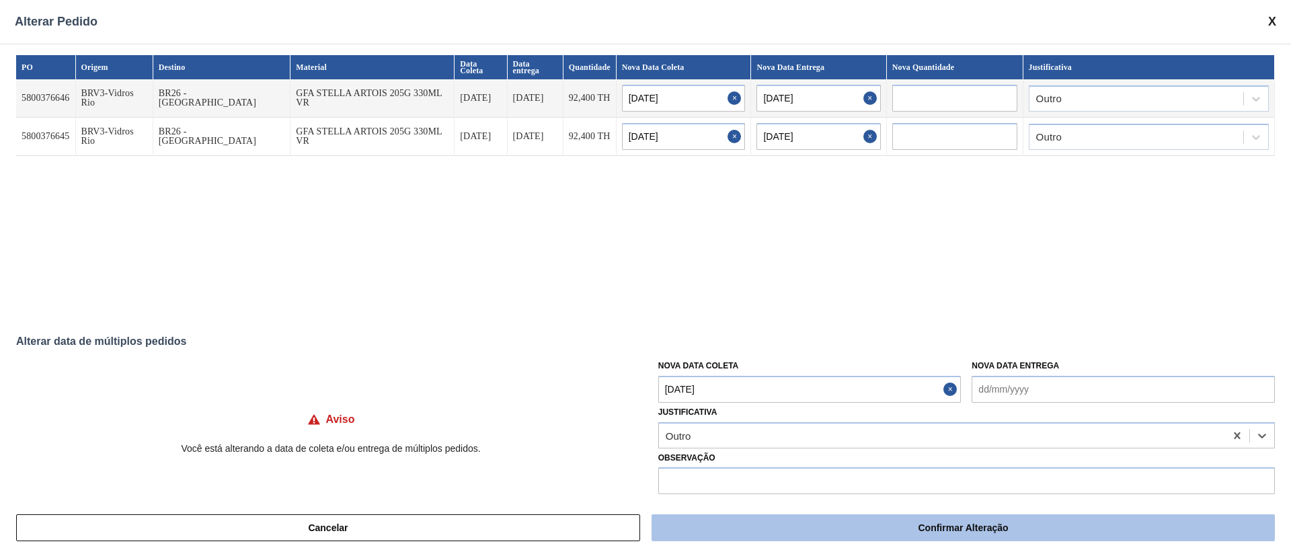
click at [778, 527] on button "Confirmar Alteração" at bounding box center [964, 528] width 624 height 27
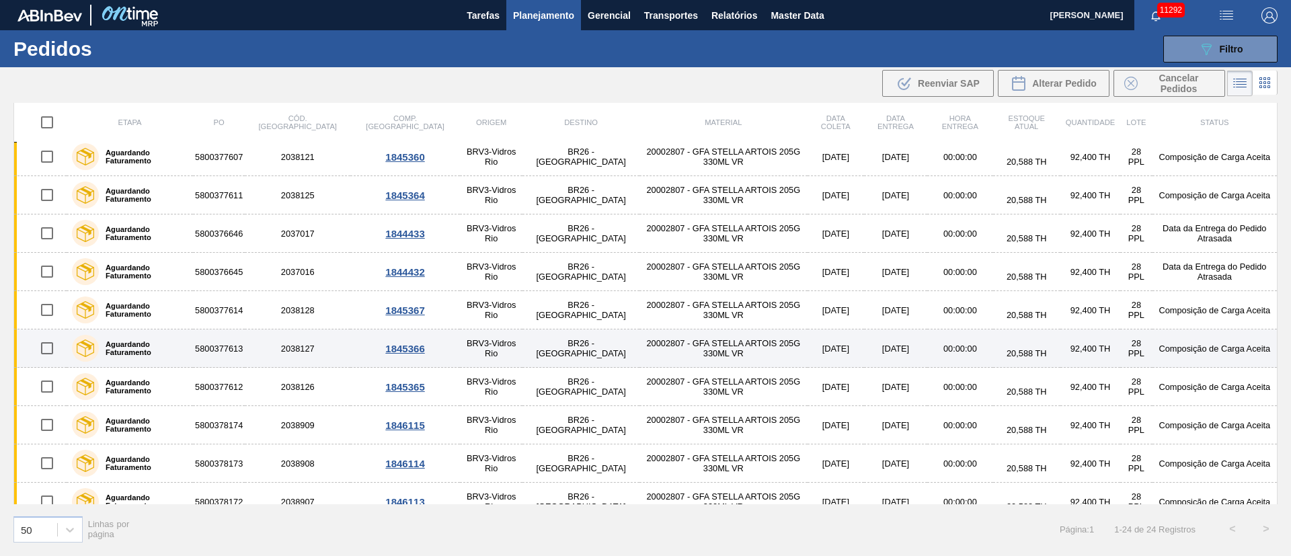
scroll to position [458, 0]
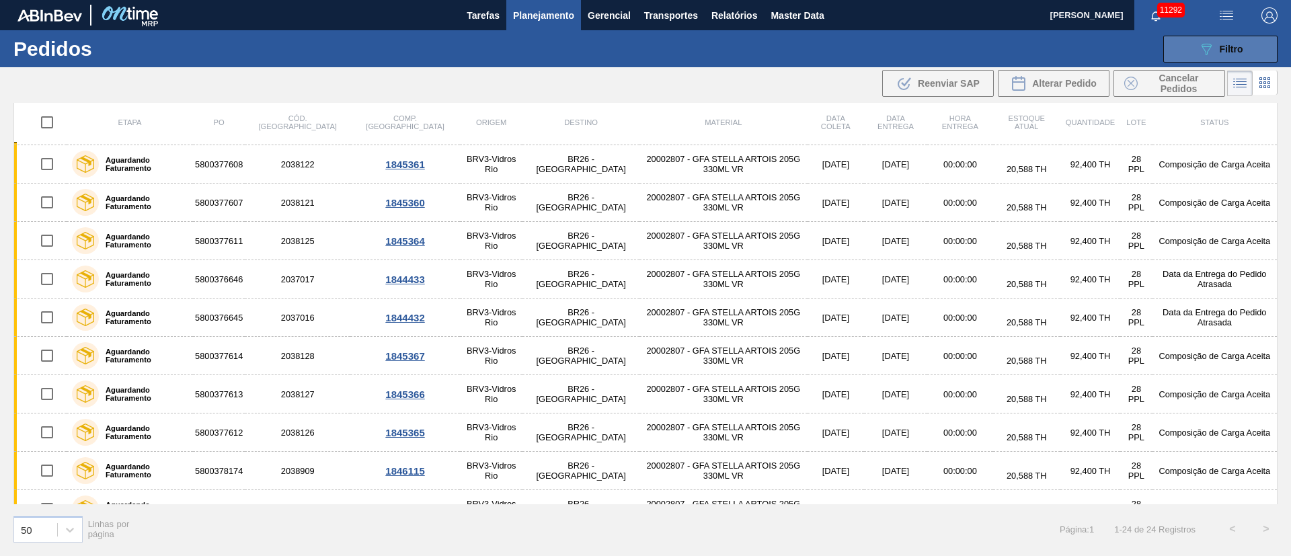
click at [1197, 44] on button "089F7B8B-B2A5-4AFE-B5C0-19BA573D28AC Filtro" at bounding box center [1221, 49] width 114 height 27
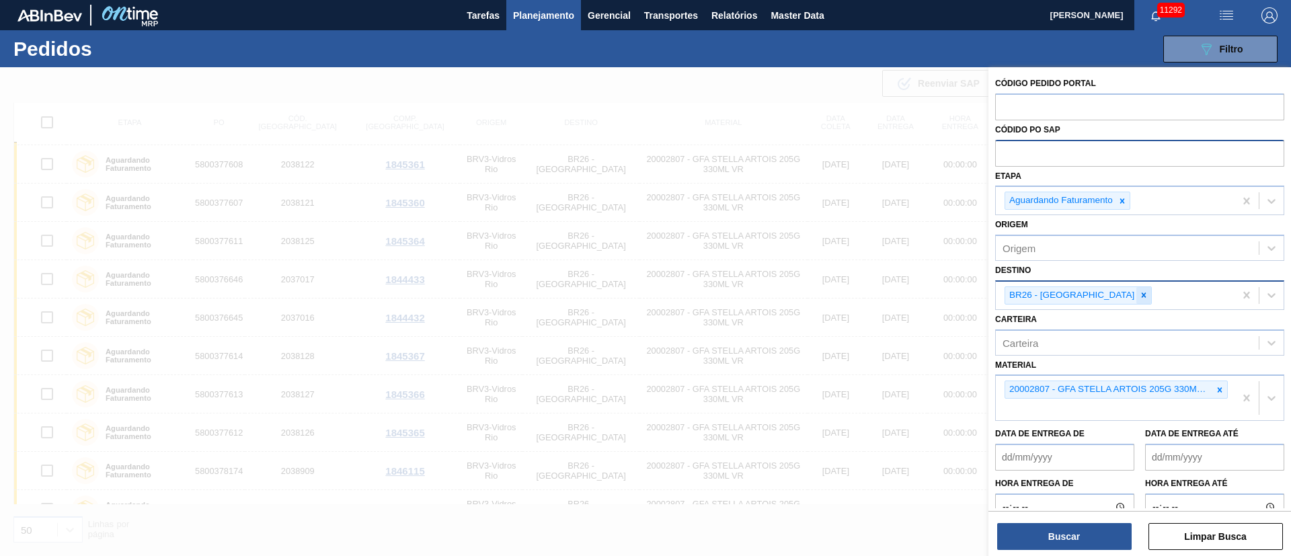
click at [1139, 298] on icon at bounding box center [1143, 295] width 9 height 9
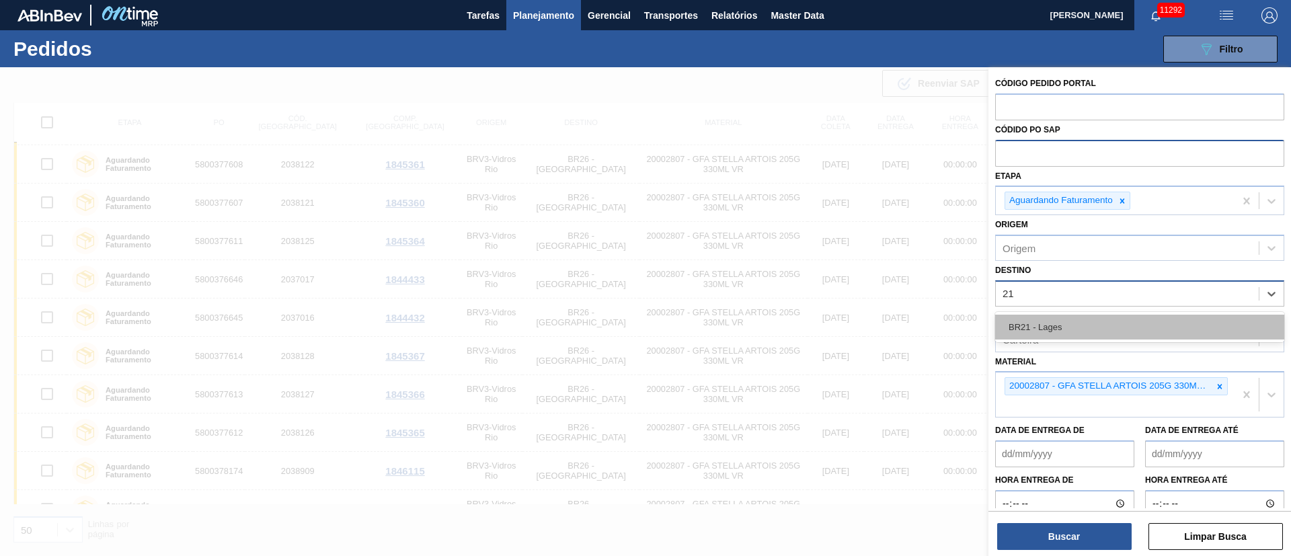
click at [1030, 321] on div "BR21 - Lages" at bounding box center [1139, 327] width 289 height 25
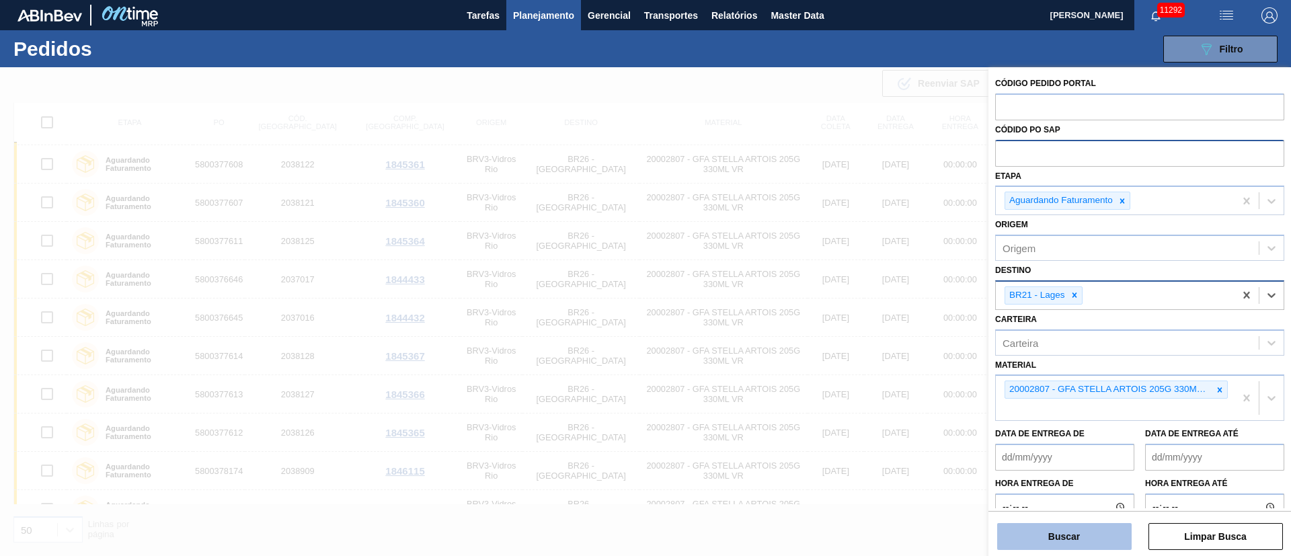
click at [1035, 533] on button "Buscar" at bounding box center [1065, 536] width 135 height 27
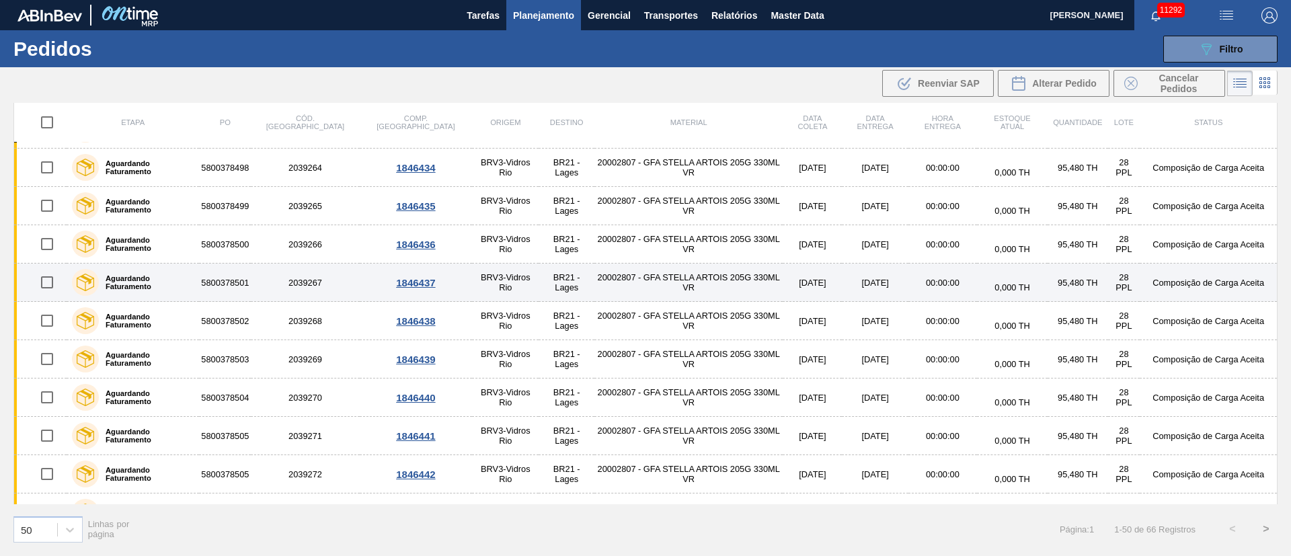
scroll to position [1556, 0]
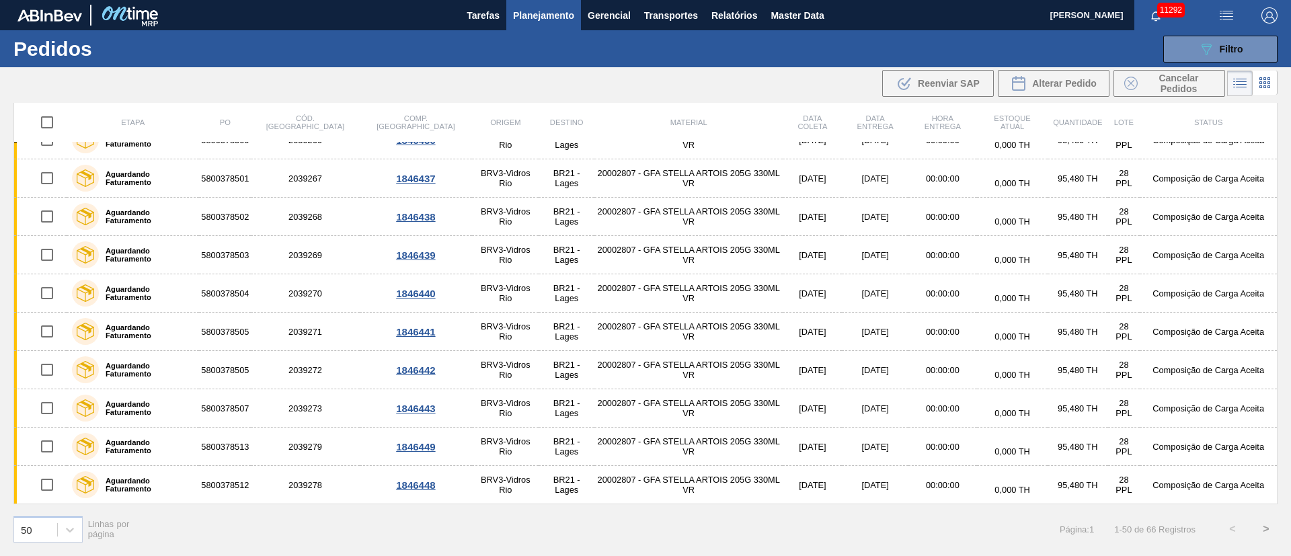
click at [815, 59] on div "089F7B8B-B2A5-4AFE-B5C0-19BA573D28AC Filtro Código Pedido Portal Códido PO SAP …" at bounding box center [750, 49] width 1070 height 40
